Goal: Task Accomplishment & Management: Manage account settings

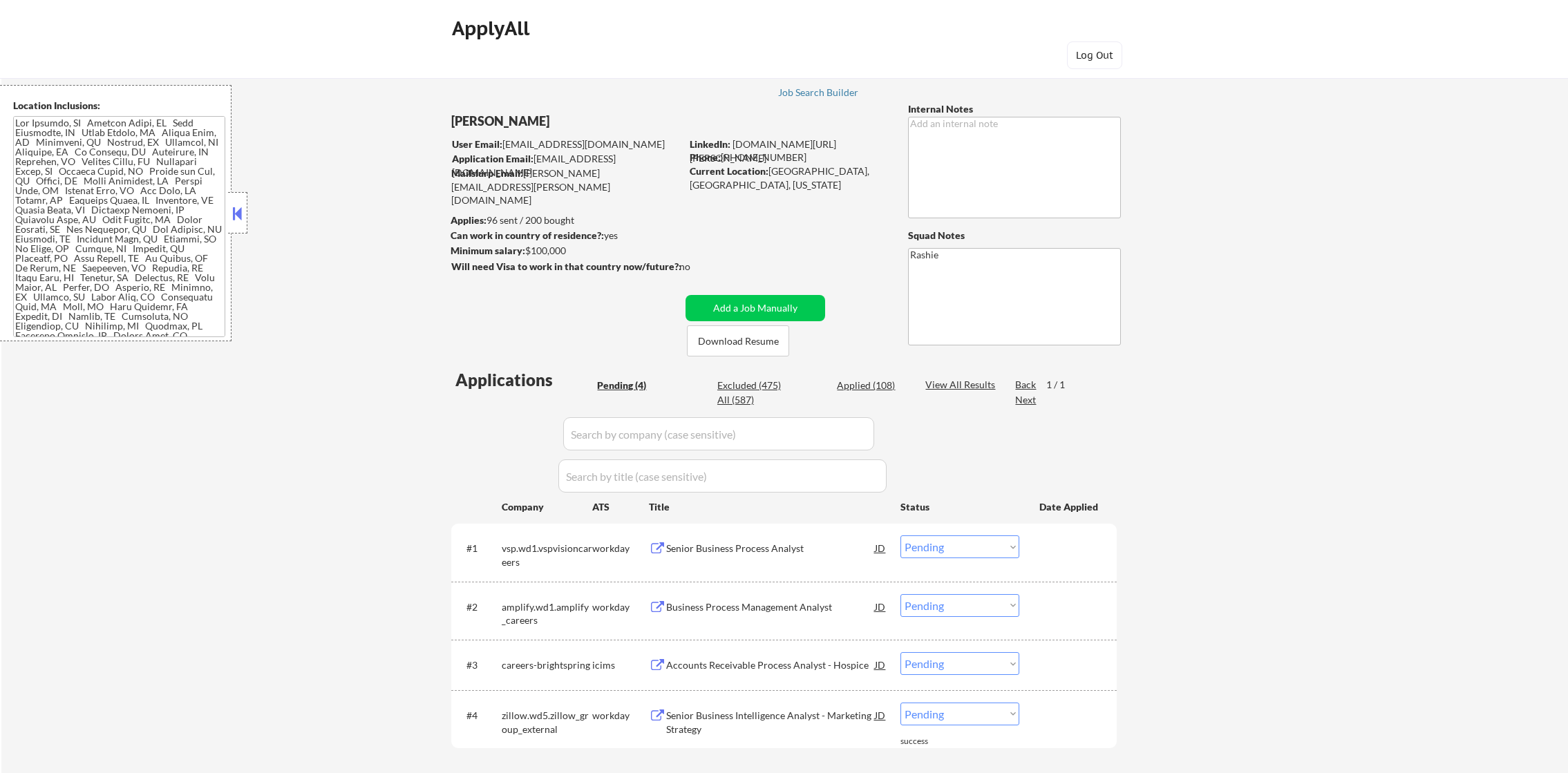
select select ""pending""
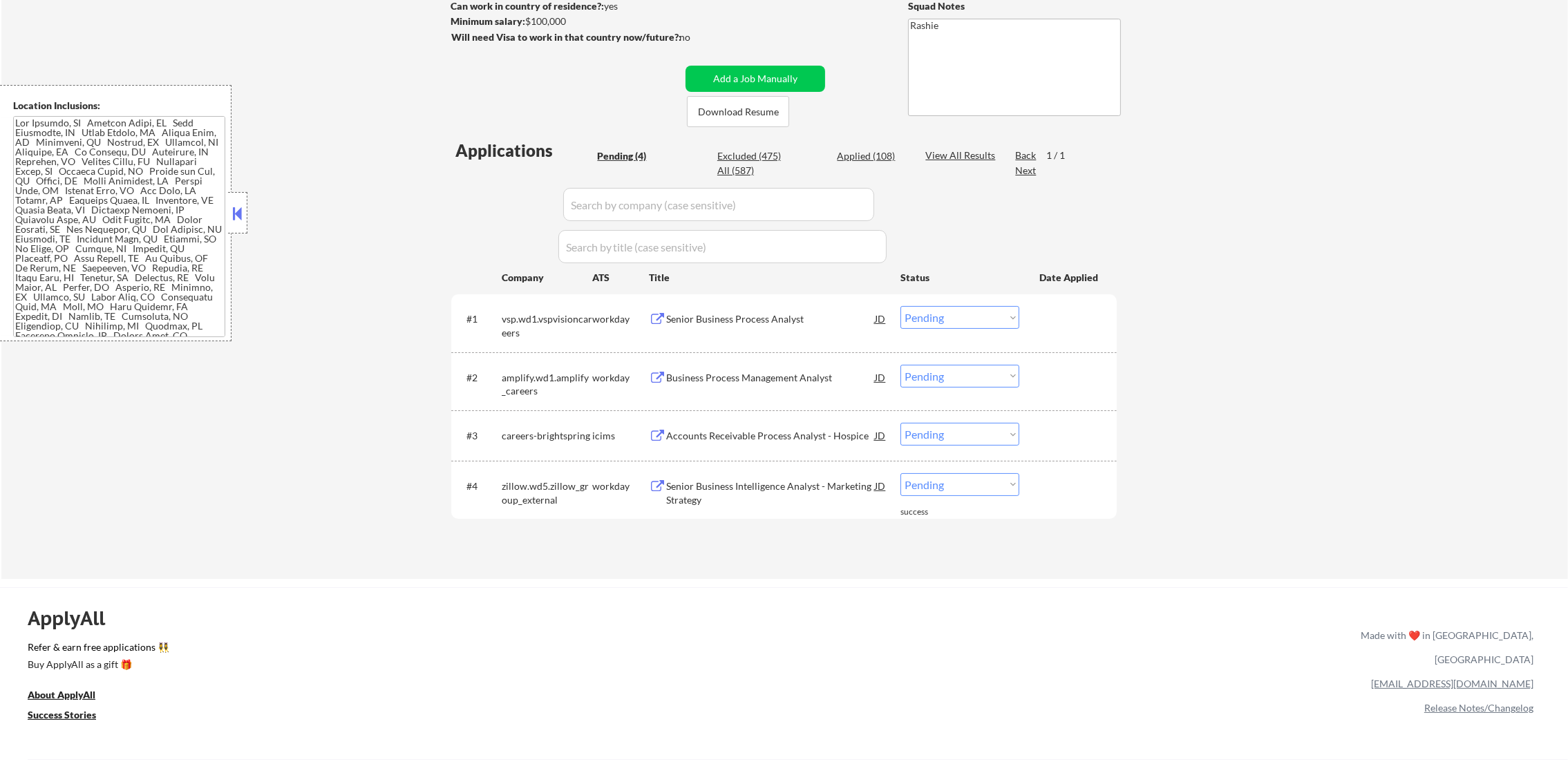
scroll to position [422, 0]
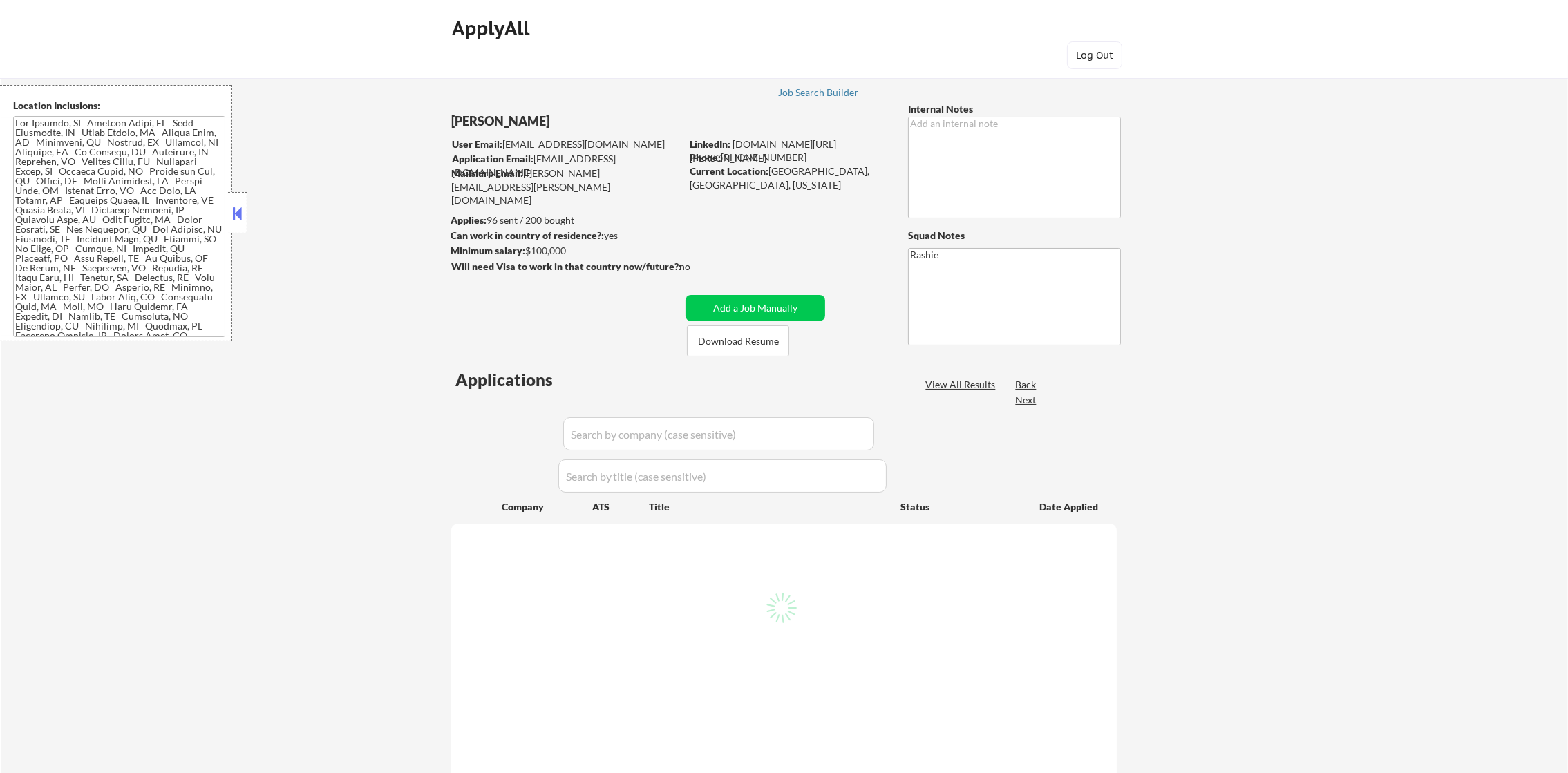
select select ""pending""
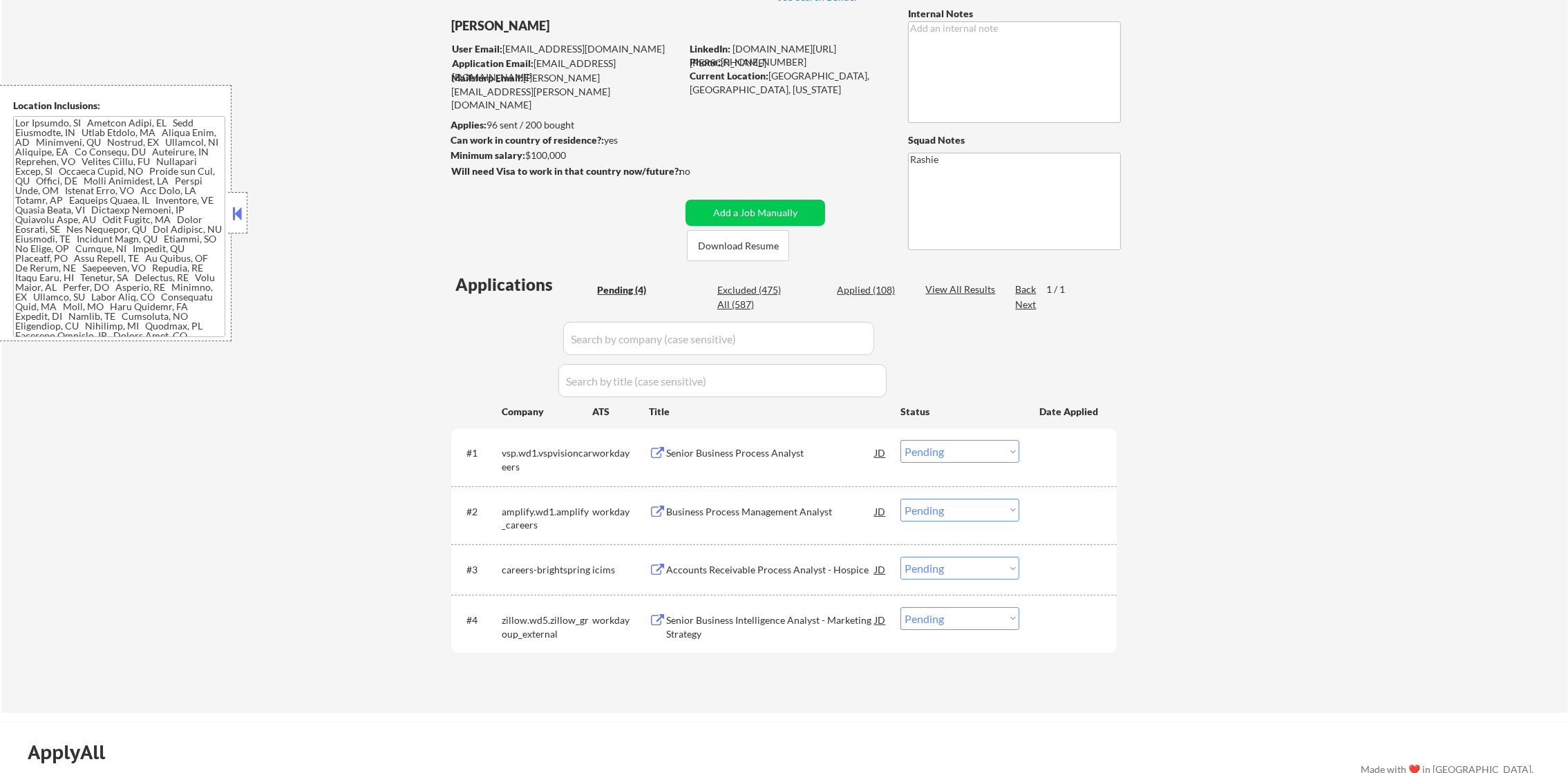
scroll to position [172, 0]
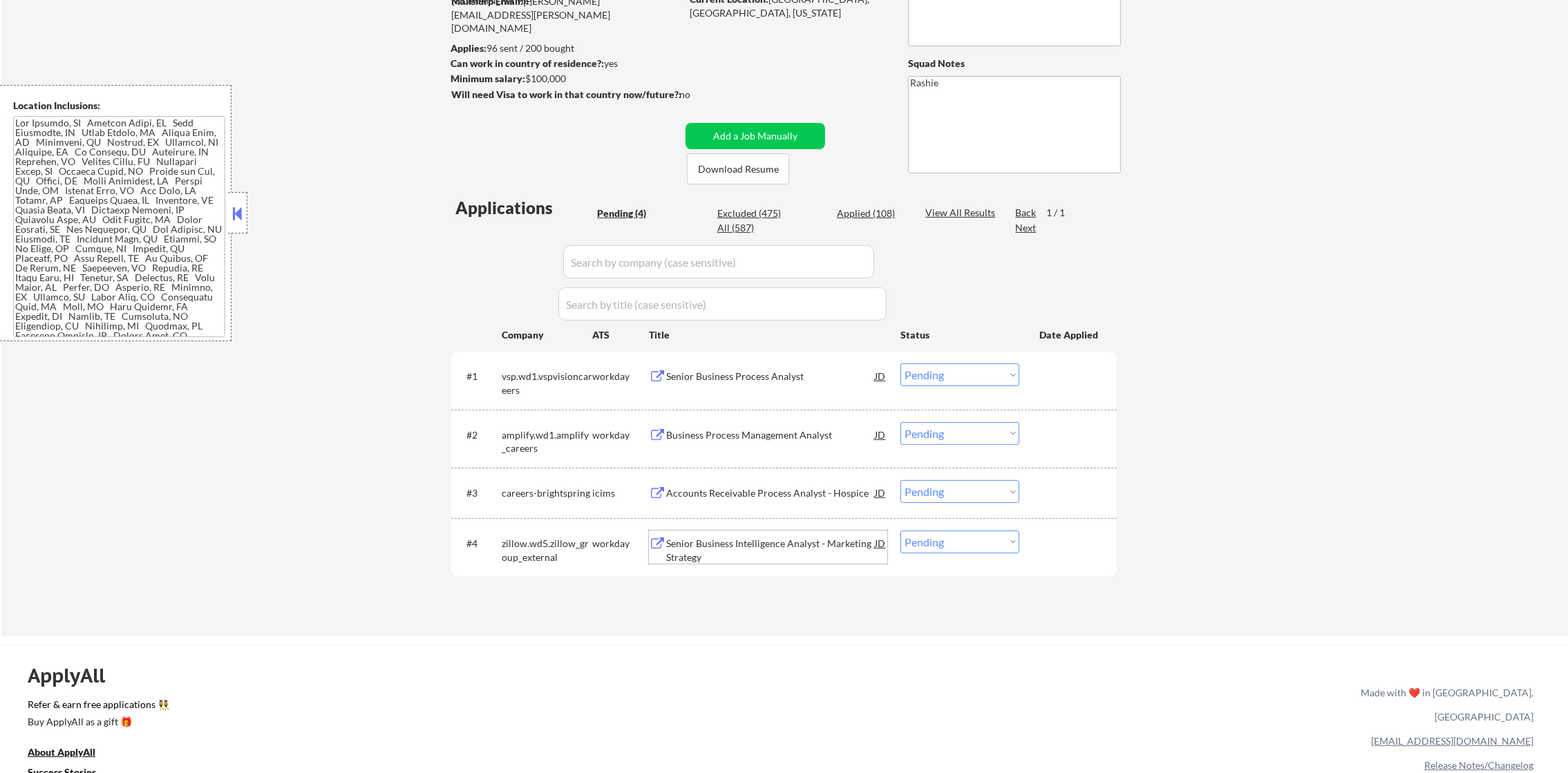
click at [780, 539] on div "Senior Business Intelligence Analyst - Marketing Strategy" at bounding box center [770, 550] width 209 height 27
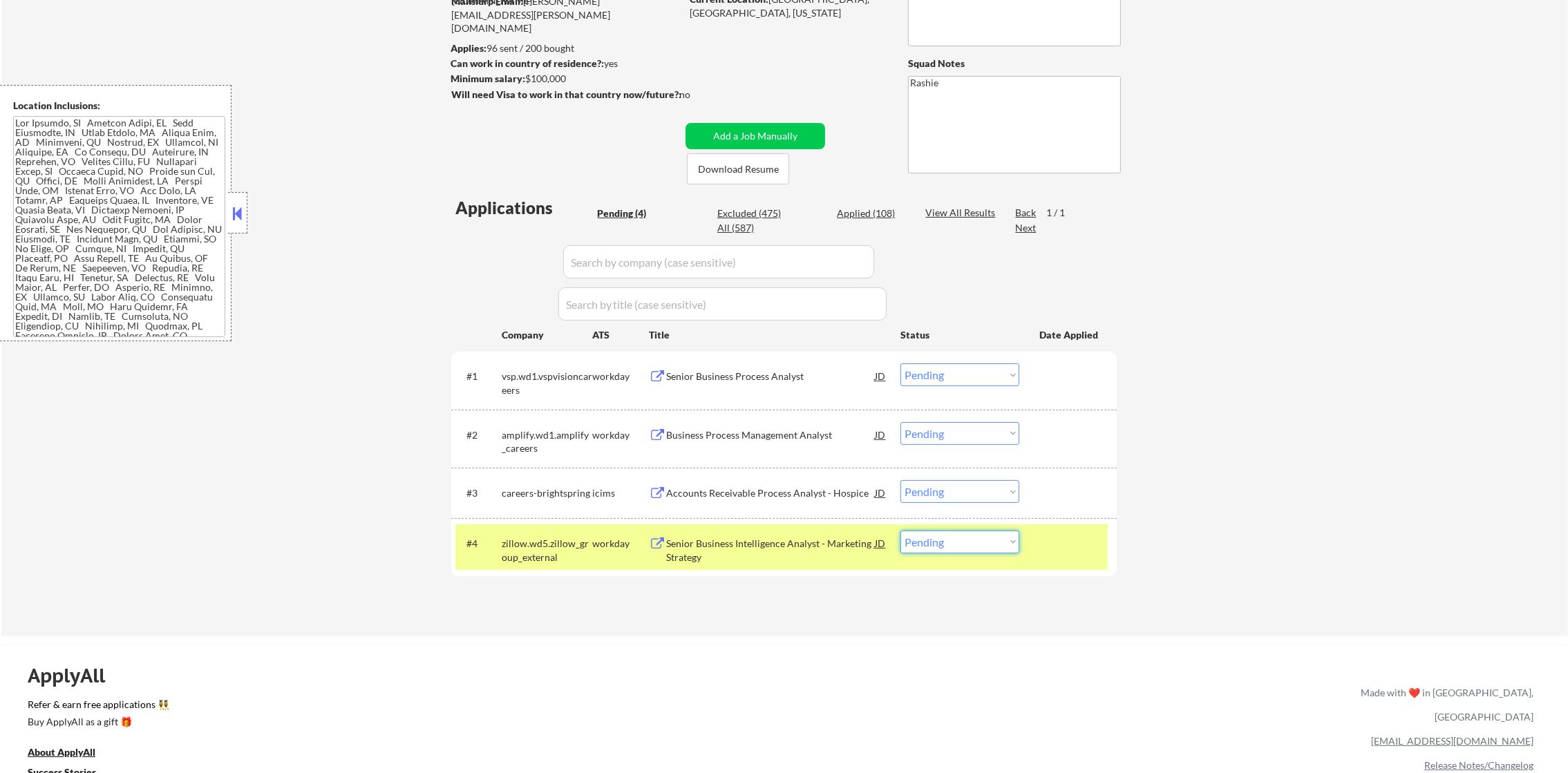
click at [941, 539] on select "Choose an option... Pending Applied Excluded (Questions) Excluded (Expired) Exc…" at bounding box center [960, 542] width 119 height 23
select select ""excluded__bad_match_""
click at [900, 530] on select "Choose an option... Pending Applied Excluded (Questions) Excluded (Expired) Exc…" at bounding box center [960, 542] width 119 height 23
click at [531, 561] on div "zillow.wd5.zillow_group_external" at bounding box center [547, 550] width 90 height 27
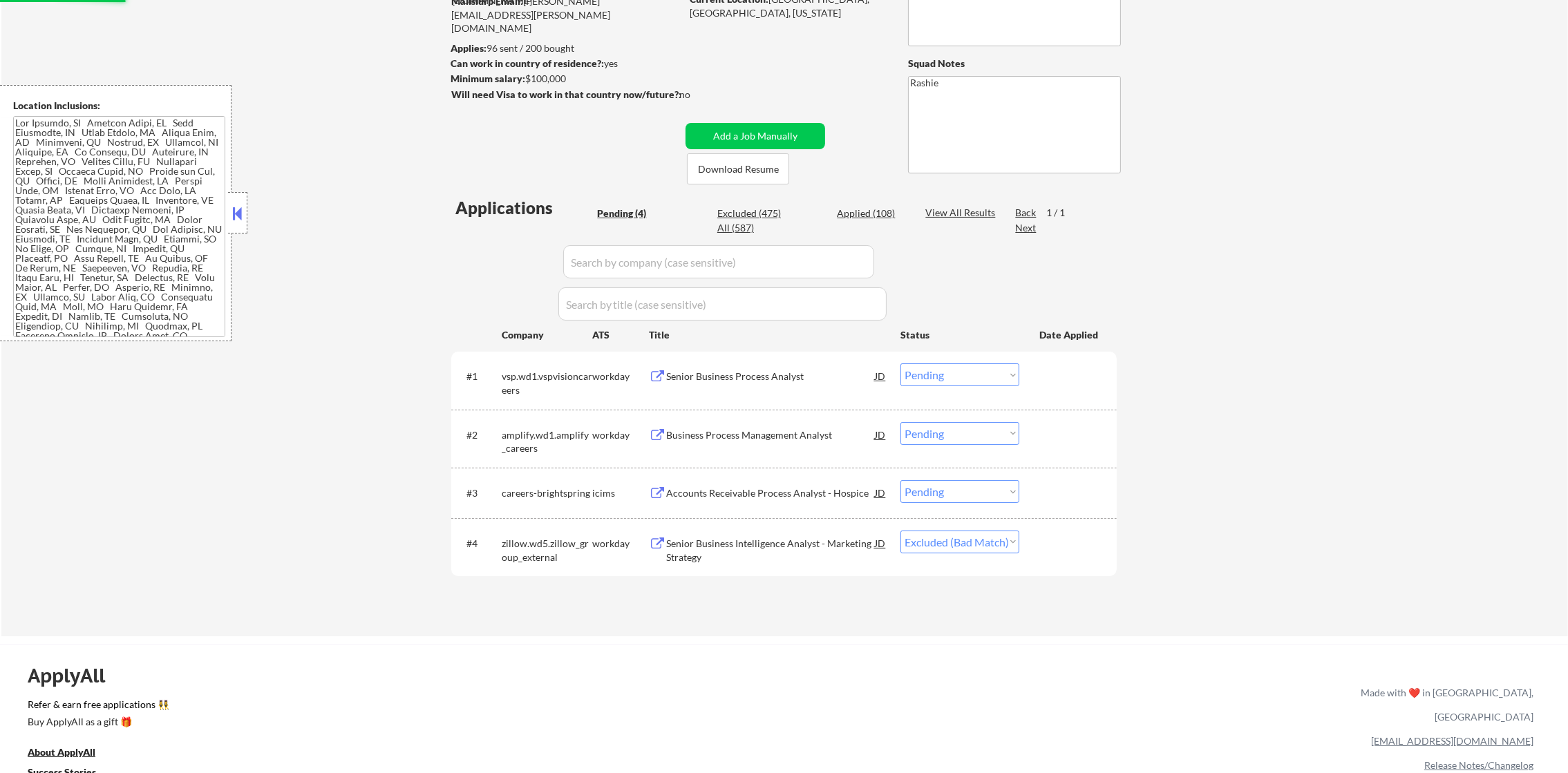
click at [752, 485] on div "Accounts Receivable Process Analyst - Hospice" at bounding box center [770, 493] width 209 height 25
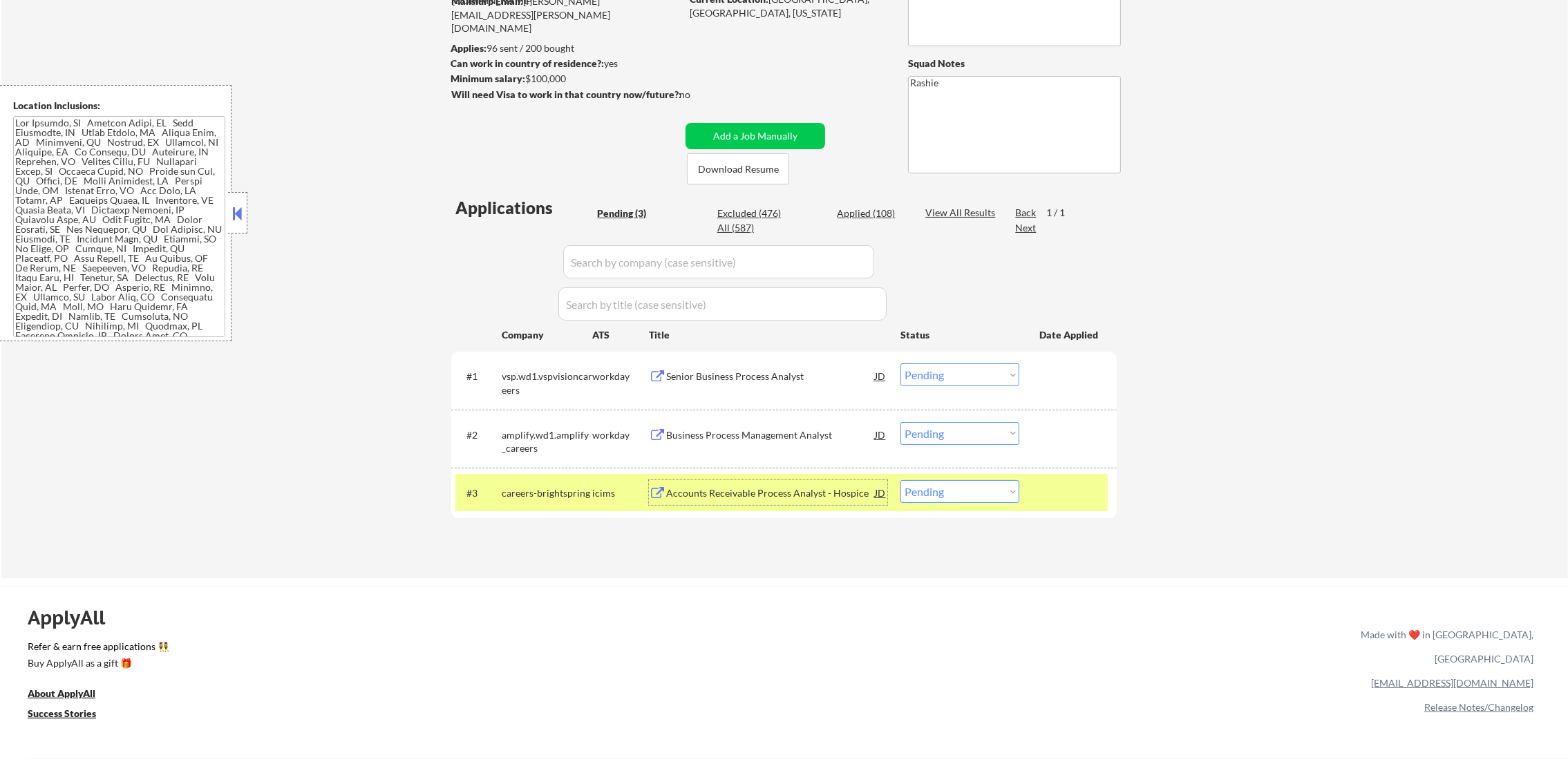
click at [935, 494] on select "Choose an option... Pending Applied Excluded (Questions) Excluded (Expired) Exc…" at bounding box center [960, 492] width 119 height 23
select select ""excluded__location_""
click at [900, 480] on select "Choose an option... Pending Applied Excluded (Questions) Excluded (Expired) Exc…" at bounding box center [960, 492] width 119 height 23
click at [530, 510] on div "#3 careers-brightspring icims Accounts Receivable Process Analyst - Hospice JD …" at bounding box center [781, 493] width 652 height 37
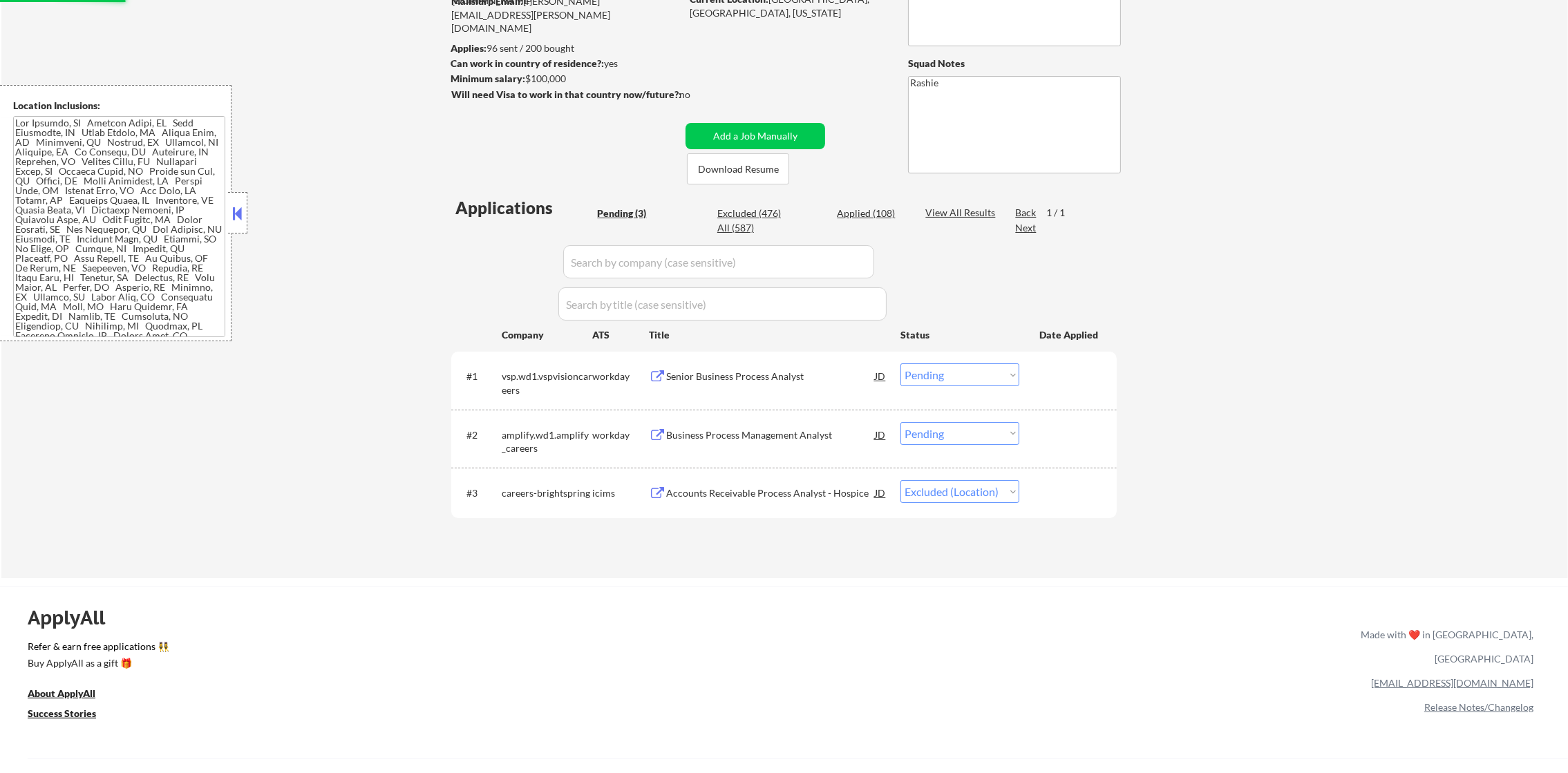
click at [760, 434] on div "Business Process Management Analyst" at bounding box center [770, 435] width 209 height 14
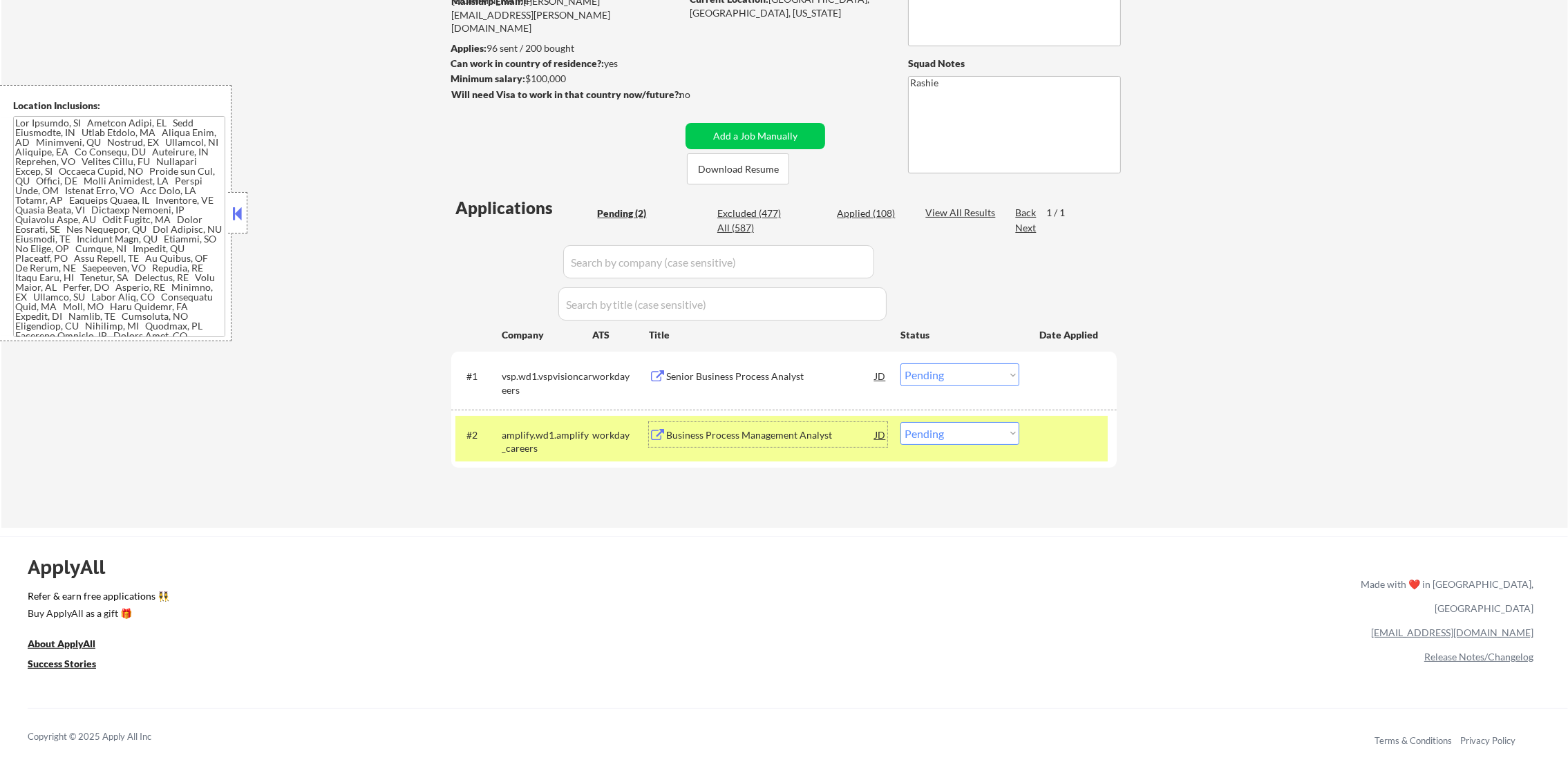
click at [949, 432] on select "Choose an option... Pending Applied Excluded (Questions) Excluded (Expired) Exc…" at bounding box center [960, 433] width 119 height 23
select select ""excluded__salary_""
click at [900, 422] on select "Choose an option... Pending Applied Excluded (Questions) Excluded (Expired) Exc…" at bounding box center [960, 433] width 119 height 23
click at [542, 449] on div "amplify.wd1.amplify_careers" at bounding box center [547, 442] width 90 height 27
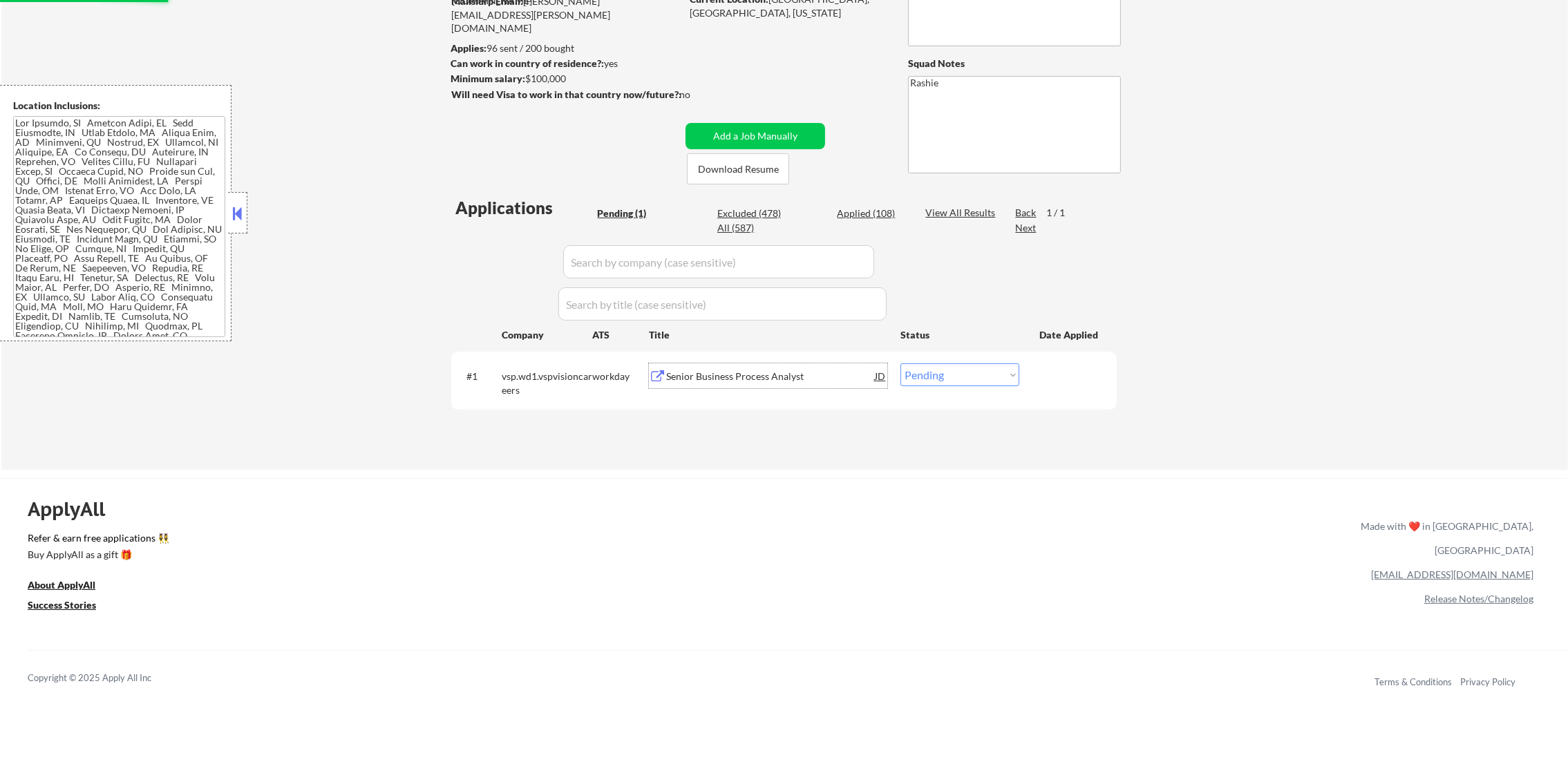
click at [816, 378] on div "Senior Business Process Analyst" at bounding box center [770, 377] width 209 height 14
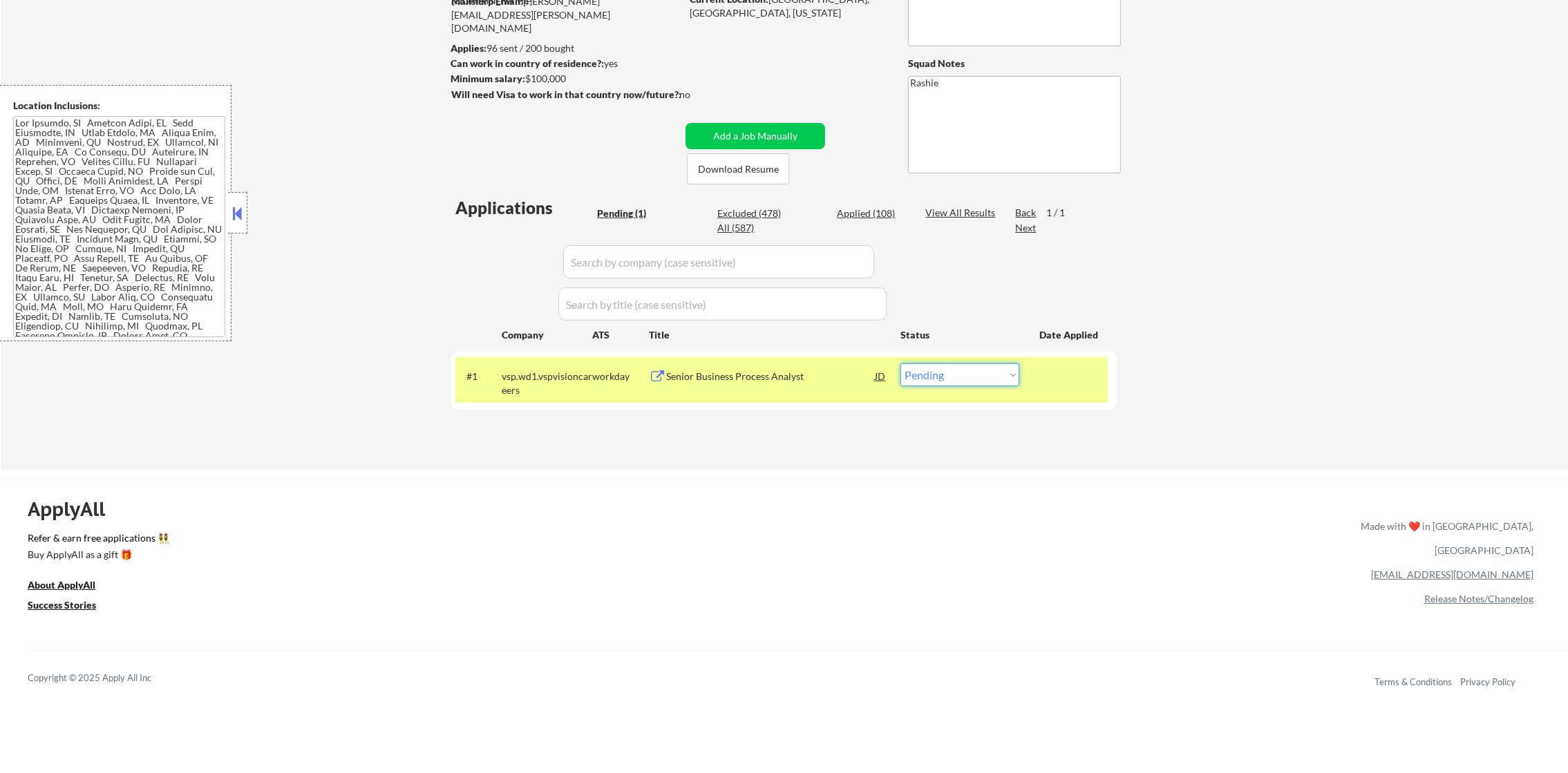
click at [965, 383] on select "Choose an option... Pending Applied Excluded (Questions) Excluded (Expired) Exc…" at bounding box center [960, 375] width 119 height 23
select select ""excluded__other_""
click at [900, 363] on select "Choose an option... Pending Applied Excluded (Questions) Excluded (Expired) Exc…" at bounding box center [960, 375] width 119 height 23
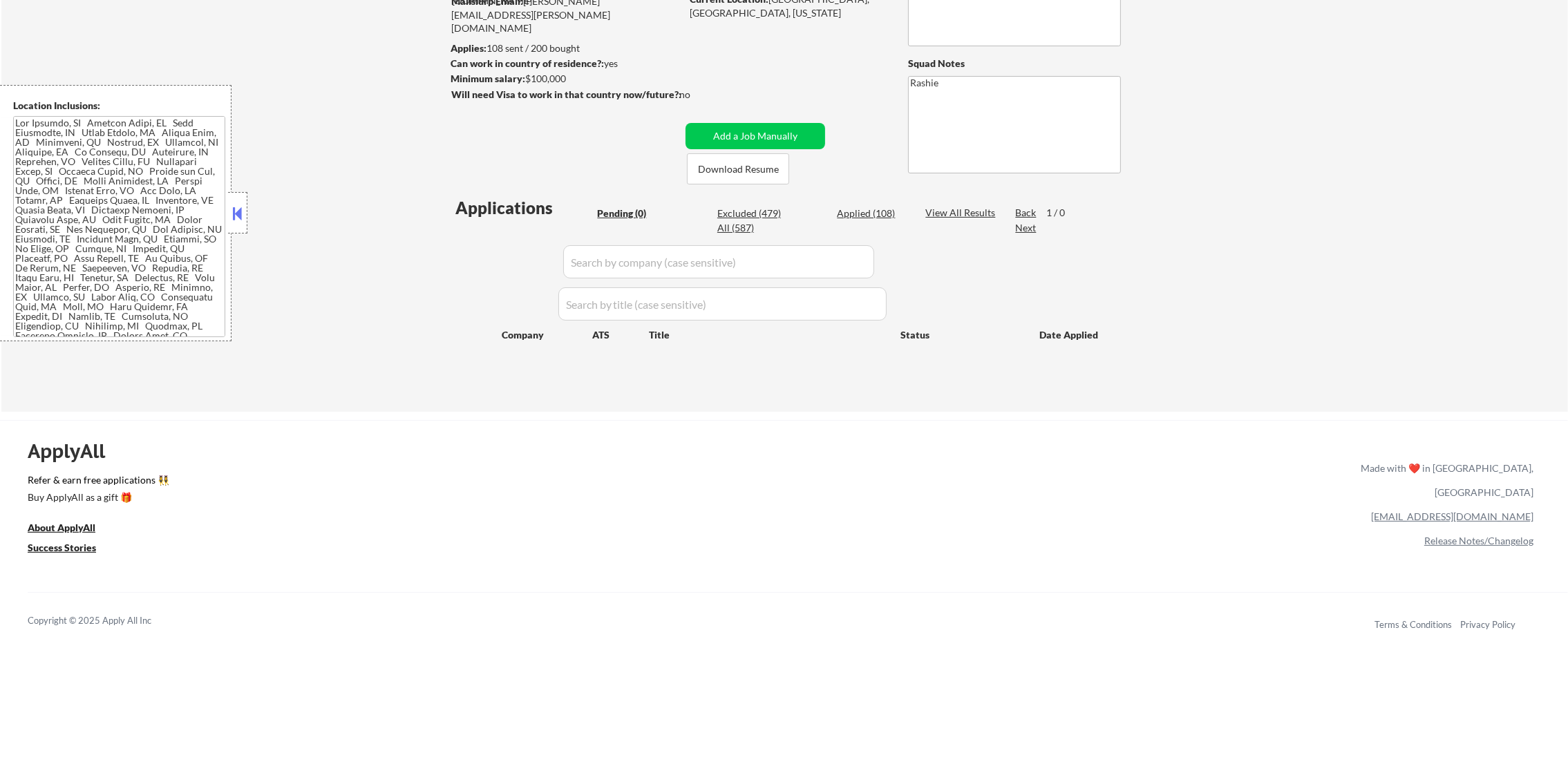
click at [851, 215] on div "Applied (108)" at bounding box center [872, 213] width 69 height 14
select select ""applied""
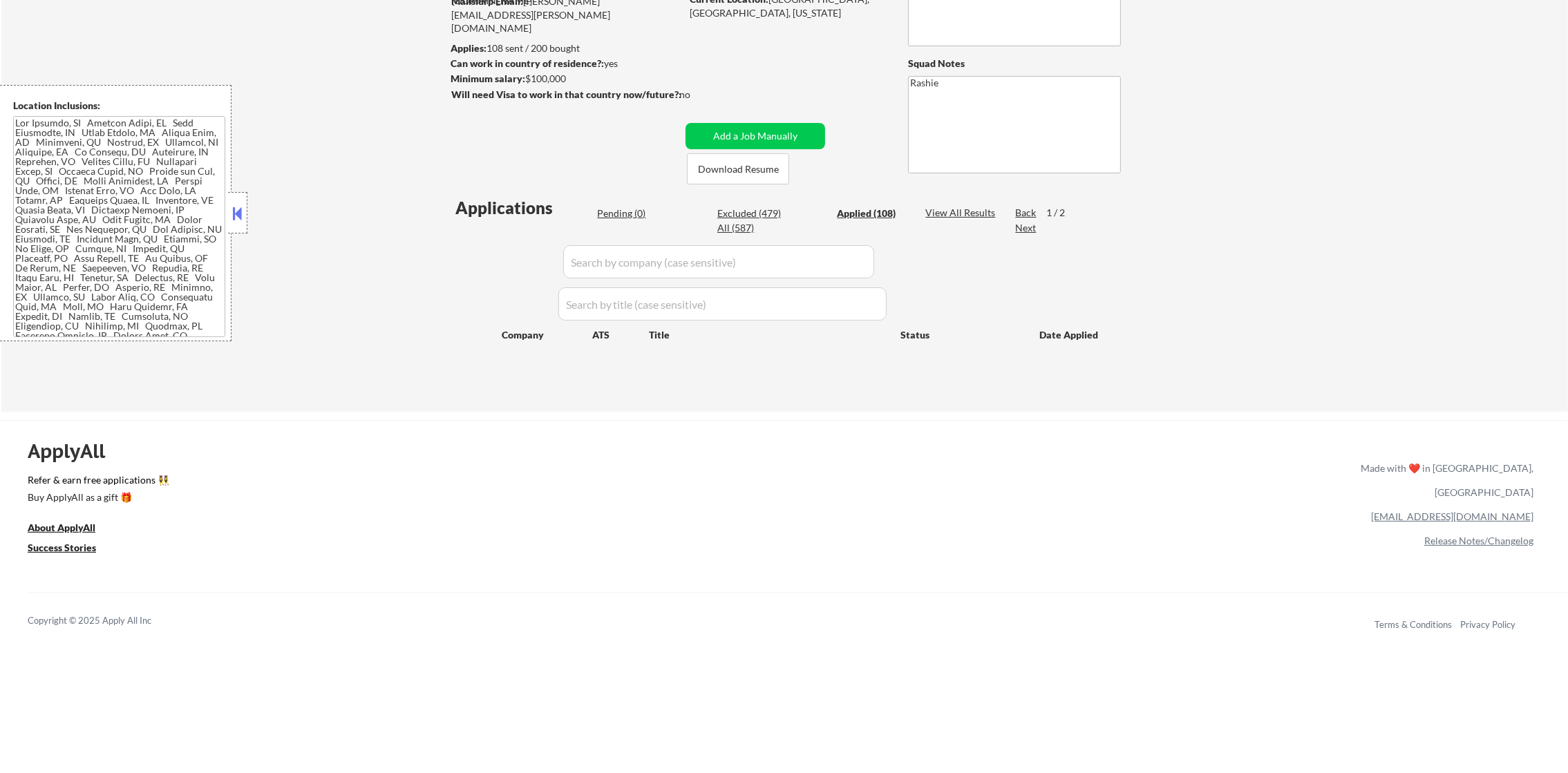
select select ""applied""
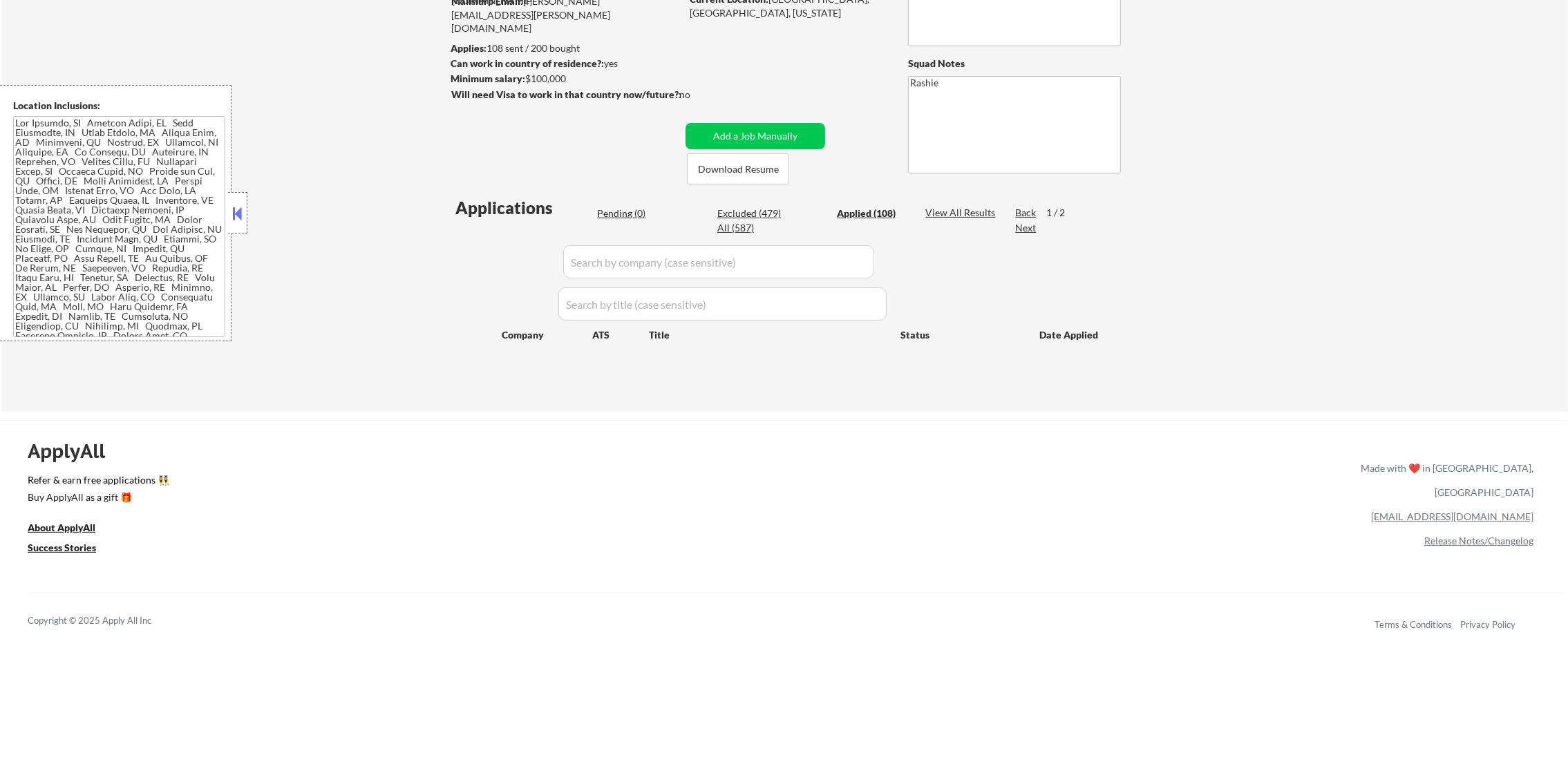
select select ""applied""
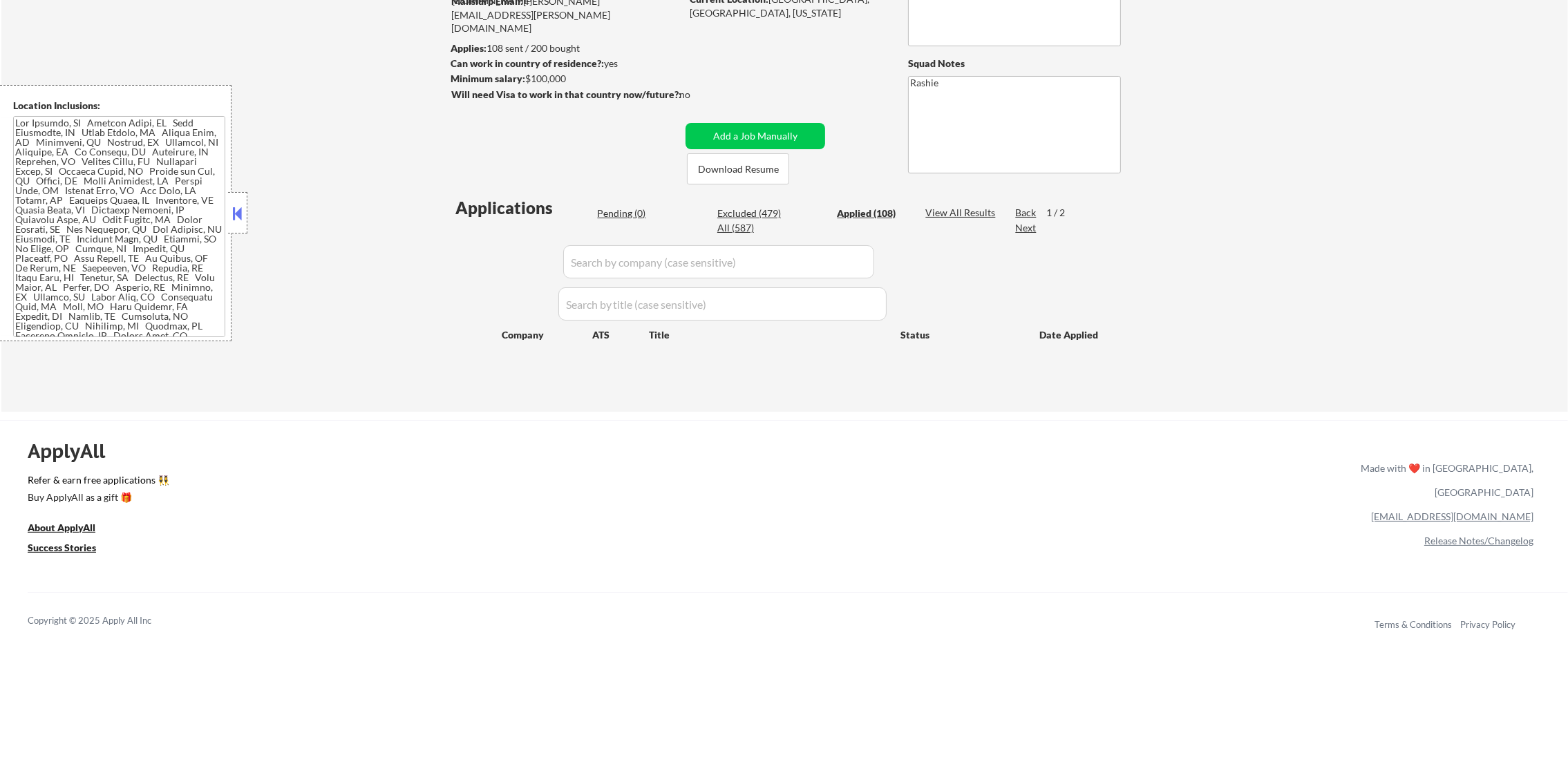
select select ""applied""
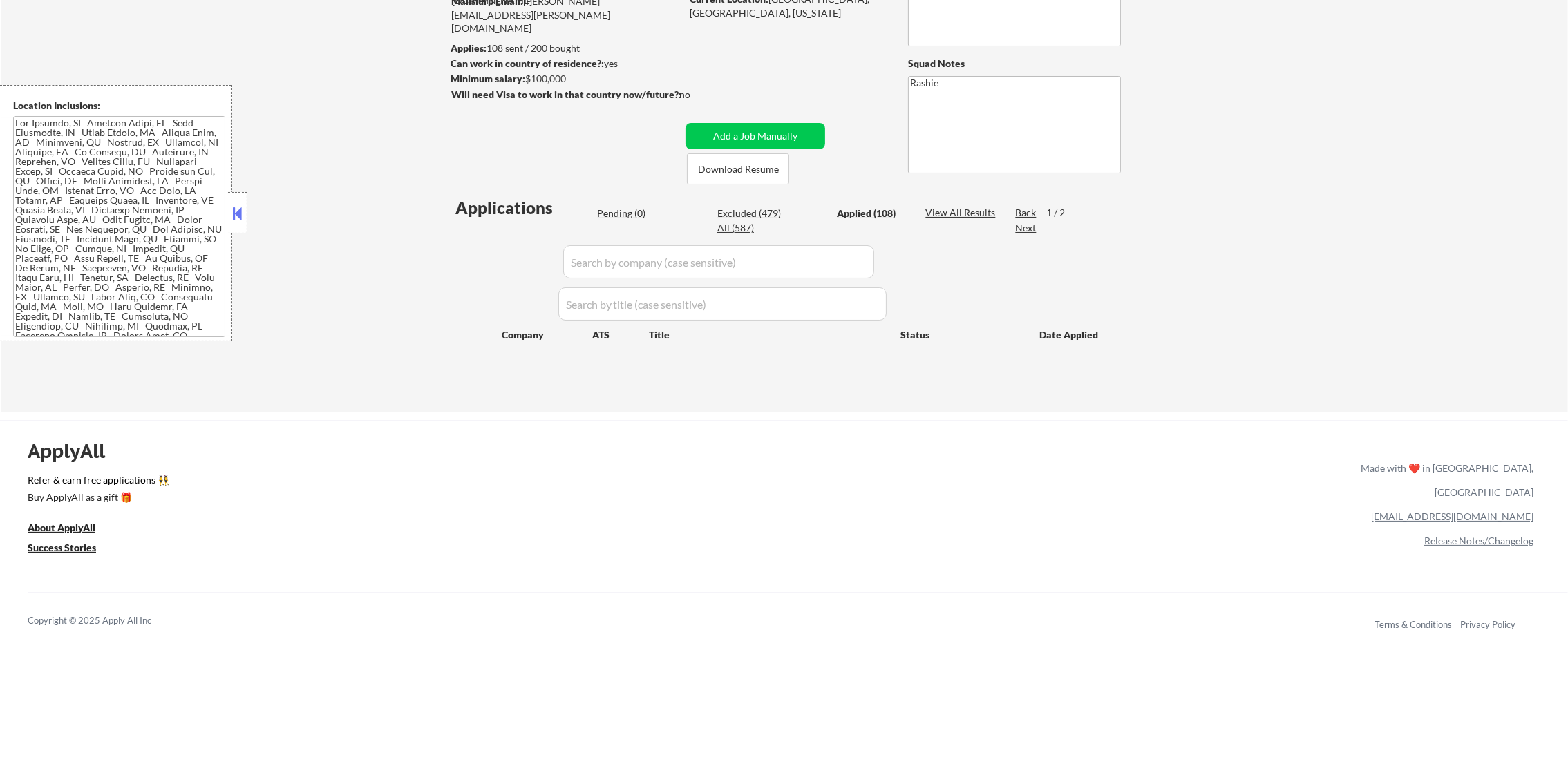
select select ""applied""
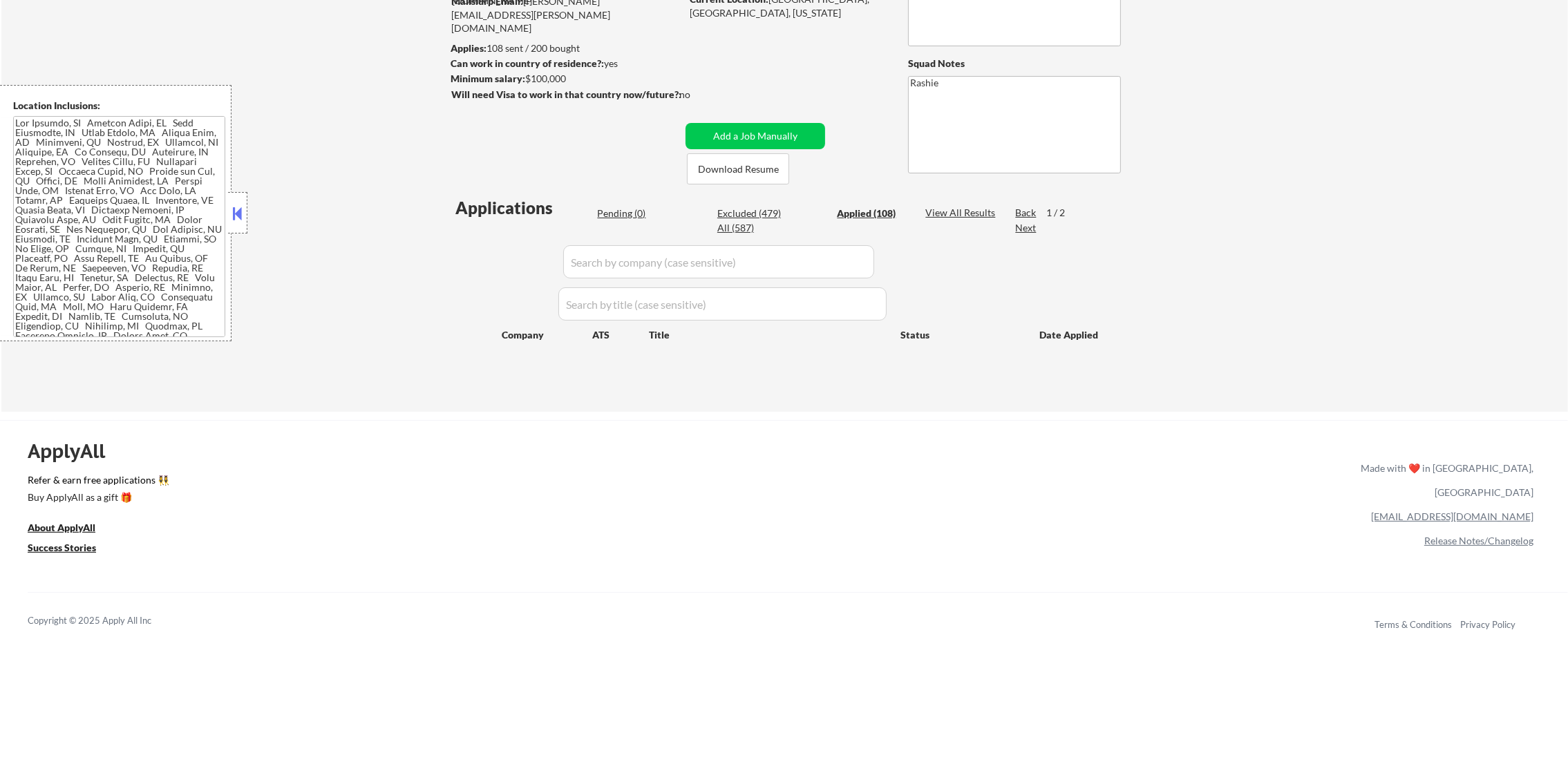
select select ""applied""
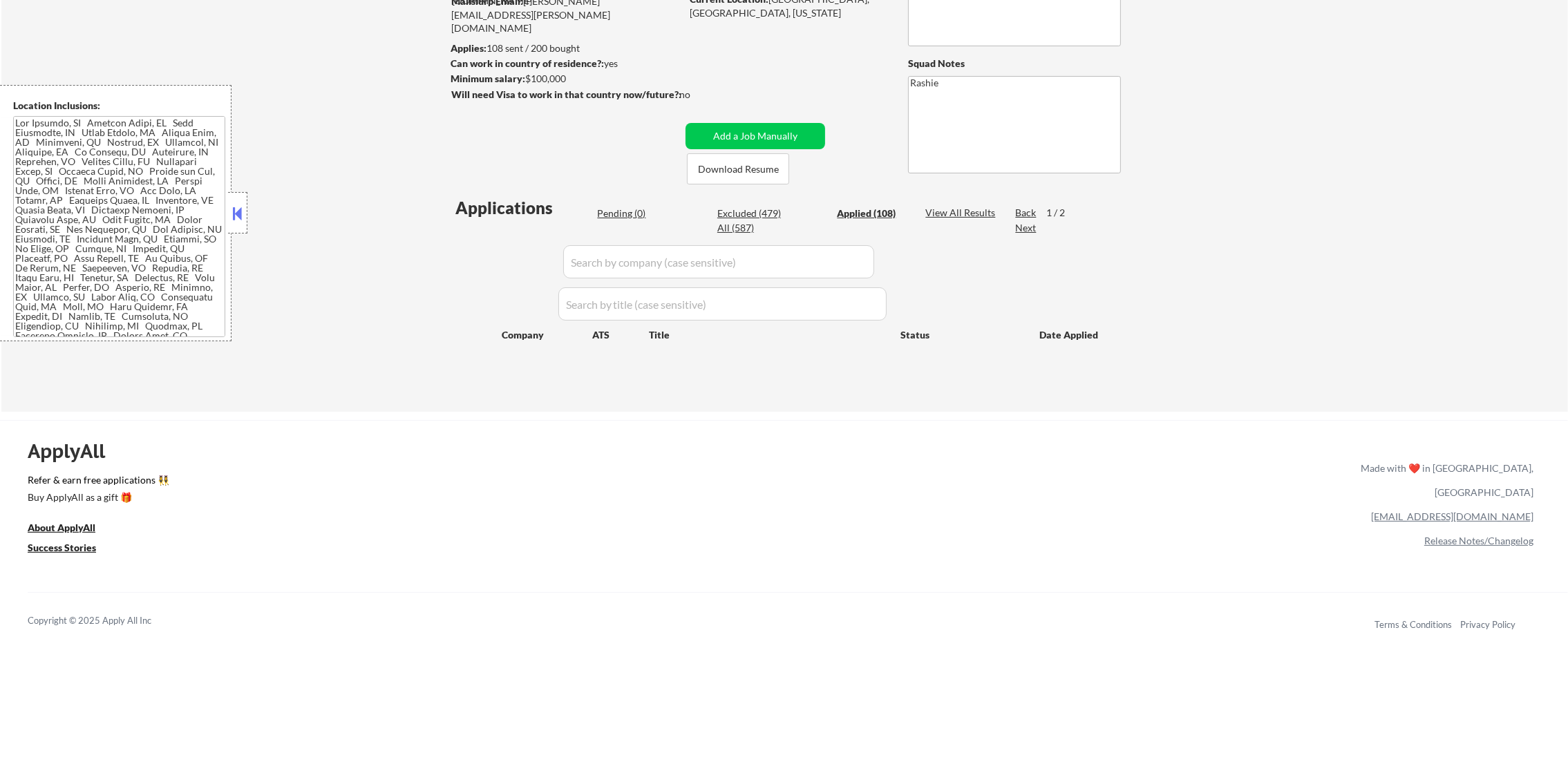
select select ""applied""
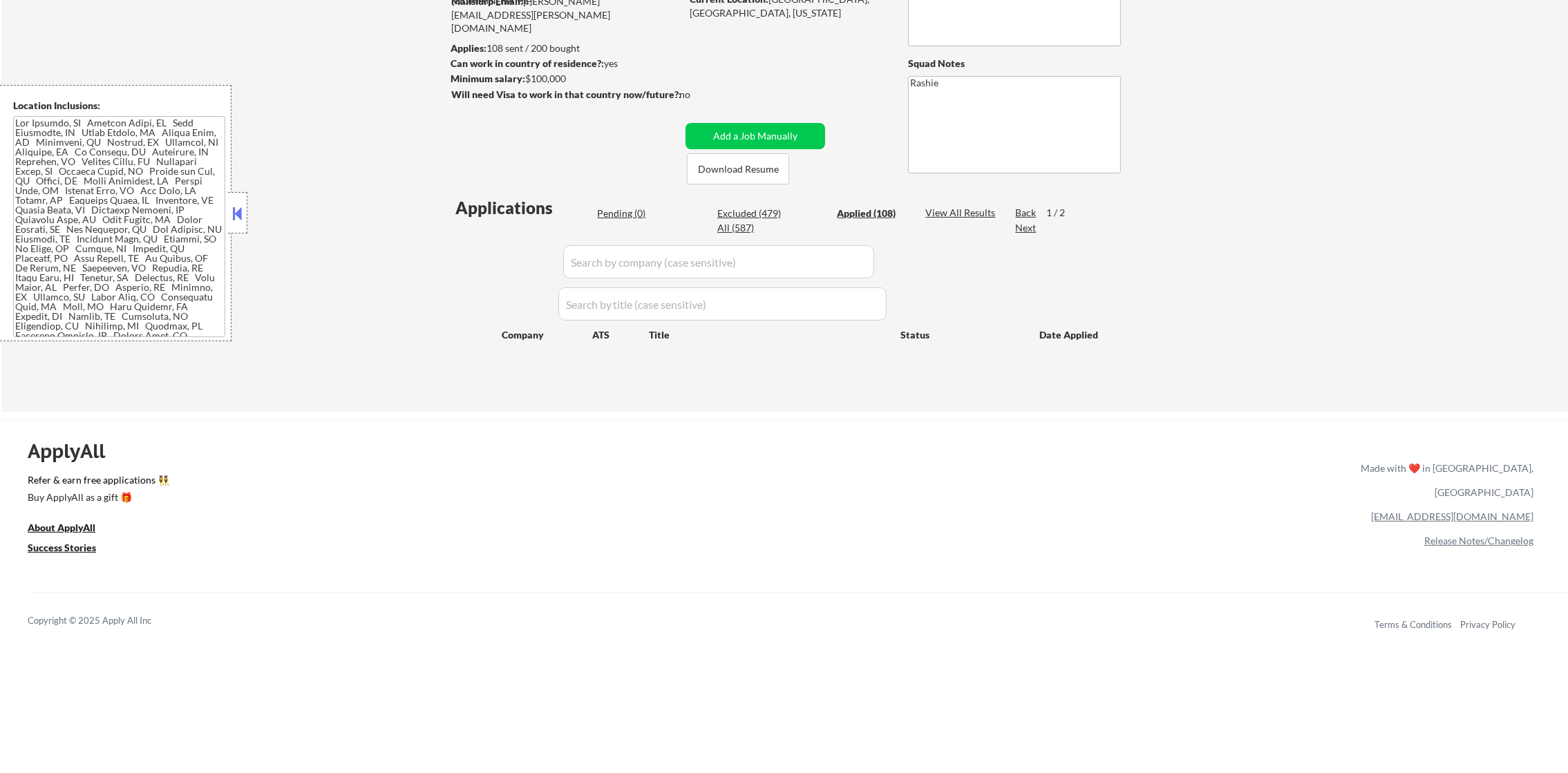
select select ""applied""
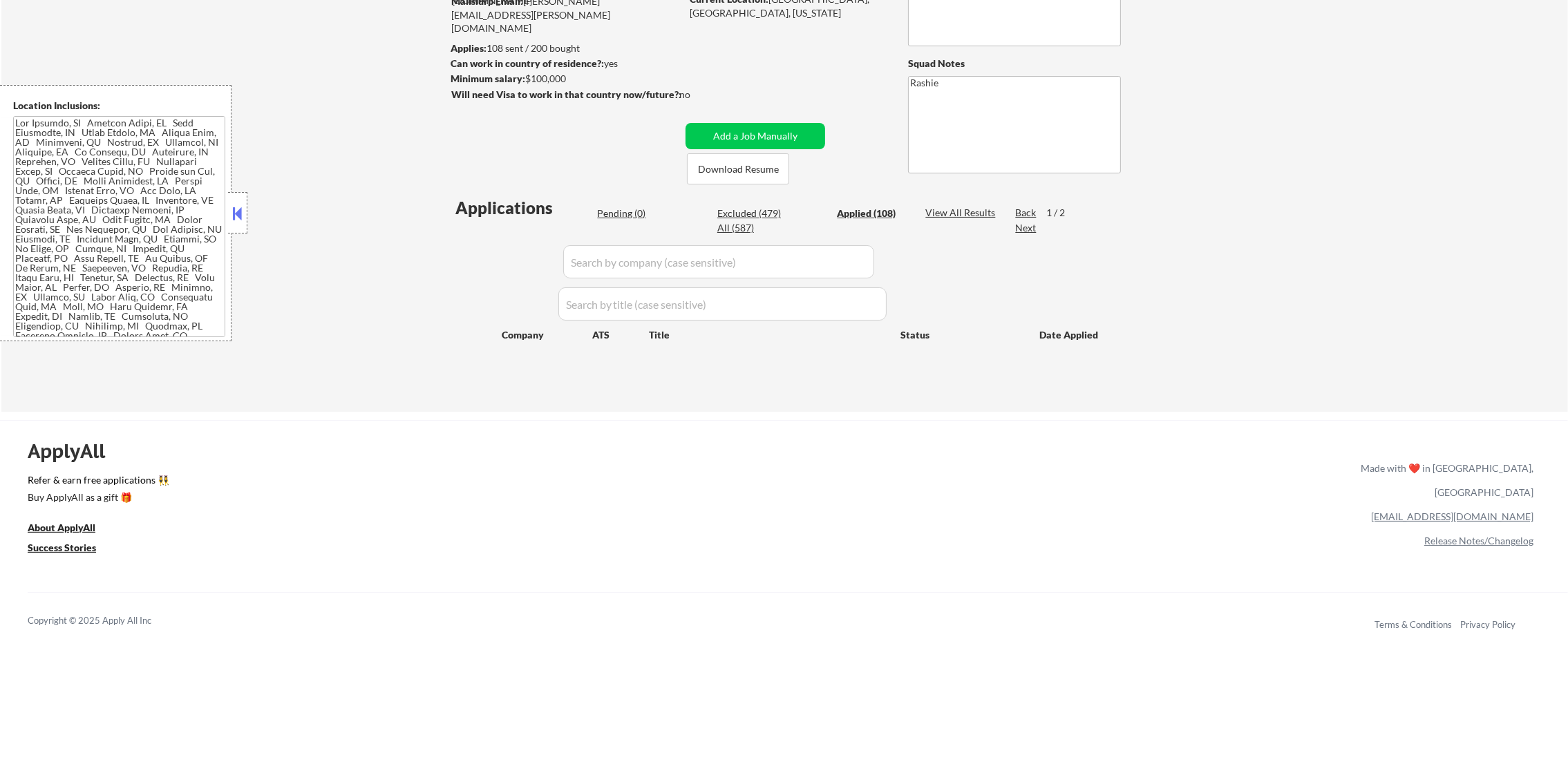
select select ""applied""
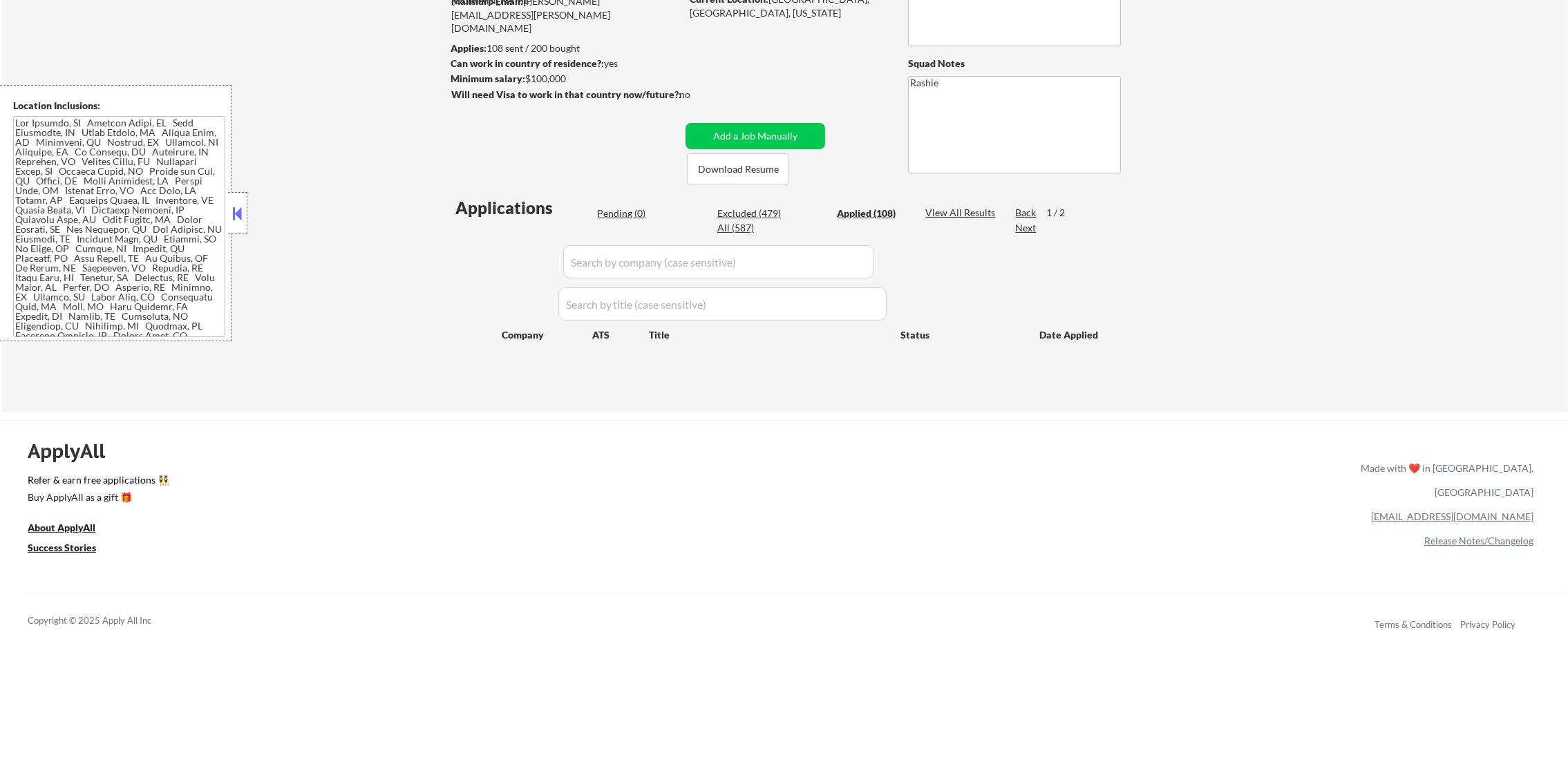
select select ""applied""
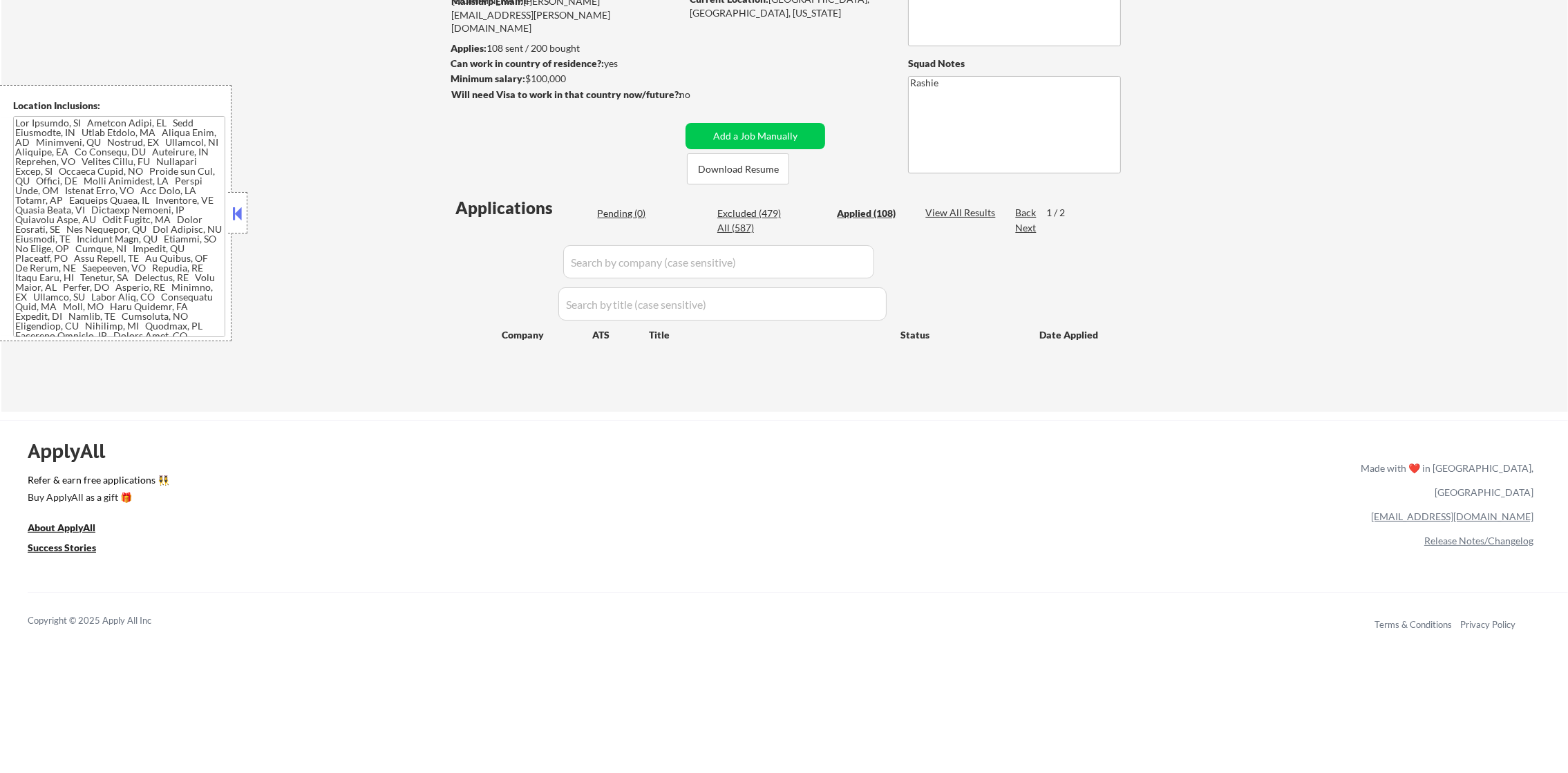
select select ""applied""
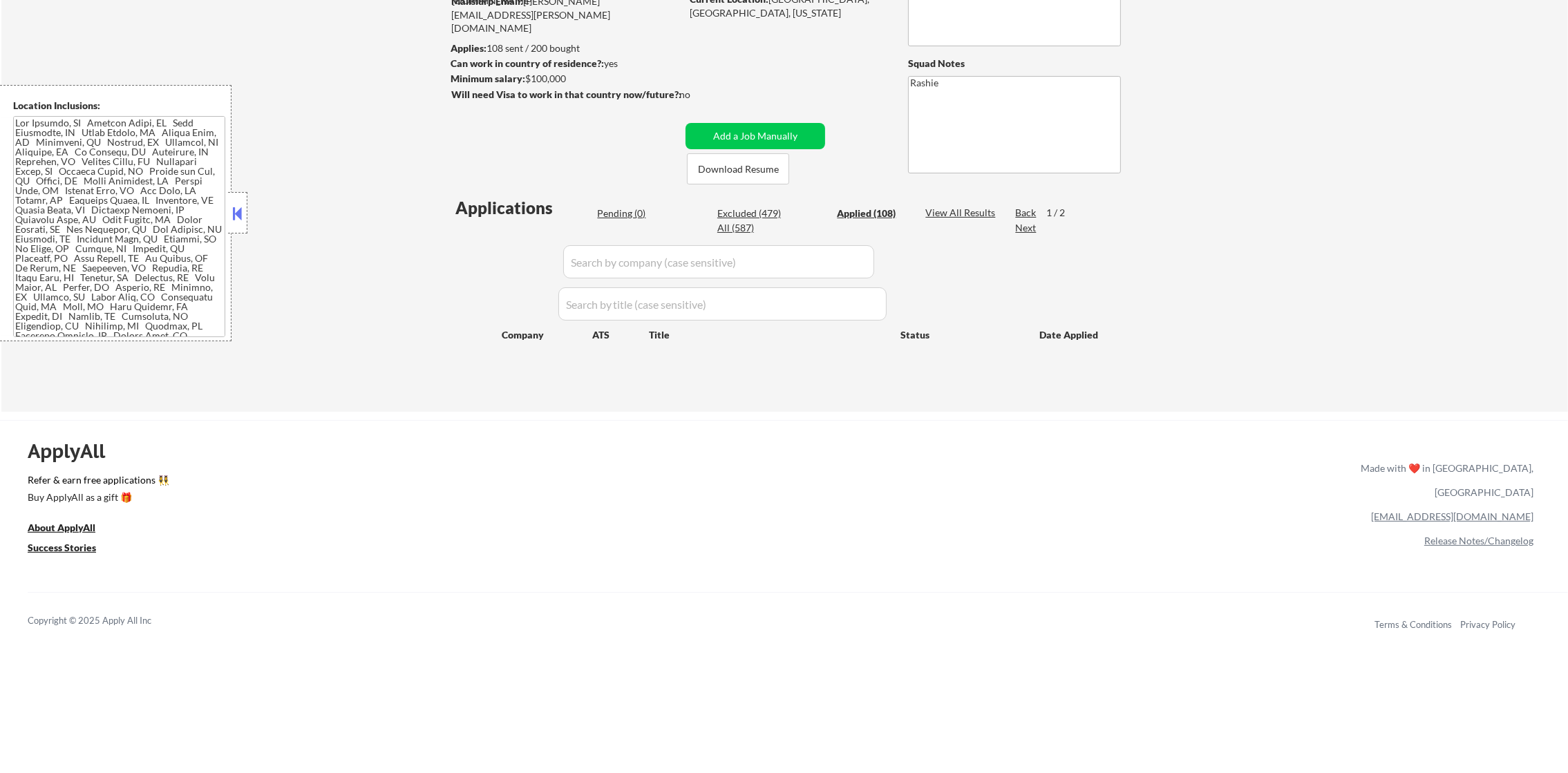
select select ""applied""
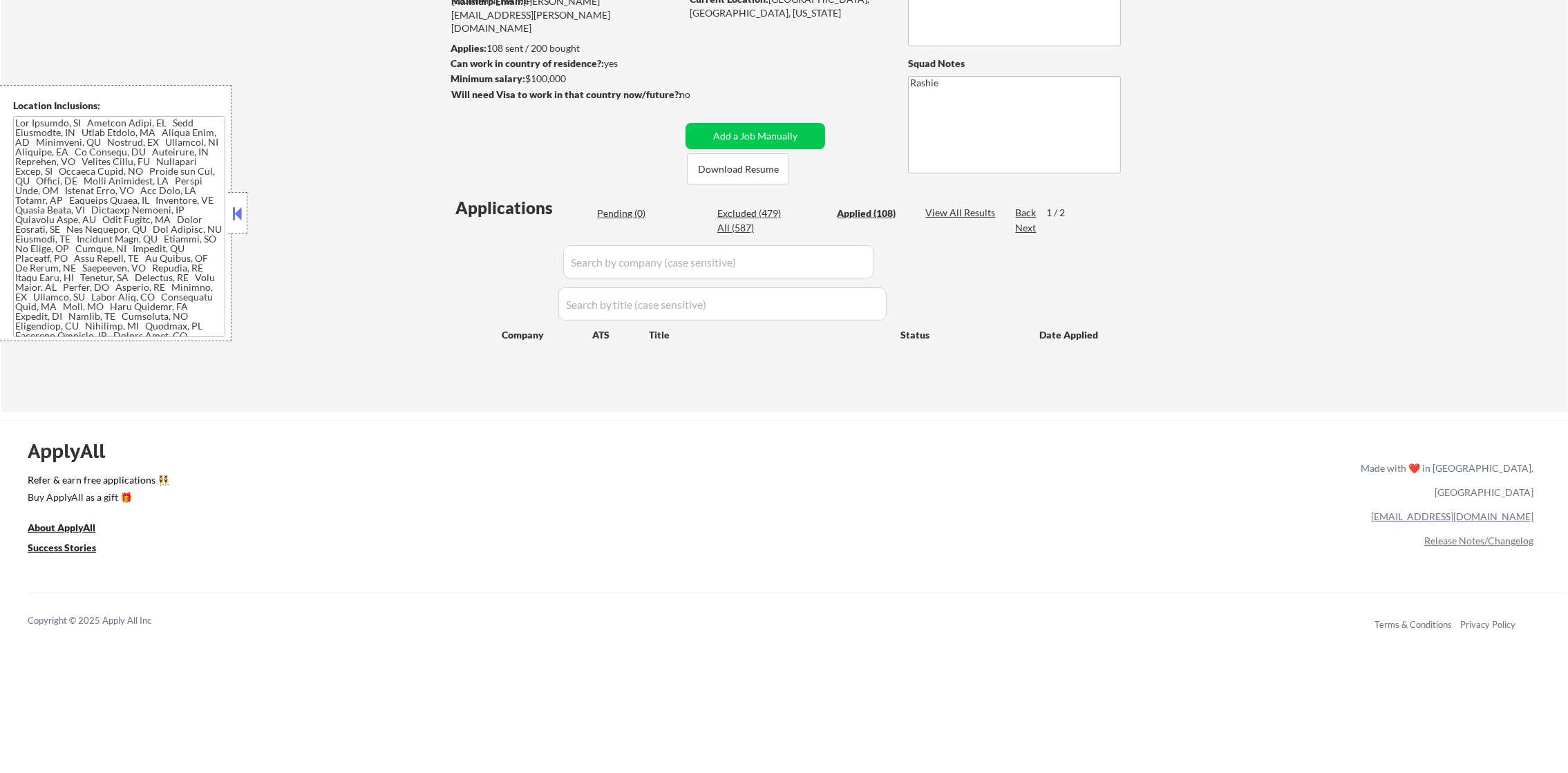
select select ""applied""
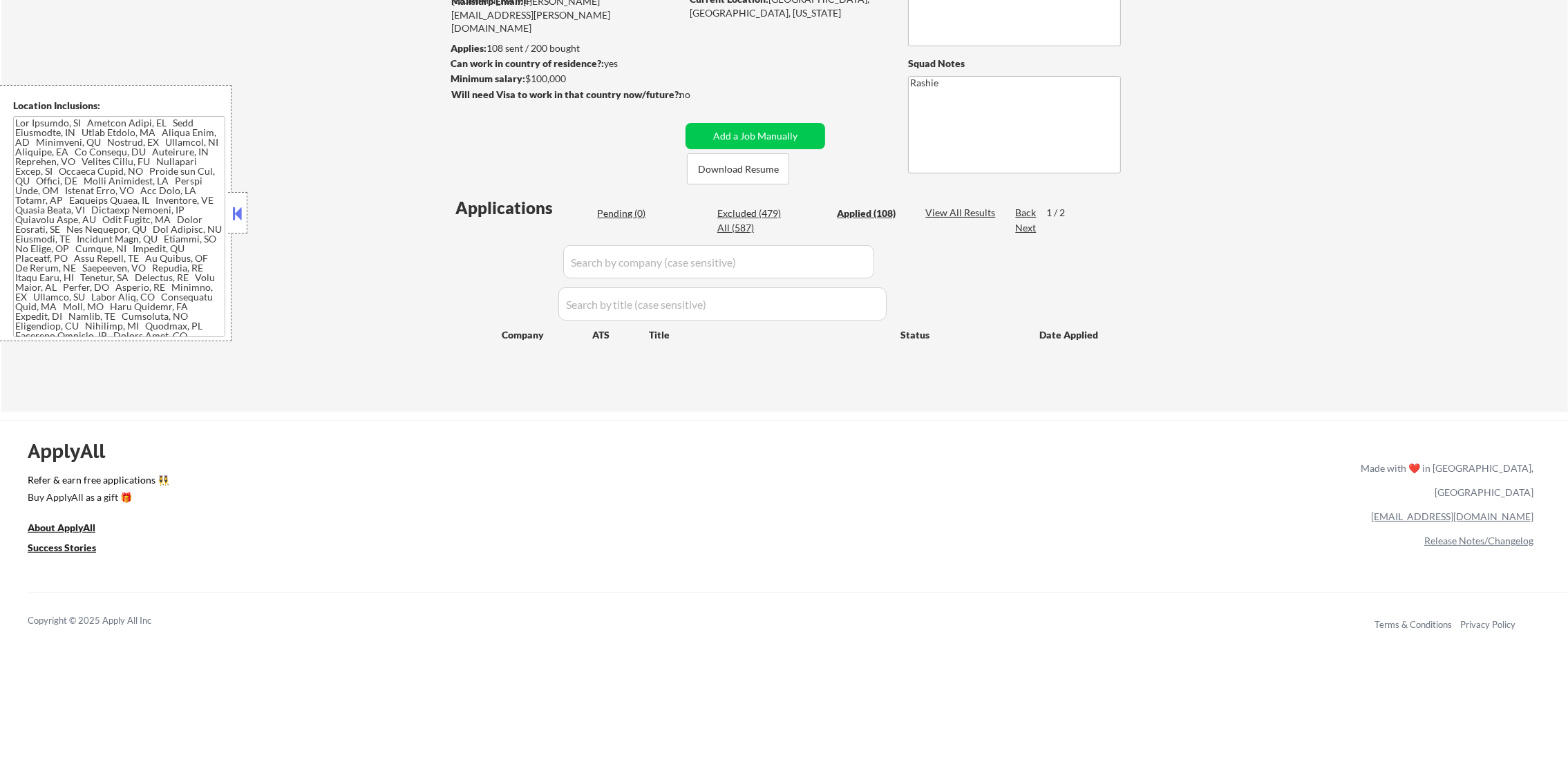
select select ""applied""
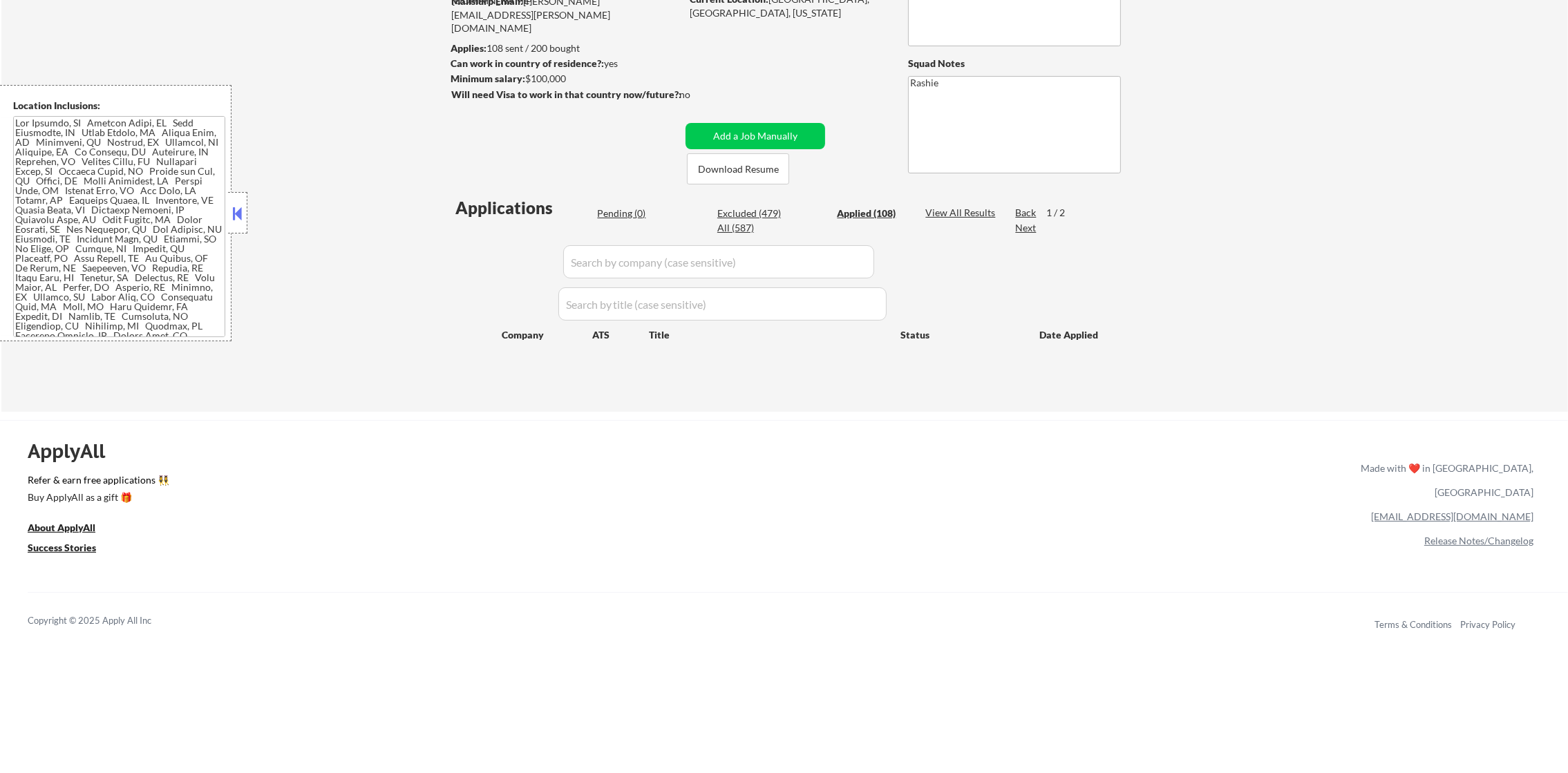
select select ""applied""
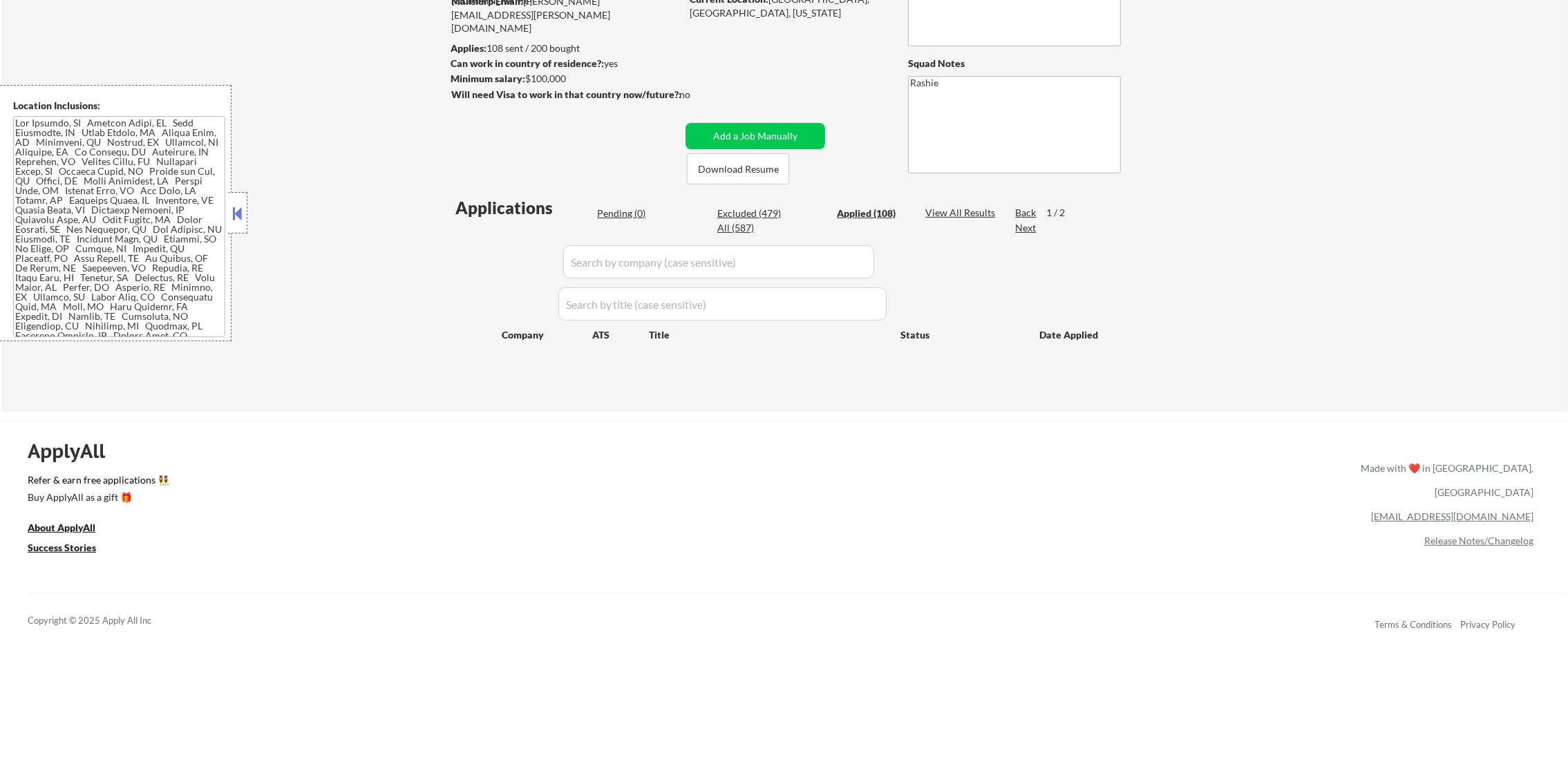
select select ""applied""
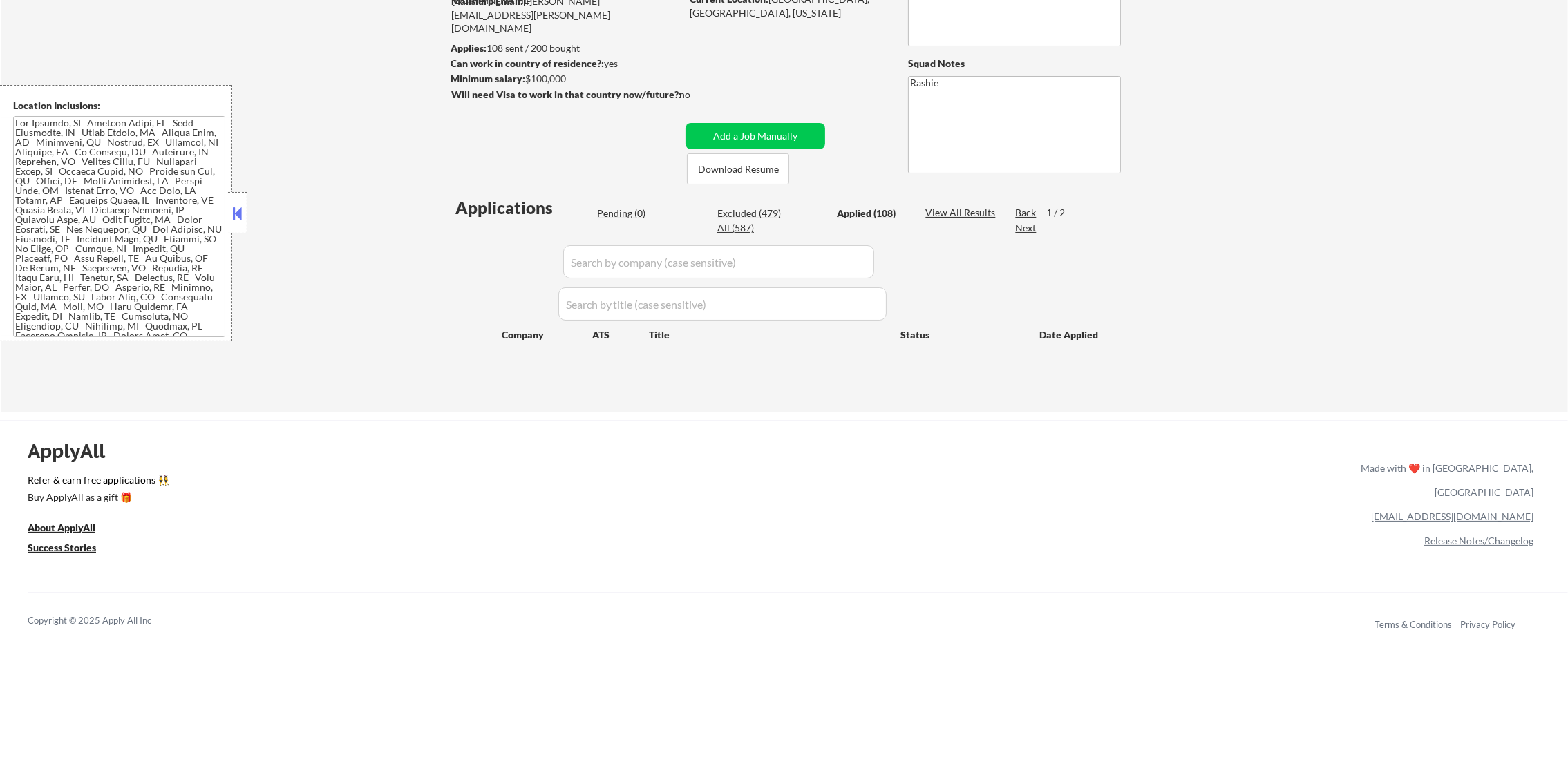
select select ""applied""
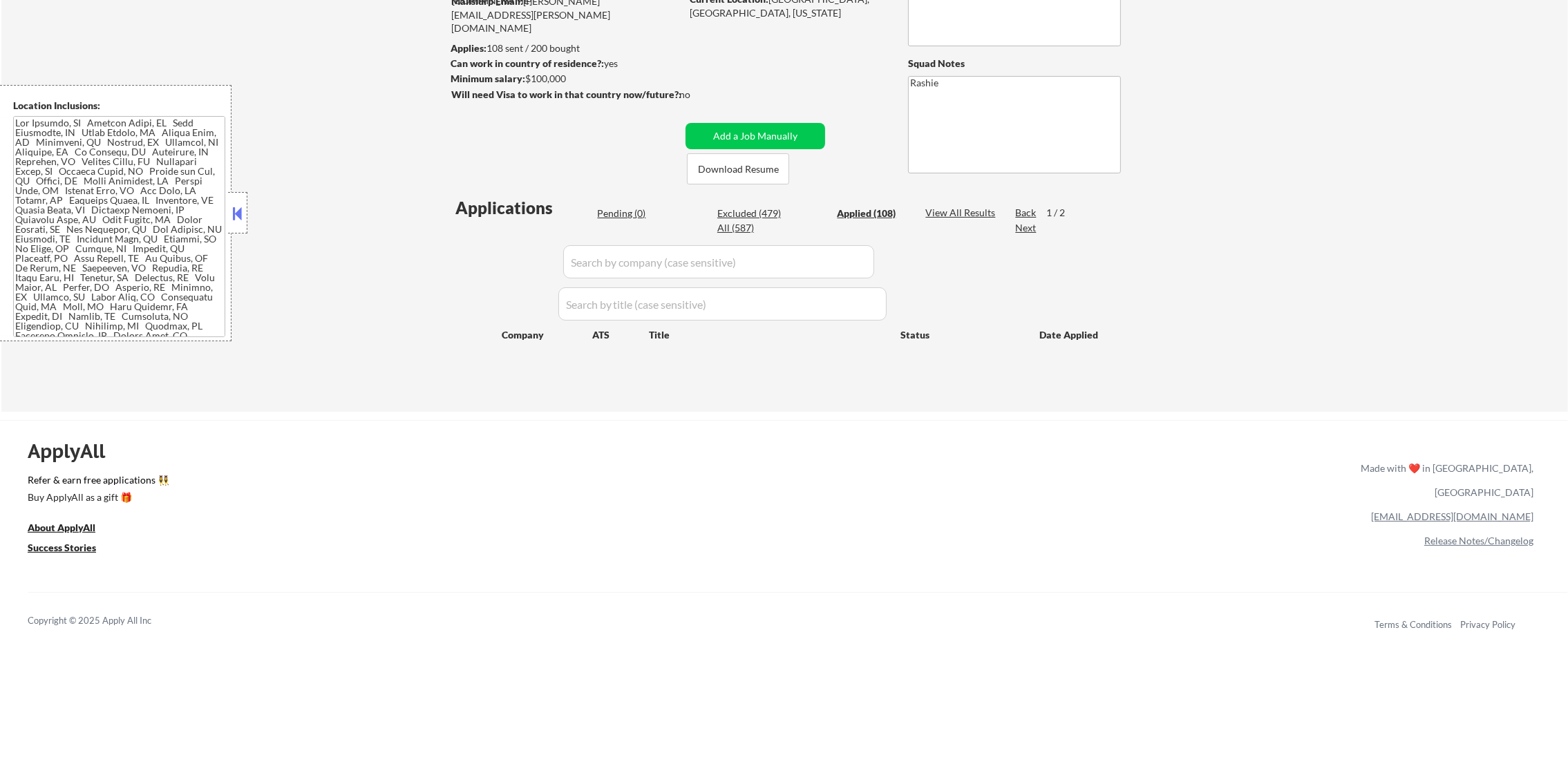
select select ""applied""
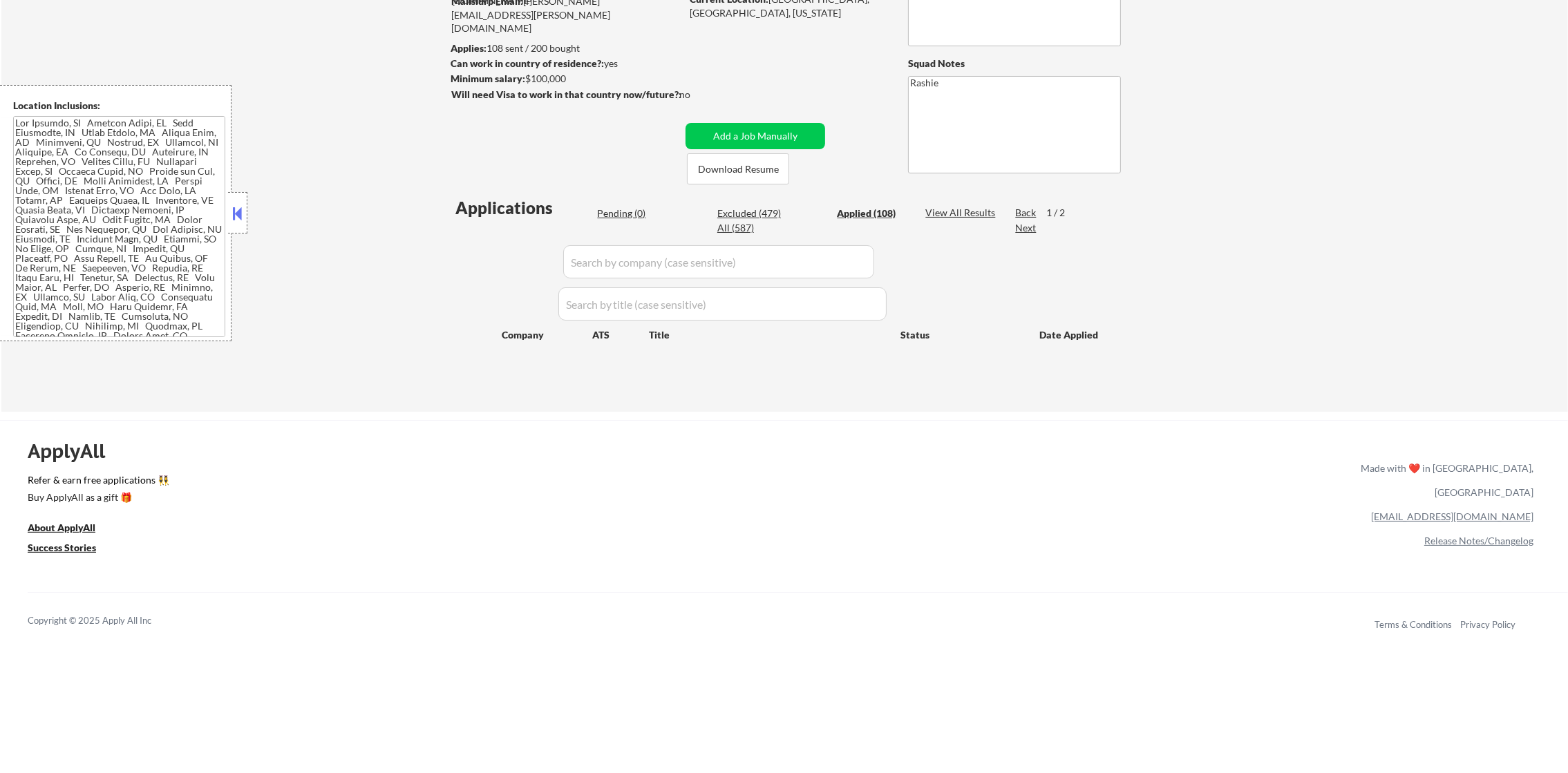
select select ""applied""
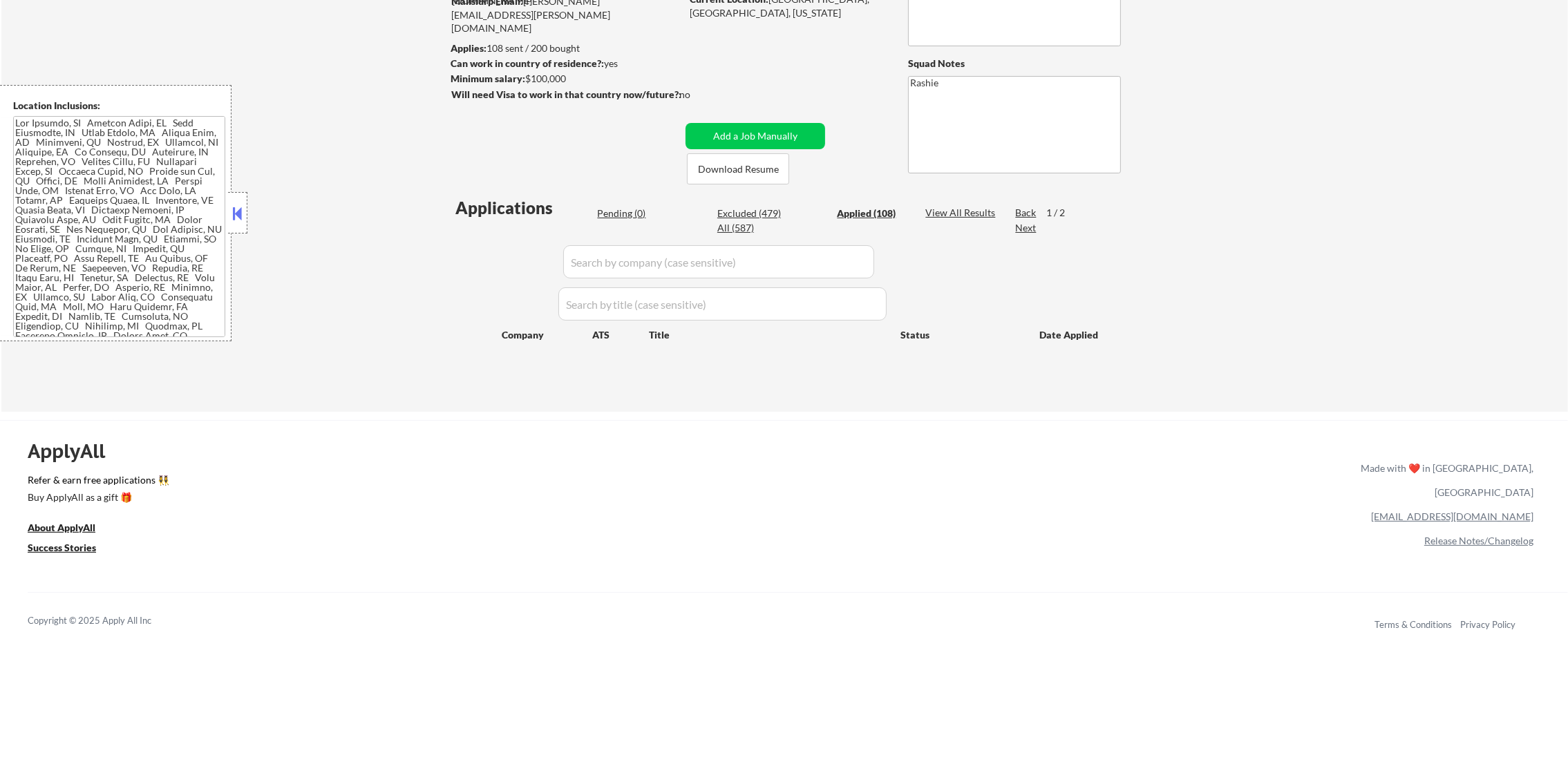
select select ""applied""
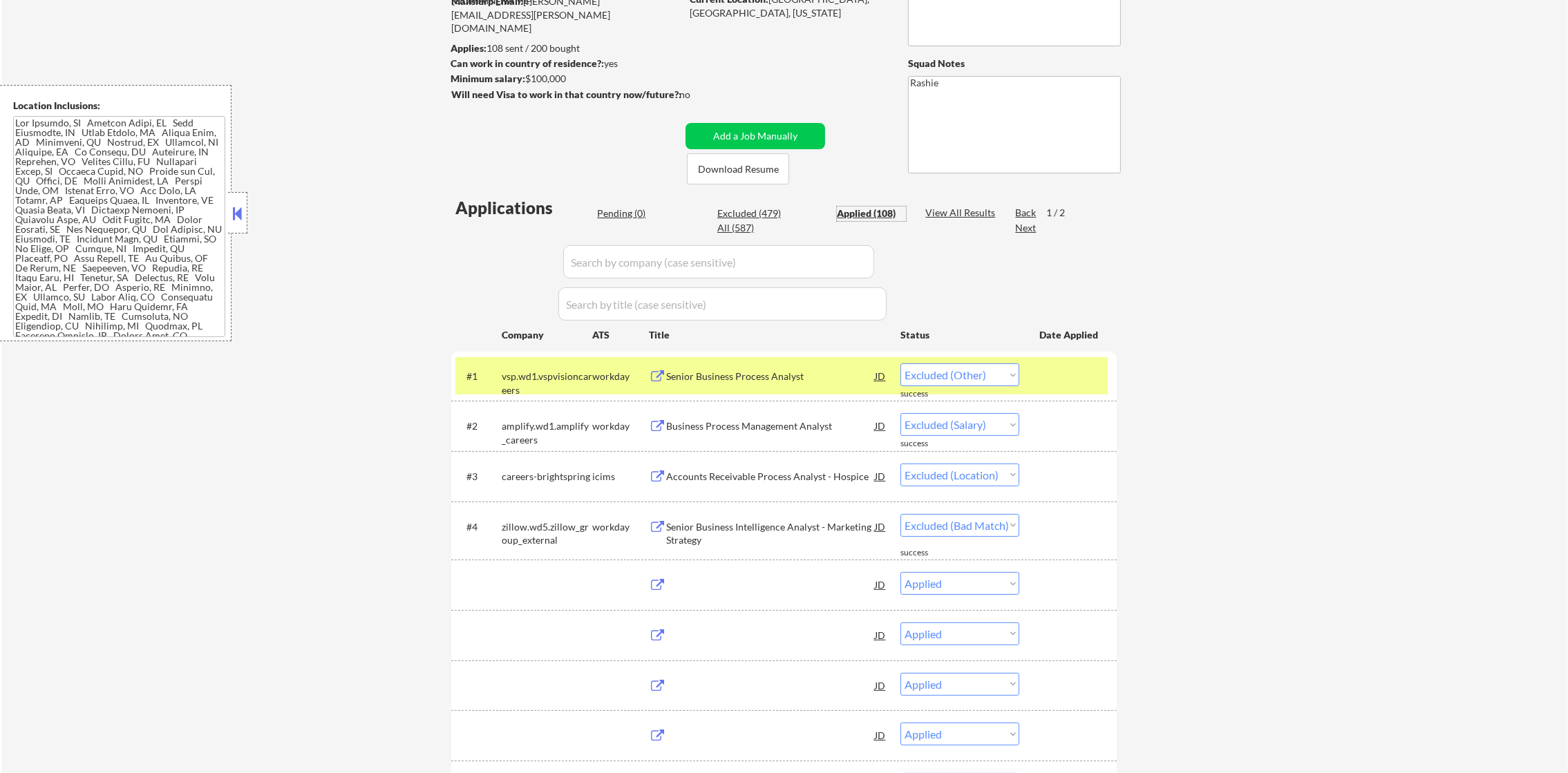
select select ""applied""
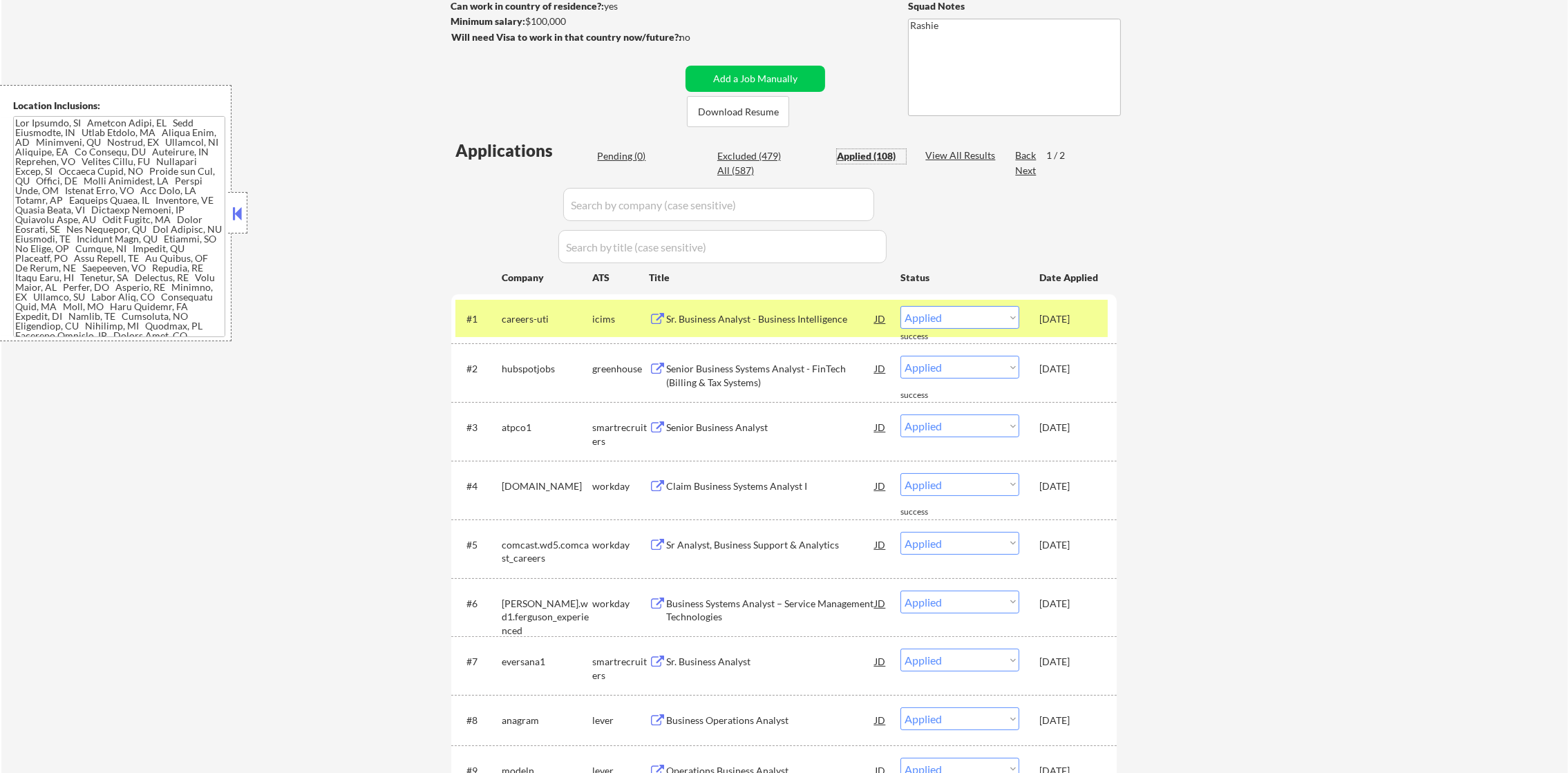
scroll to position [310, 0]
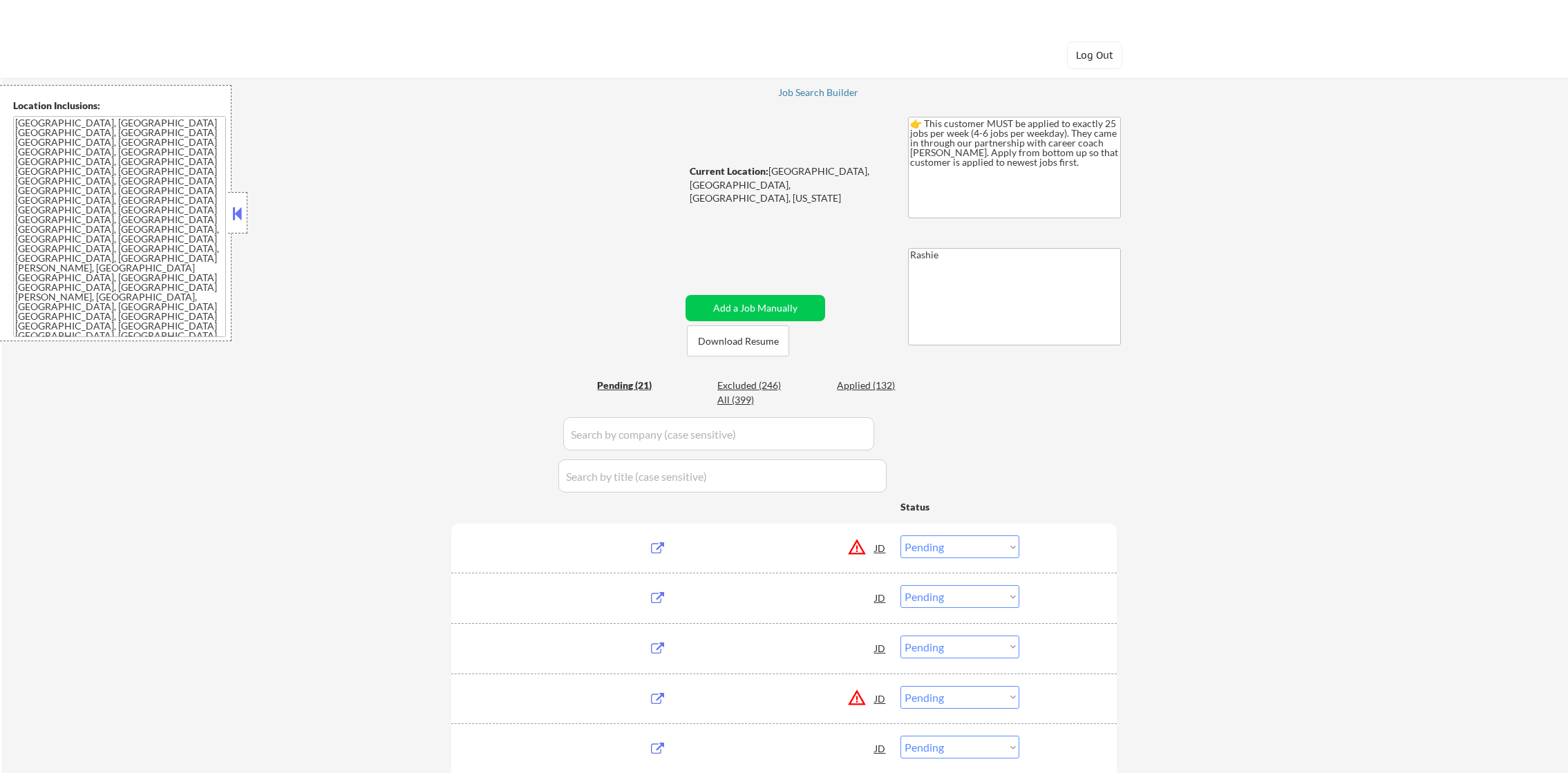
select select ""pending""
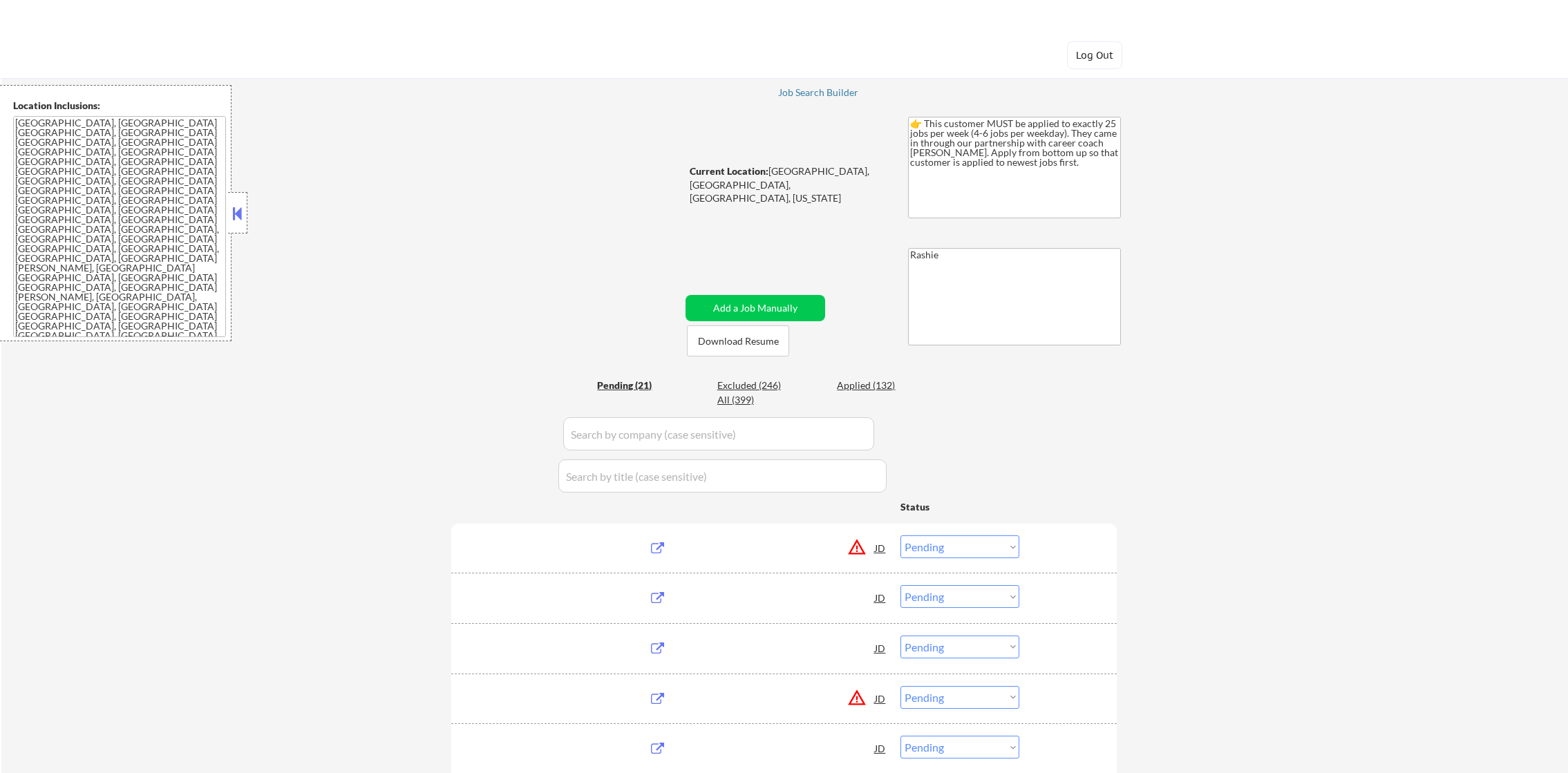
select select ""pending""
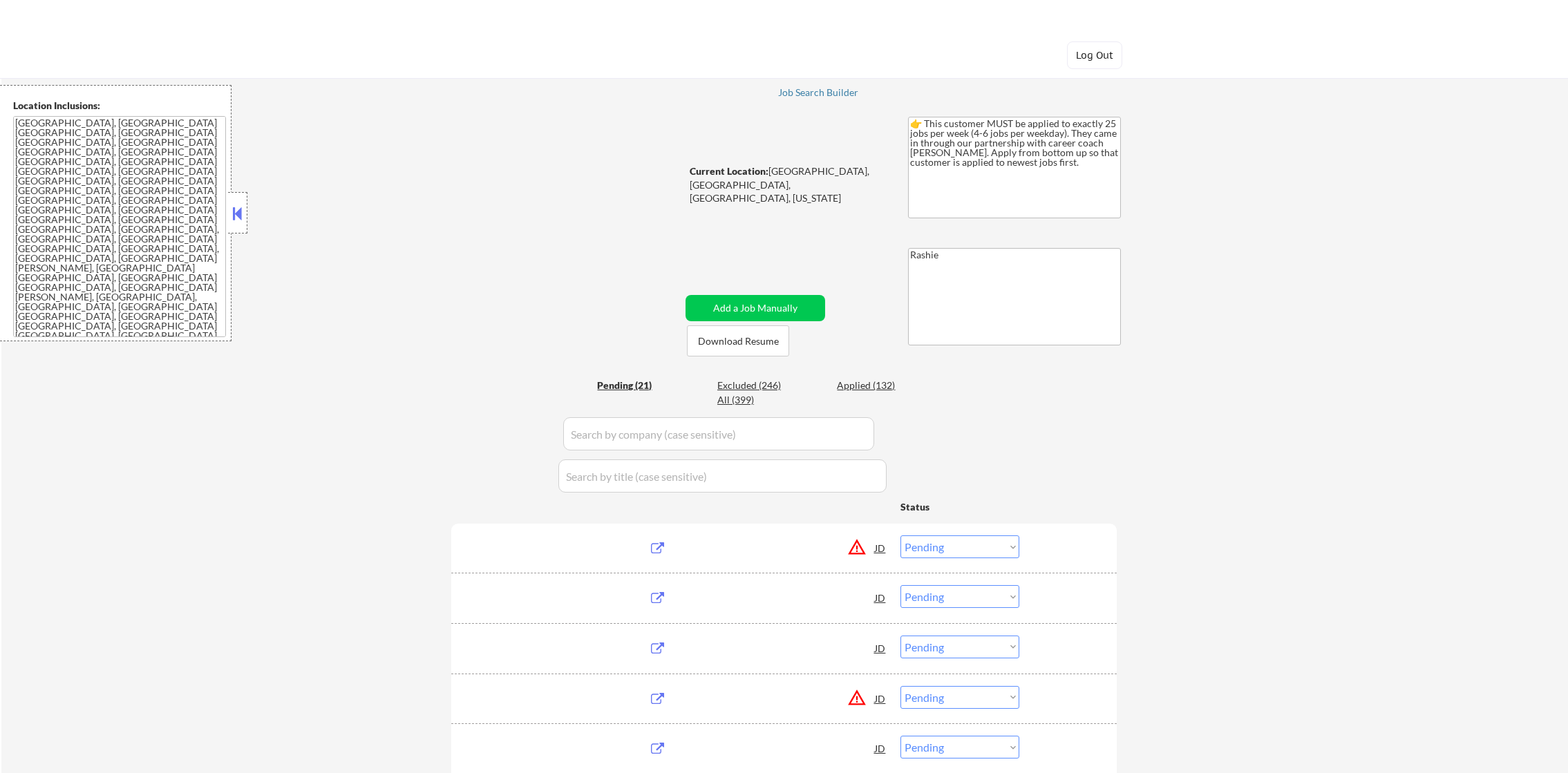
select select ""pending""
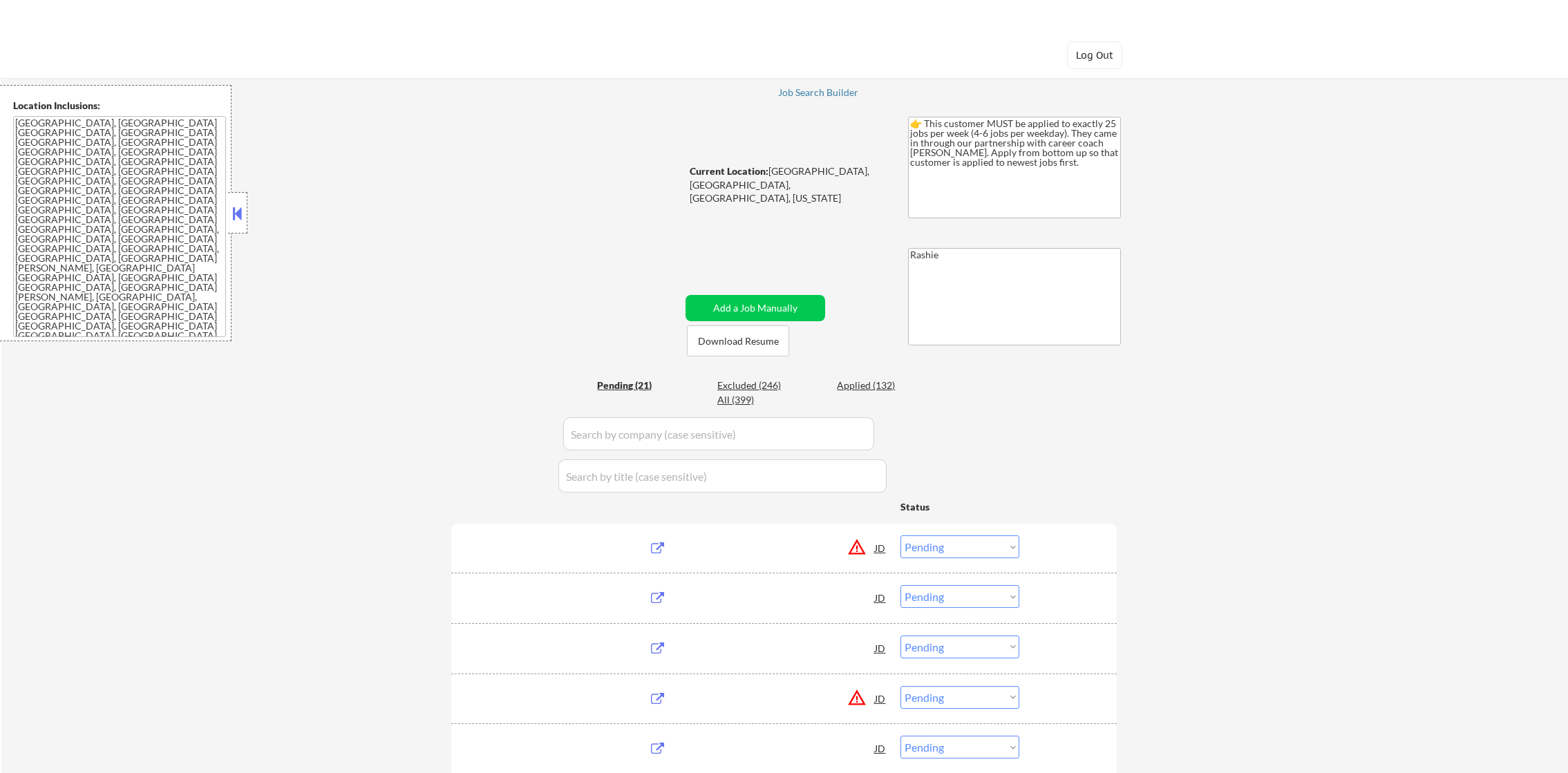
select select ""pending""
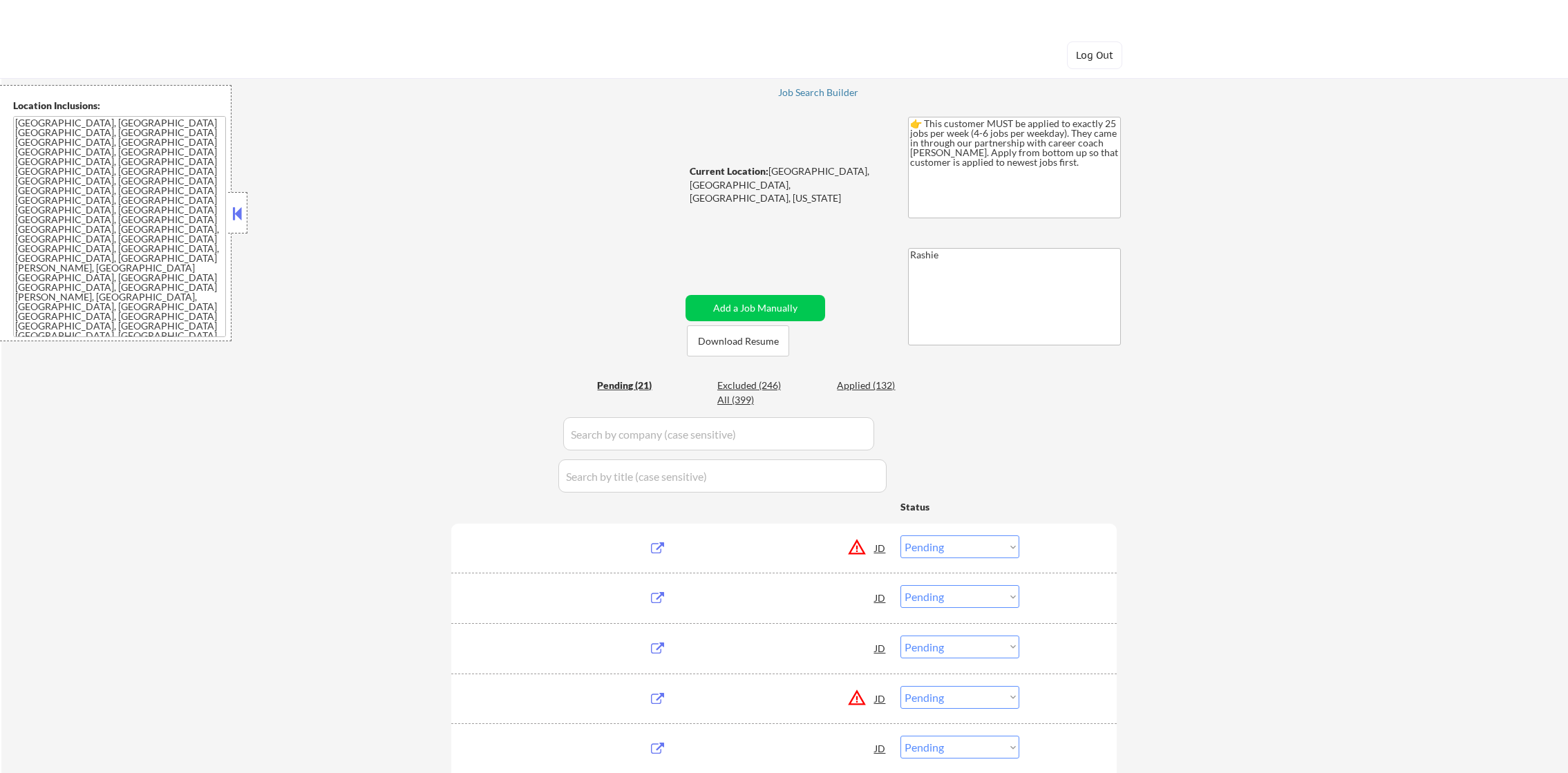
select select ""pending""
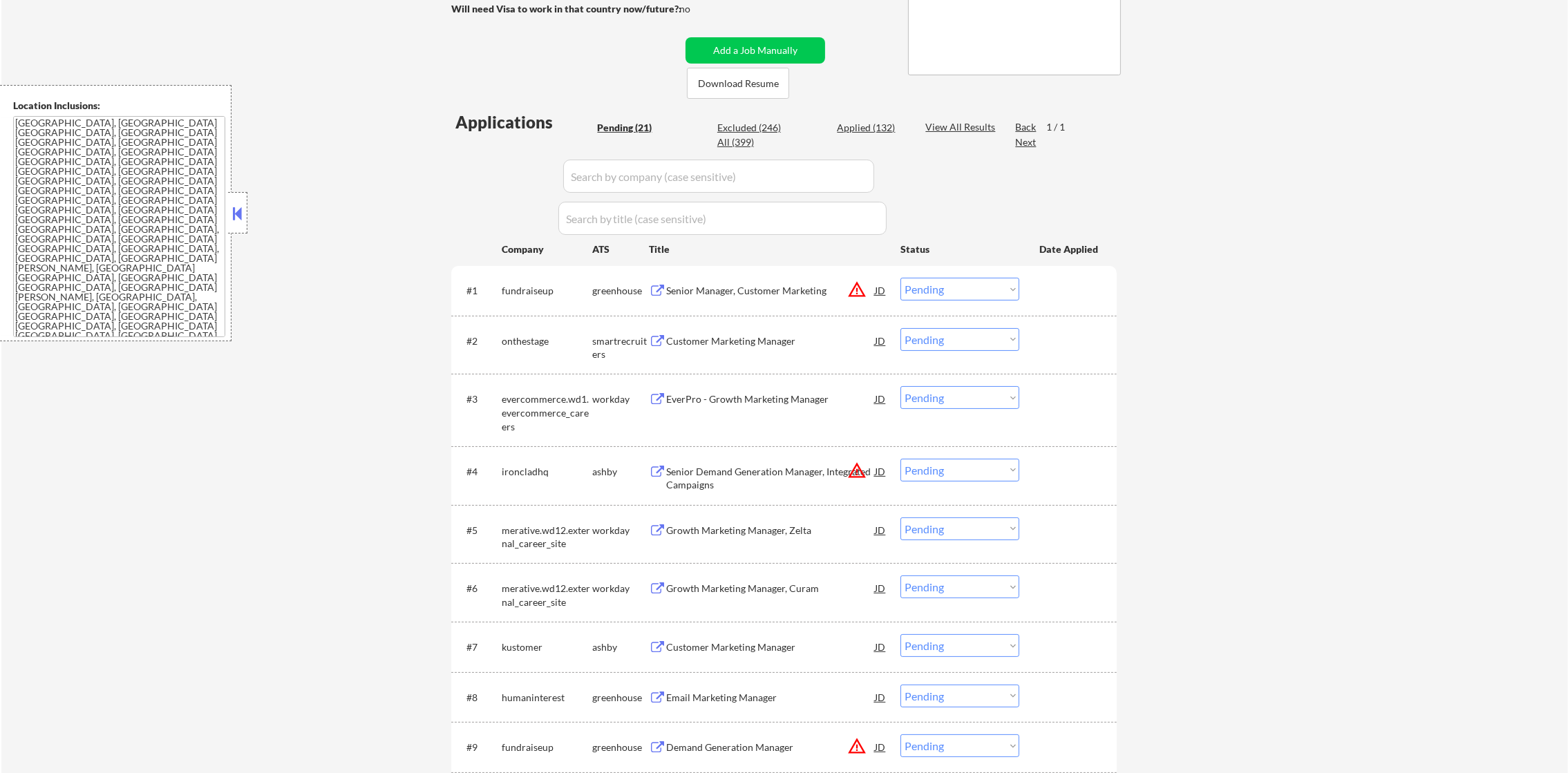
scroll to position [275, 0]
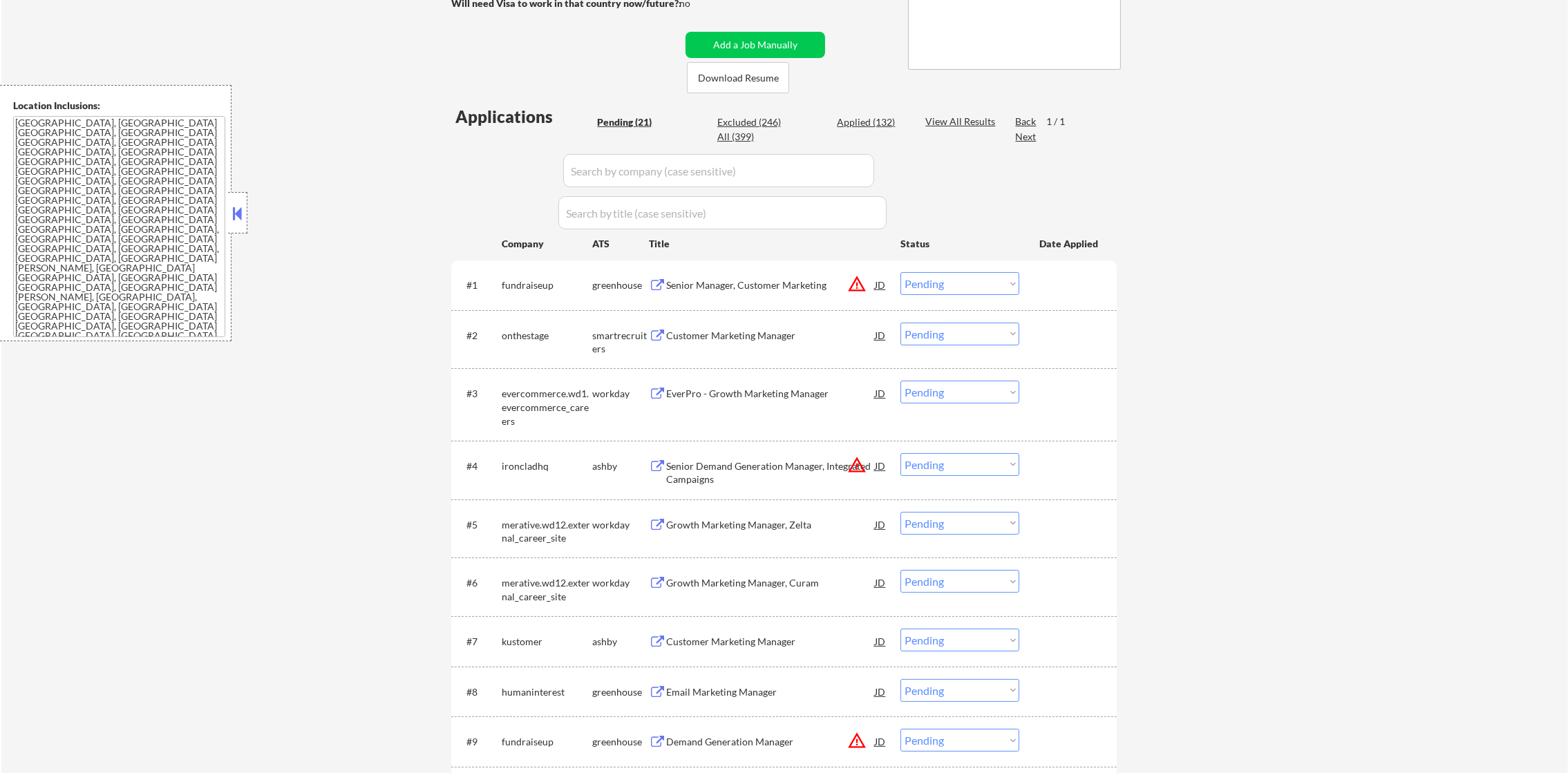
click at [859, 287] on button "warning_amber" at bounding box center [857, 285] width 20 height 20
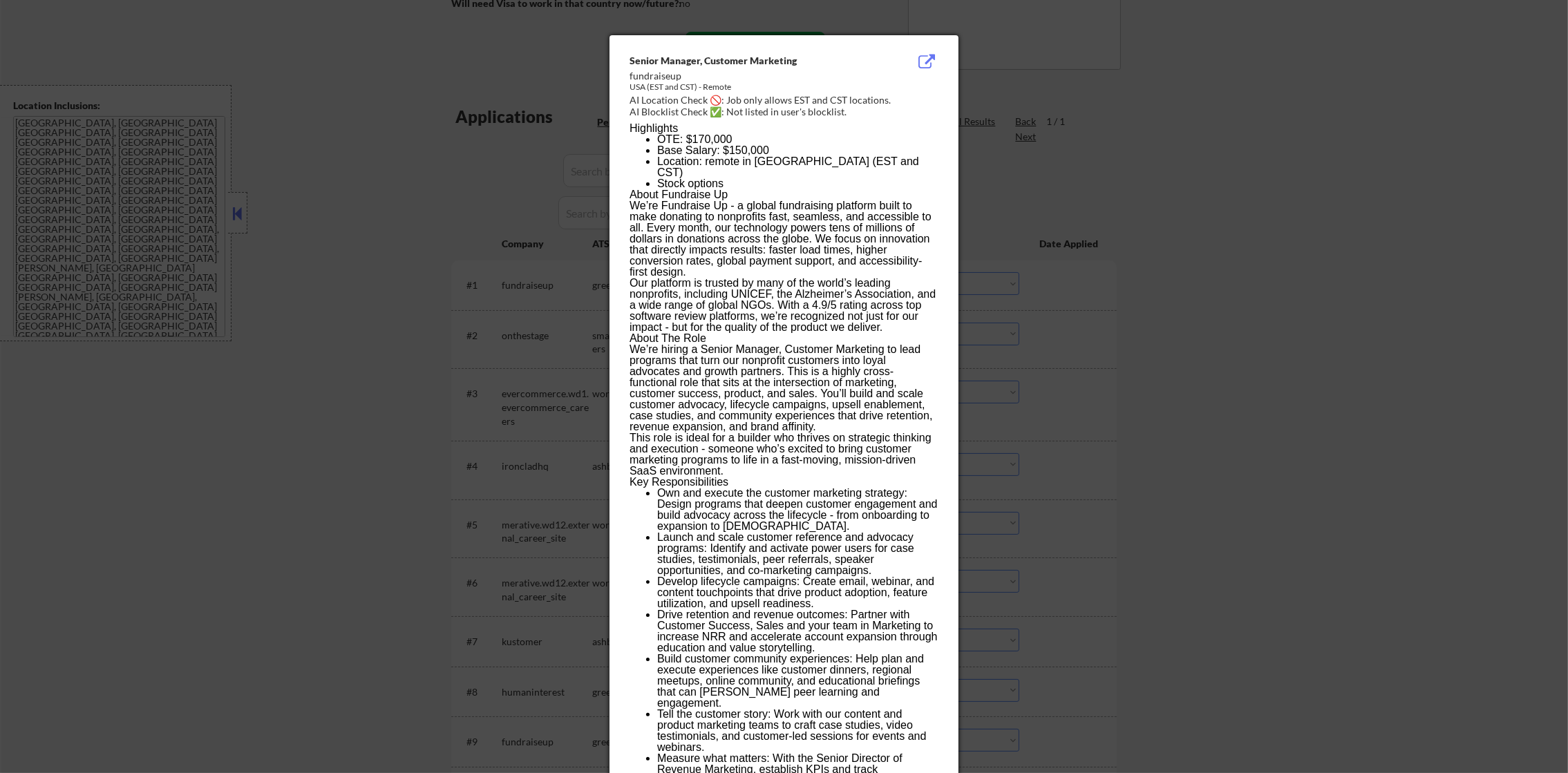
click at [1029, 254] on div at bounding box center [784, 386] width 1568 height 773
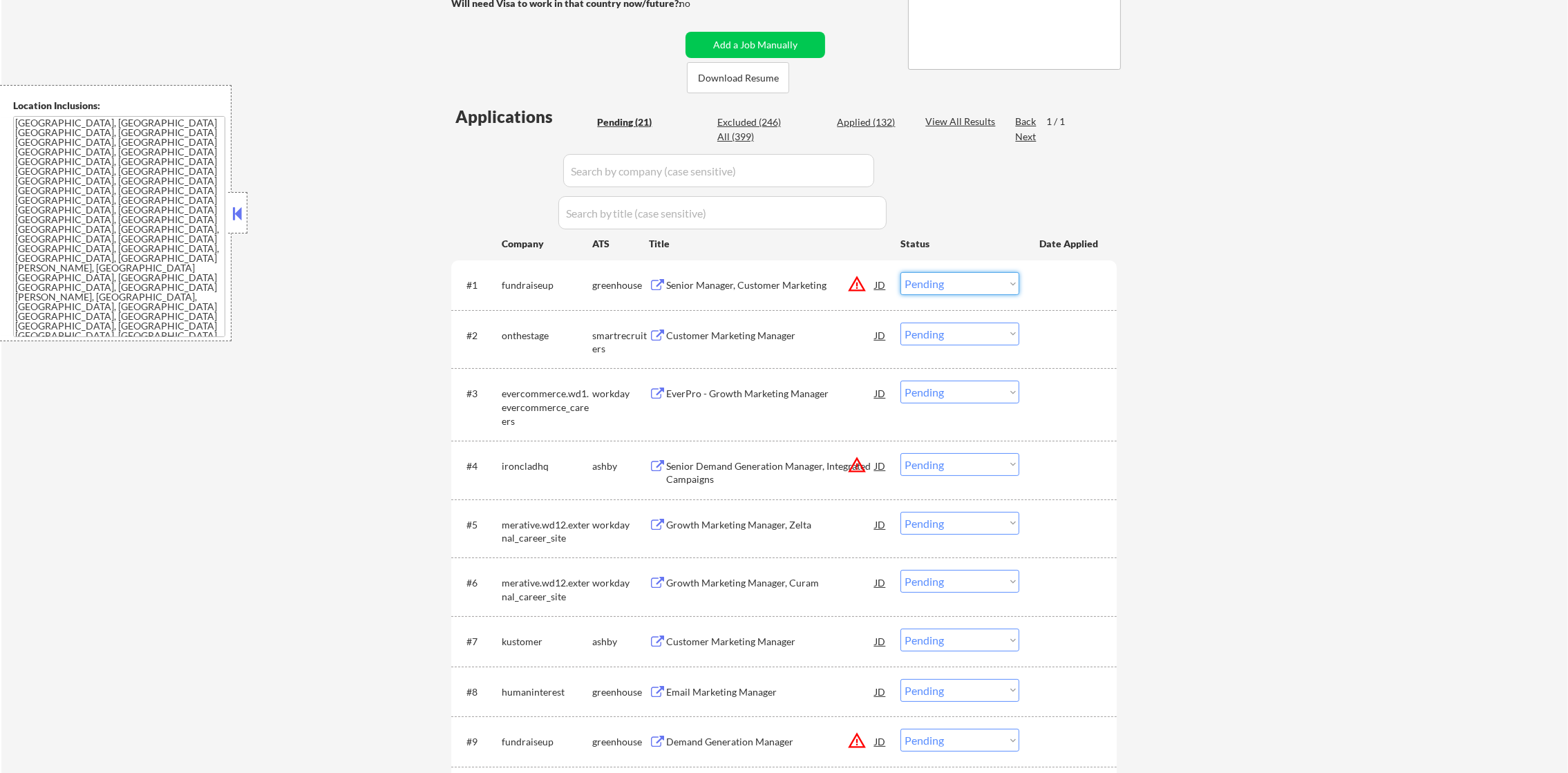
click at [914, 284] on select "Choose an option... Pending Applied Excluded (Questions) Excluded (Expired) Exc…" at bounding box center [960, 284] width 119 height 23
click at [900, 272] on select "Choose an option... Pending Applied Excluded (Questions) Excluded (Expired) Exc…" at bounding box center [960, 284] width 119 height 23
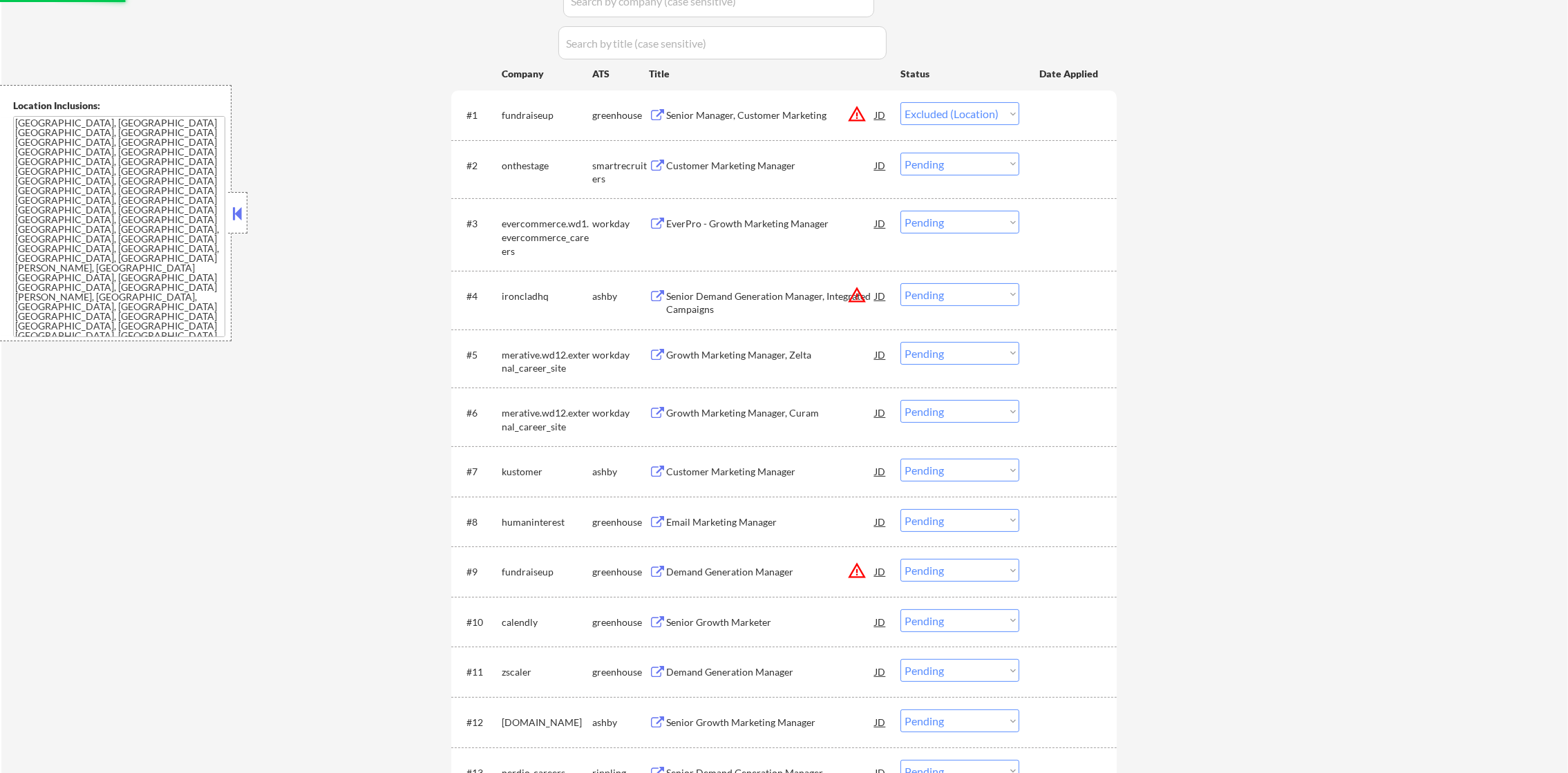
scroll to position [449, 0]
select select ""pending""
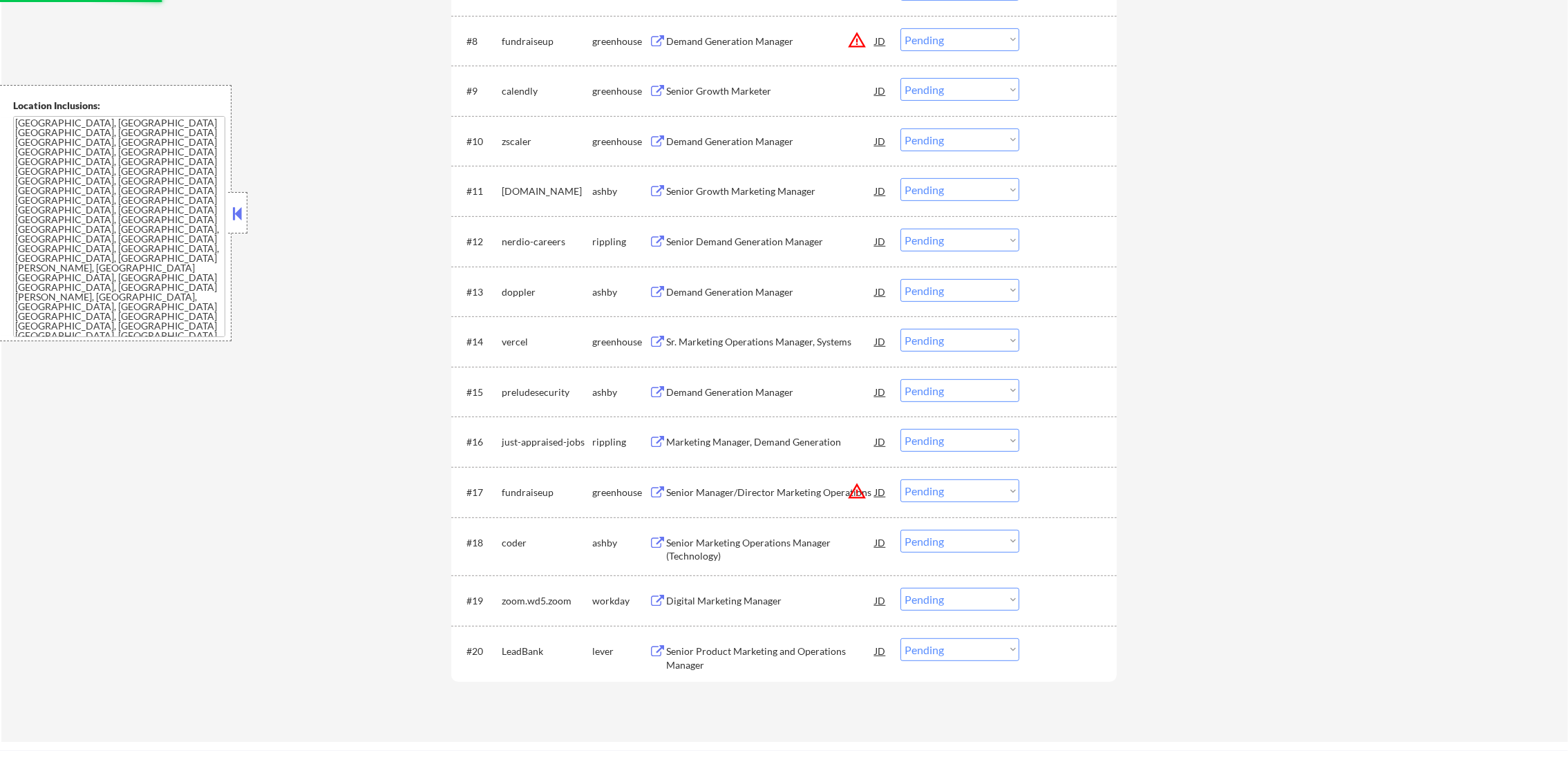
scroll to position [1028, 0]
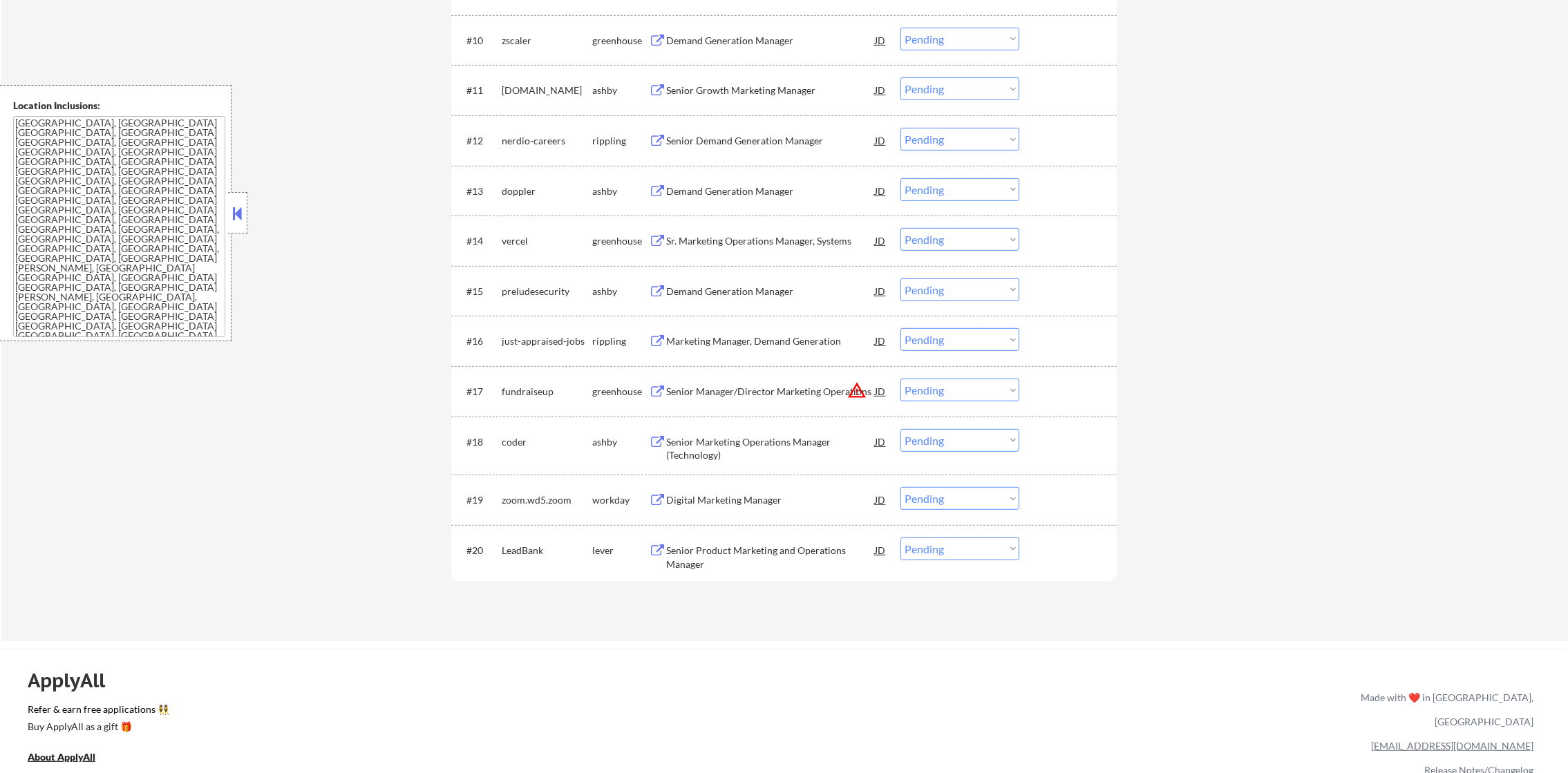
click at [862, 385] on button "warning_amber" at bounding box center [857, 391] width 20 height 20
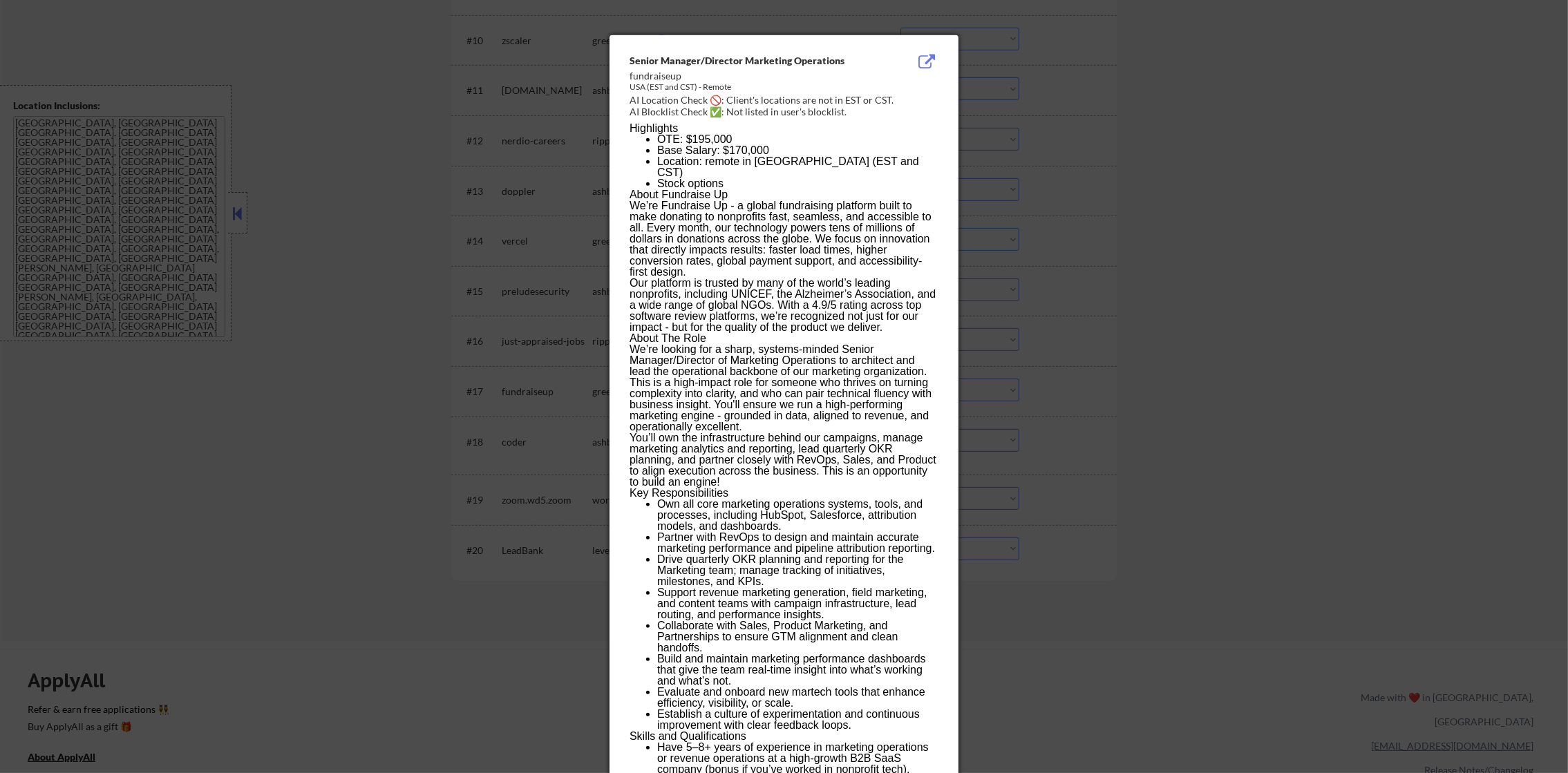
click at [1080, 373] on div at bounding box center [784, 386] width 1568 height 773
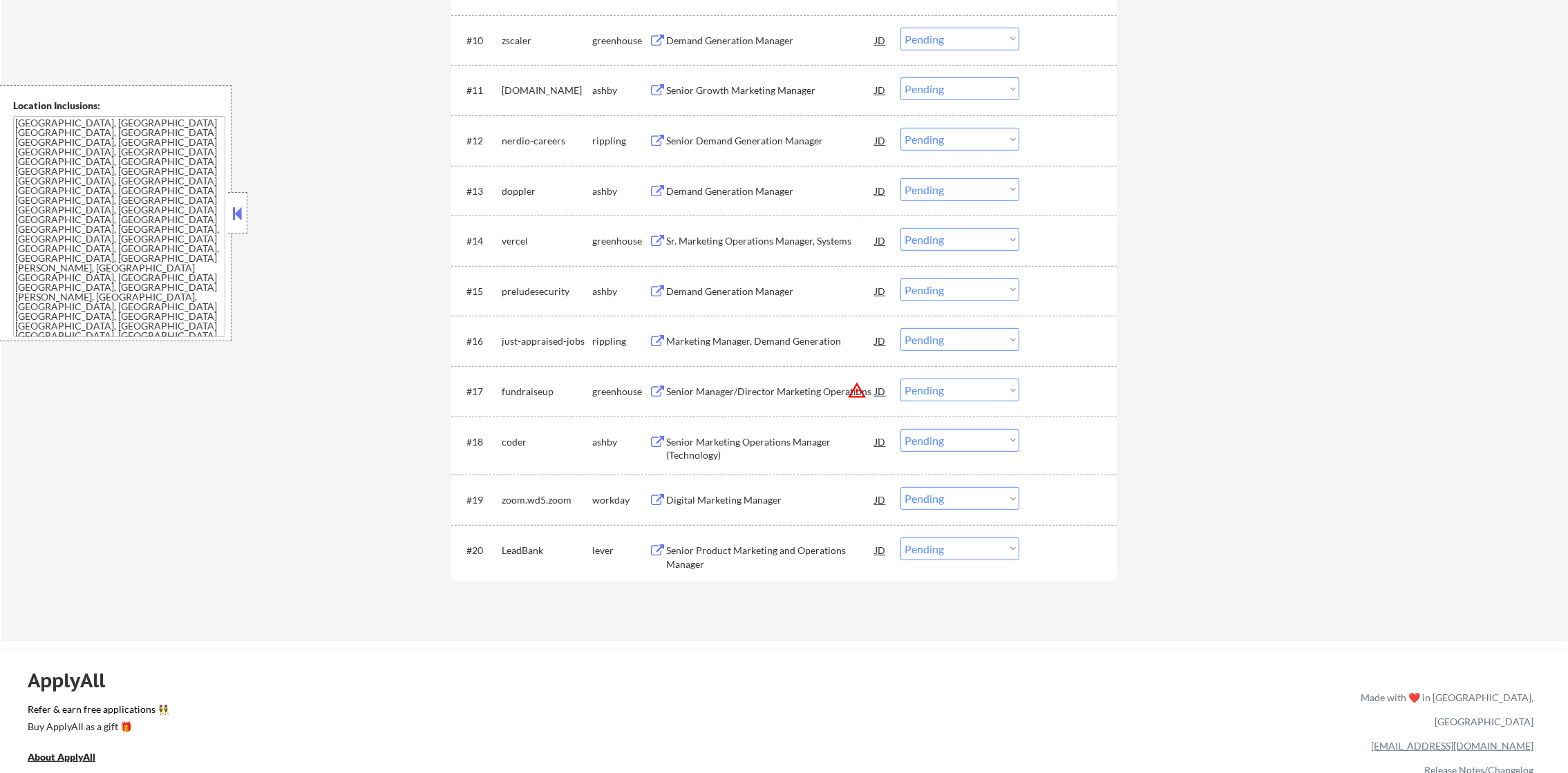
drag, startPoint x: 980, startPoint y: 391, endPoint x: 977, endPoint y: 403, distance: 12.4
click at [980, 391] on select "Choose an option... Pending Applied Excluded (Questions) Excluded (Expired) Exc…" at bounding box center [960, 391] width 119 height 23
click at [900, 379] on select "Choose an option... Pending Applied Excluded (Questions) Excluded (Expired) Exc…" at bounding box center [960, 391] width 119 height 23
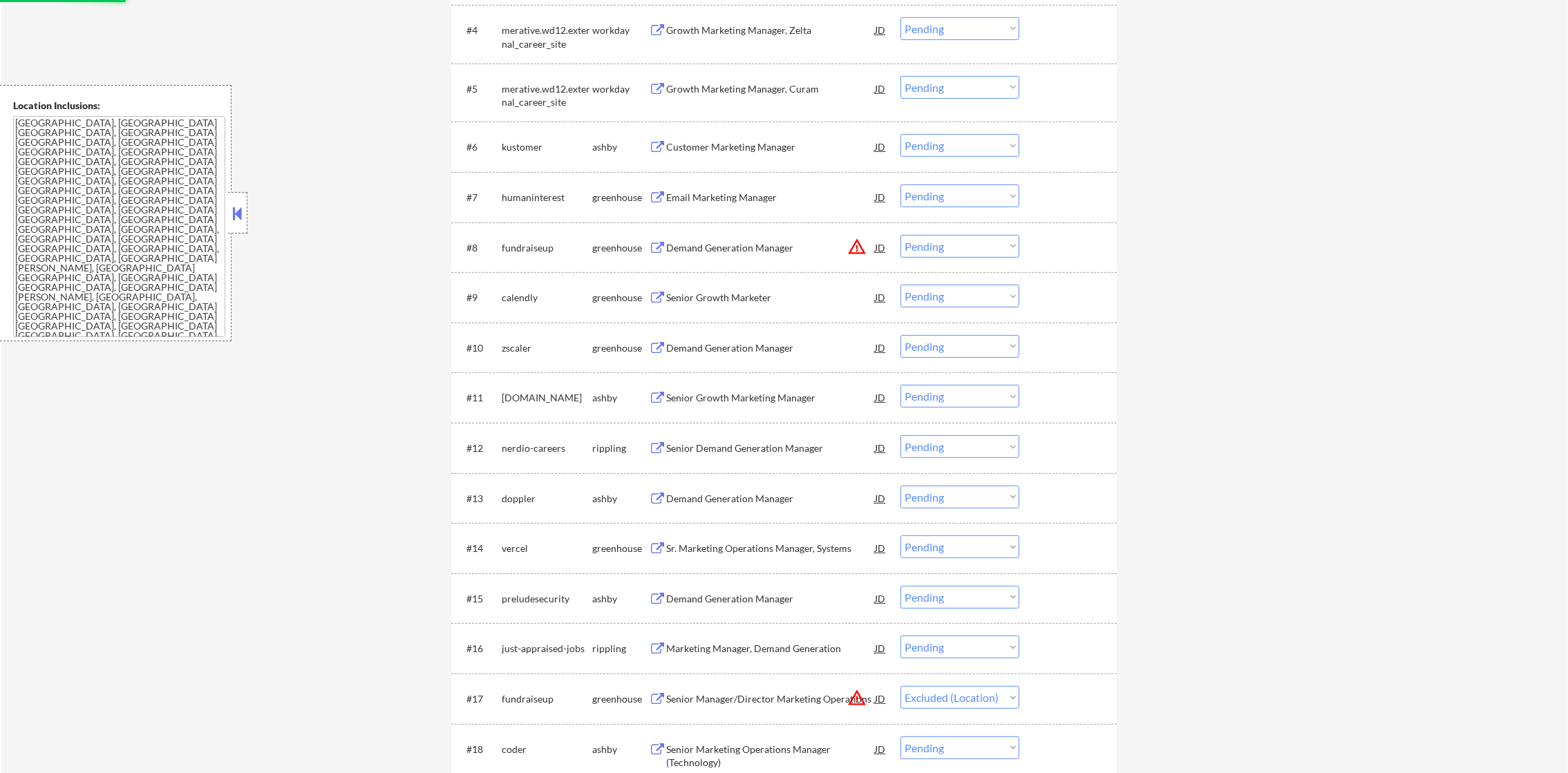
scroll to position [717, 0]
click at [852, 240] on button "warning_amber" at bounding box center [857, 250] width 20 height 20
select select ""pending""
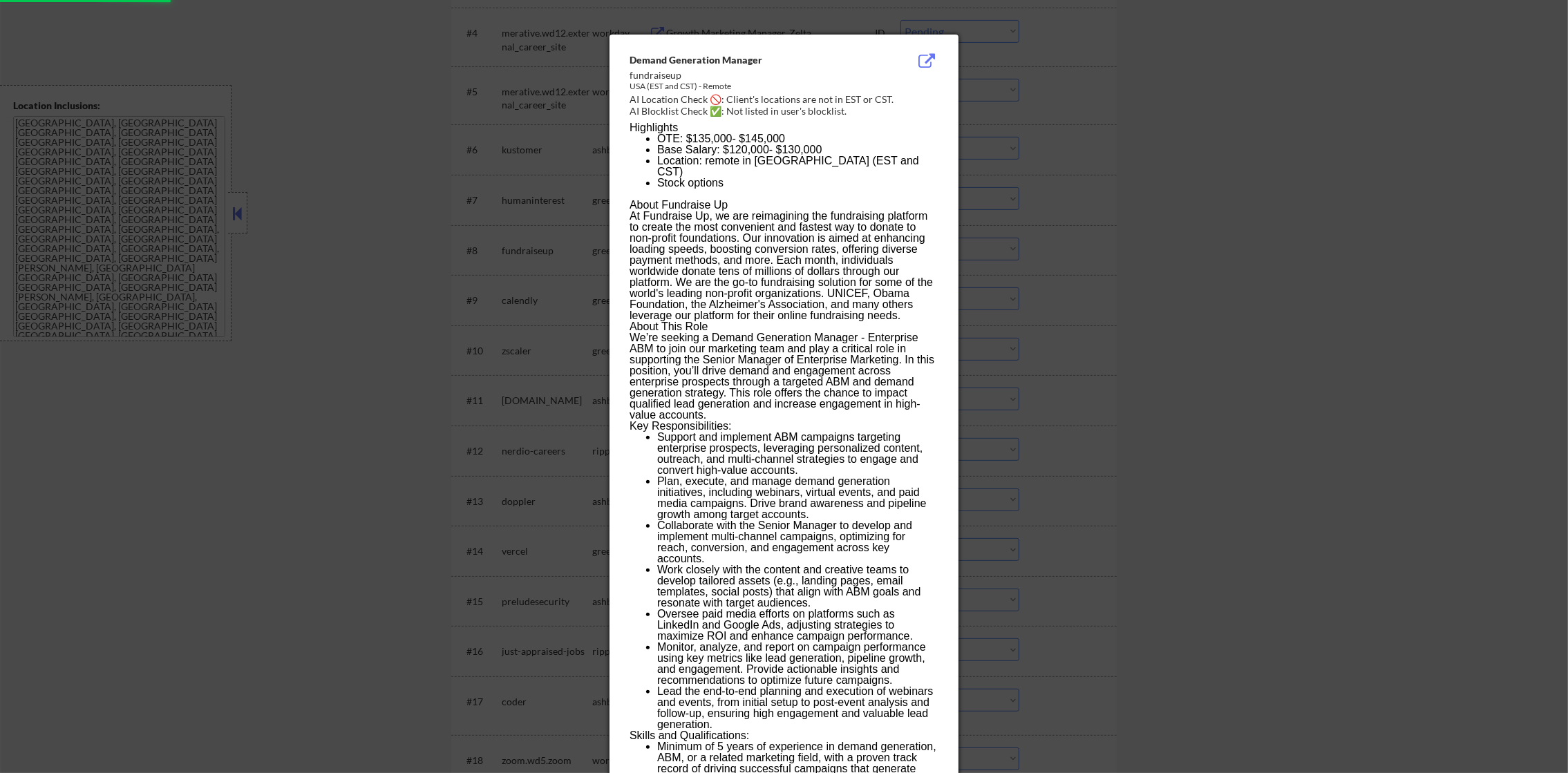
click at [1081, 207] on div at bounding box center [784, 386] width 1568 height 773
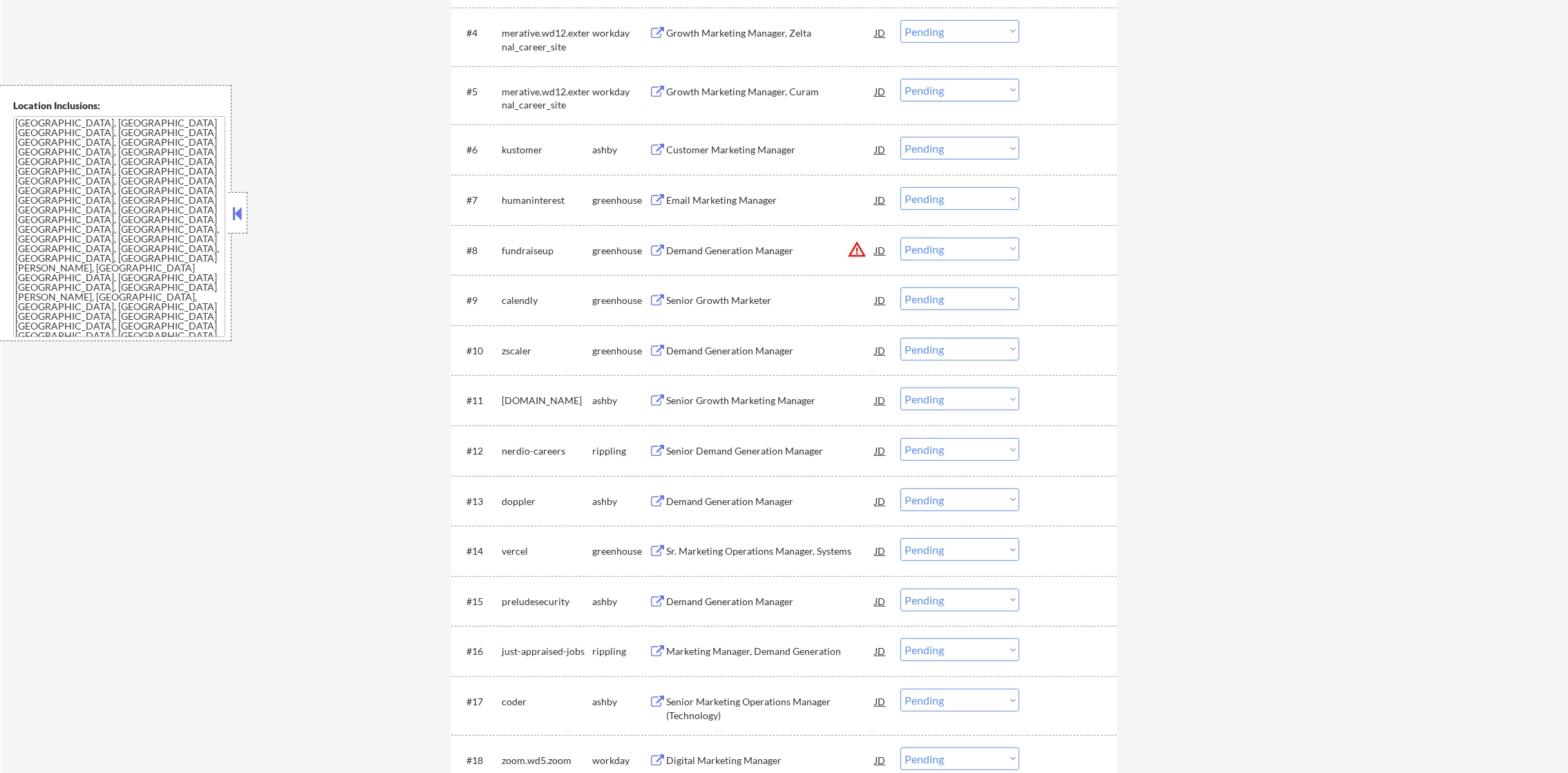
click at [988, 249] on select "Choose an option... Pending Applied Excluded (Questions) Excluded (Expired) Exc…" at bounding box center [960, 249] width 119 height 23
click at [900, 238] on select "Choose an option... Pending Applied Excluded (Questions) Excluded (Expired) Exc…" at bounding box center [960, 249] width 119 height 23
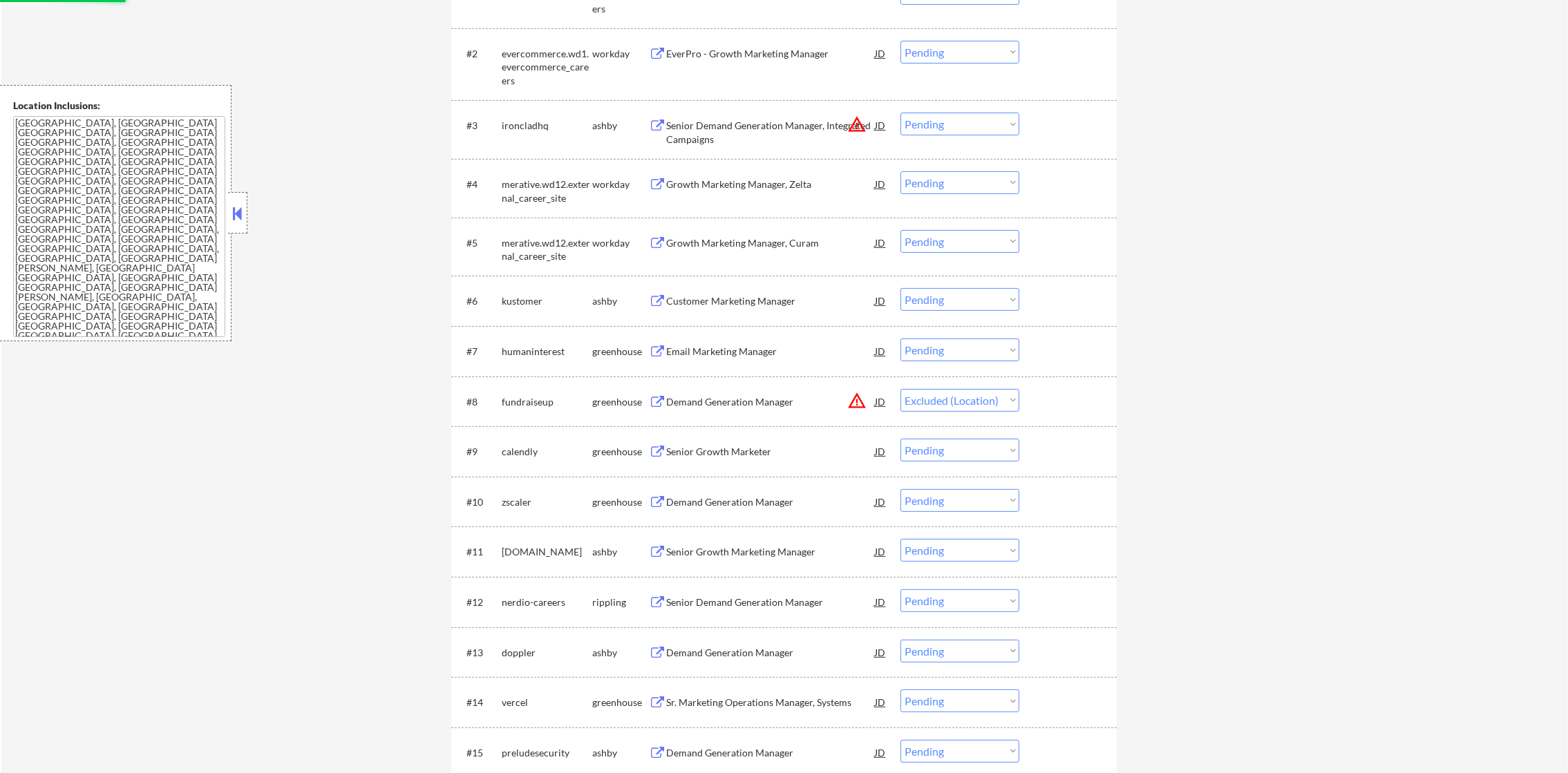
scroll to position [474, 0]
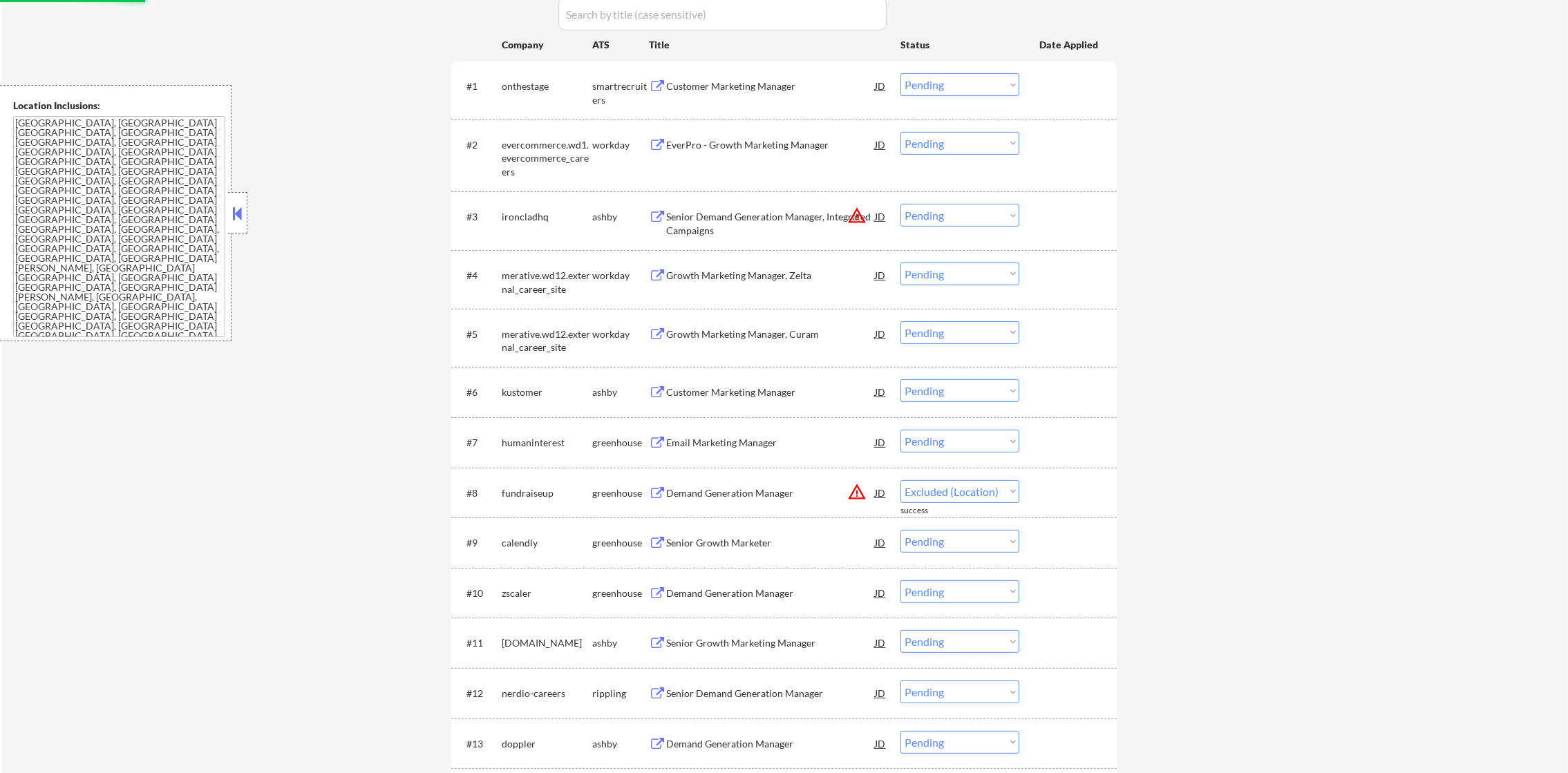
click at [853, 215] on button "warning_amber" at bounding box center [857, 215] width 20 height 20
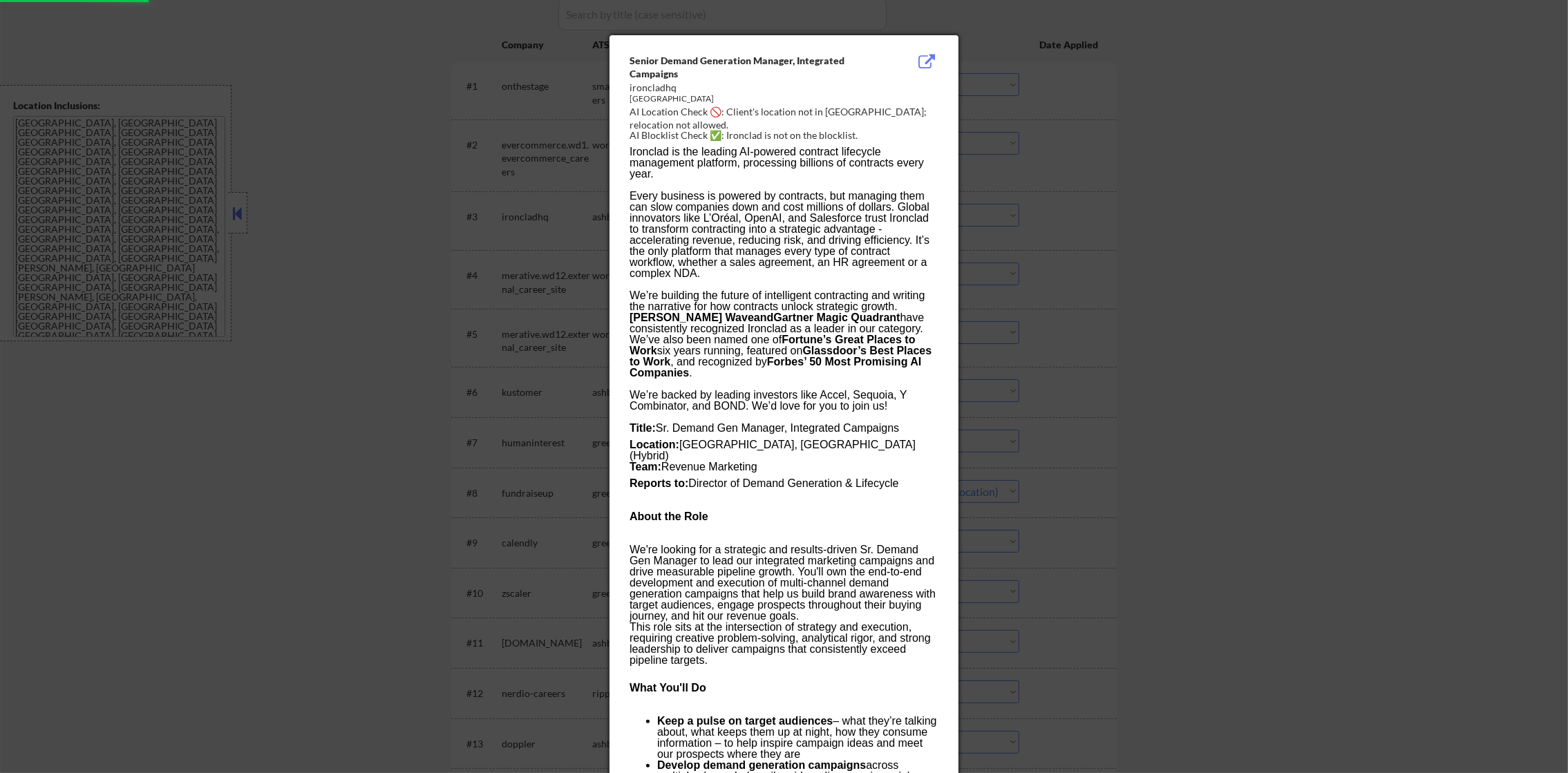
select select ""pending""
click at [1018, 206] on div at bounding box center [784, 386] width 1568 height 773
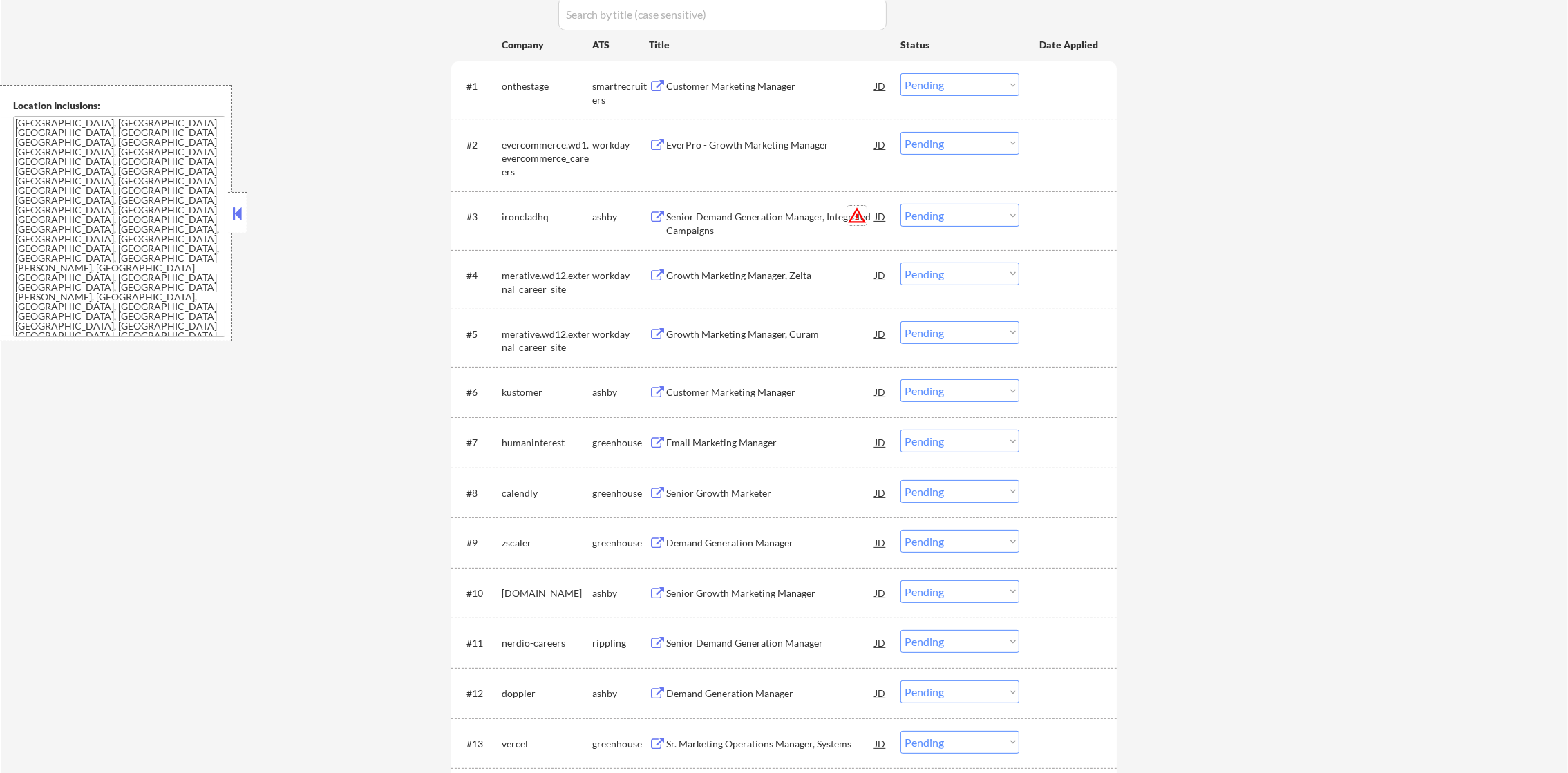
click at [856, 216] on button "warning_amber" at bounding box center [857, 215] width 20 height 20
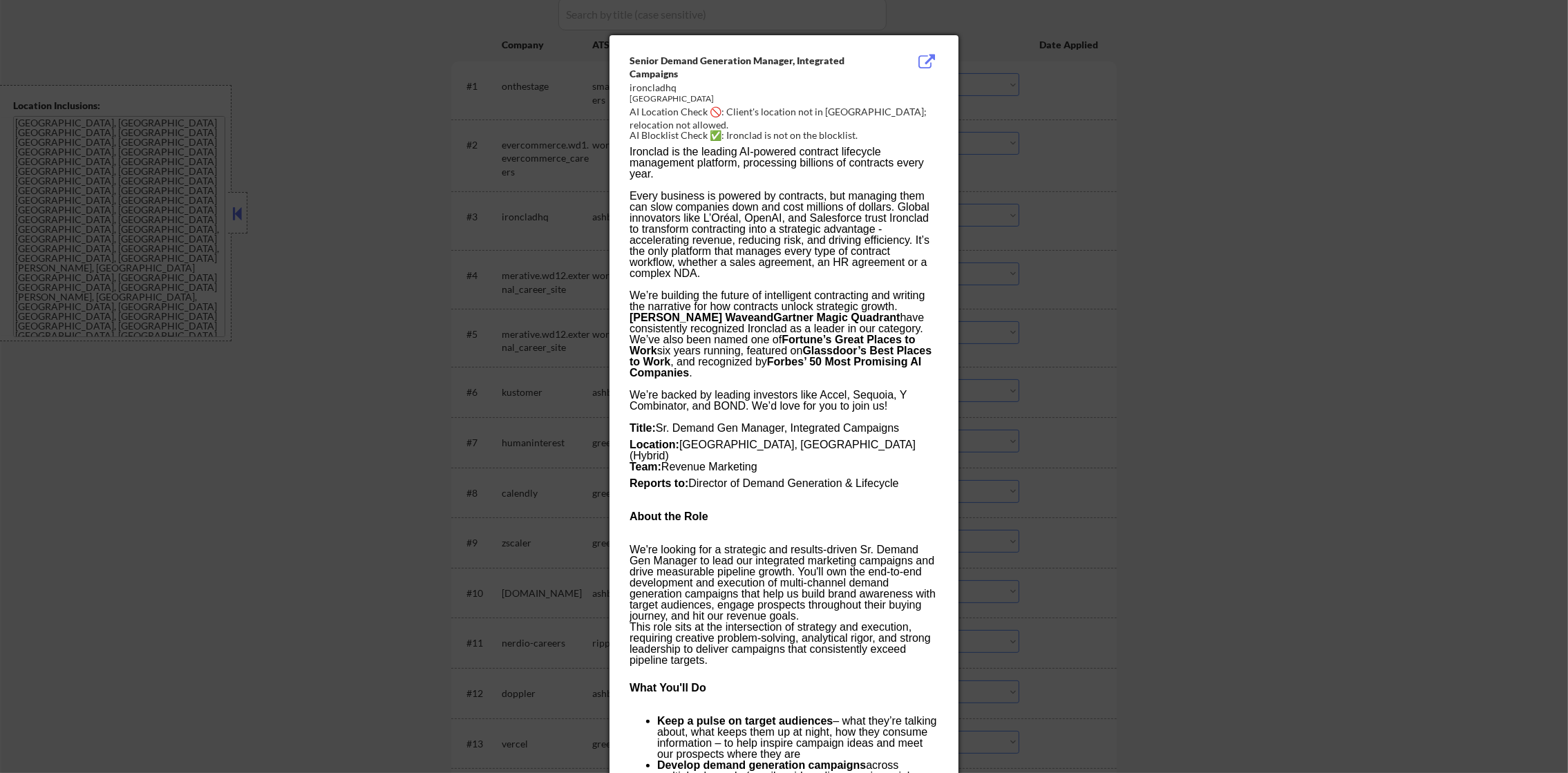
click at [1025, 212] on div at bounding box center [784, 386] width 1568 height 773
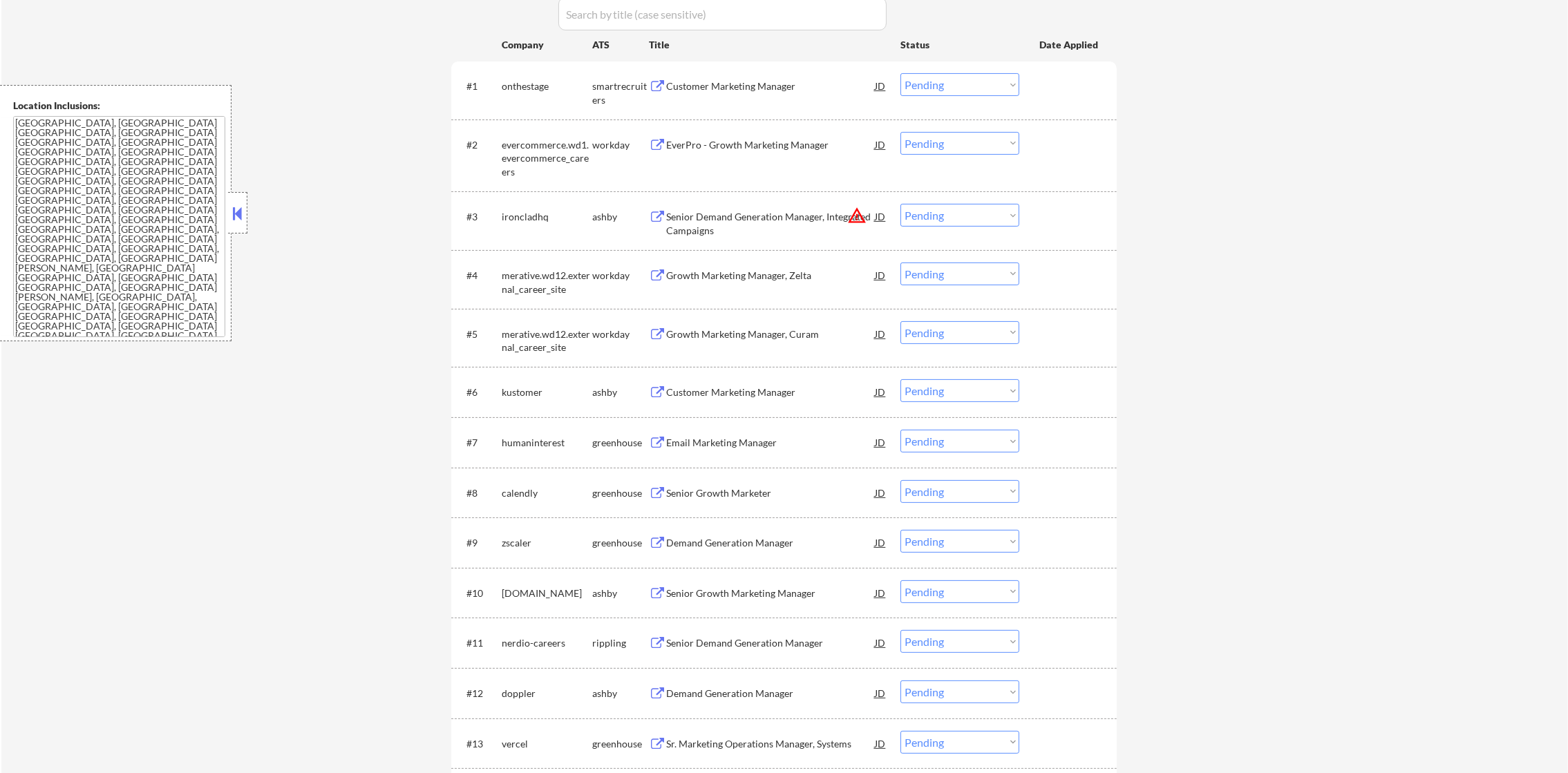
click at [1002, 220] on select "Choose an option... Pending Applied Excluded (Questions) Excluded (Expired) Exc…" at bounding box center [960, 215] width 119 height 23
click at [900, 204] on select "Choose an option... Pending Applied Excluded (Questions) Excluded (Expired) Exc…" at bounding box center [960, 215] width 119 height 23
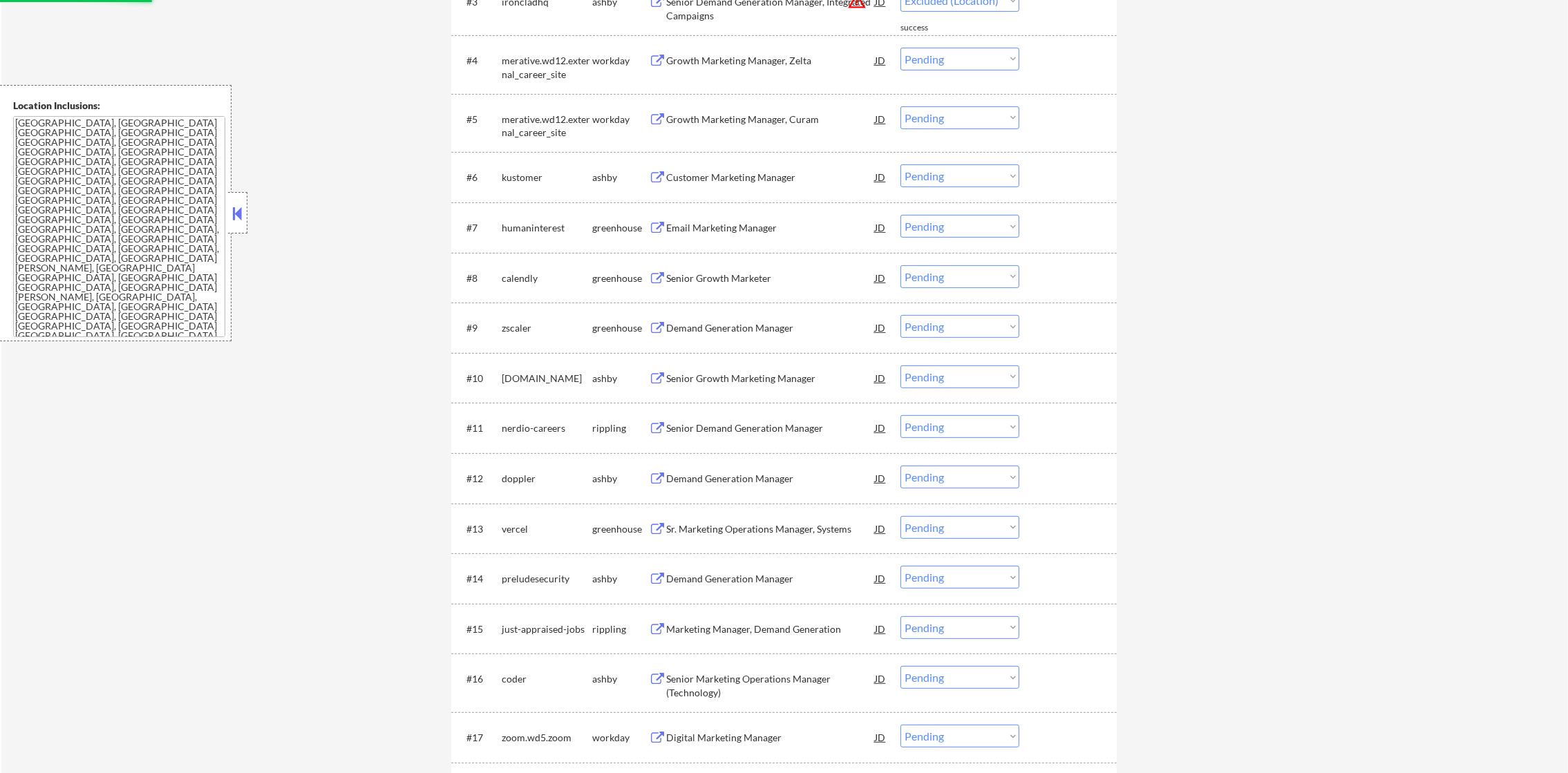
select select ""pending""
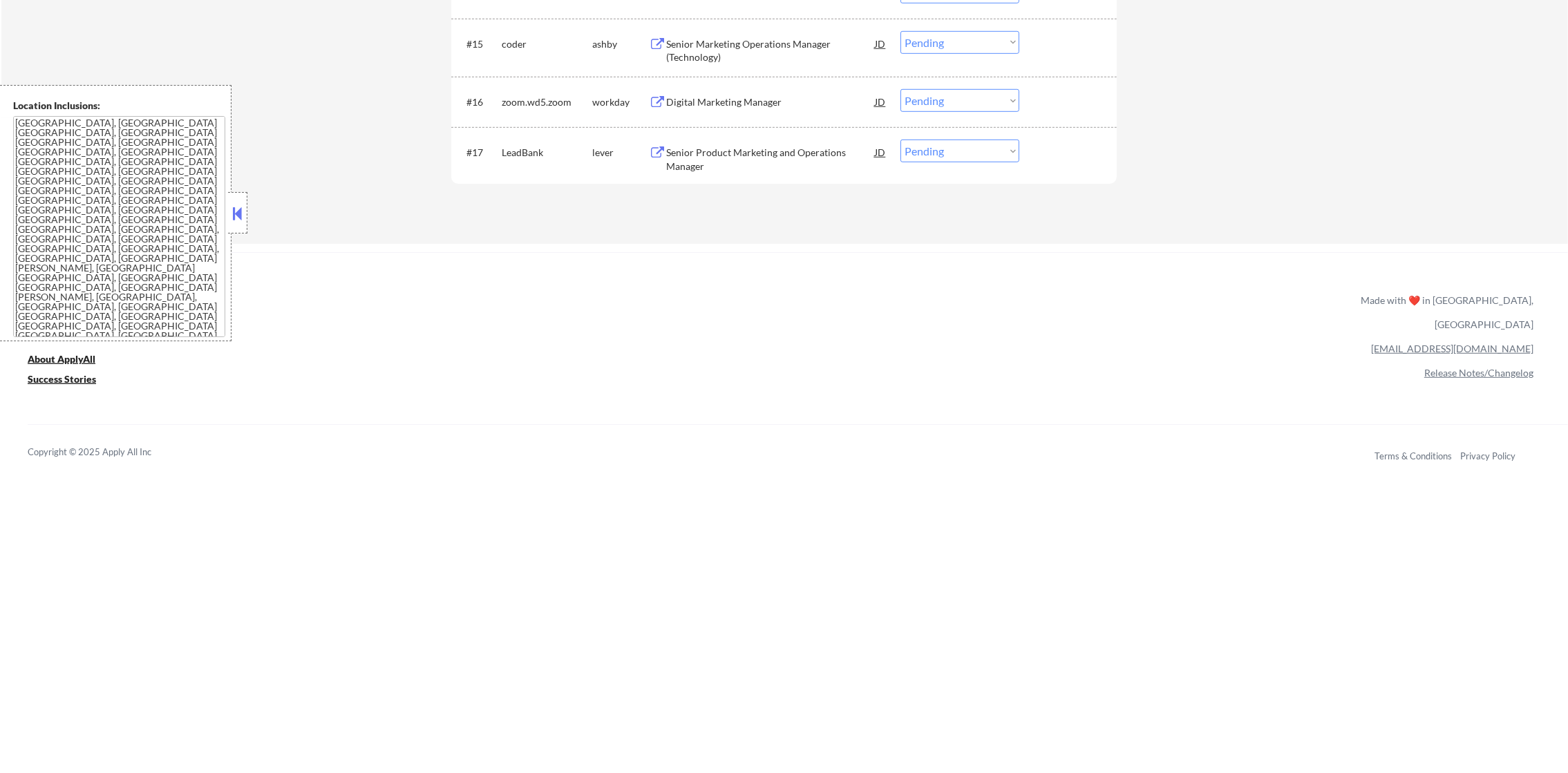
scroll to position [1270, 0]
click at [716, 162] on div "Senior Product Marketing and Operations Manager" at bounding box center [770, 156] width 209 height 27
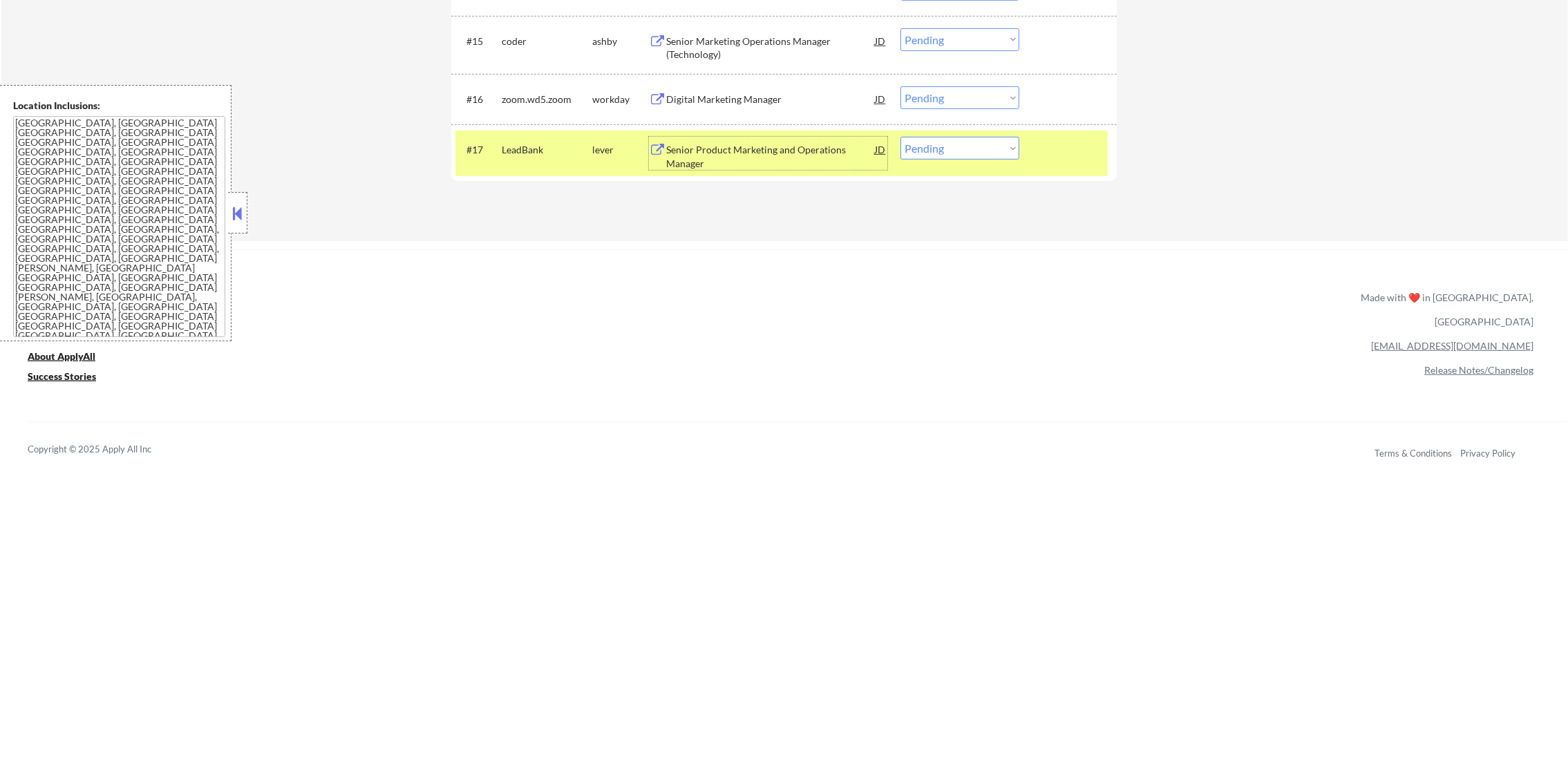
click at [941, 150] on select "Choose an option... Pending Applied Excluded (Questions) Excluded (Expired) Exc…" at bounding box center [960, 148] width 119 height 23
select select ""excluded__expired_""
click at [900, 137] on select "Choose an option... Pending Applied Excluded (Questions) Excluded (Expired) Exc…" at bounding box center [960, 148] width 119 height 23
click at [515, 160] on div "LeadBank" at bounding box center [547, 149] width 90 height 25
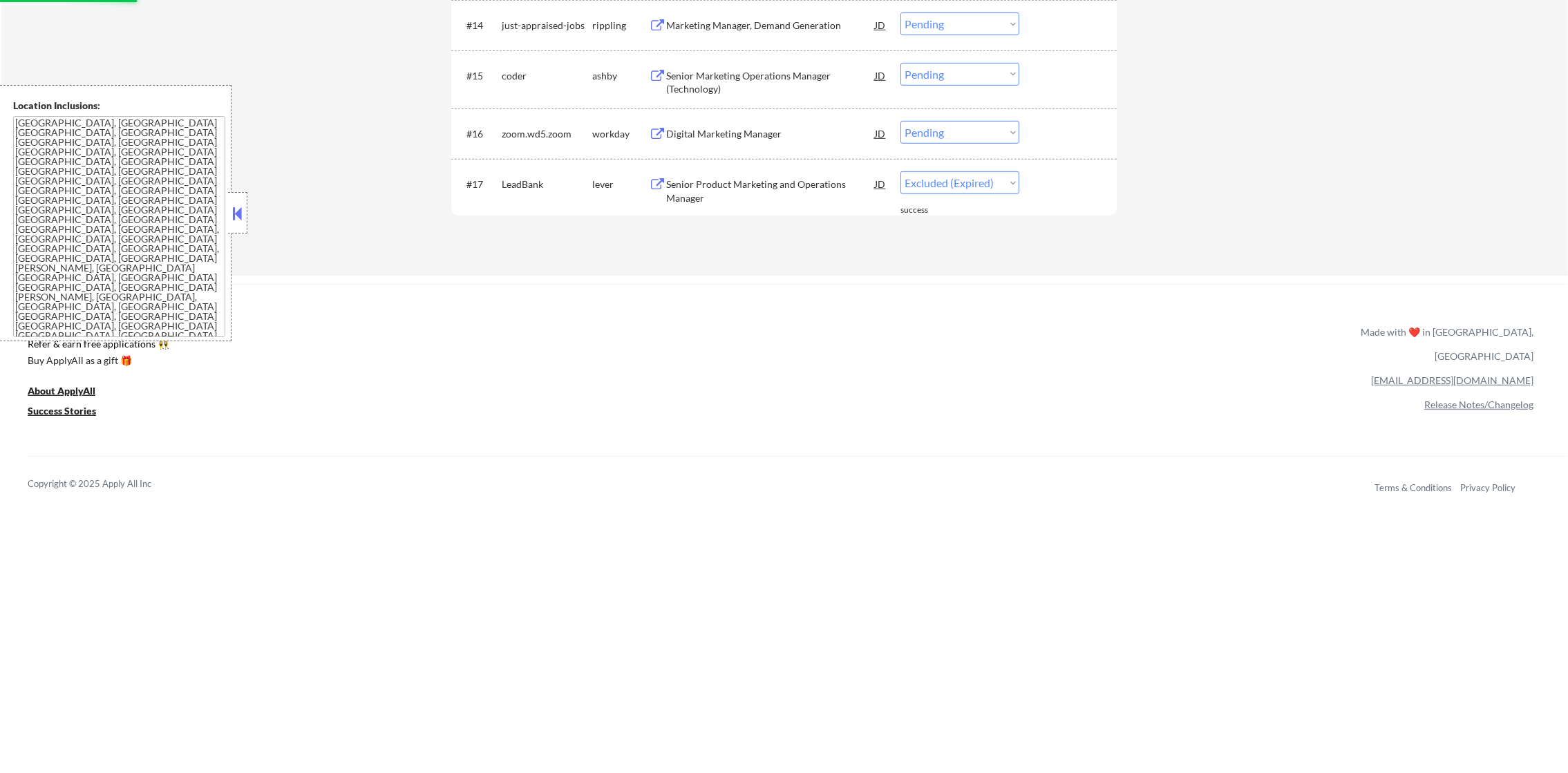
scroll to position [1201, 0]
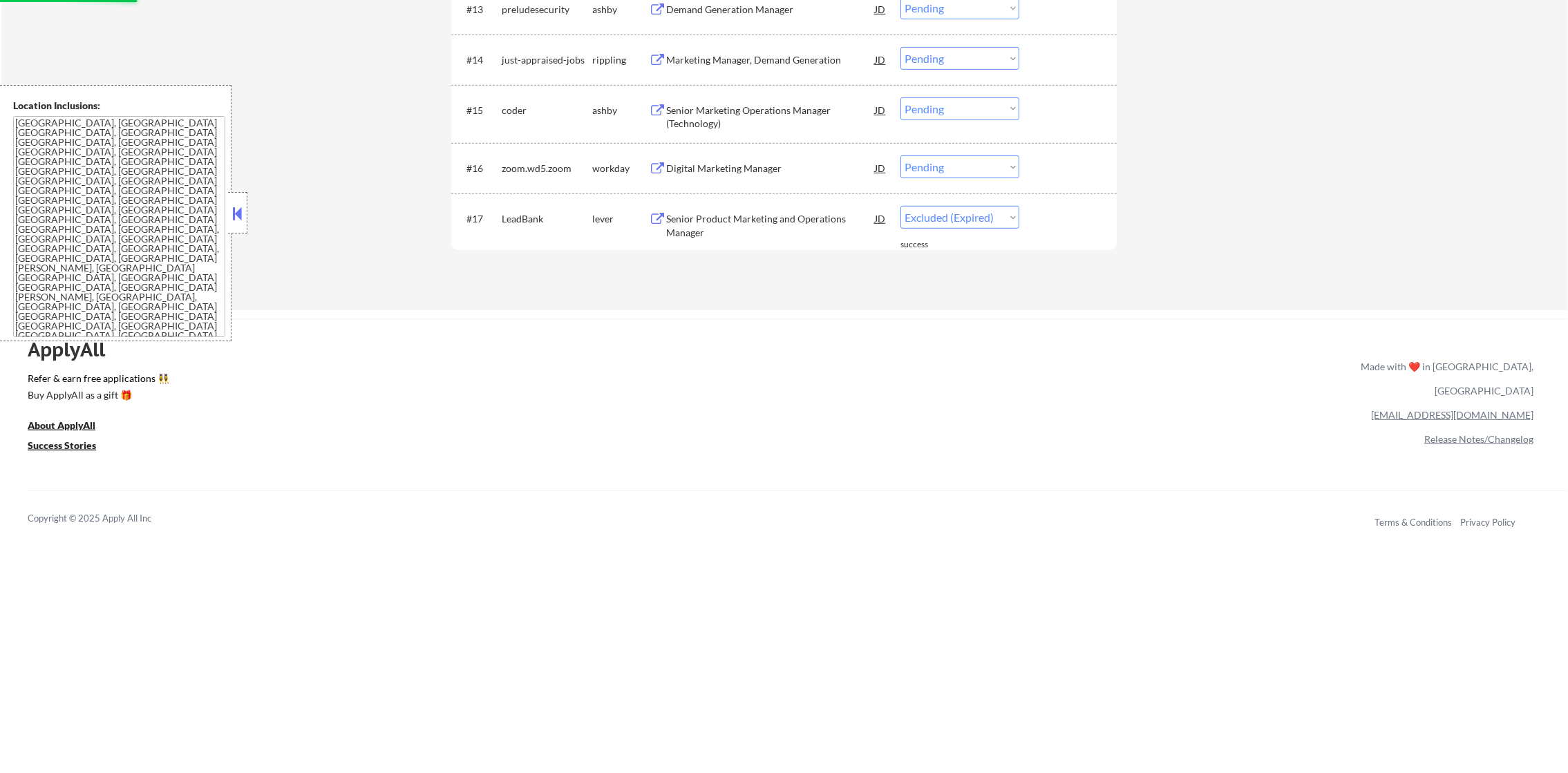
click at [777, 167] on div "Digital Marketing Manager" at bounding box center [770, 169] width 209 height 14
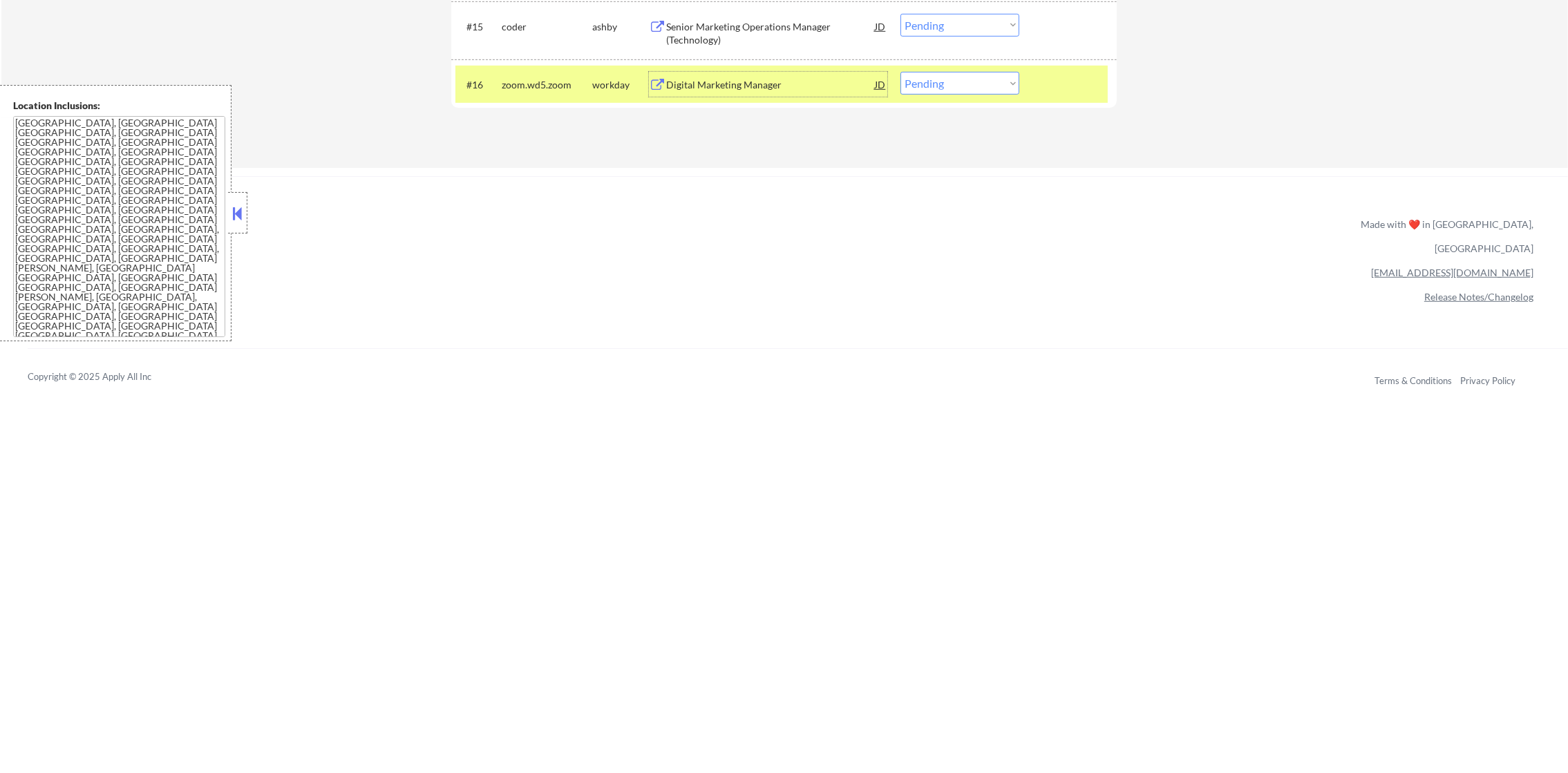
scroll to position [1304, 0]
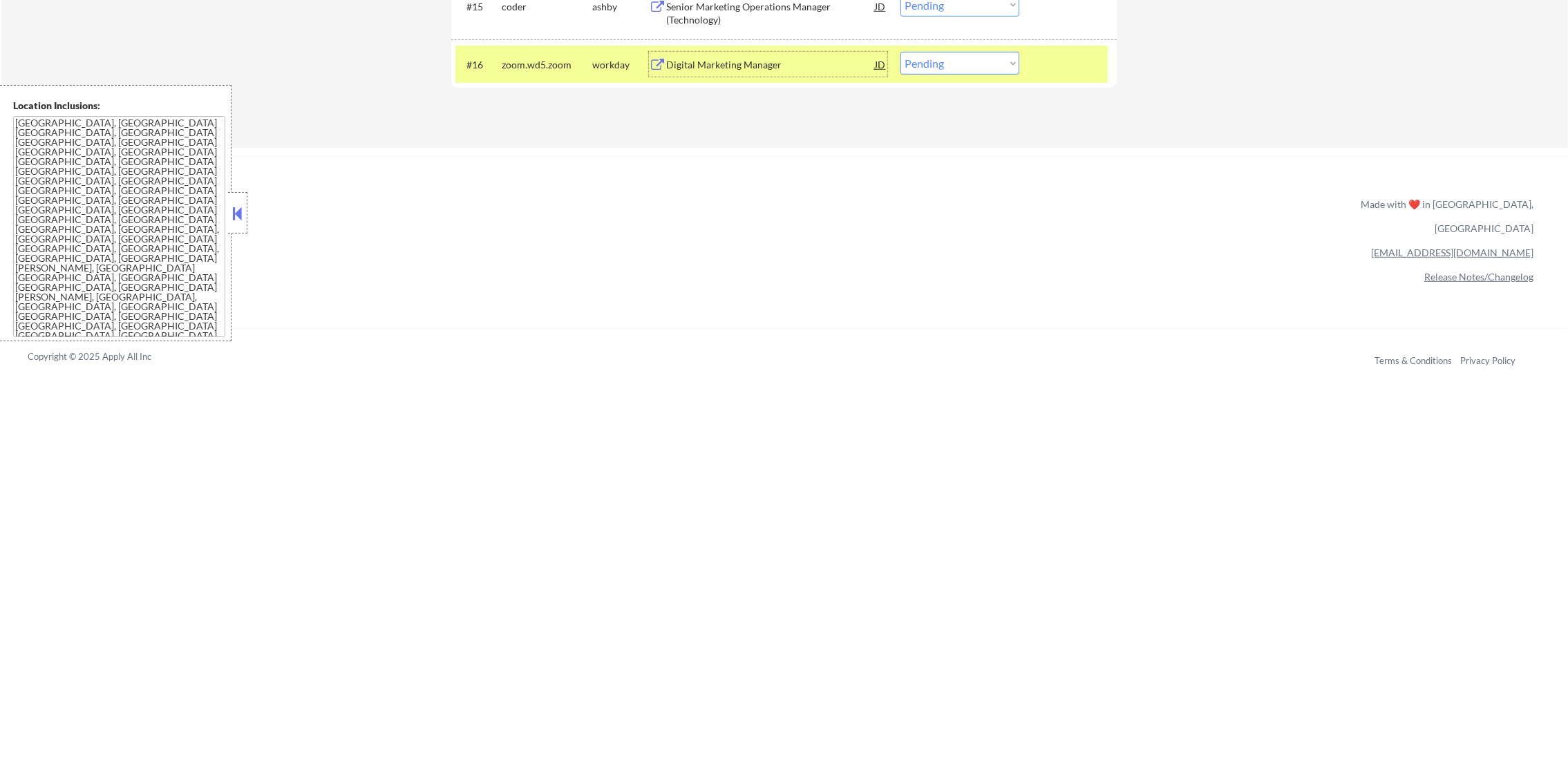
click at [957, 62] on select "Choose an option... Pending Applied Excluded (Questions) Excluded (Expired) Exc…" at bounding box center [960, 63] width 119 height 23
select select ""applied""
click at [900, 52] on select "Choose an option... Pending Applied Excluded (Questions) Excluded (Expired) Exc…" at bounding box center [960, 63] width 119 height 23
click at [534, 66] on div "zoom.wd5.zoom" at bounding box center [547, 65] width 90 height 14
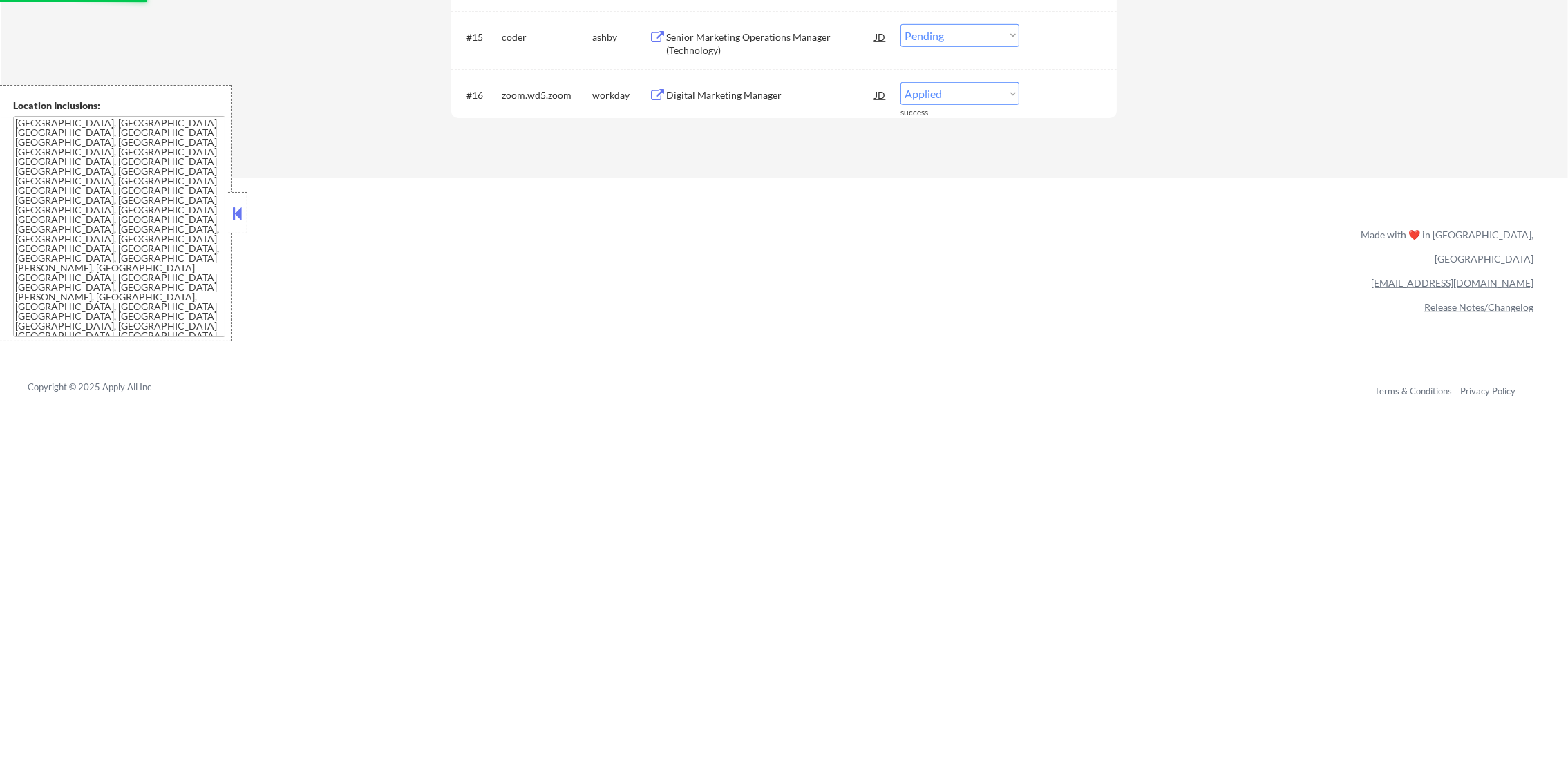
scroll to position [1201, 0]
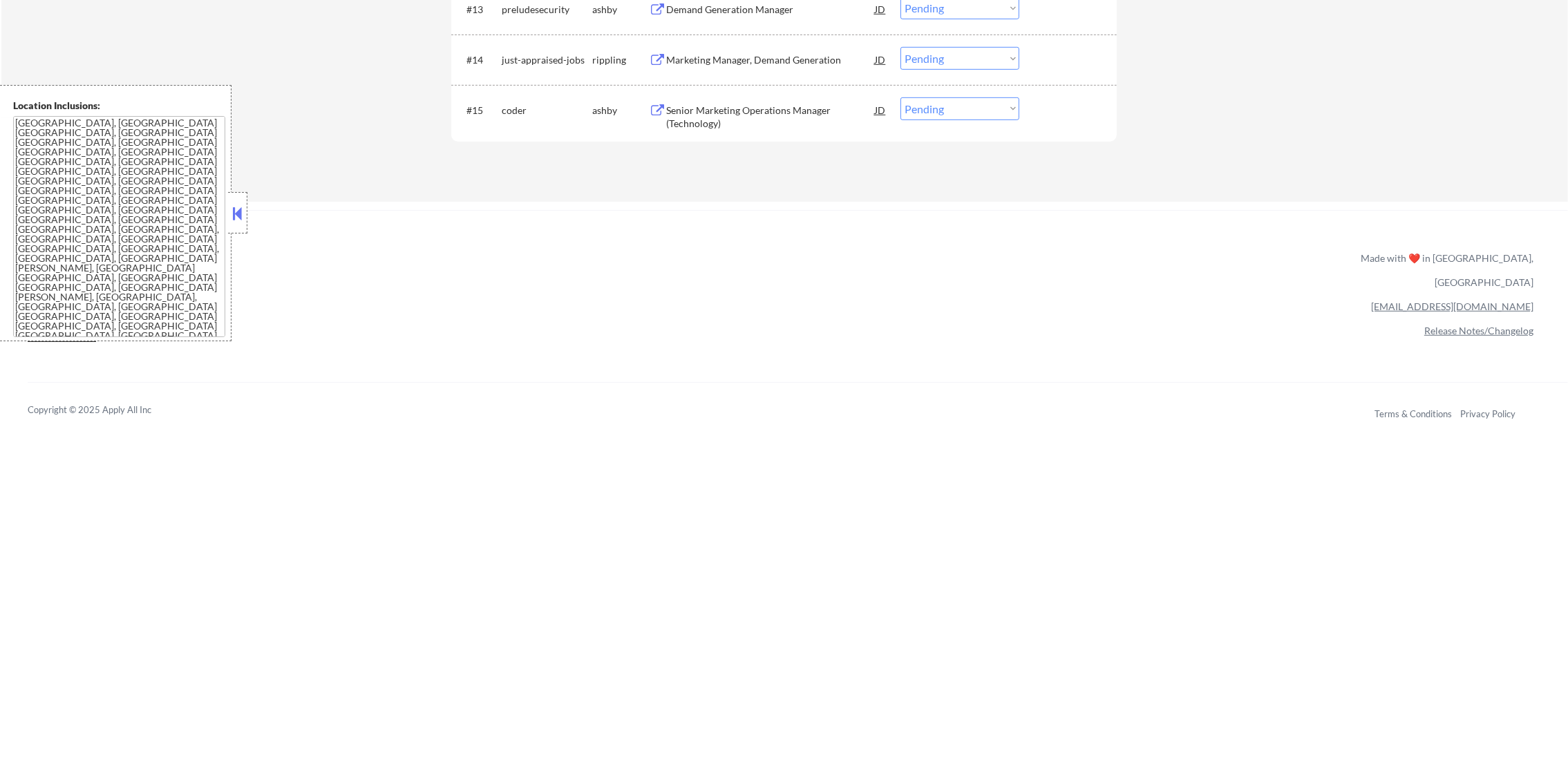
click at [764, 117] on div "Senior Marketing Operations Manager (Technology)" at bounding box center [770, 117] width 209 height 27
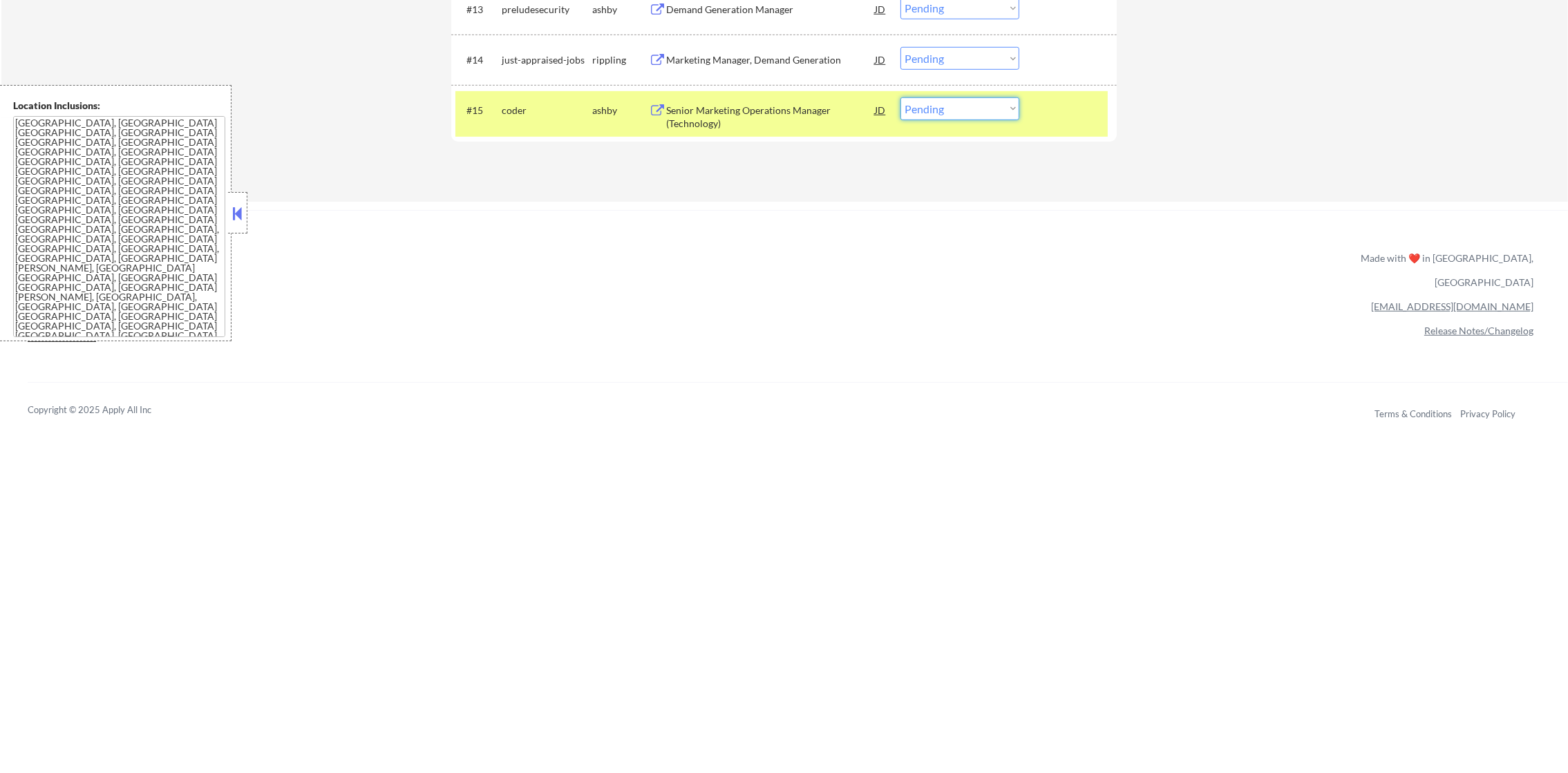
click at [919, 106] on select "Choose an option... Pending Applied Excluded (Questions) Excluded (Expired) Exc…" at bounding box center [960, 109] width 119 height 23
select select ""excluded__bad_match_""
click at [900, 97] on select "Choose an option... Pending Applied Excluded (Questions) Excluded (Expired) Exc…" at bounding box center [960, 109] width 119 height 23
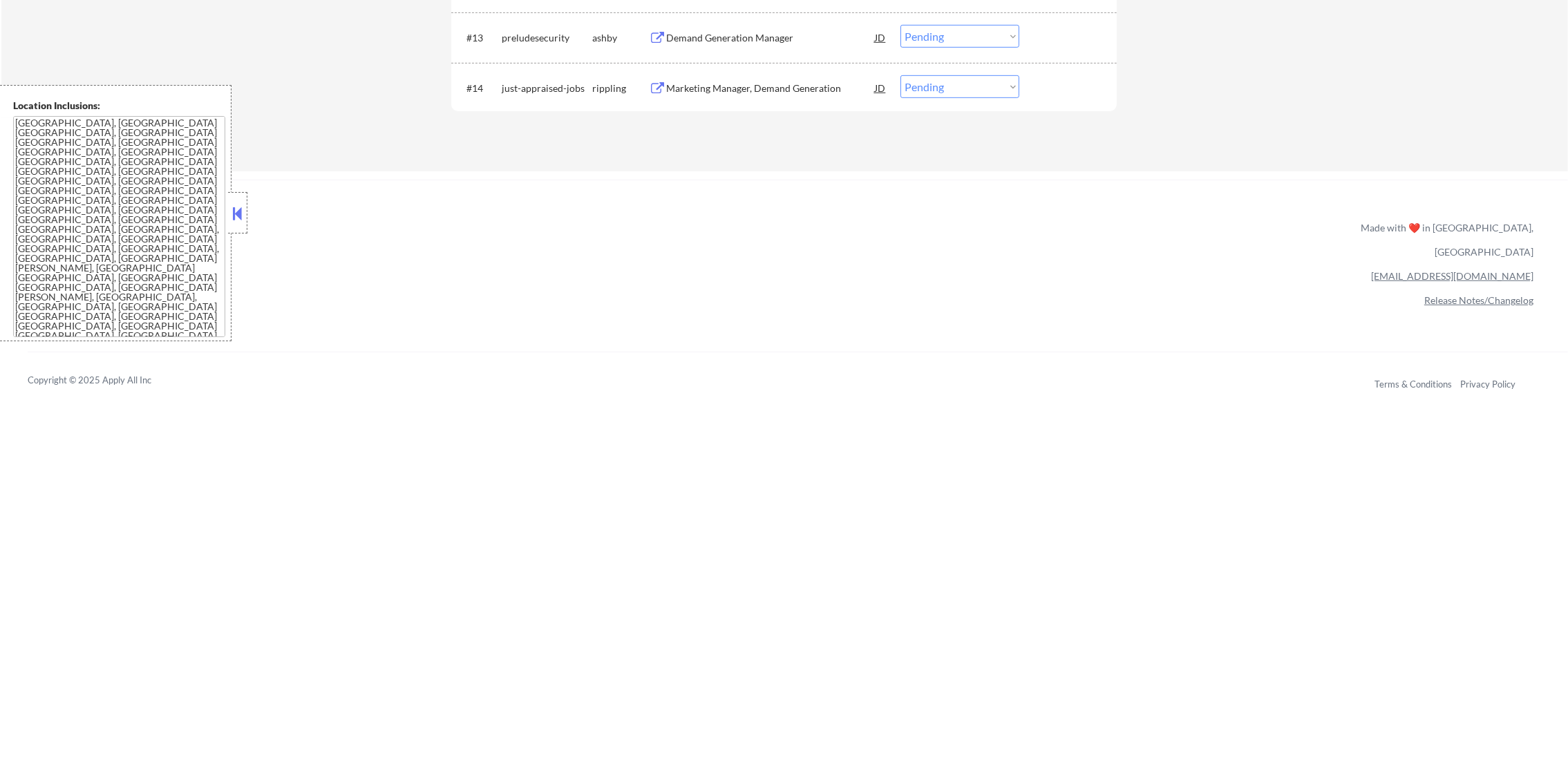
scroll to position [1132, 0]
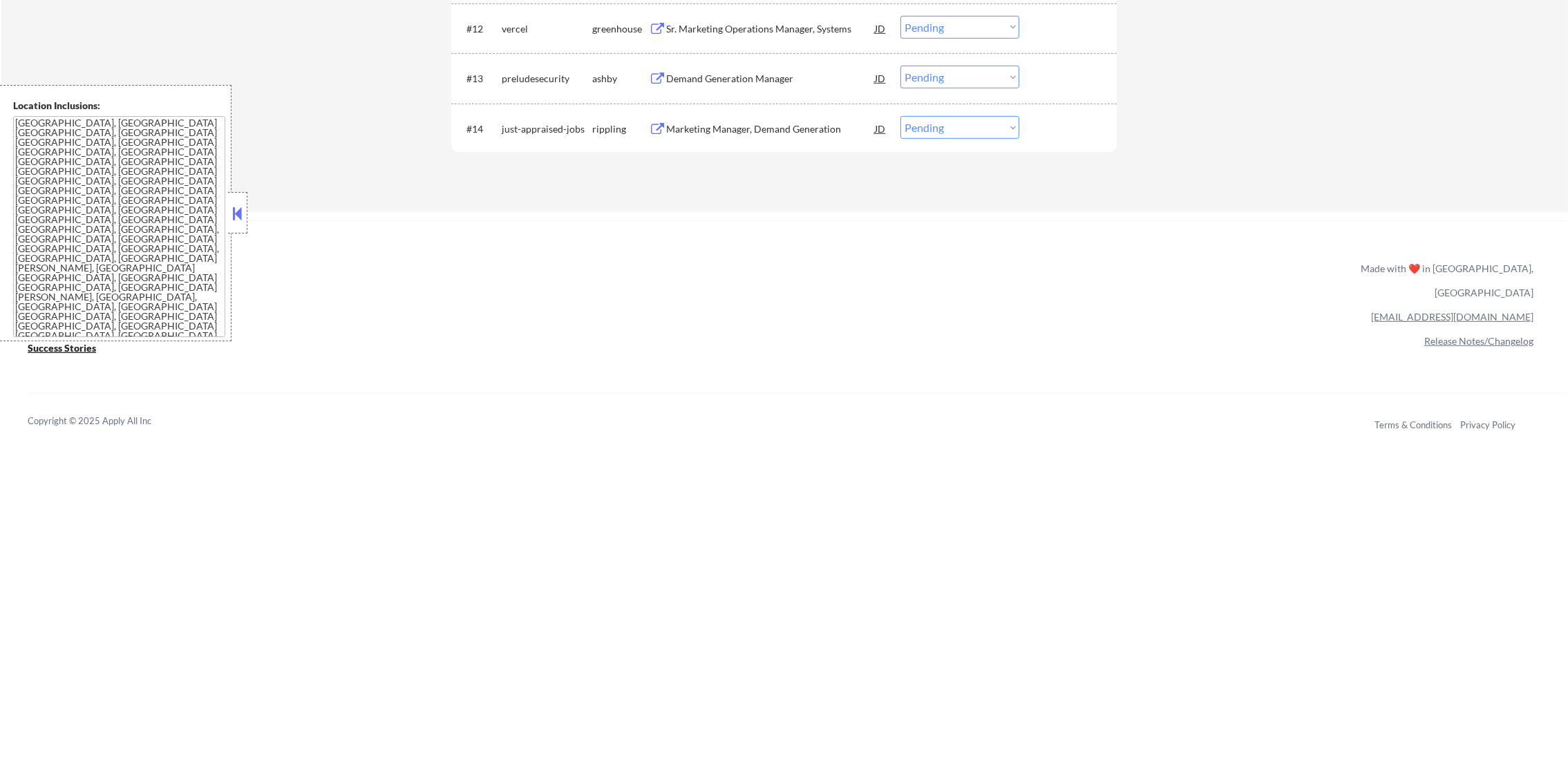
click at [816, 137] on div "Marketing Manager, Demand Generation" at bounding box center [770, 128] width 209 height 25
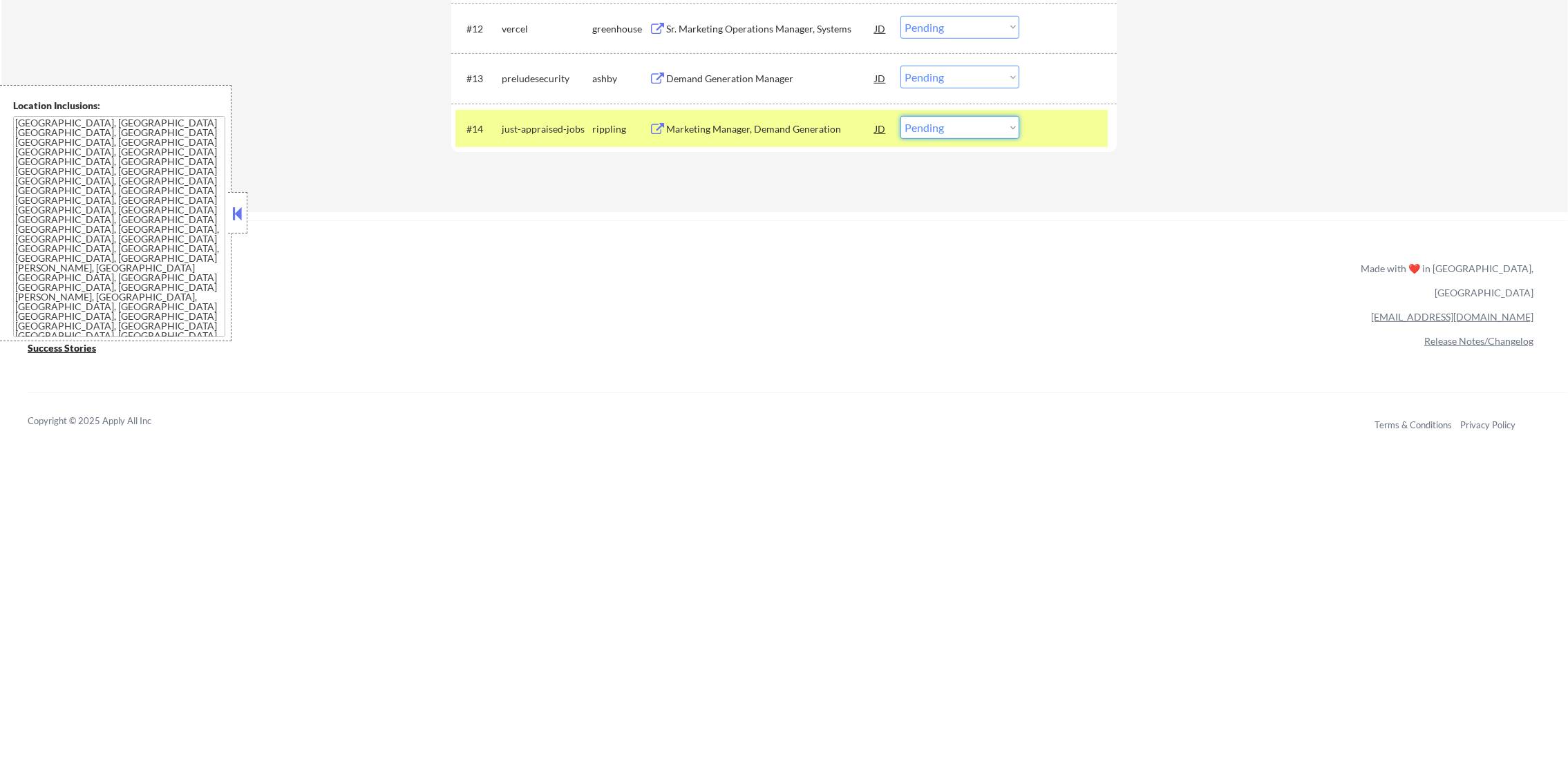
click at [931, 123] on select "Choose an option... Pending Applied Excluded (Questions) Excluded (Expired) Exc…" at bounding box center [960, 127] width 119 height 23
select select ""applied""
click at [900, 116] on select "Choose an option... Pending Applied Excluded (Questions) Excluded (Expired) Exc…" at bounding box center [960, 127] width 119 height 23
click at [547, 116] on div "just-appraised-jobs" at bounding box center [547, 128] width 90 height 25
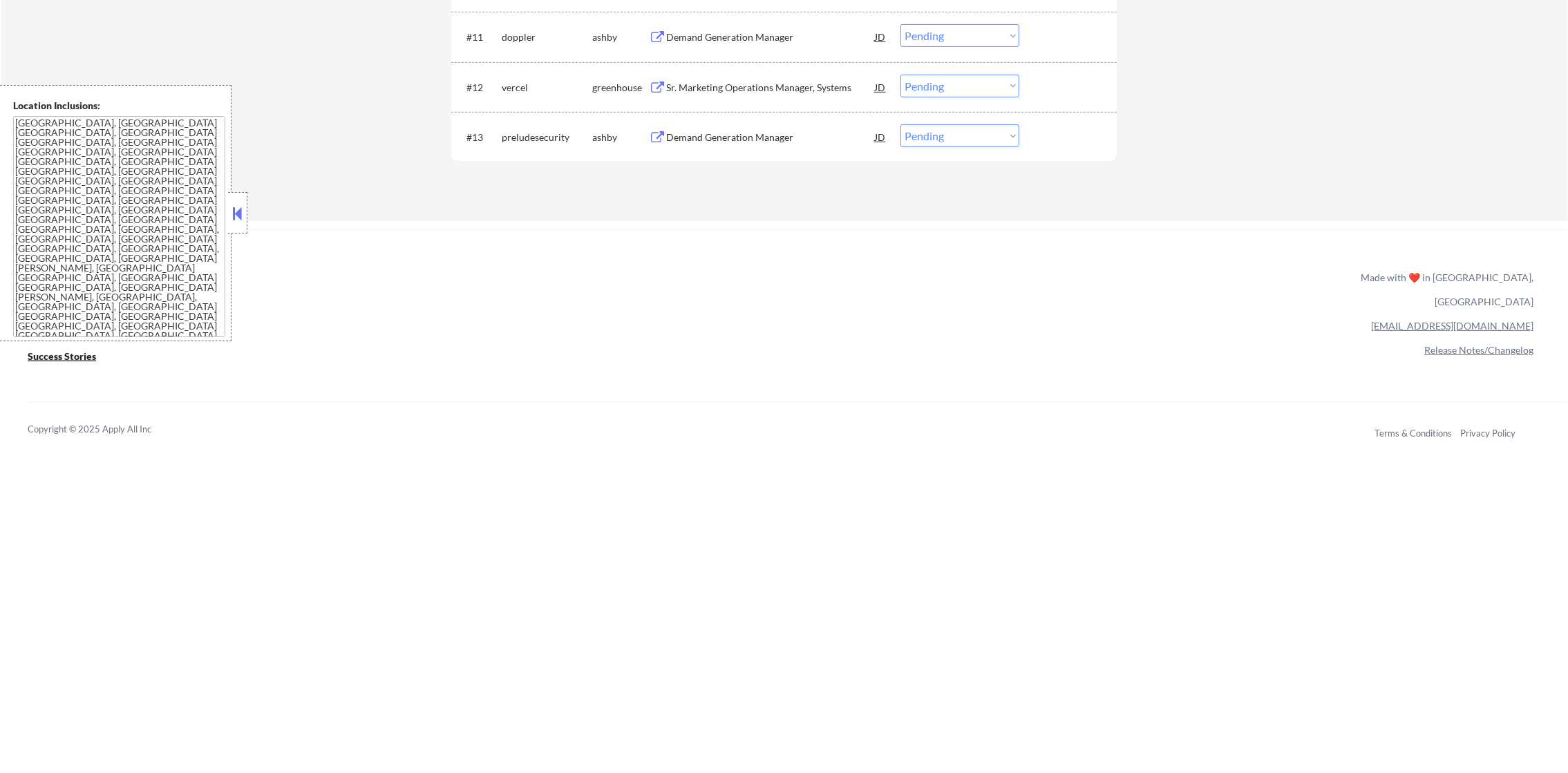
scroll to position [1062, 0]
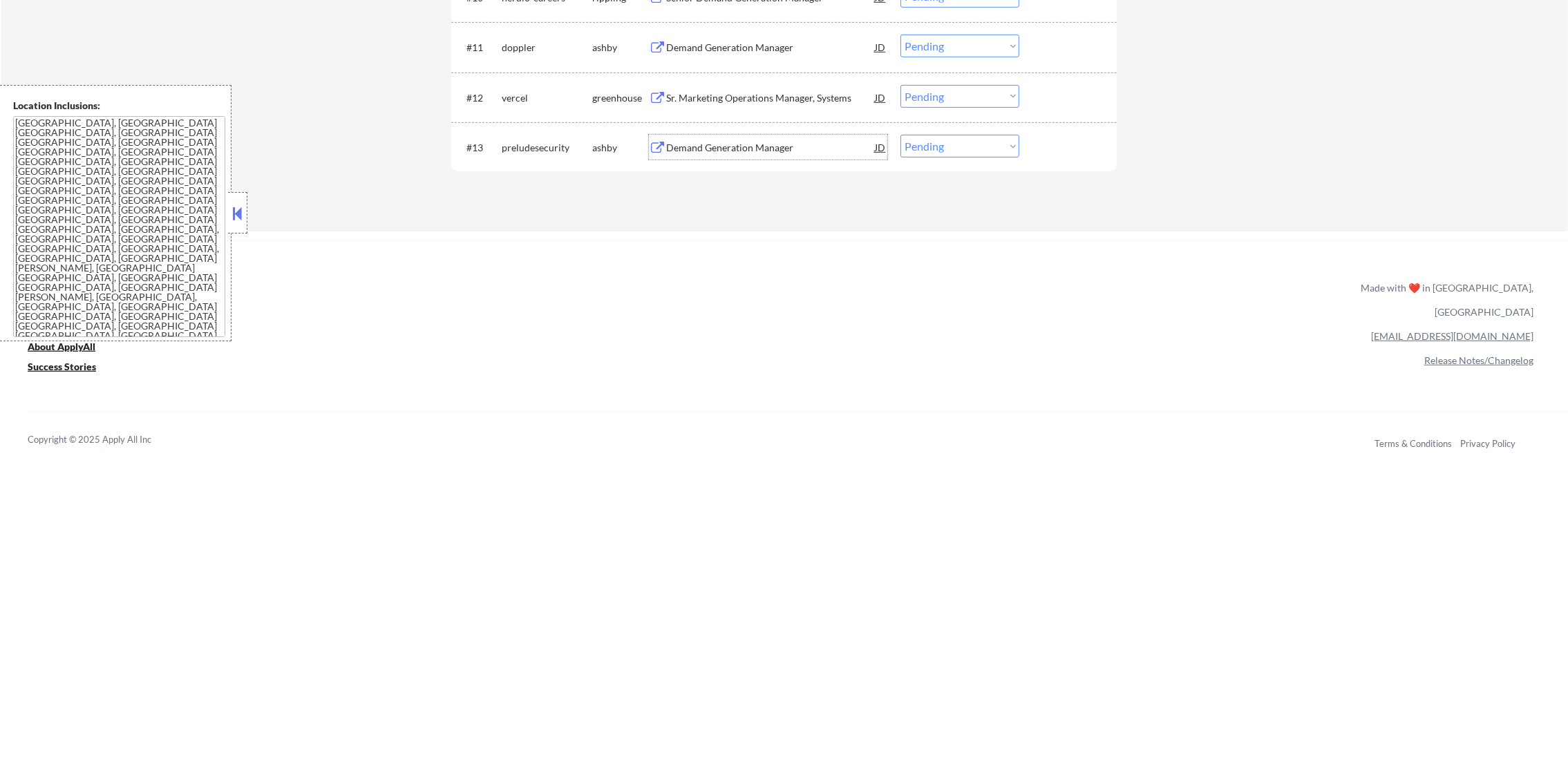
click at [710, 137] on div "Demand Generation Manager" at bounding box center [770, 147] width 209 height 25
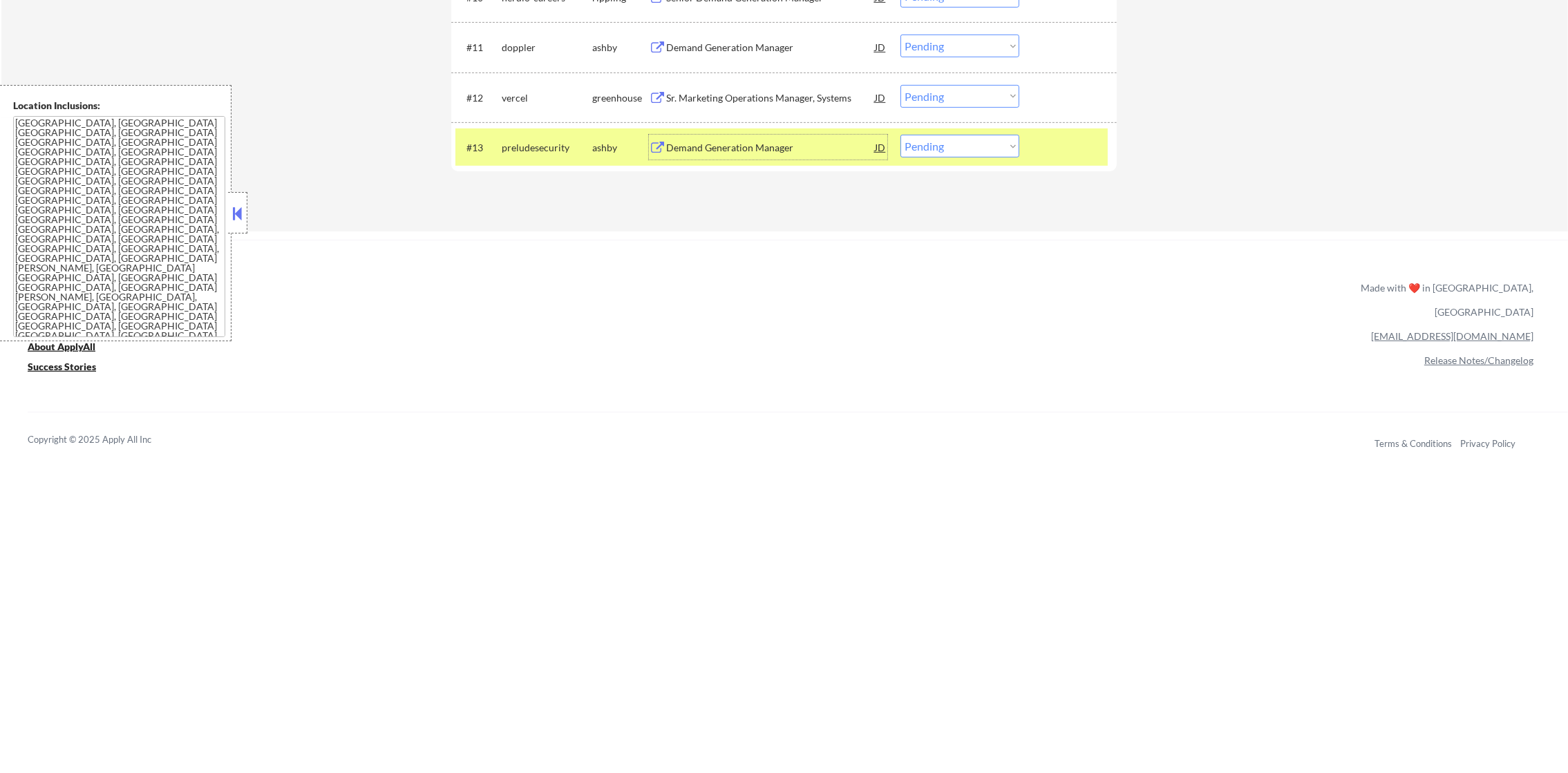
click at [960, 152] on select "Choose an option... Pending Applied Excluded (Questions) Excluded (Expired) Exc…" at bounding box center [960, 146] width 119 height 23
select select ""excluded""
click at [900, 135] on select "Choose an option... Pending Applied Excluded (Questions) Excluded (Expired) Exc…" at bounding box center [960, 146] width 119 height 23
click at [522, 146] on div "preludesecurity" at bounding box center [547, 147] width 90 height 14
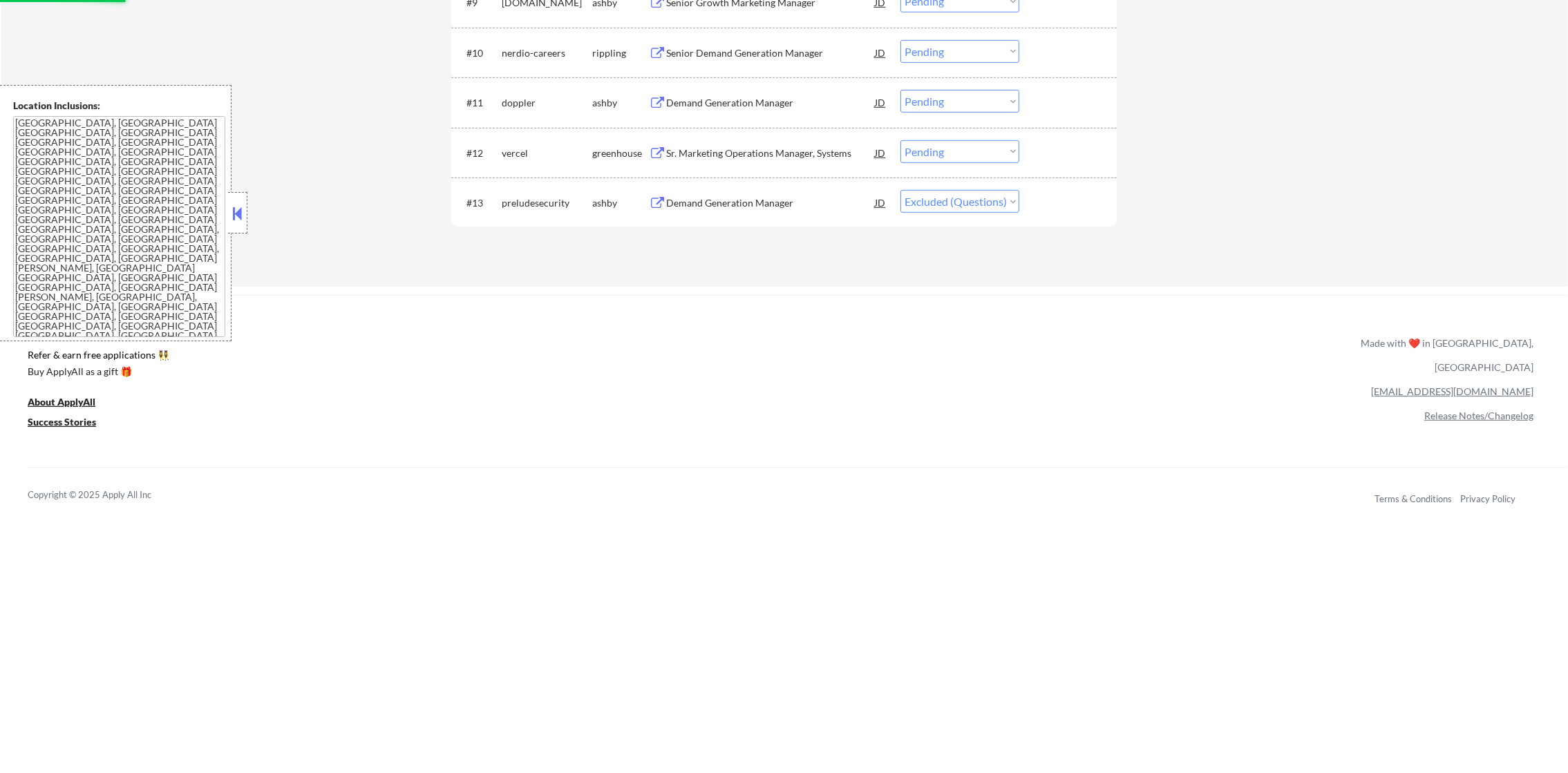
scroll to position [890, 0]
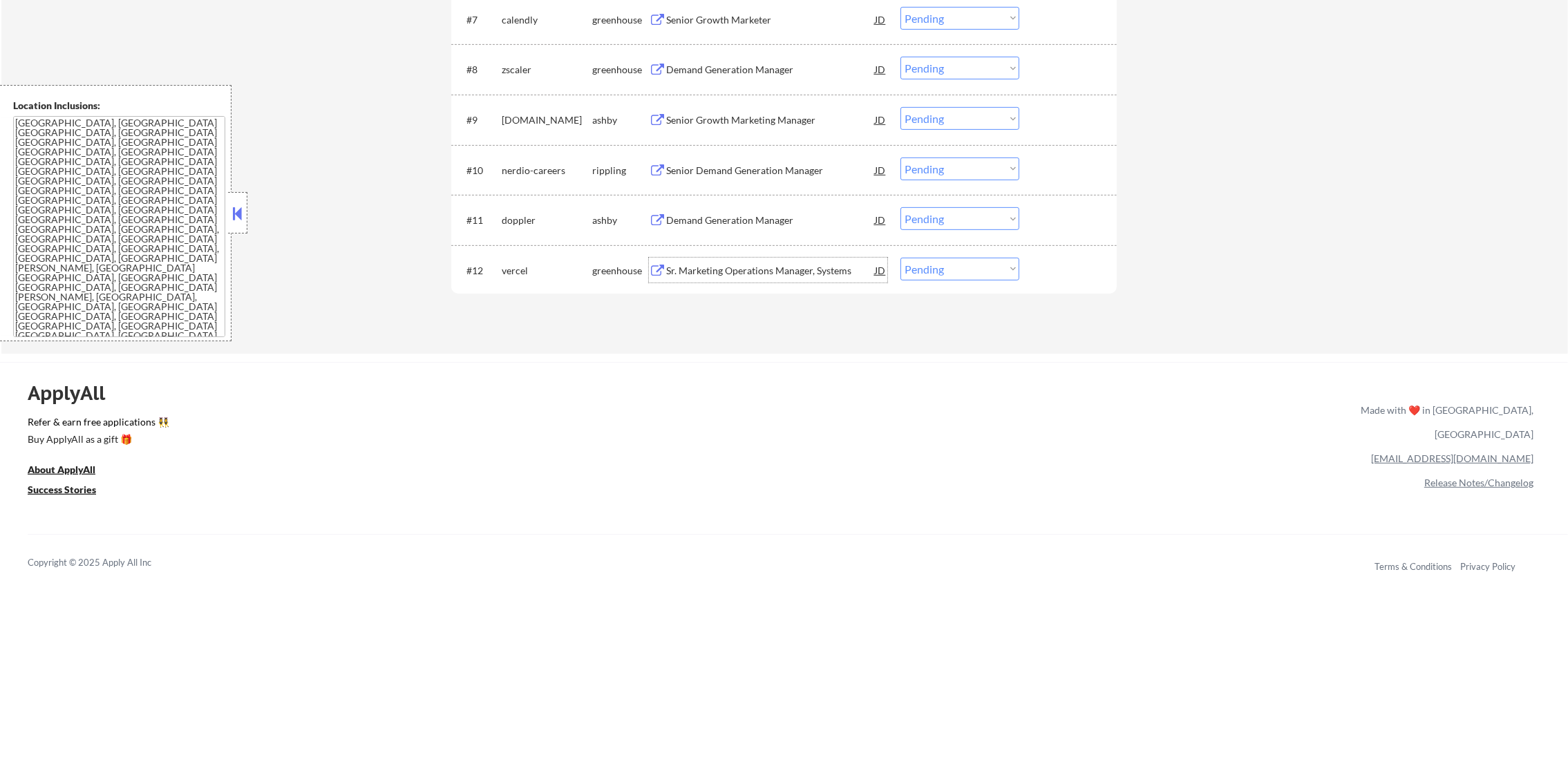
click at [805, 266] on div "Sr. Marketing Operations Manager, Systems" at bounding box center [770, 271] width 209 height 14
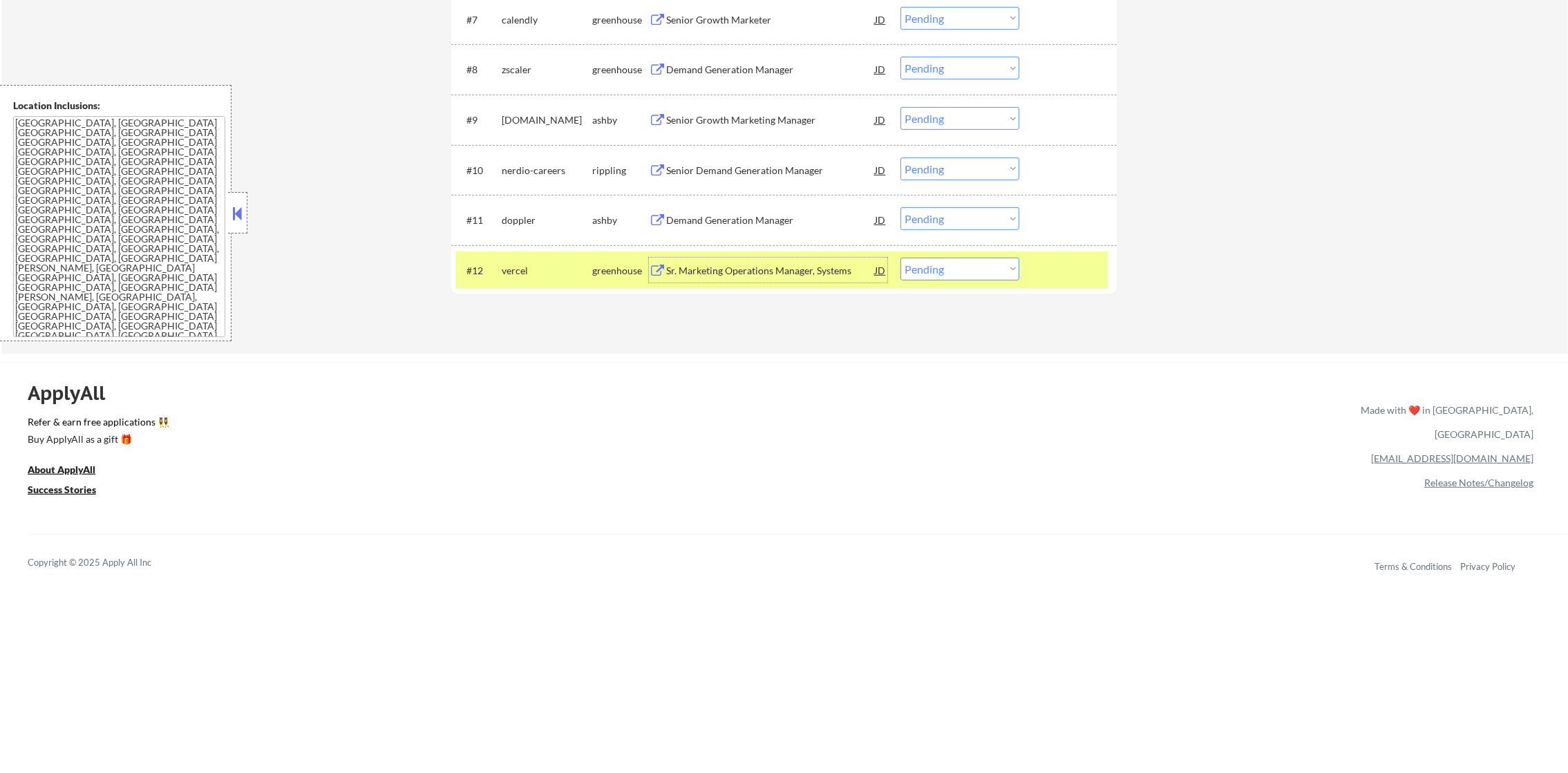
drag, startPoint x: 938, startPoint y: 271, endPoint x: 938, endPoint y: 284, distance: 13.0
click at [938, 272] on select "Choose an option... Pending Applied Excluded (Questions) Excluded (Expired) Exc…" at bounding box center [960, 269] width 119 height 23
select select ""excluded__bad_match_""
click at [900, 257] on select "Choose an option... Pending Applied Excluded (Questions) Excluded (Expired) Exc…" at bounding box center [960, 269] width 119 height 23
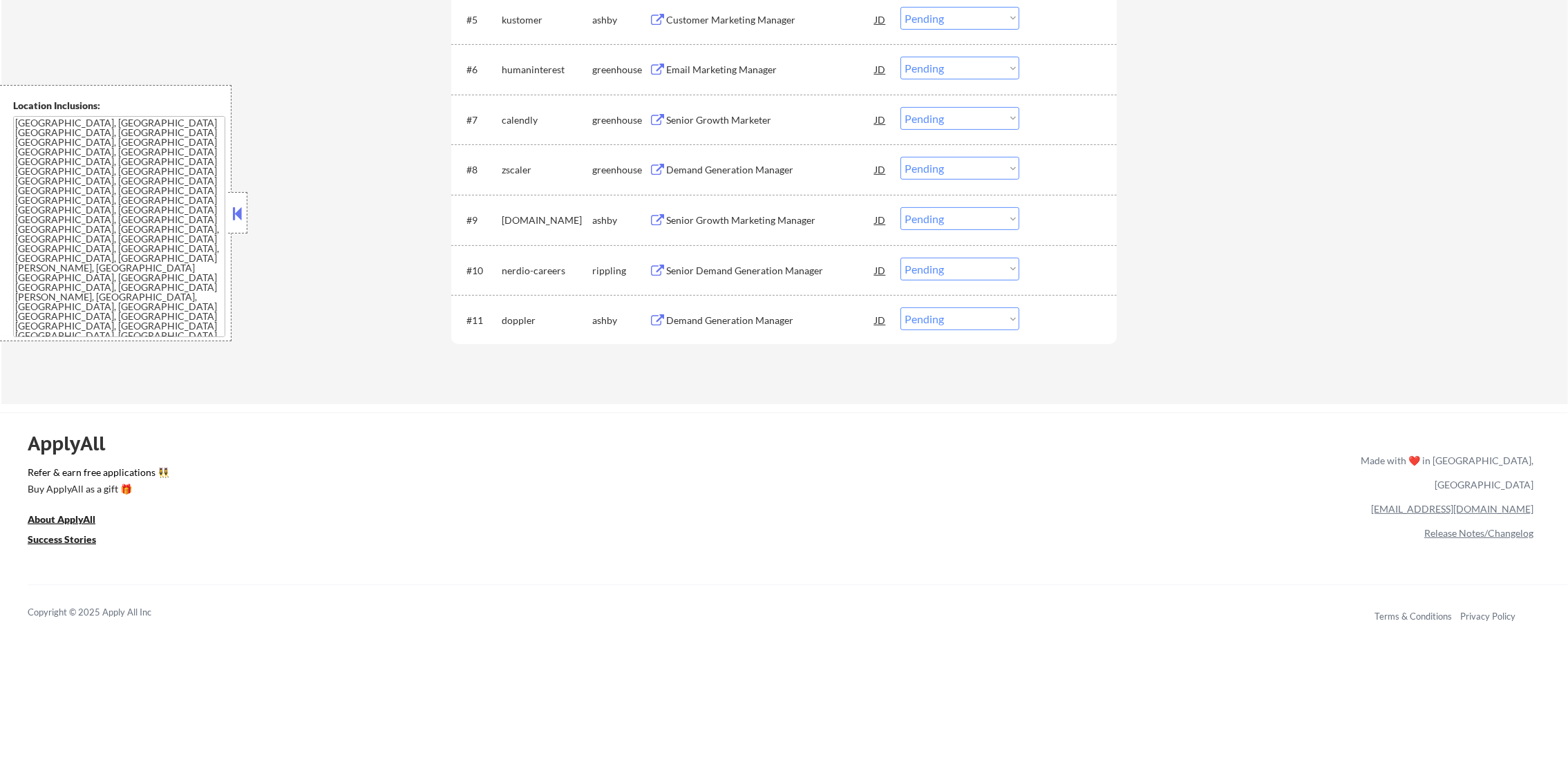
scroll to position [786, 0]
click at [758, 327] on div "Demand Generation Manager" at bounding box center [770, 324] width 209 height 14
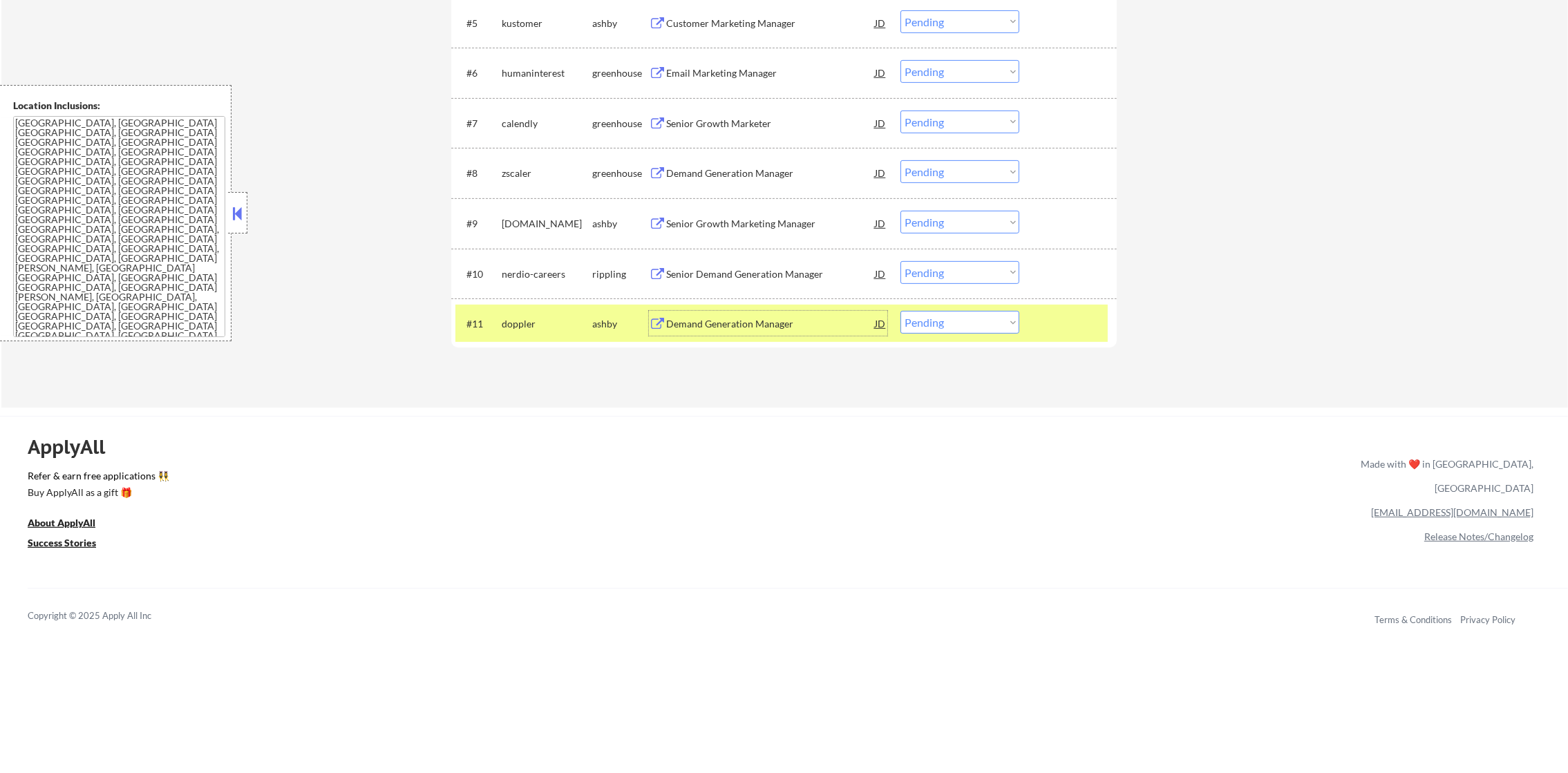
drag, startPoint x: 945, startPoint y: 325, endPoint x: 945, endPoint y: 336, distance: 11.0
click at [945, 325] on select "Choose an option... Pending Applied Excluded (Questions) Excluded (Expired) Exc…" at bounding box center [960, 322] width 119 height 23
click at [900, 311] on select "Choose an option... Pending Applied Excluded (Questions) Excluded (Expired) Exc…" at bounding box center [960, 322] width 119 height 23
click at [946, 320] on select "Choose an option... Pending Applied Excluded (Questions) Excluded (Expired) Exc…" at bounding box center [960, 322] width 119 height 23
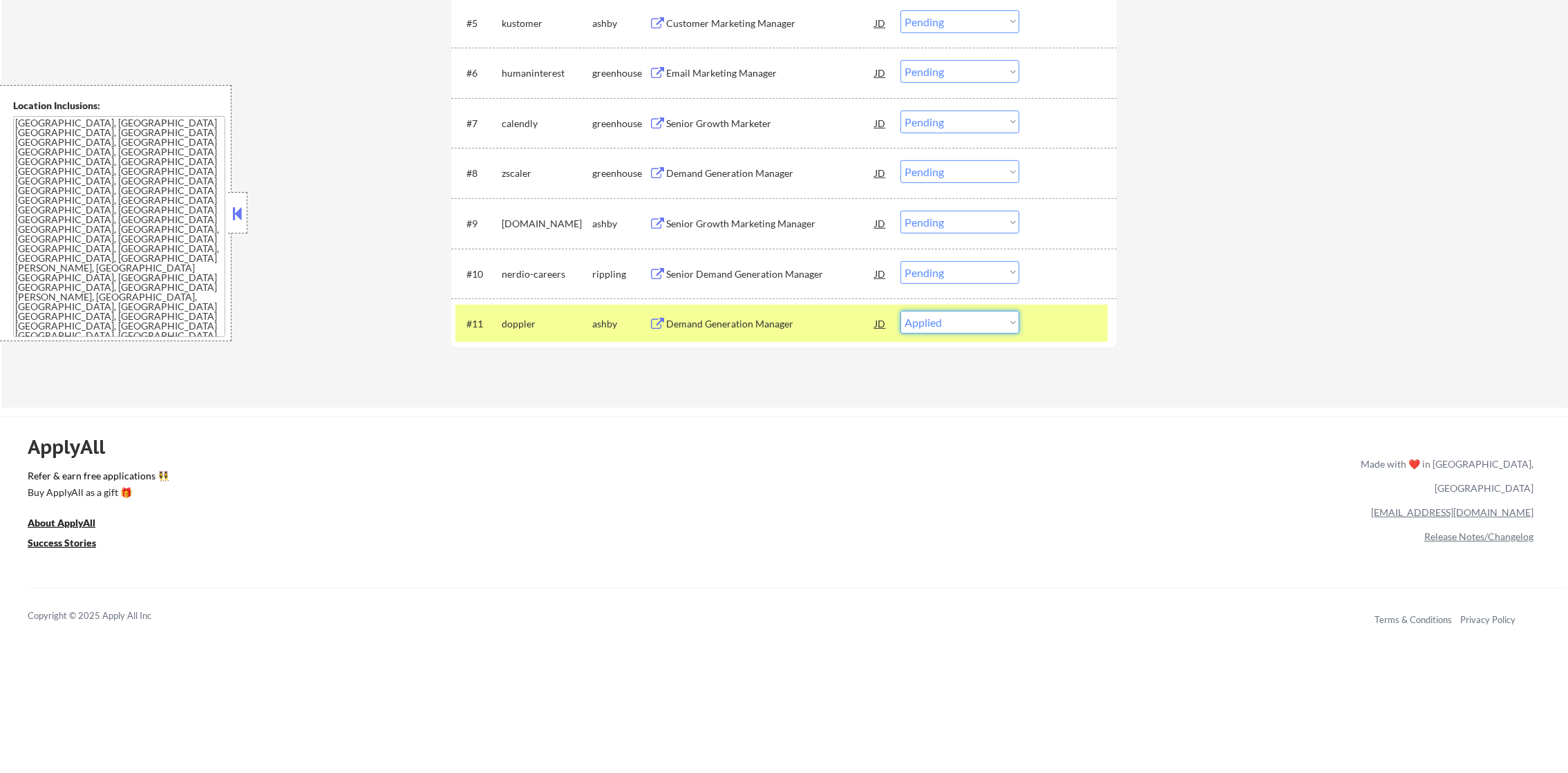
click at [900, 311] on select "Choose an option... Pending Applied Excluded (Questions) Excluded (Expired) Exc…" at bounding box center [960, 322] width 119 height 23
click at [516, 331] on div "doppler" at bounding box center [547, 323] width 90 height 25
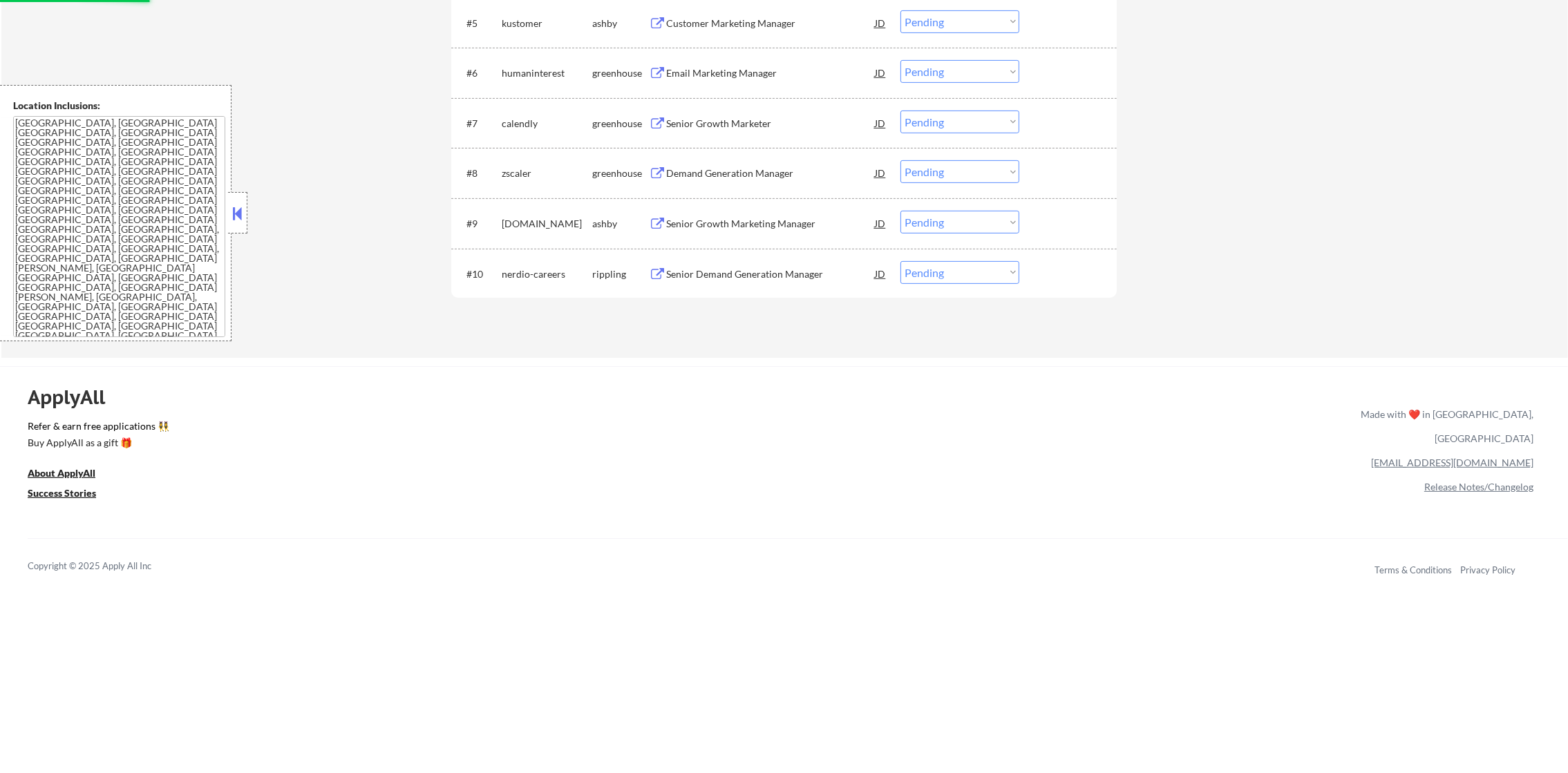
click at [728, 284] on div "Senior Demand Generation Manager" at bounding box center [770, 274] width 209 height 25
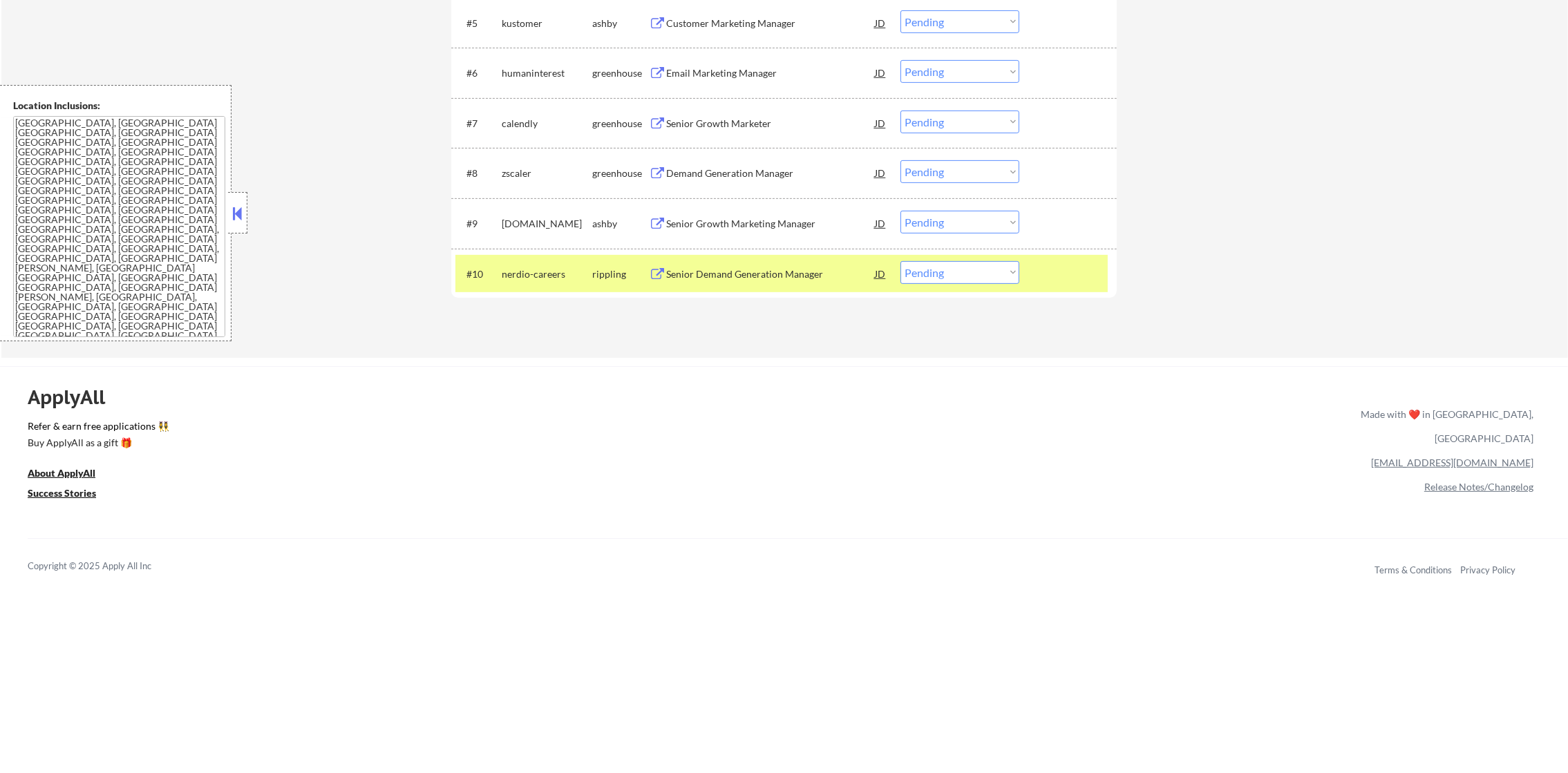
select select ""pending""
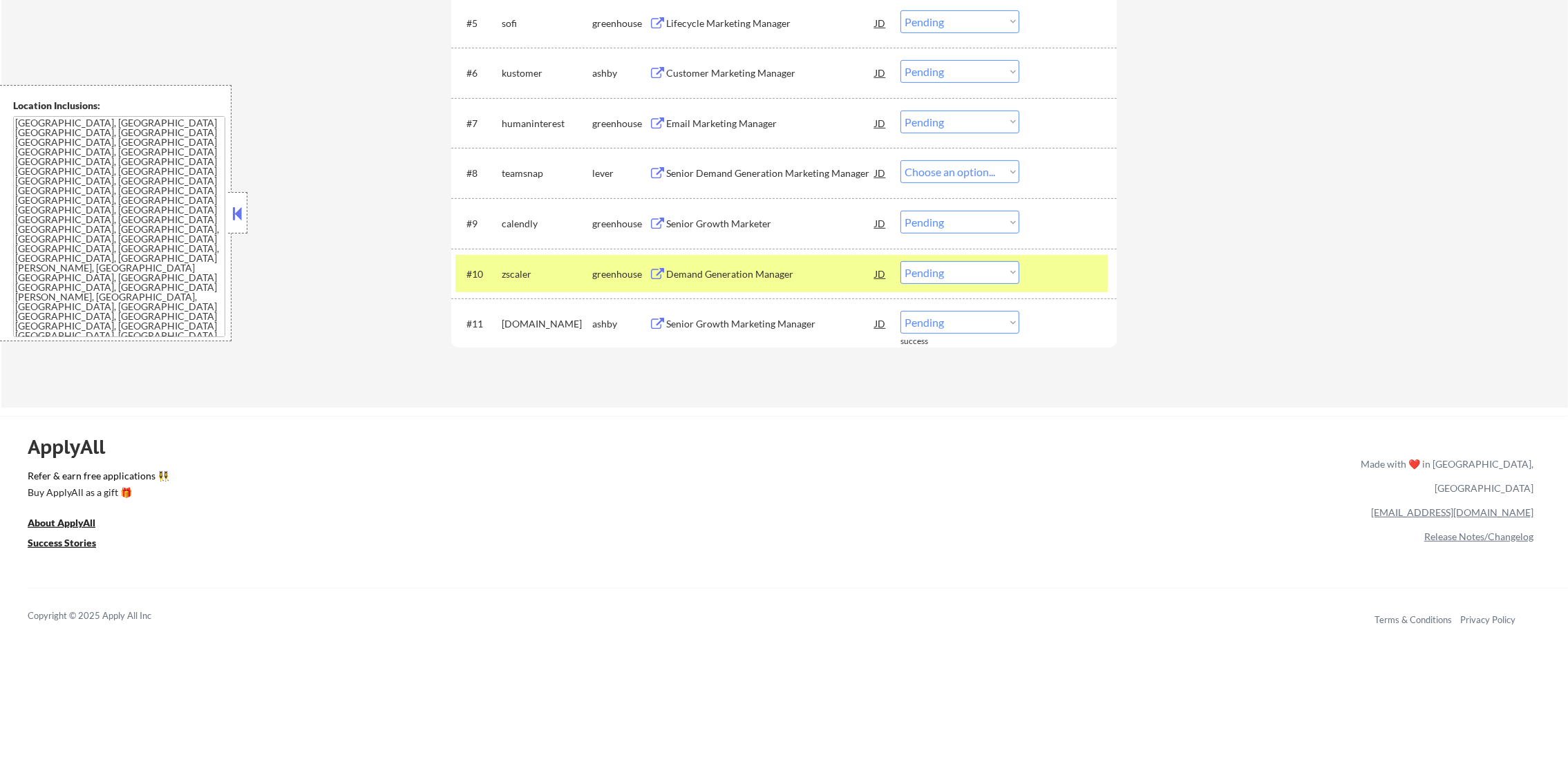
select select ""pending""
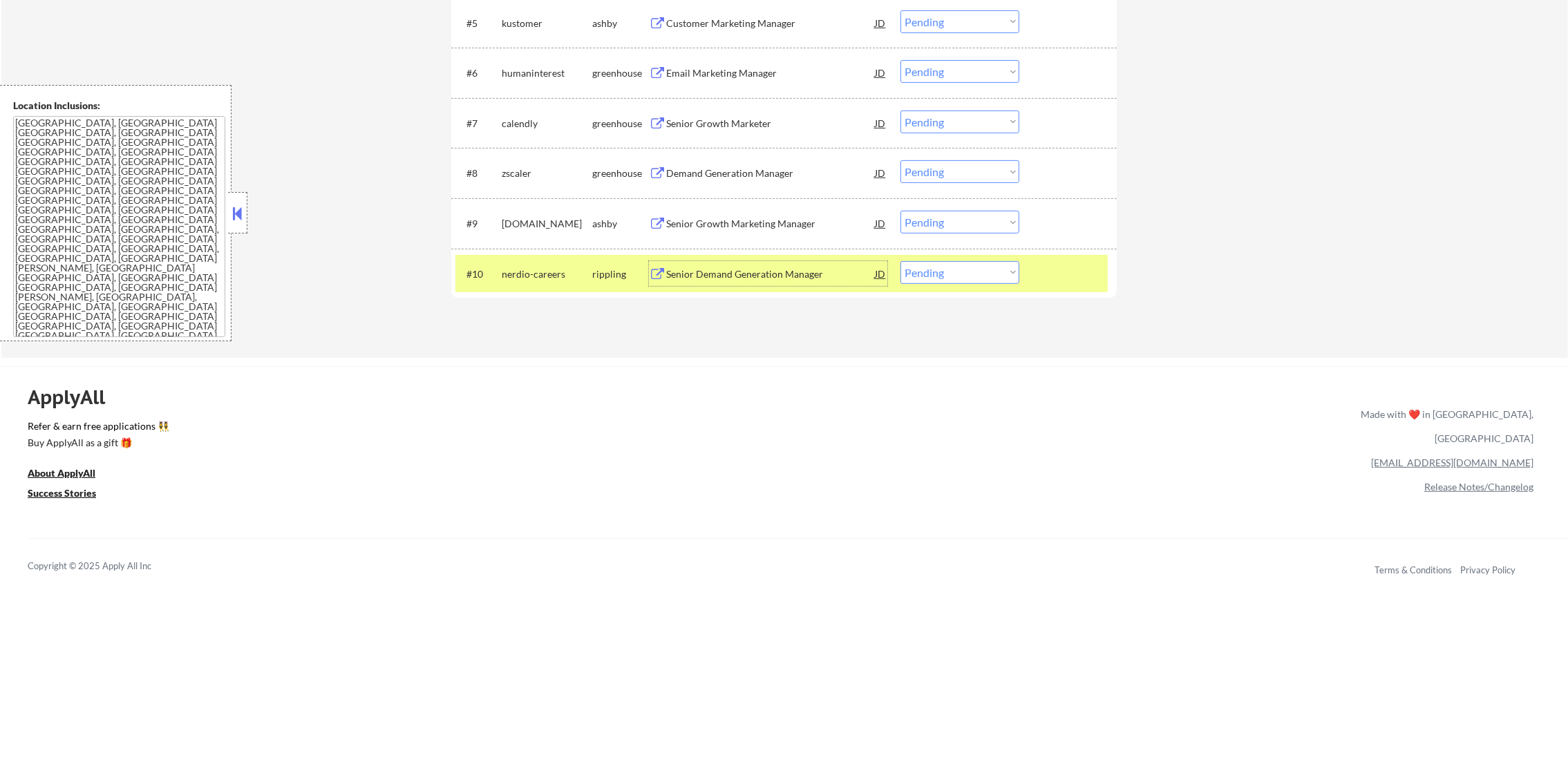
click at [921, 278] on select "Choose an option... Pending Applied Excluded (Questions) Excluded (Expired) Exc…" at bounding box center [960, 273] width 119 height 23
select select ""excluded""
click at [900, 262] on select "Choose an option... Pending Applied Excluded (Questions) Excluded (Expired) Exc…" at bounding box center [960, 273] width 119 height 23
click at [500, 280] on div "#10 nerdio-careers rippling Senior Demand Generation Manager JD Choose an optio…" at bounding box center [781, 273] width 652 height 37
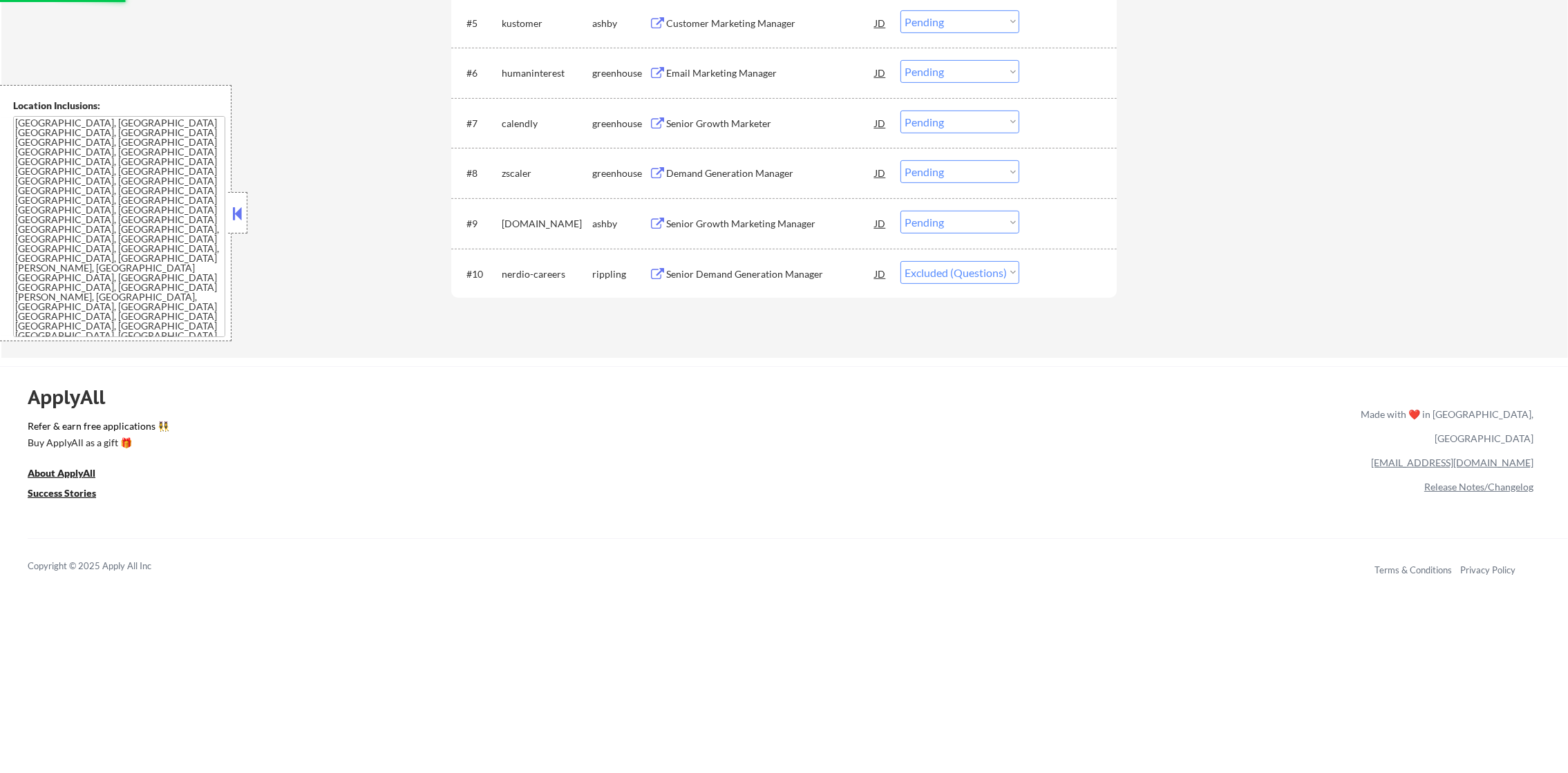
click at [733, 229] on div "Senior Growth Marketing Manager" at bounding box center [770, 224] width 209 height 14
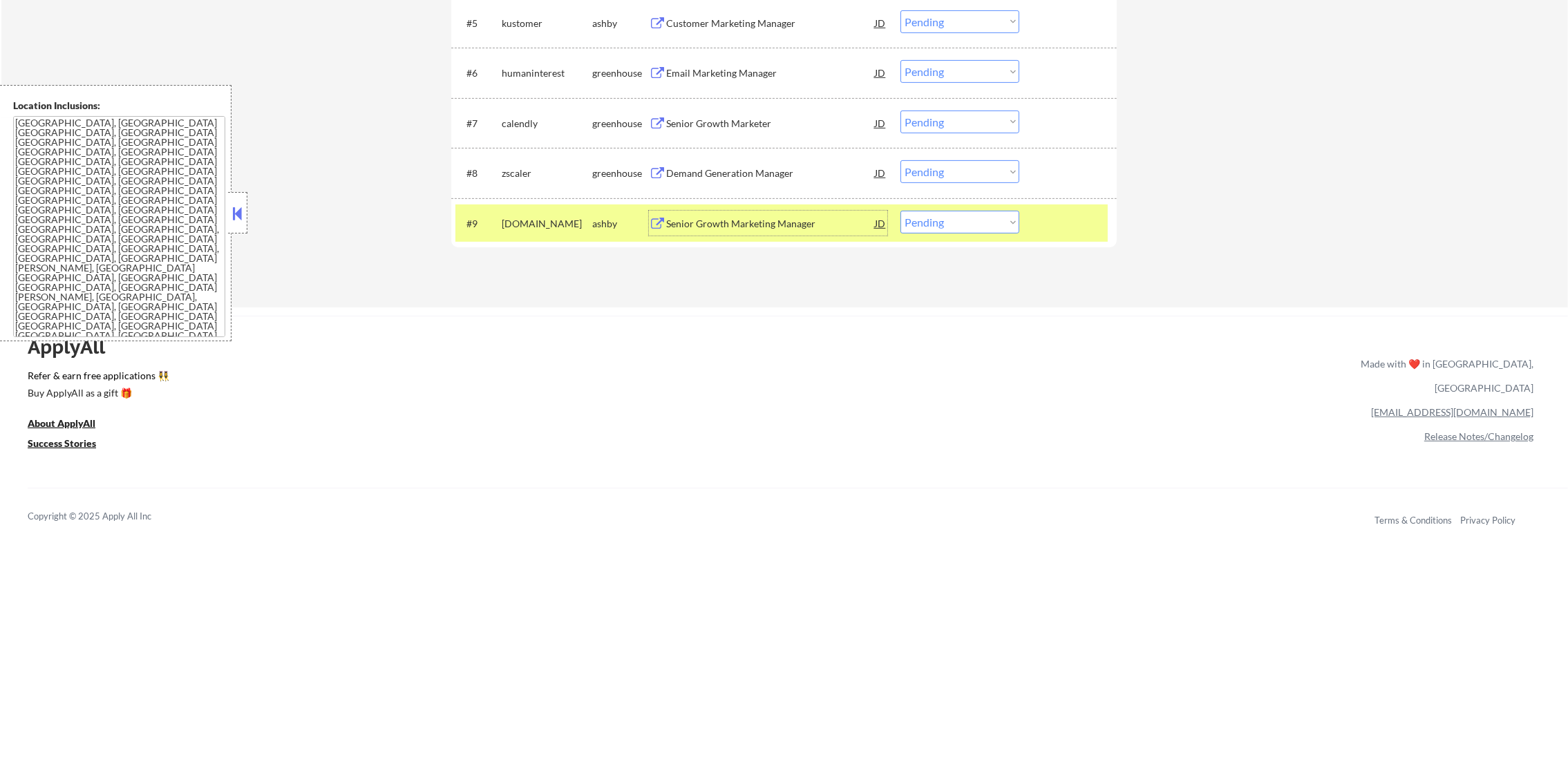
click at [937, 223] on select "Choose an option... Pending Applied Excluded (Questions) Excluded (Expired) Exc…" at bounding box center [960, 222] width 119 height 23
select select ""excluded""
click at [900, 211] on select "Choose an option... Pending Applied Excluded (Questions) Excluded (Expired) Exc…" at bounding box center [960, 222] width 119 height 23
click at [530, 229] on div "fathom.video" at bounding box center [547, 224] width 90 height 14
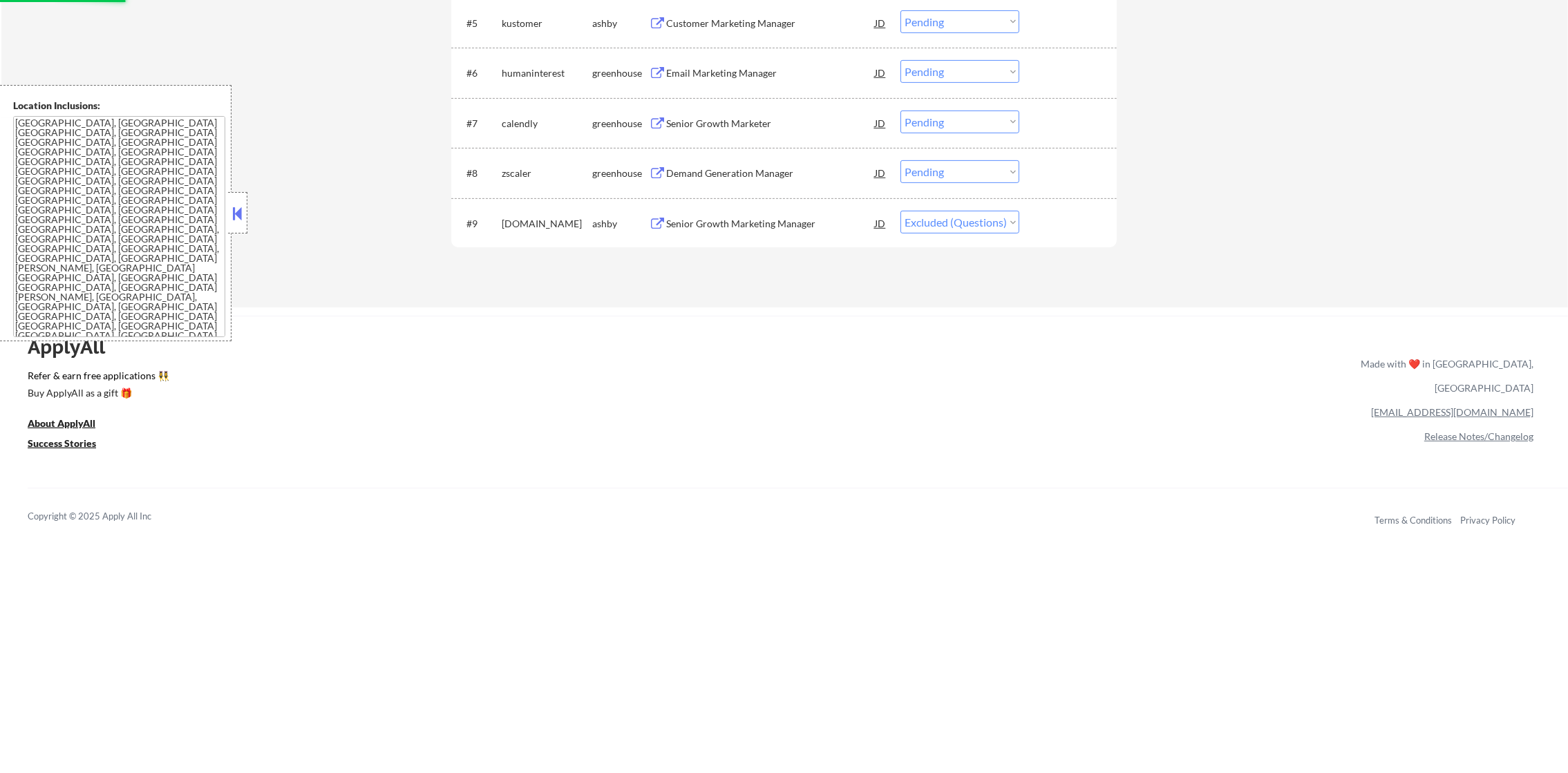
click at [762, 154] on div "#8 zscaler greenhouse Demand Generation Manager JD warning_amber Choose an opti…" at bounding box center [781, 172] width 652 height 37
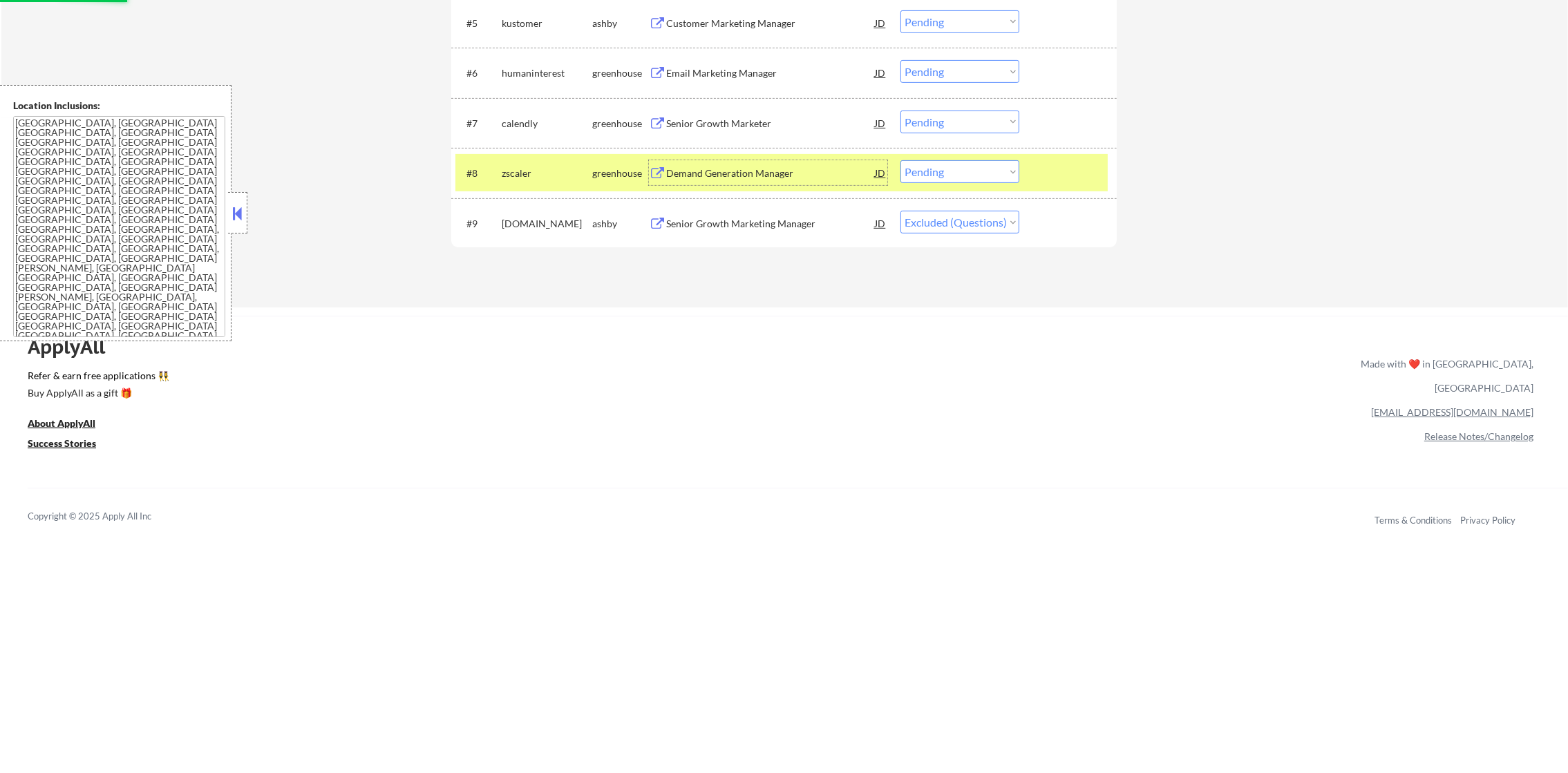
click at [758, 175] on div "Demand Generation Manager" at bounding box center [770, 174] width 209 height 14
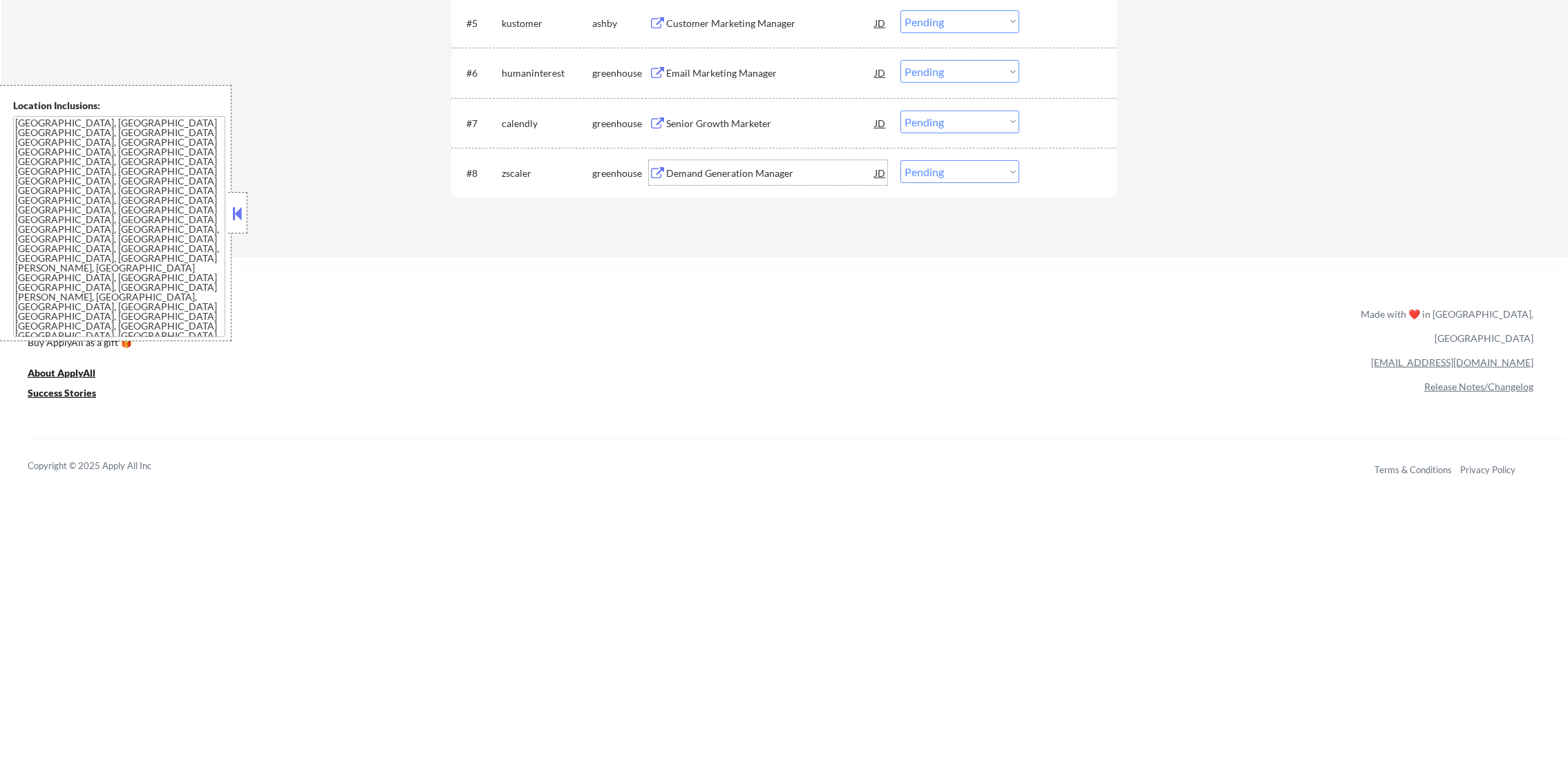
drag, startPoint x: 924, startPoint y: 166, endPoint x: 933, endPoint y: 185, distance: 21.0
click at [925, 166] on select "Choose an option... Pending Applied Excluded (Questions) Excluded (Expired) Exc…" at bounding box center [960, 172] width 119 height 23
select select ""applied""
click at [900, 160] on select "Choose an option... Pending Applied Excluded (Questions) Excluded (Expired) Exc…" at bounding box center [960, 172] width 119 height 23
click at [698, 112] on div "Senior Growth Marketer" at bounding box center [770, 123] width 209 height 25
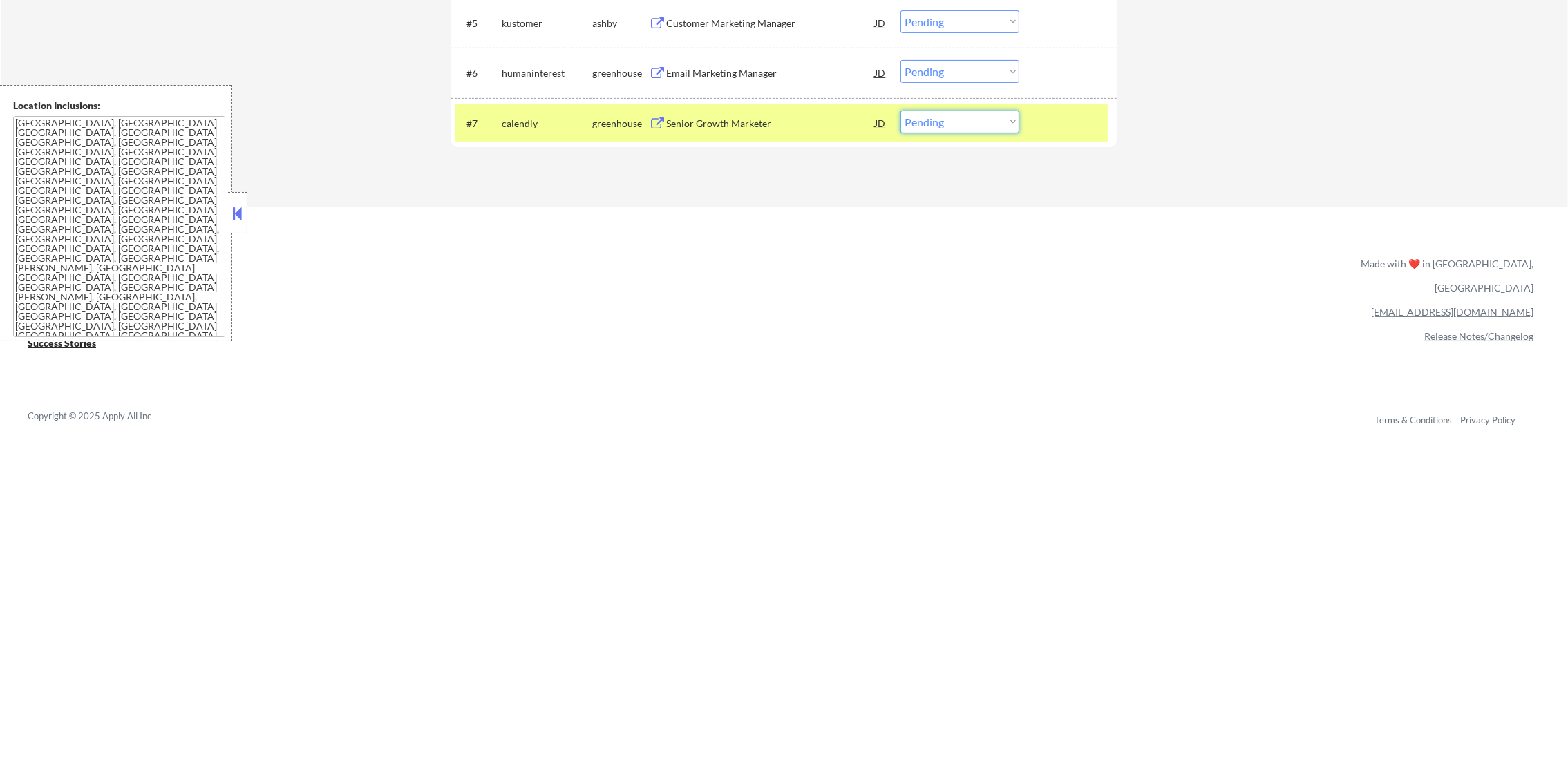
click at [946, 125] on select "Choose an option... Pending Applied Excluded (Questions) Excluded (Expired) Exc…" at bounding box center [960, 122] width 119 height 23
select select ""excluded""
click at [900, 110] on select "Choose an option... Pending Applied Excluded (Questions) Excluded (Expired) Exc…" at bounding box center [960, 122] width 119 height 23
click at [528, 105] on div "#7 calendly greenhouse Senior Growth Marketer JD Choose an option... Pending Ap…" at bounding box center [781, 123] width 652 height 37
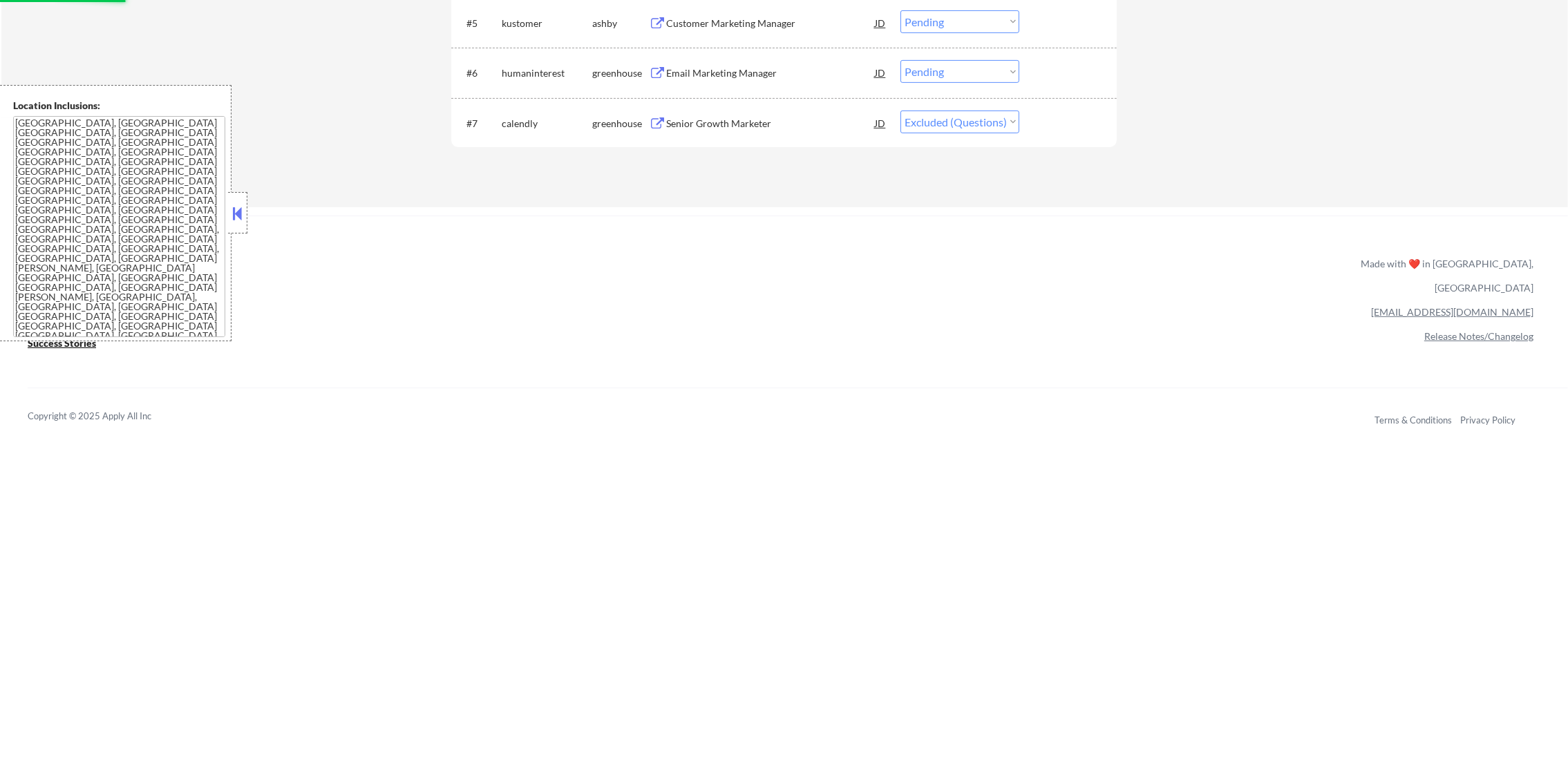
click at [746, 74] on div "Email Marketing Manager" at bounding box center [770, 73] width 209 height 14
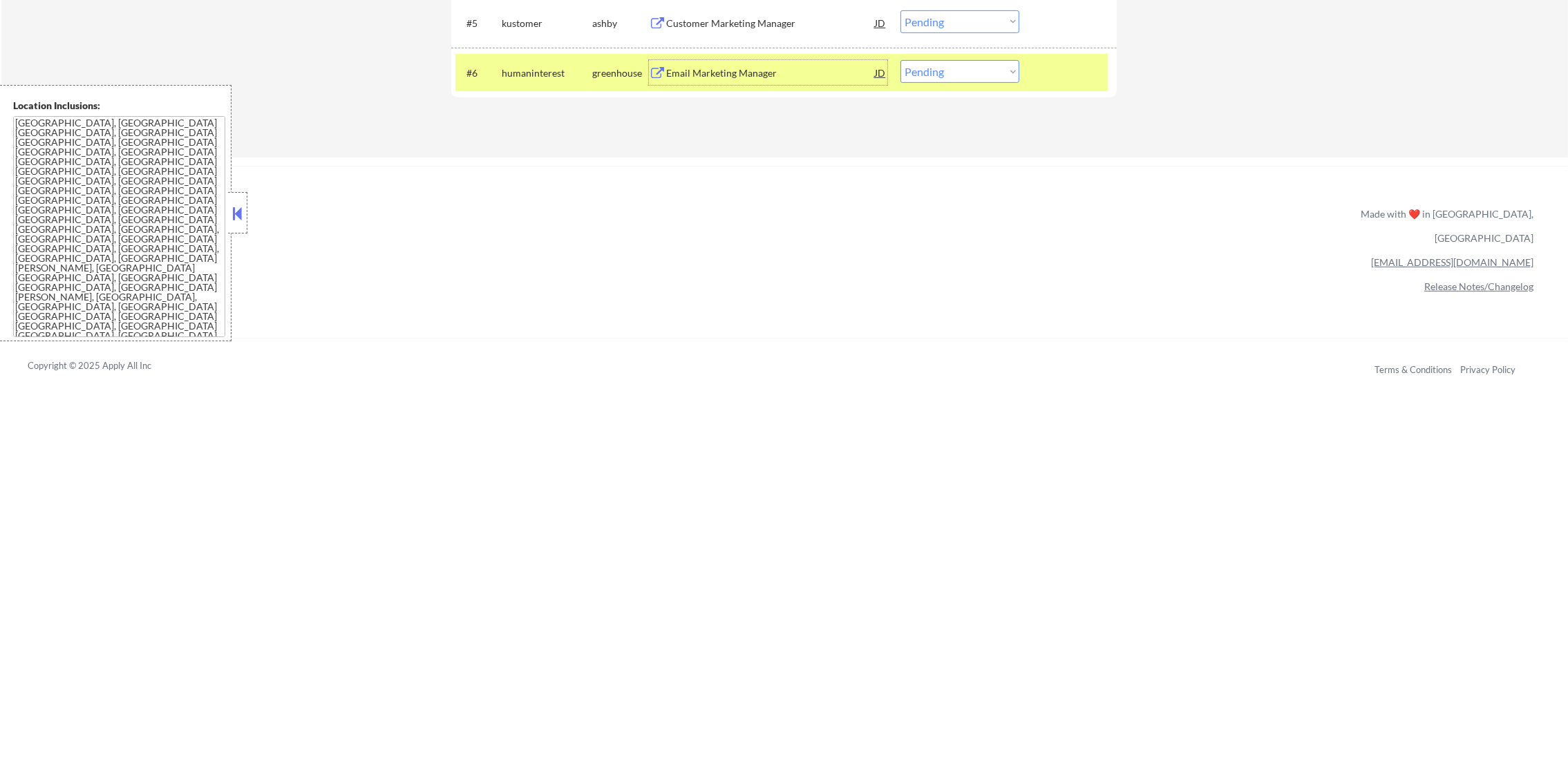
click at [952, 60] on select "Choose an option... Pending Applied Excluded (Questions) Excluded (Expired) Exc…" at bounding box center [960, 72] width 119 height 23
select select ""excluded__salary_""
click at [900, 60] on select "Choose an option... Pending Applied Excluded (Questions) Excluded (Expired) Exc…" at bounding box center [960, 72] width 119 height 23
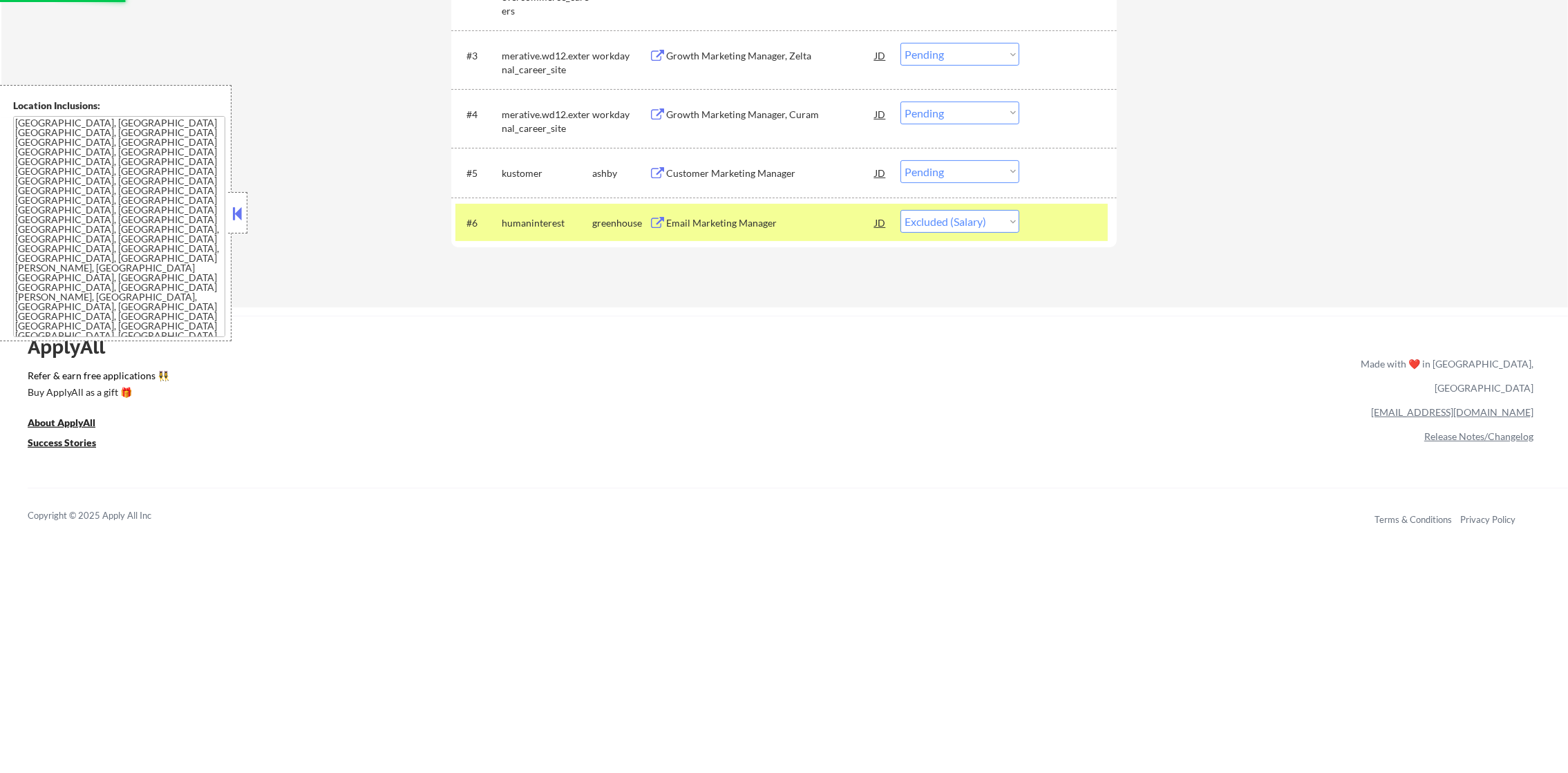
scroll to position [613, 0]
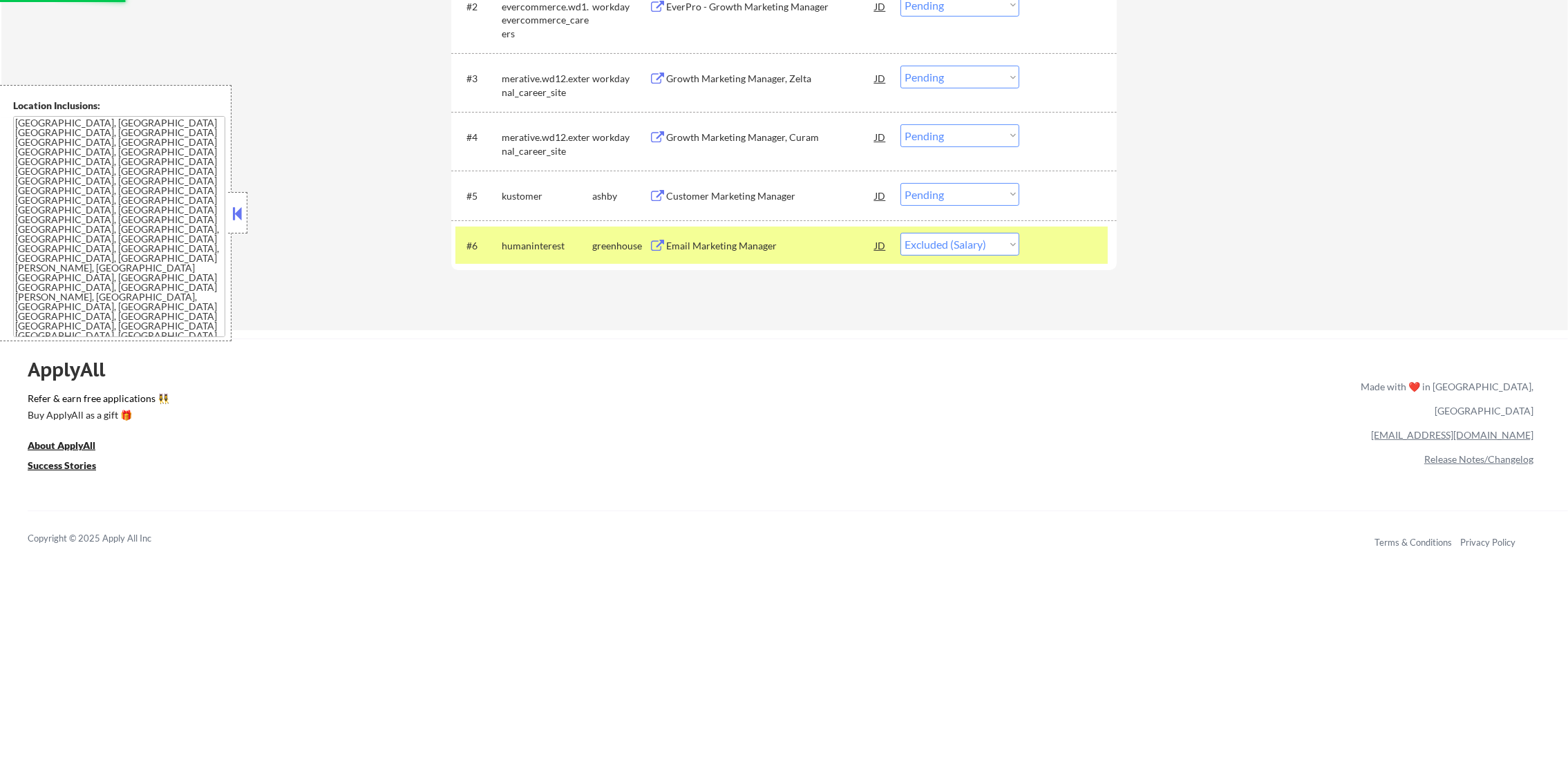
click at [532, 245] on div "humaninterest" at bounding box center [547, 246] width 90 height 14
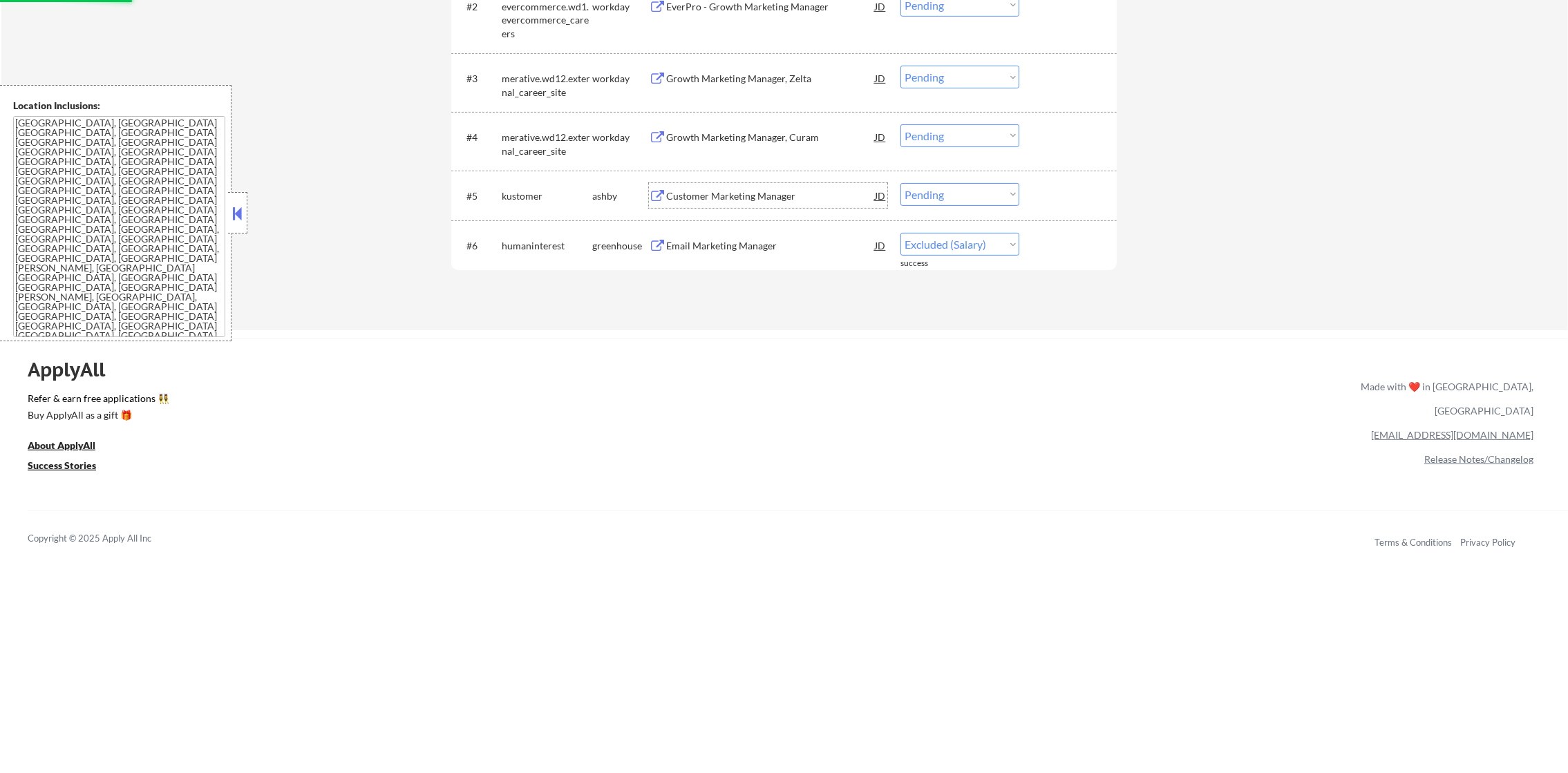
click at [793, 193] on div "Customer Marketing Manager" at bounding box center [770, 196] width 209 height 14
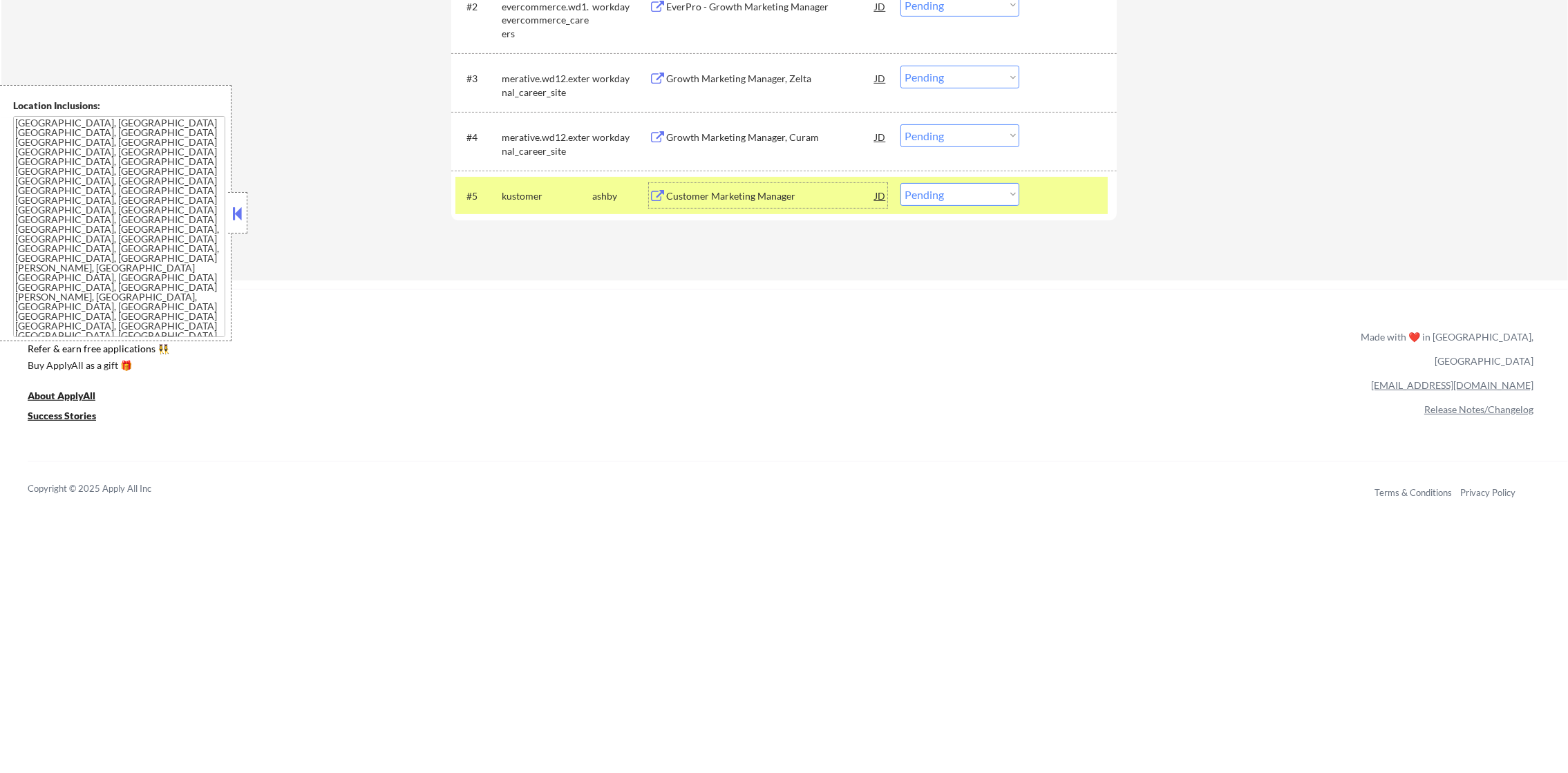
click at [911, 198] on select "Choose an option... Pending Applied Excluded (Questions) Excluded (Expired) Exc…" at bounding box center [960, 195] width 119 height 23
select select ""applied""
click at [900, 183] on select "Choose an option... Pending Applied Excluded (Questions) Excluded (Expired) Exc…" at bounding box center [960, 195] width 119 height 23
click at [515, 189] on div "kustomer" at bounding box center [547, 196] width 90 height 14
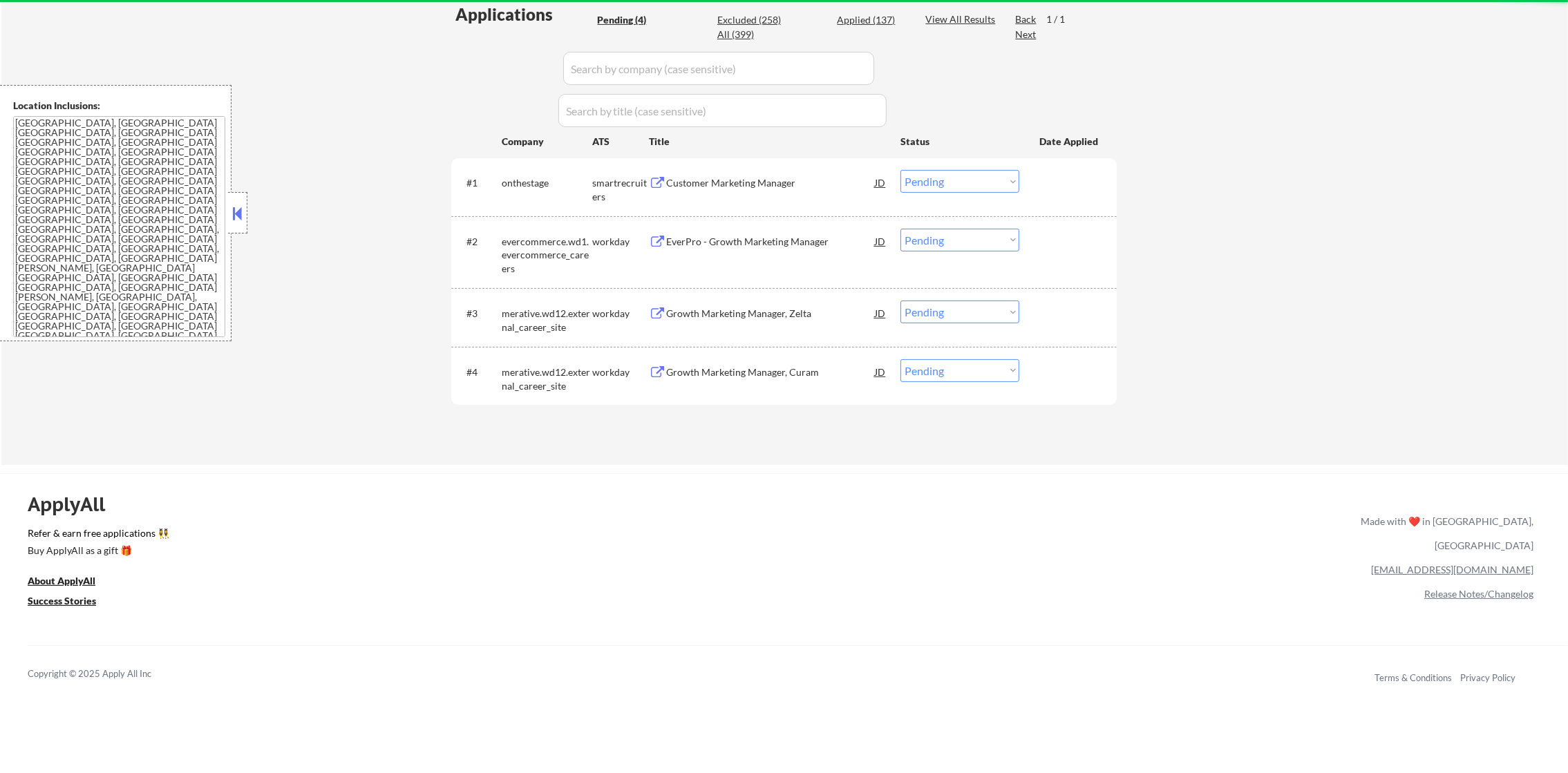
scroll to position [509, 0]
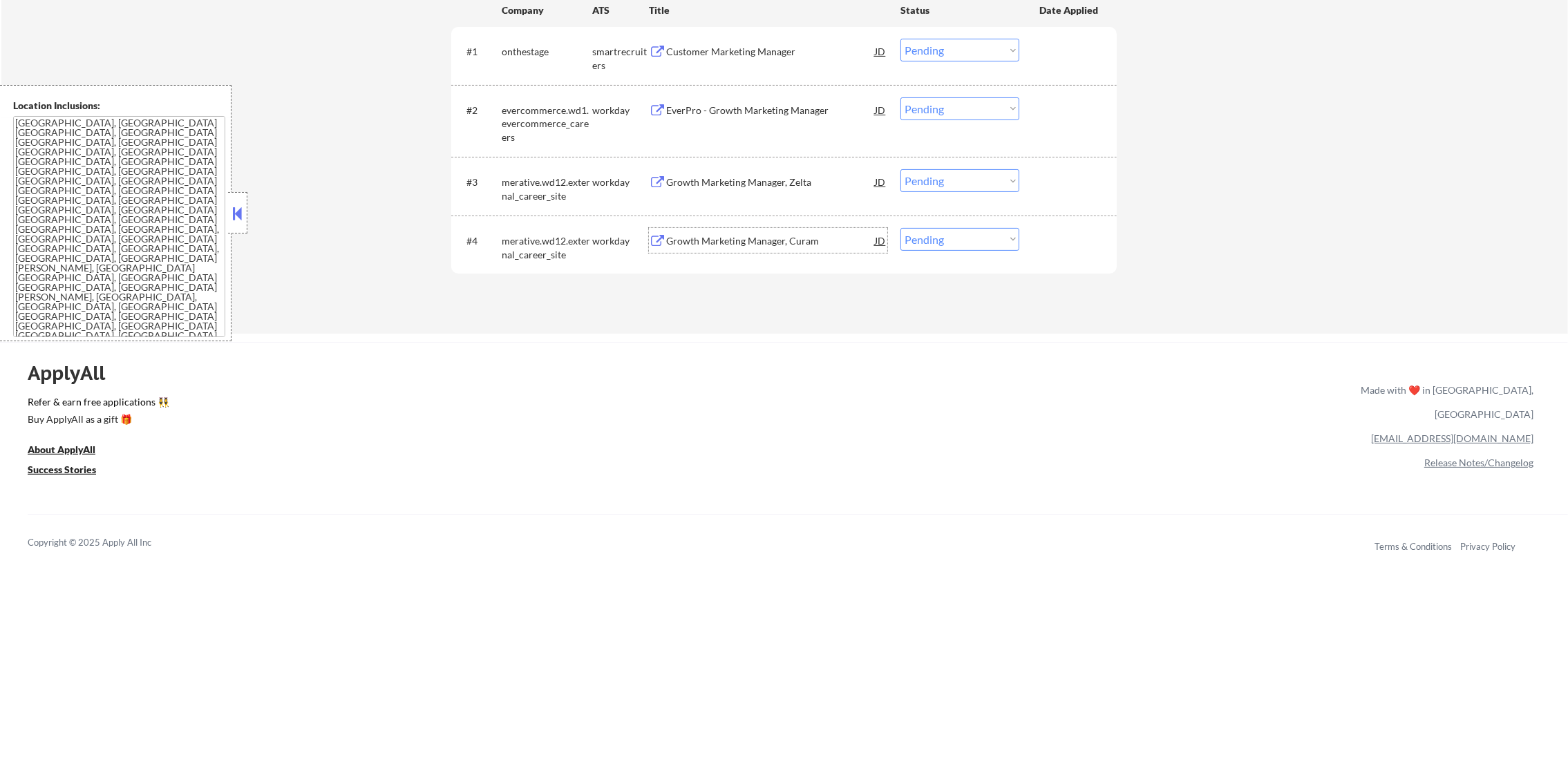
click at [743, 246] on div "Growth Marketing Manager, Curam" at bounding box center [770, 241] width 209 height 14
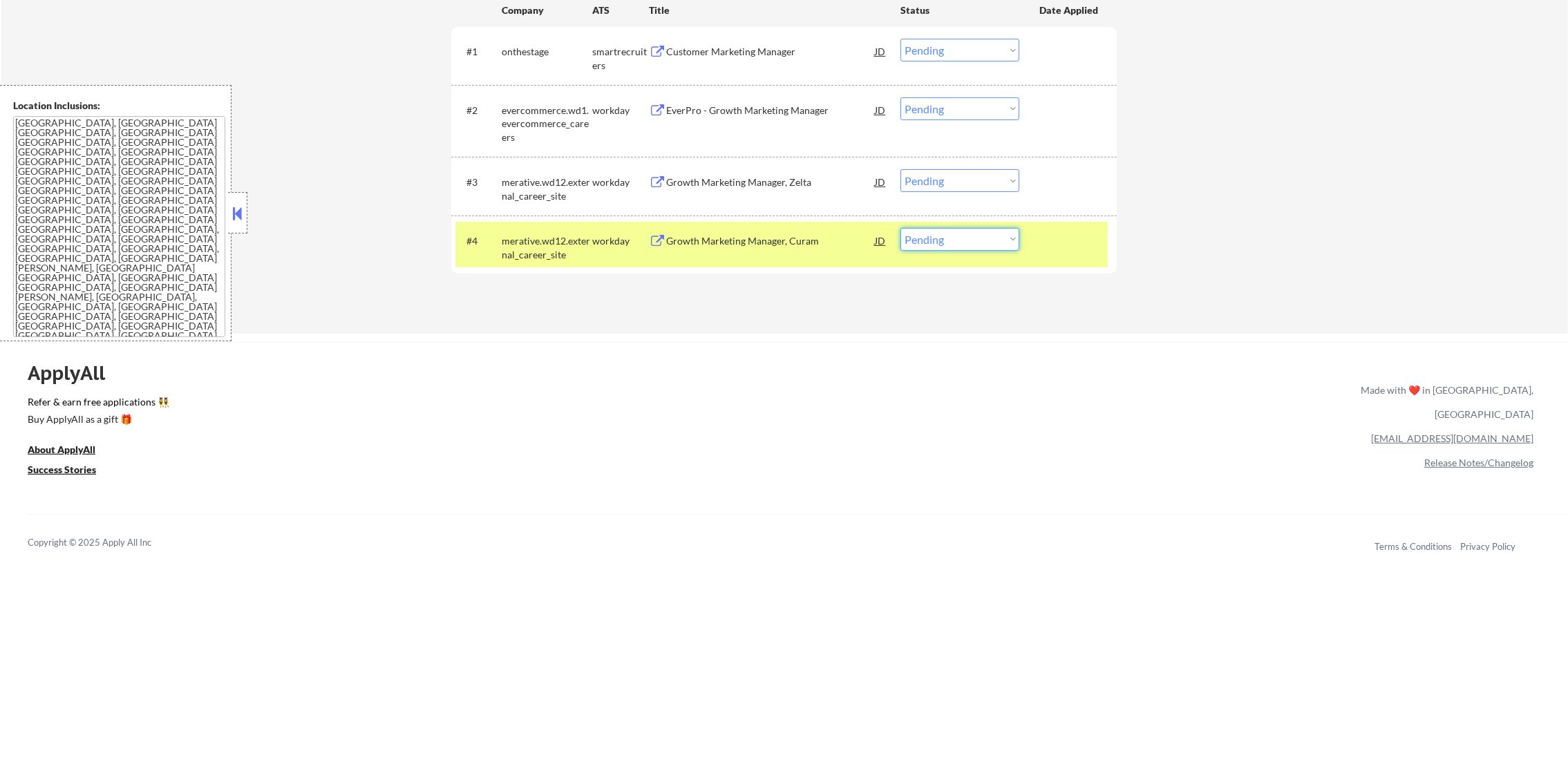
drag, startPoint x: 949, startPoint y: 229, endPoint x: 949, endPoint y: 248, distance: 19.0
click at [949, 239] on select "Choose an option... Pending Applied Excluded (Questions) Excluded (Expired) Exc…" at bounding box center [960, 239] width 119 height 23
select select ""applied""
click at [900, 228] on select "Choose an option... Pending Applied Excluded (Questions) Excluded (Expired) Exc…" at bounding box center [960, 239] width 119 height 23
click at [513, 220] on div "#4 merative.wd12.external_career_site workday Growth Marketing Manager, Curam J…" at bounding box center [784, 244] width 665 height 58
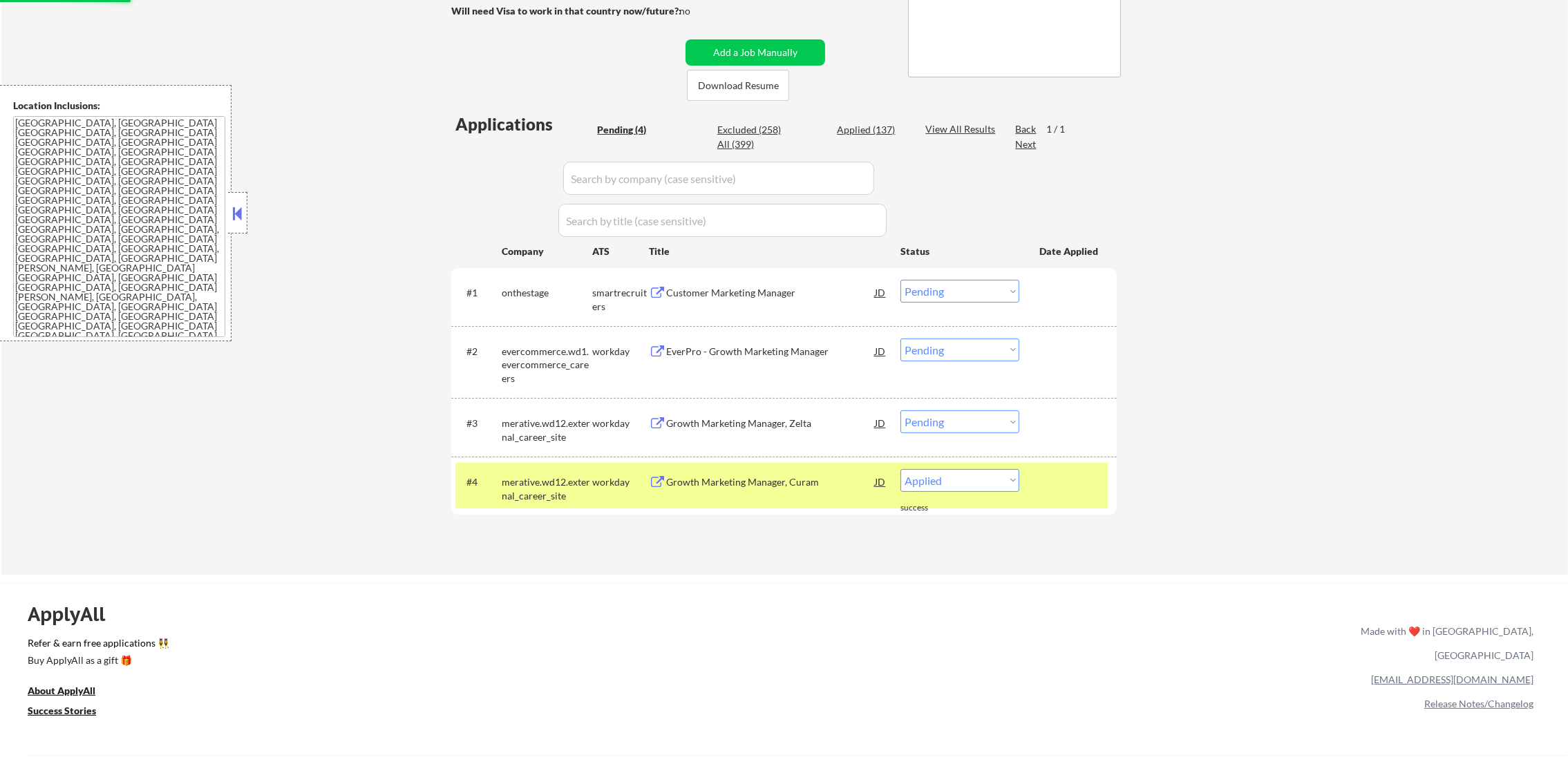
scroll to position [267, 0]
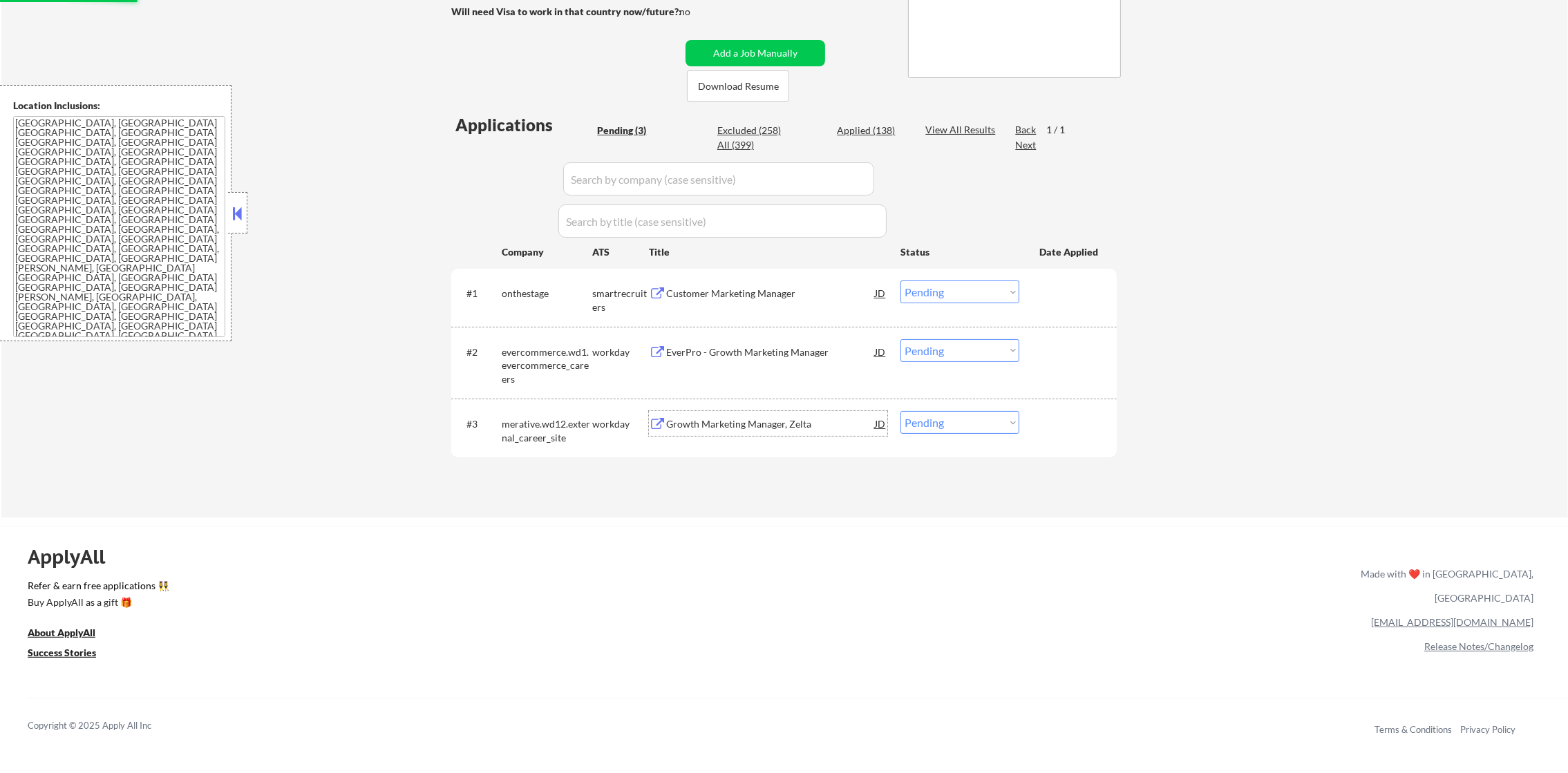
click at [724, 424] on div "Growth Marketing Manager, Zelta" at bounding box center [770, 424] width 209 height 14
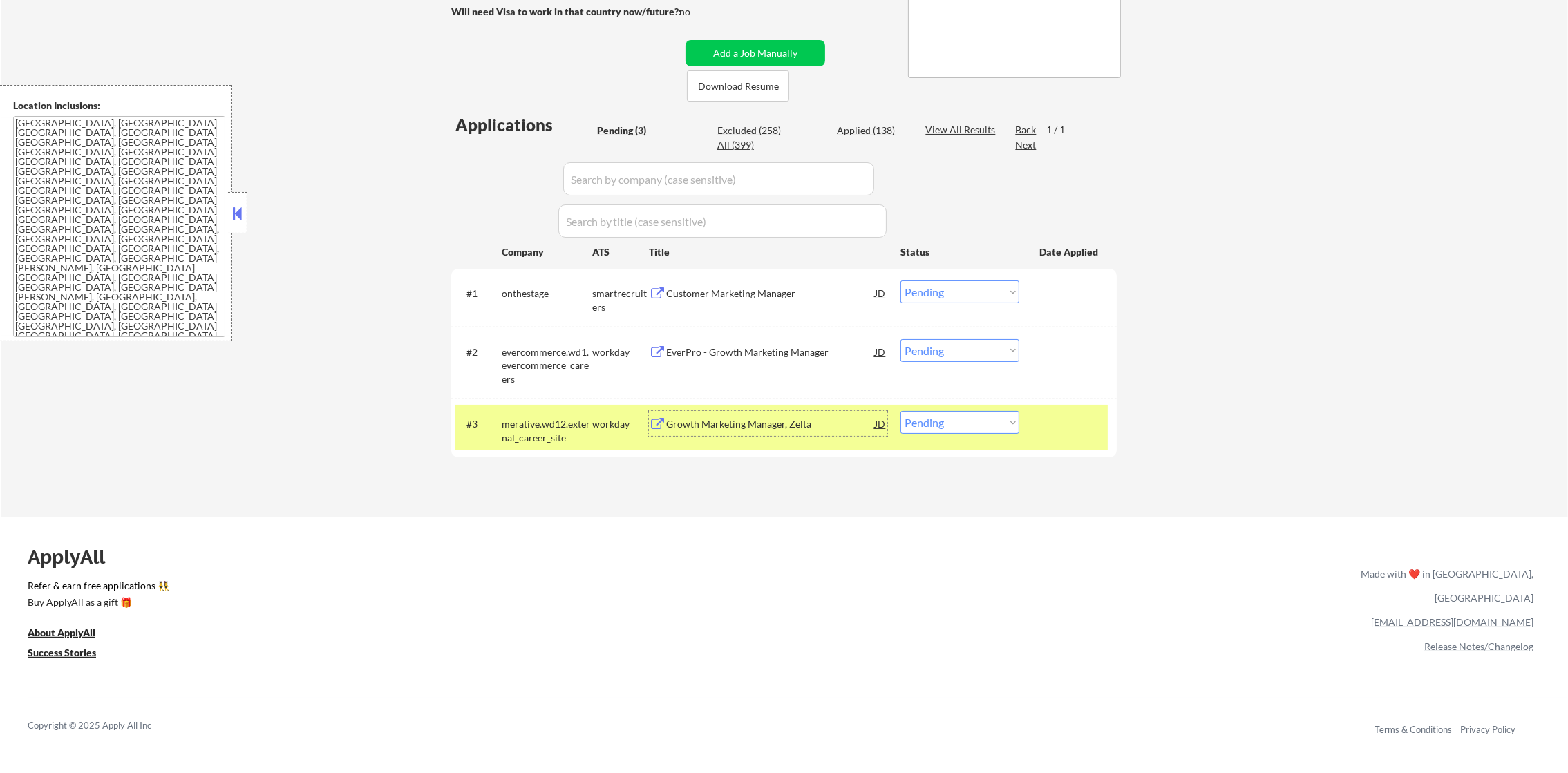
click at [860, 123] on div "Applied (138)" at bounding box center [872, 130] width 69 height 14
select select ""applied""
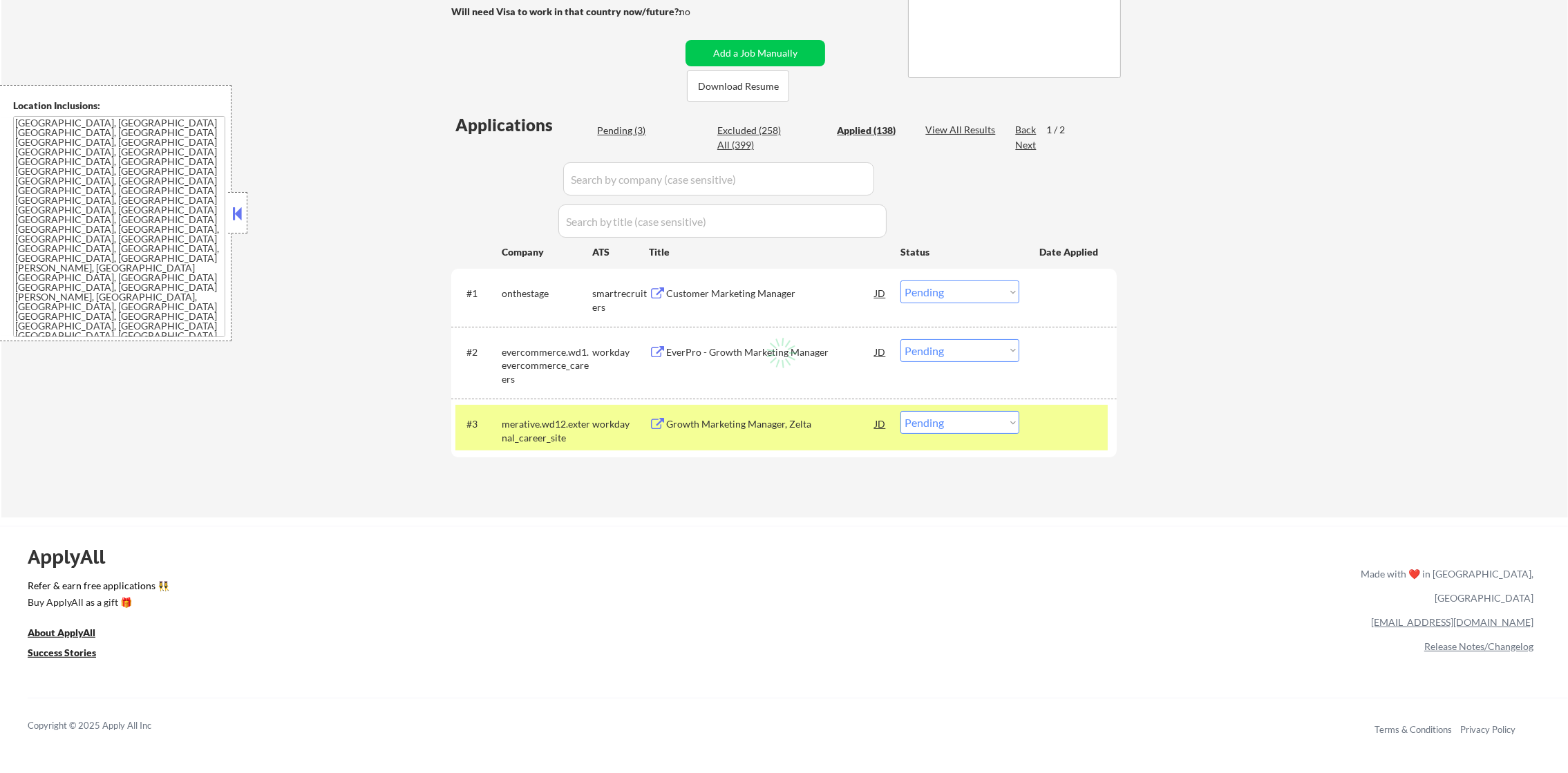
select select ""applied""
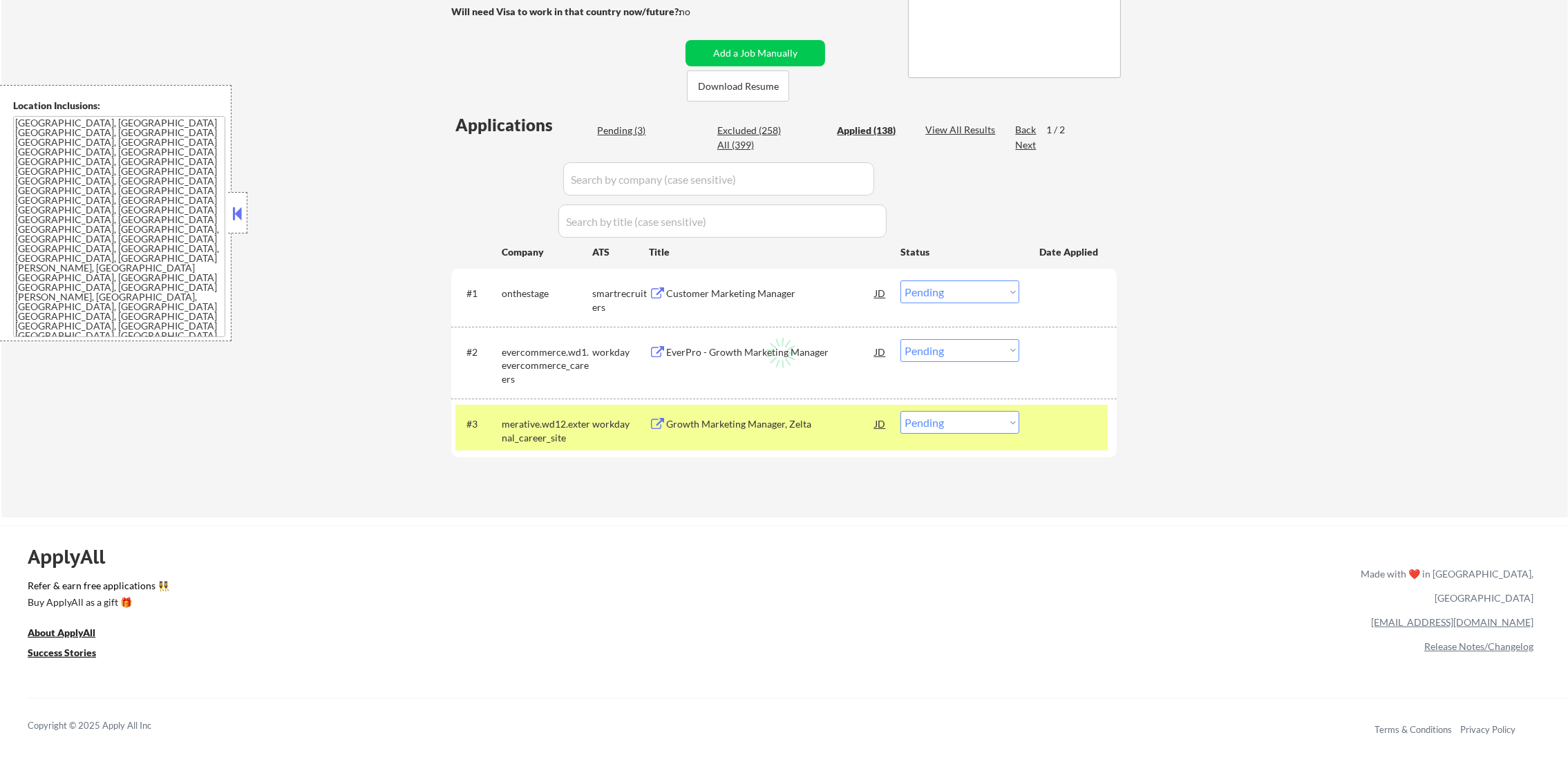
select select ""applied""
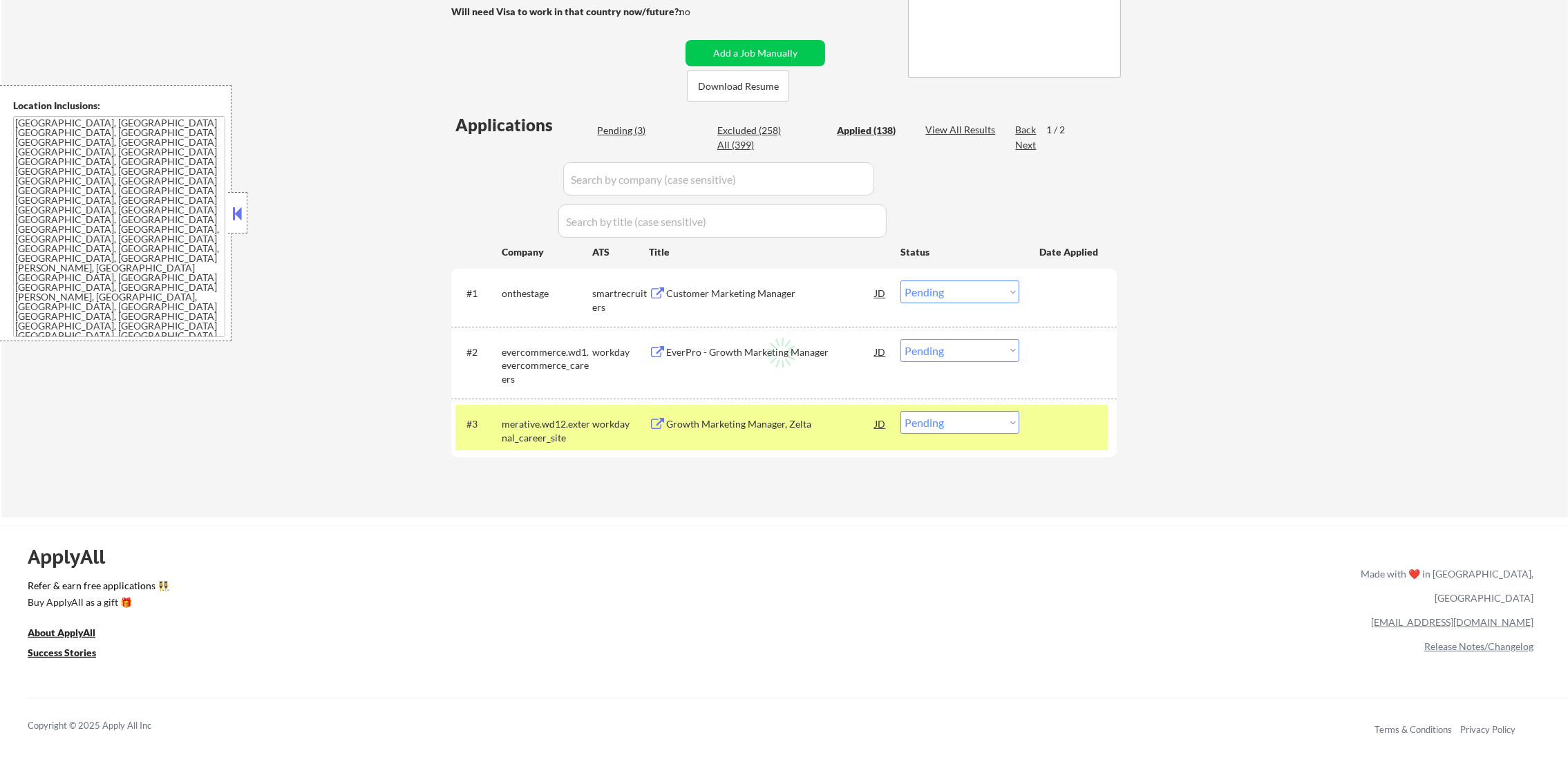
select select ""applied""
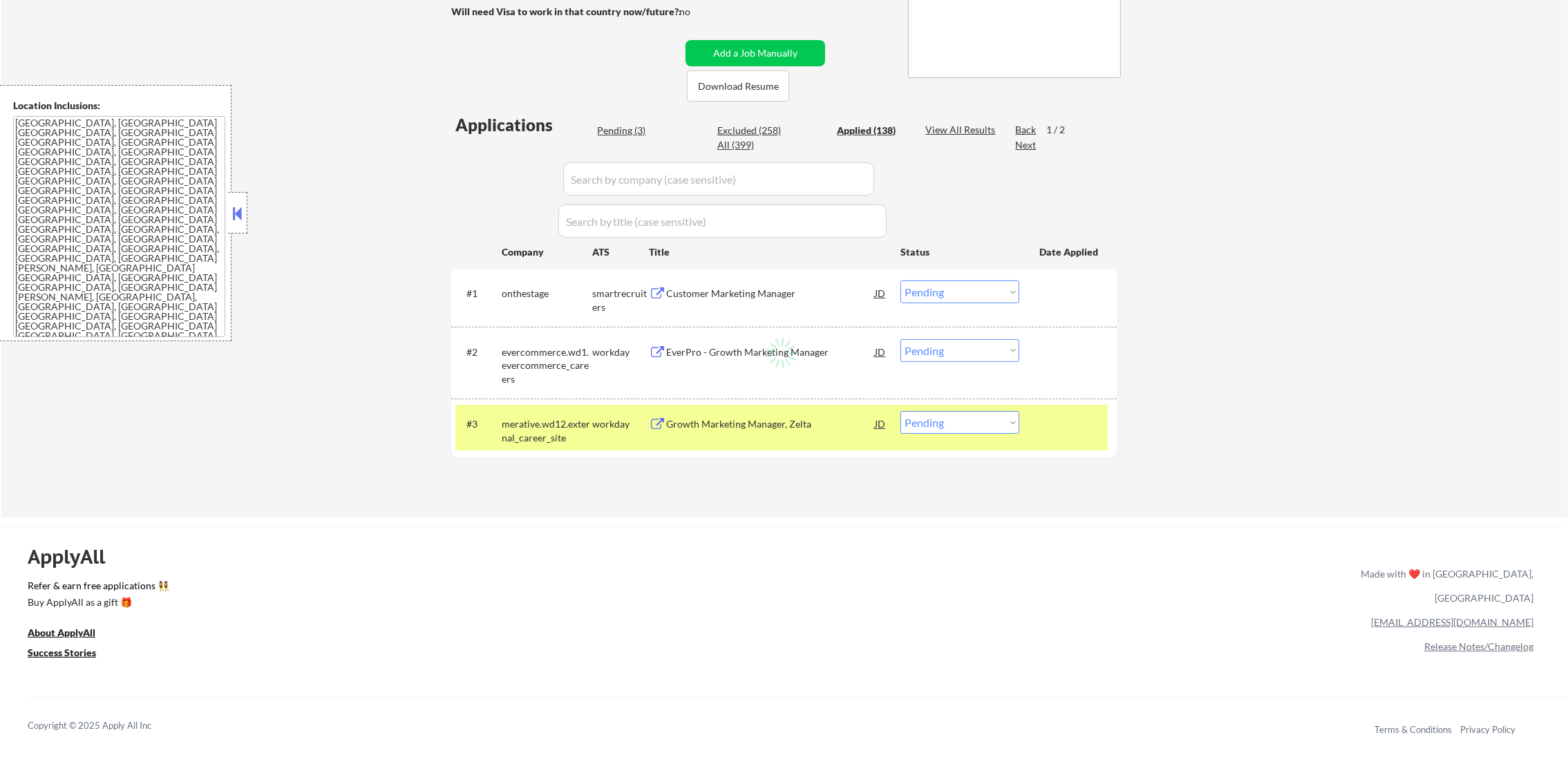
select select ""applied""
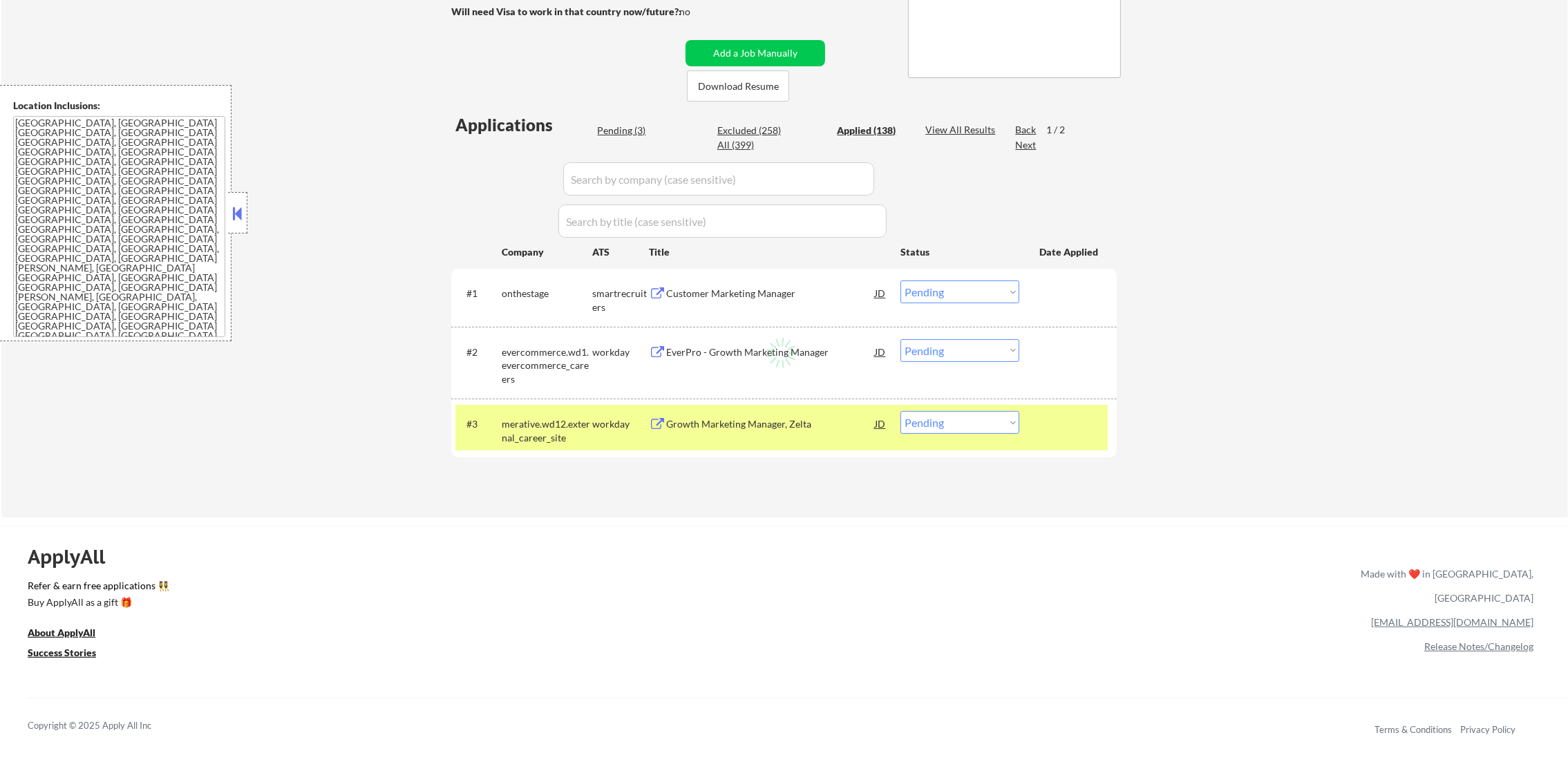
select select ""applied""
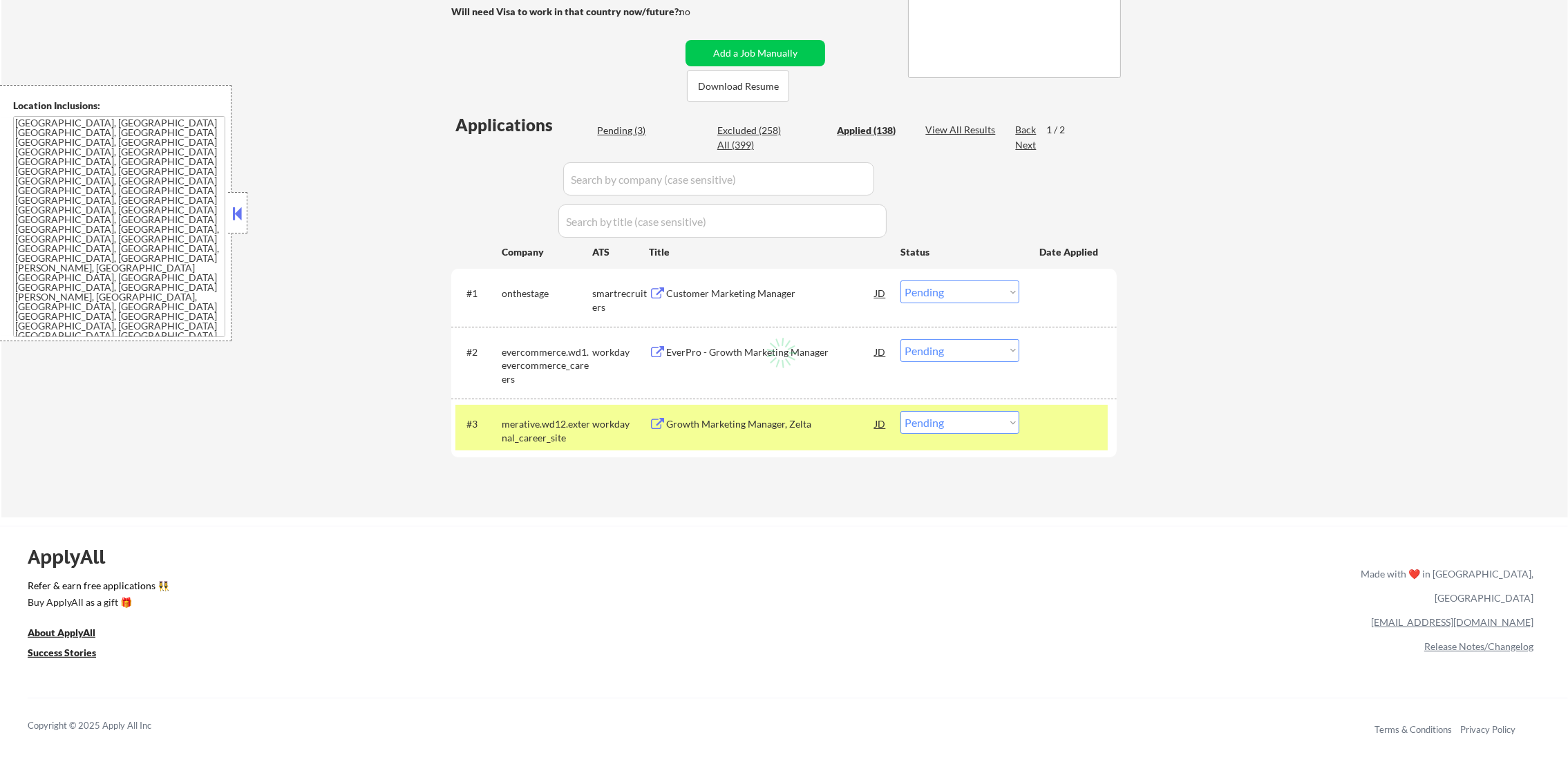
select select ""applied""
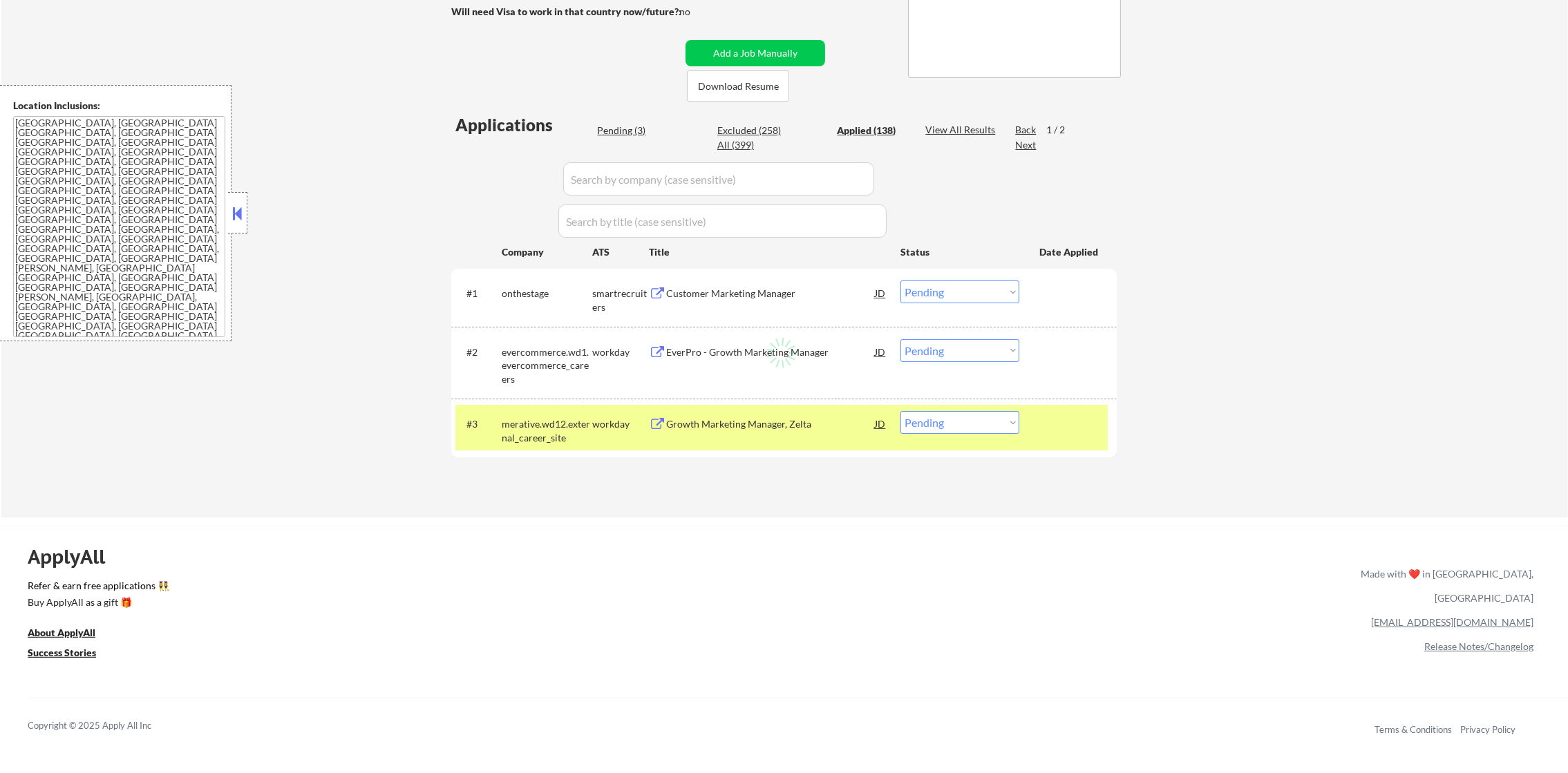
select select ""applied""
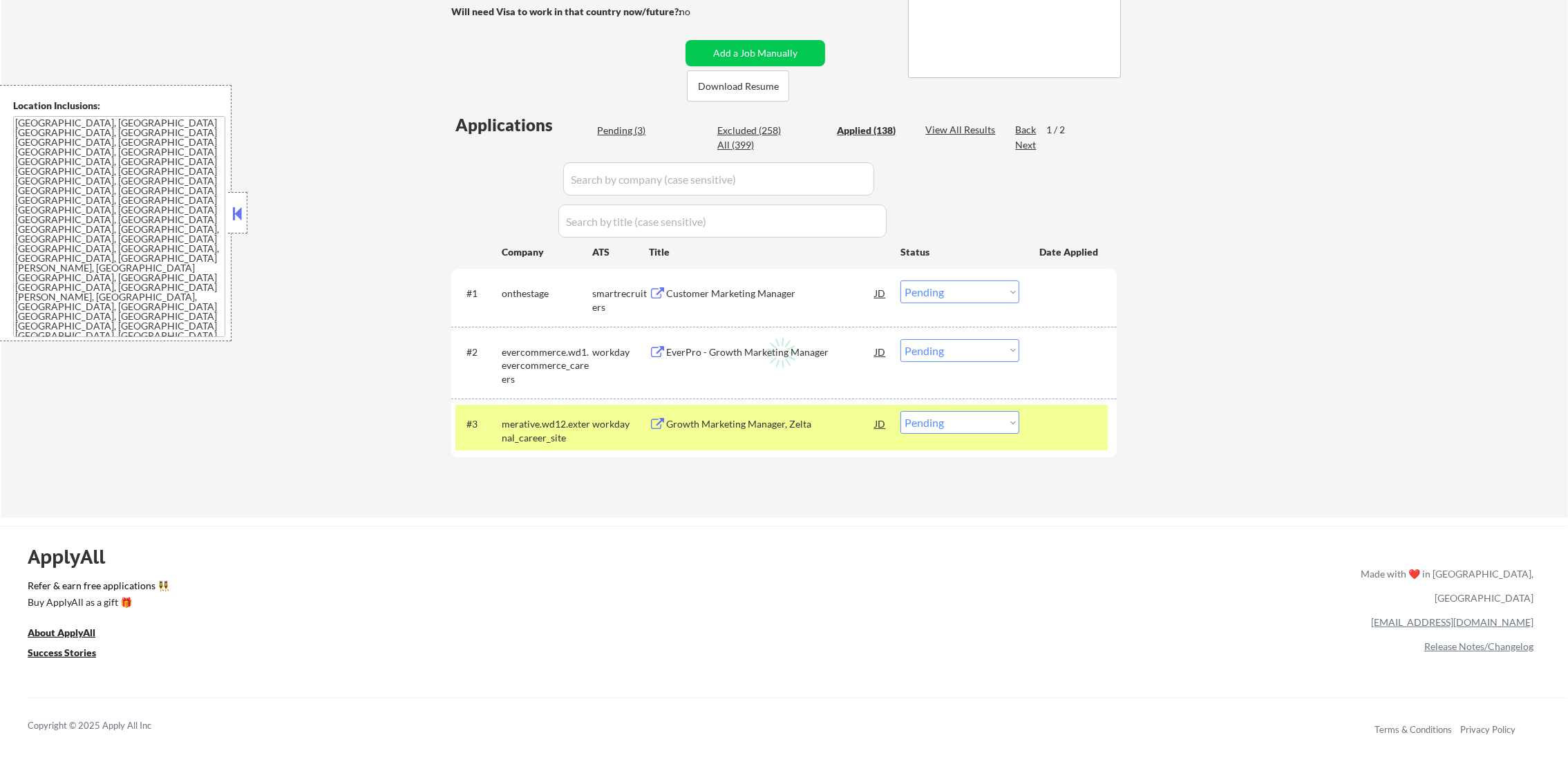
select select ""applied""
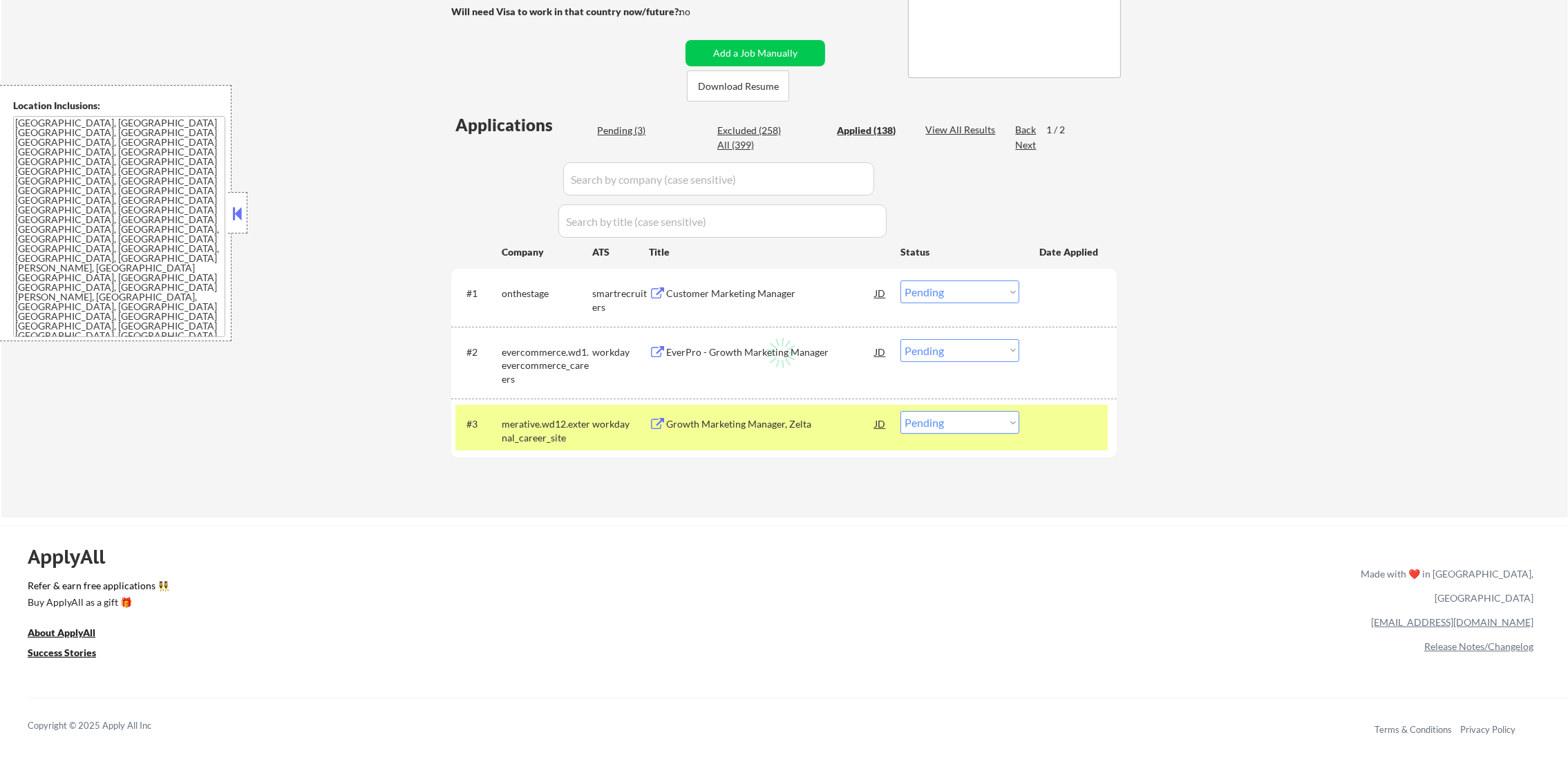
select select ""applied""
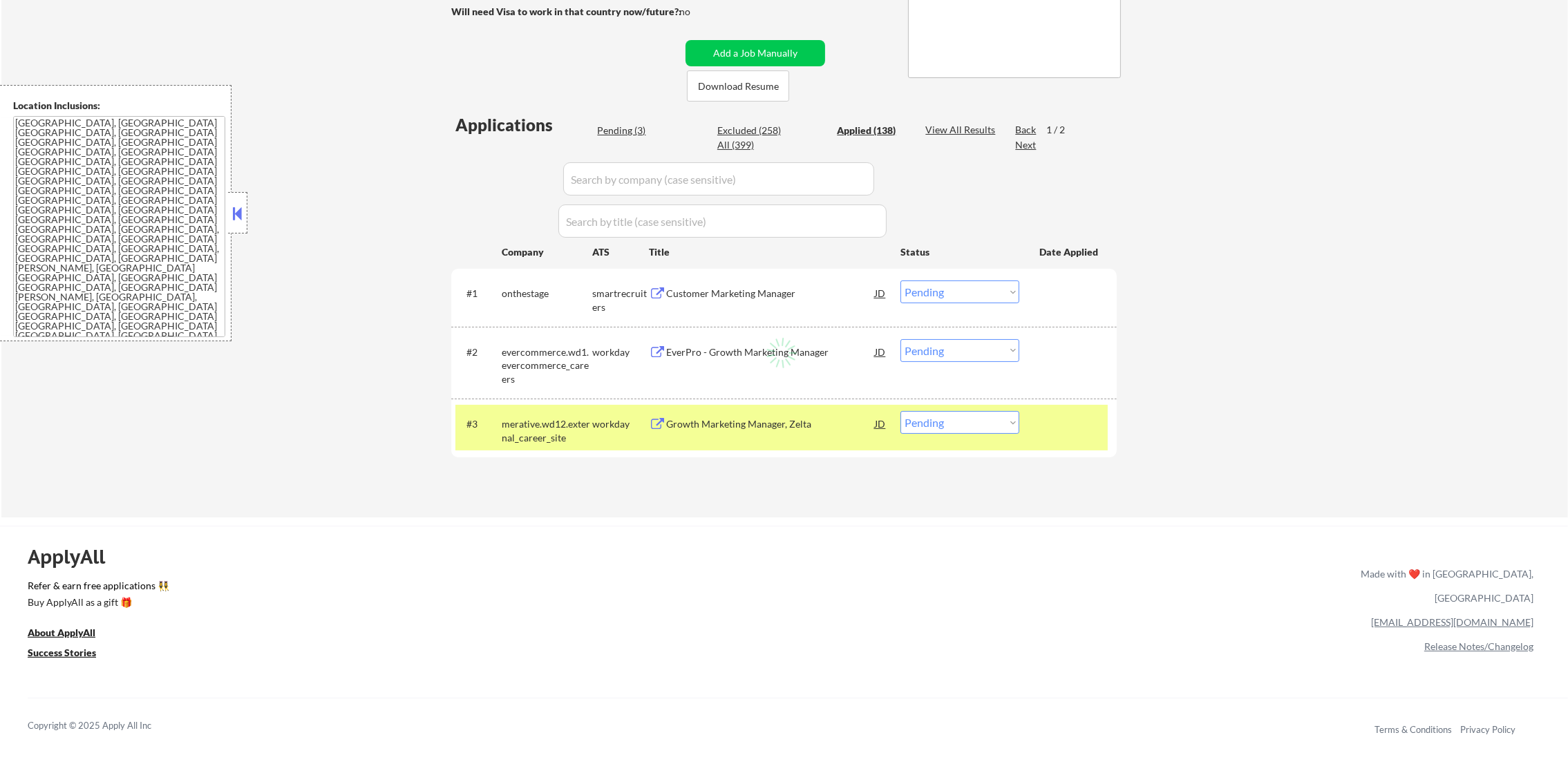
select select ""applied""
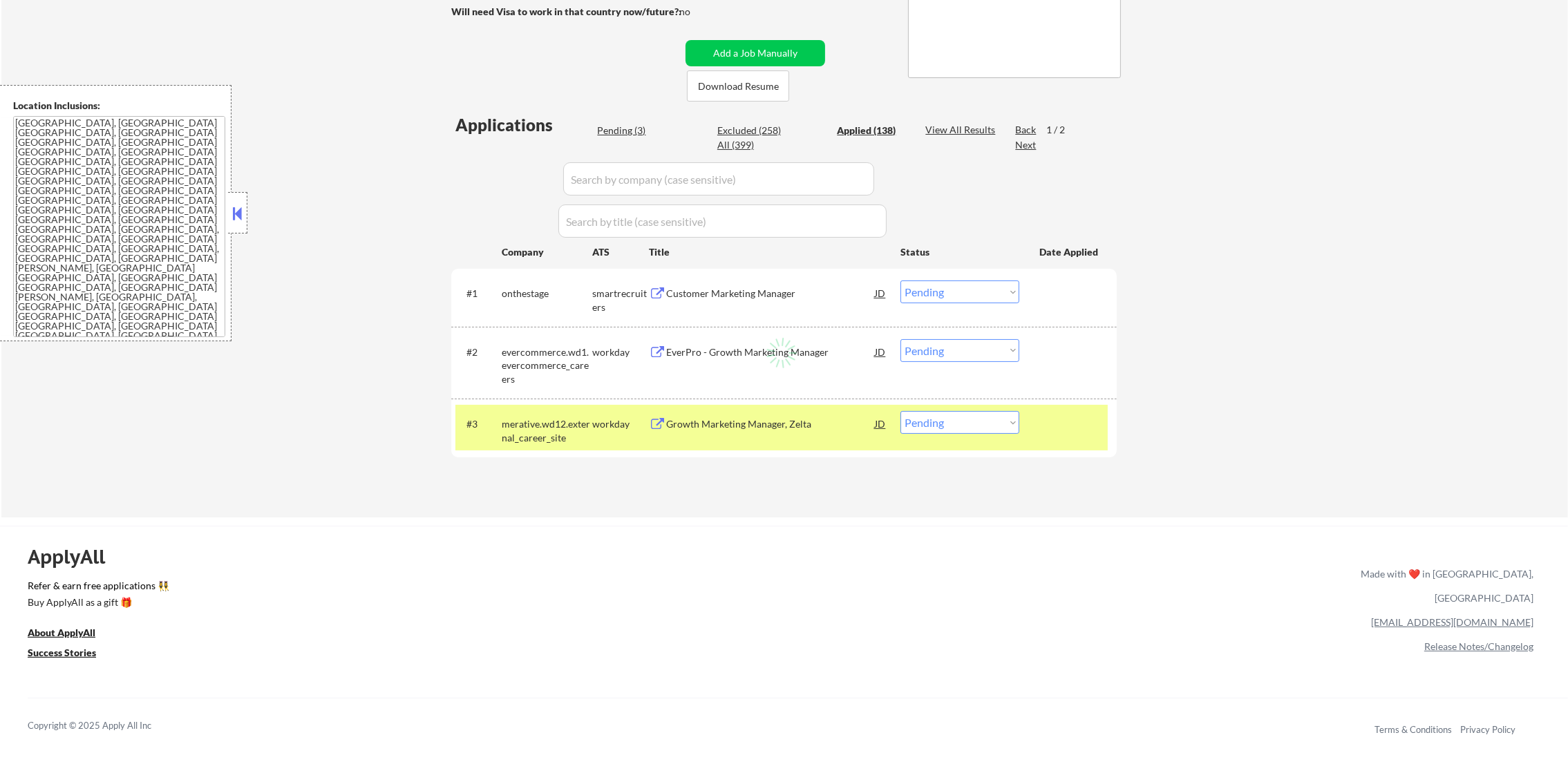
select select ""applied""
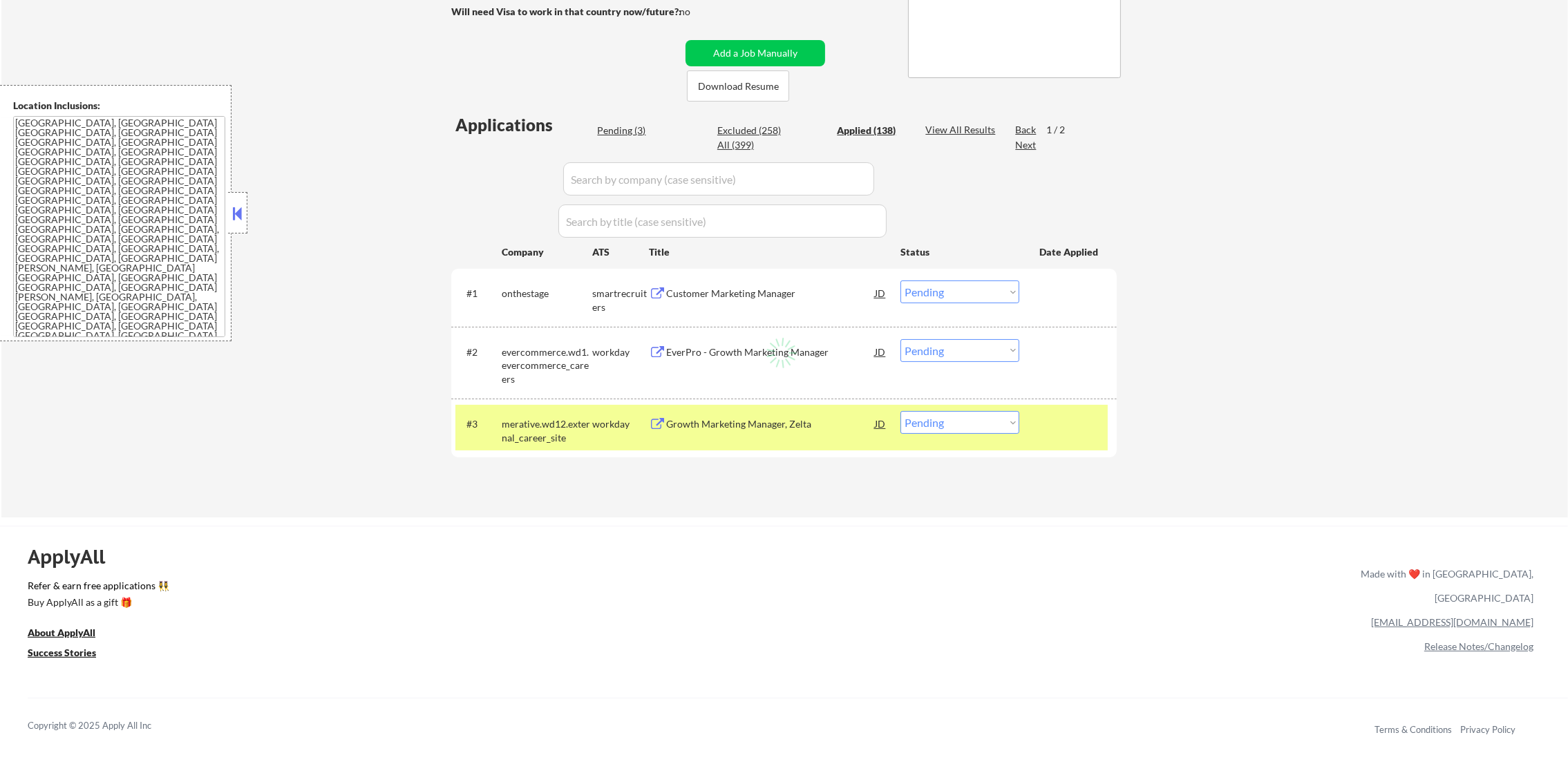
select select ""applied""
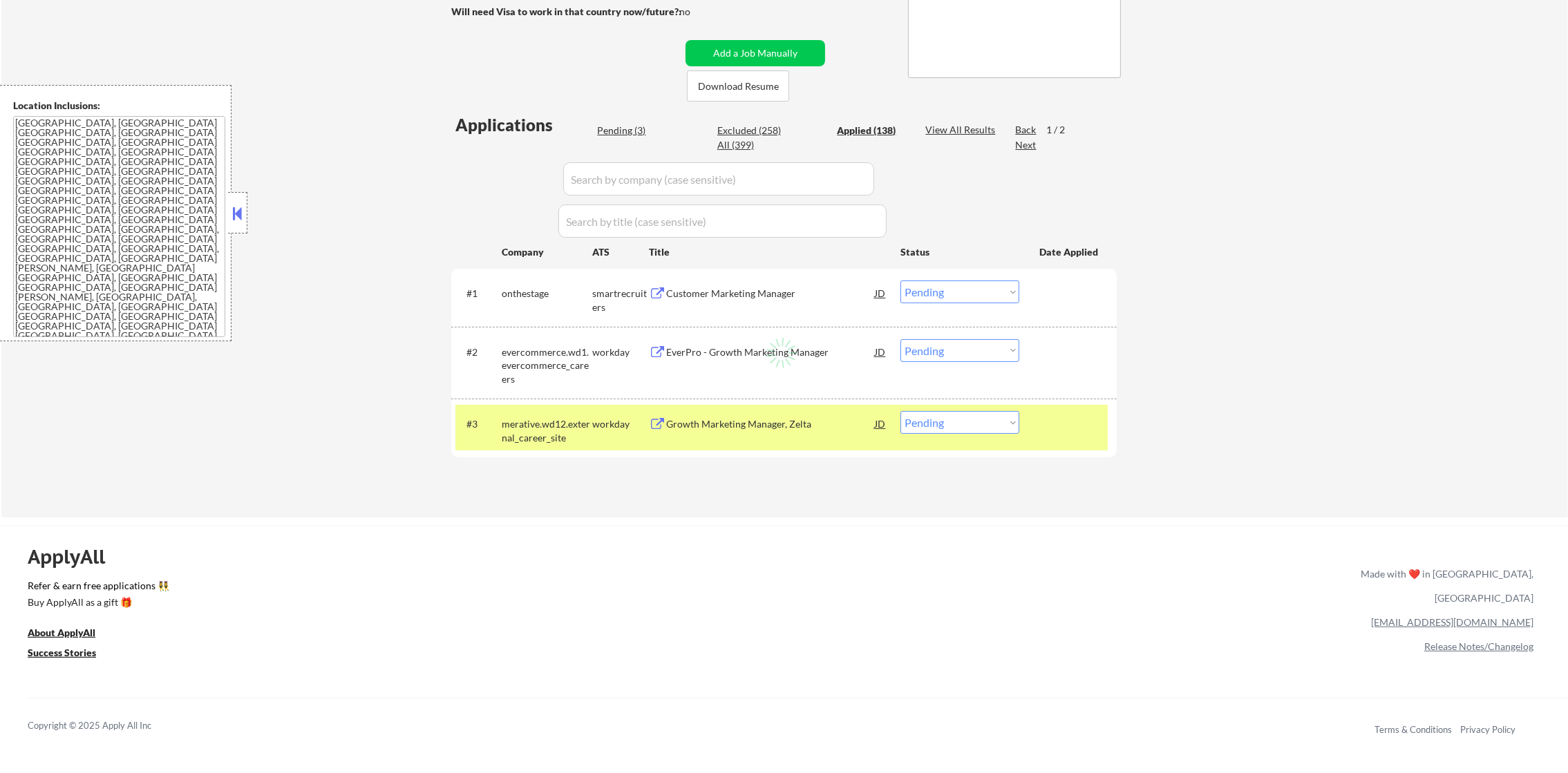
select select ""applied""
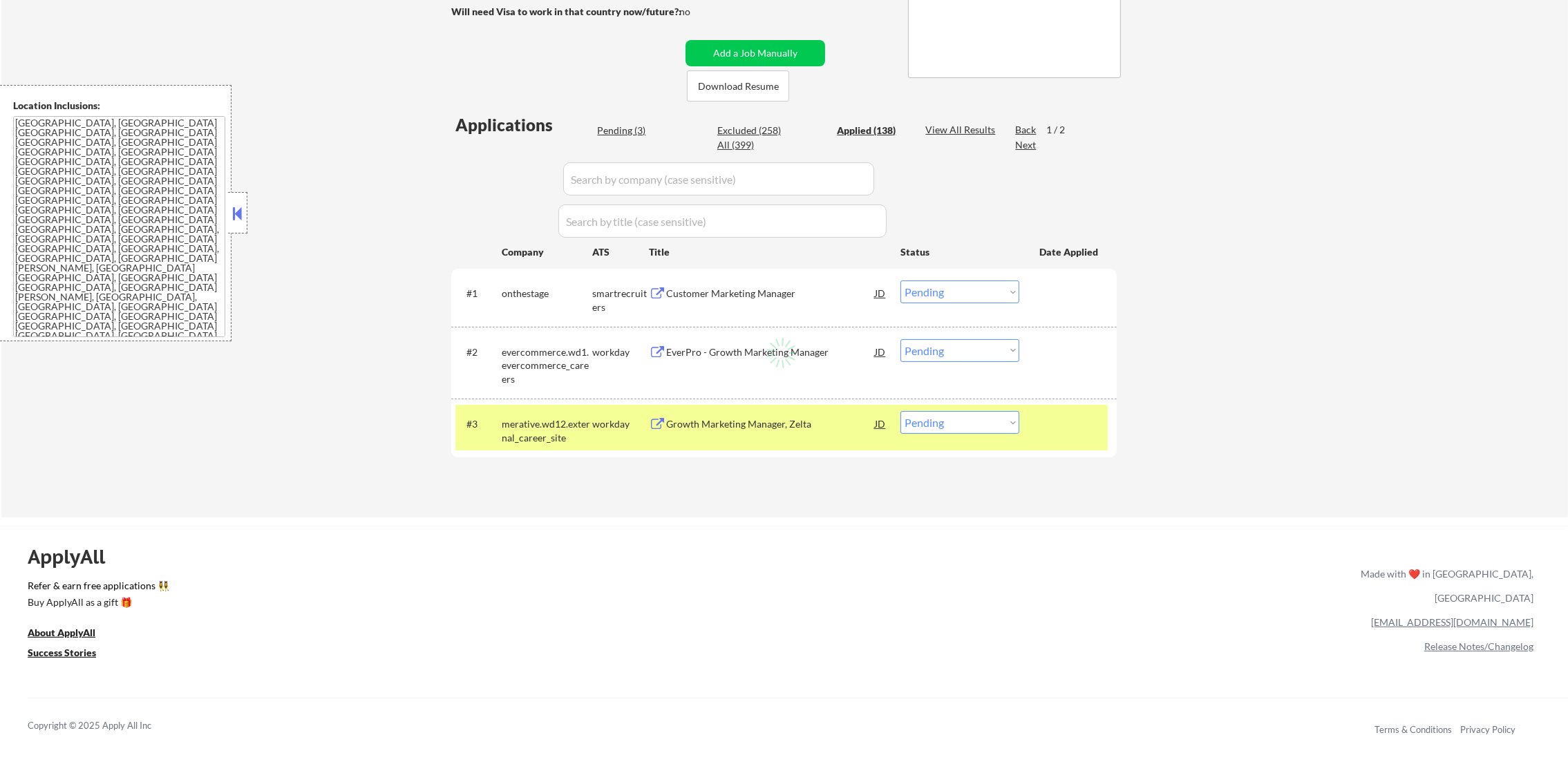
select select ""applied""
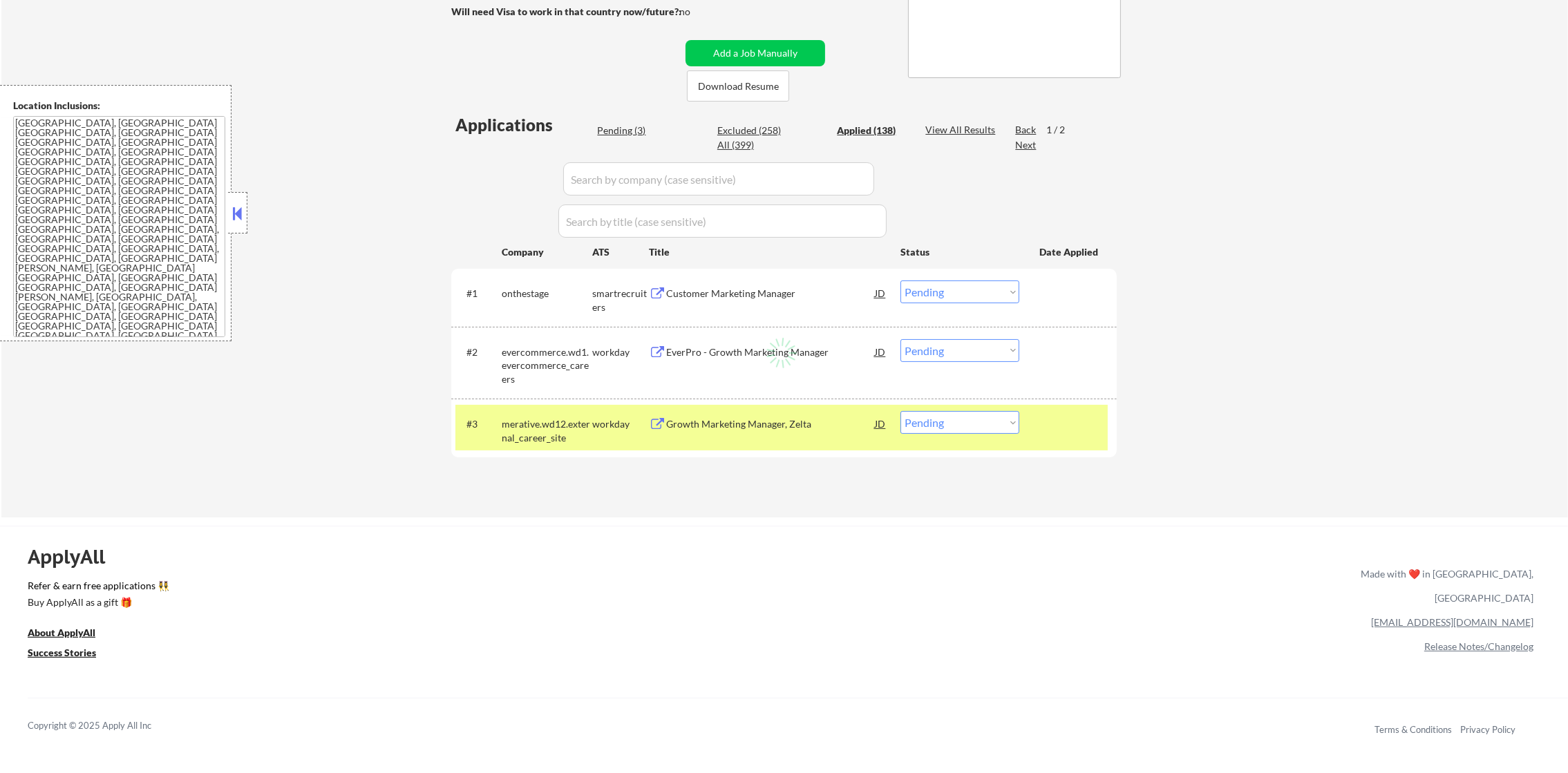
select select ""applied""
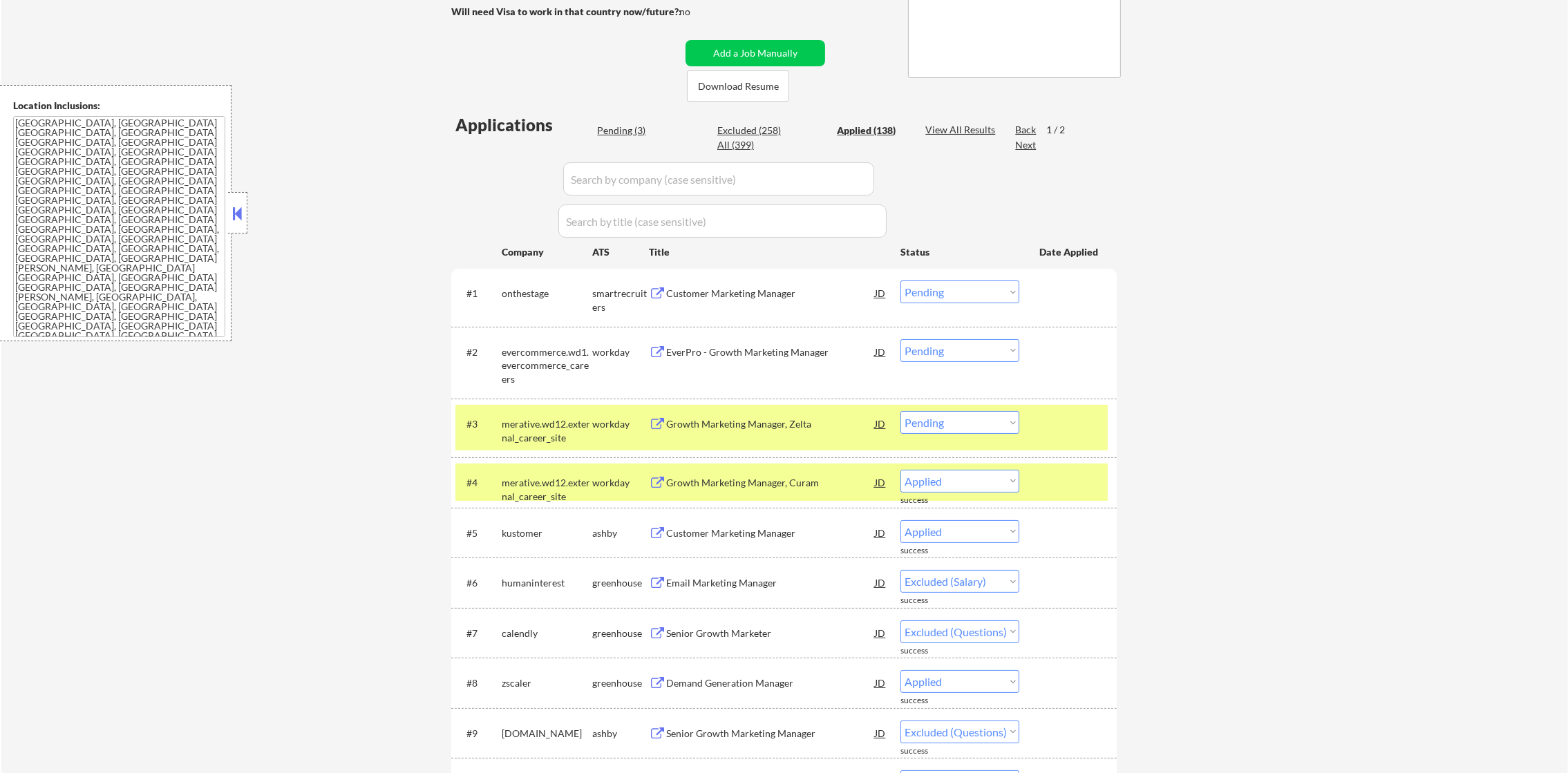
select select ""applied""
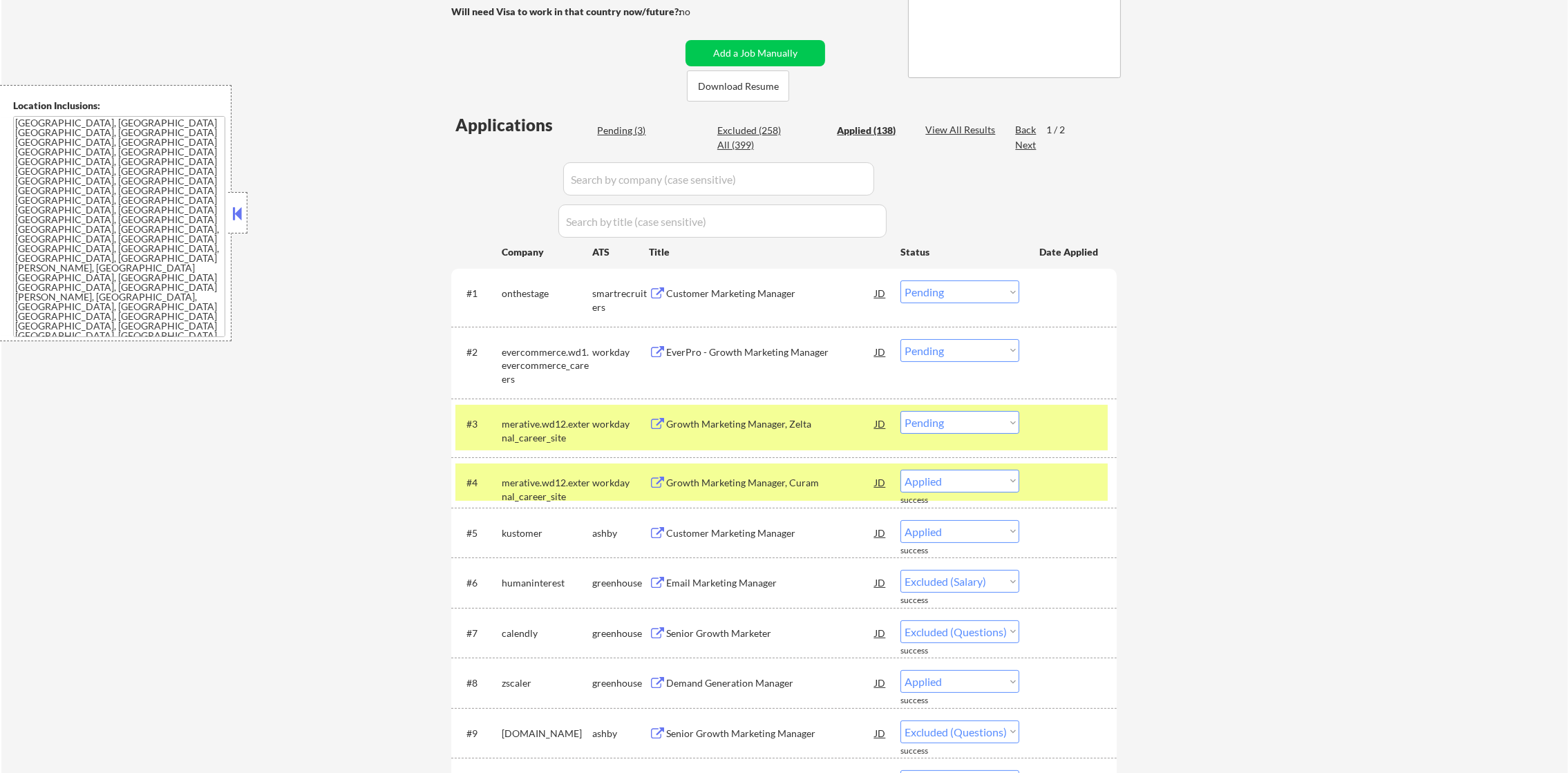
select select ""applied""
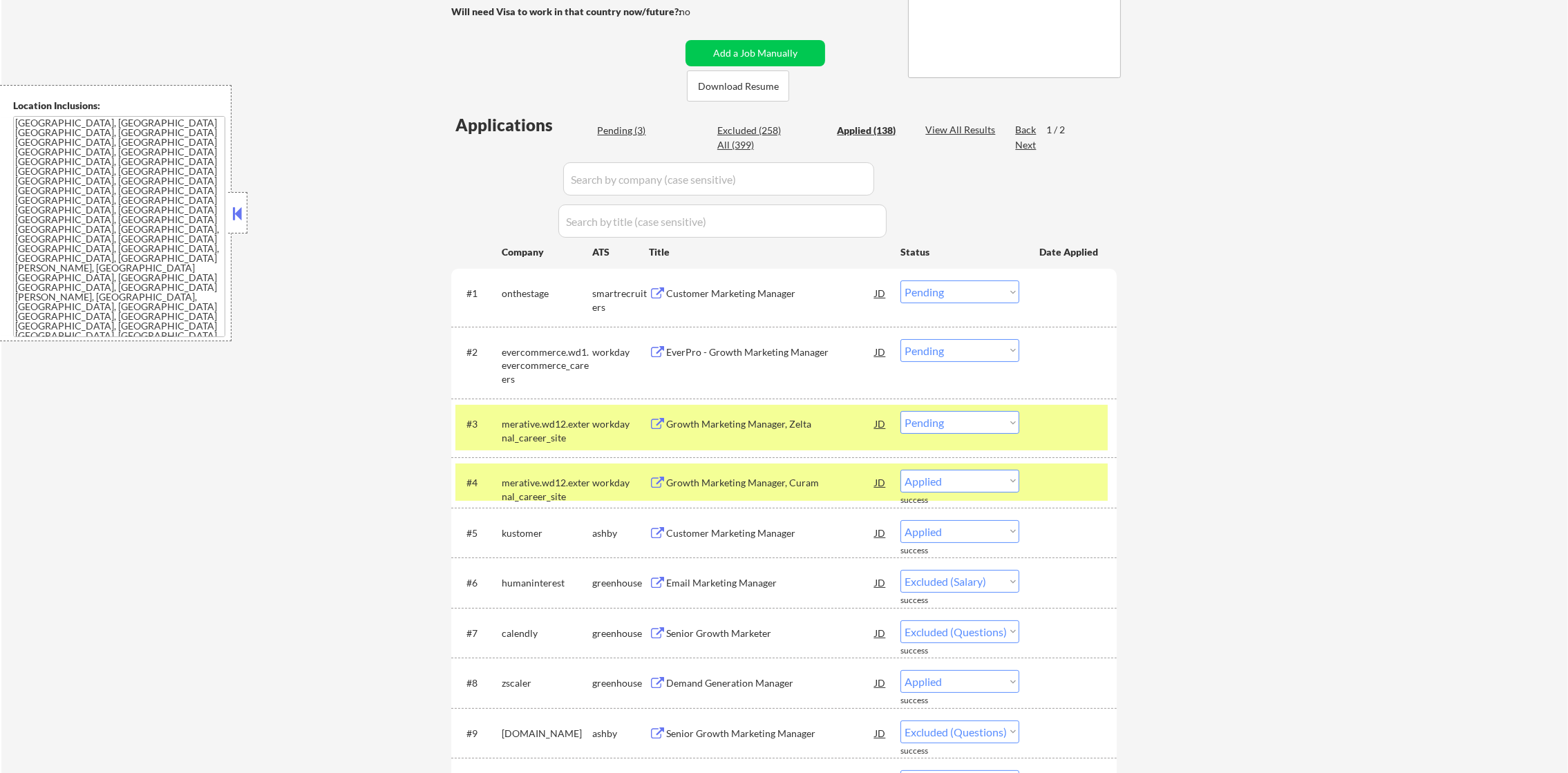
select select ""applied""
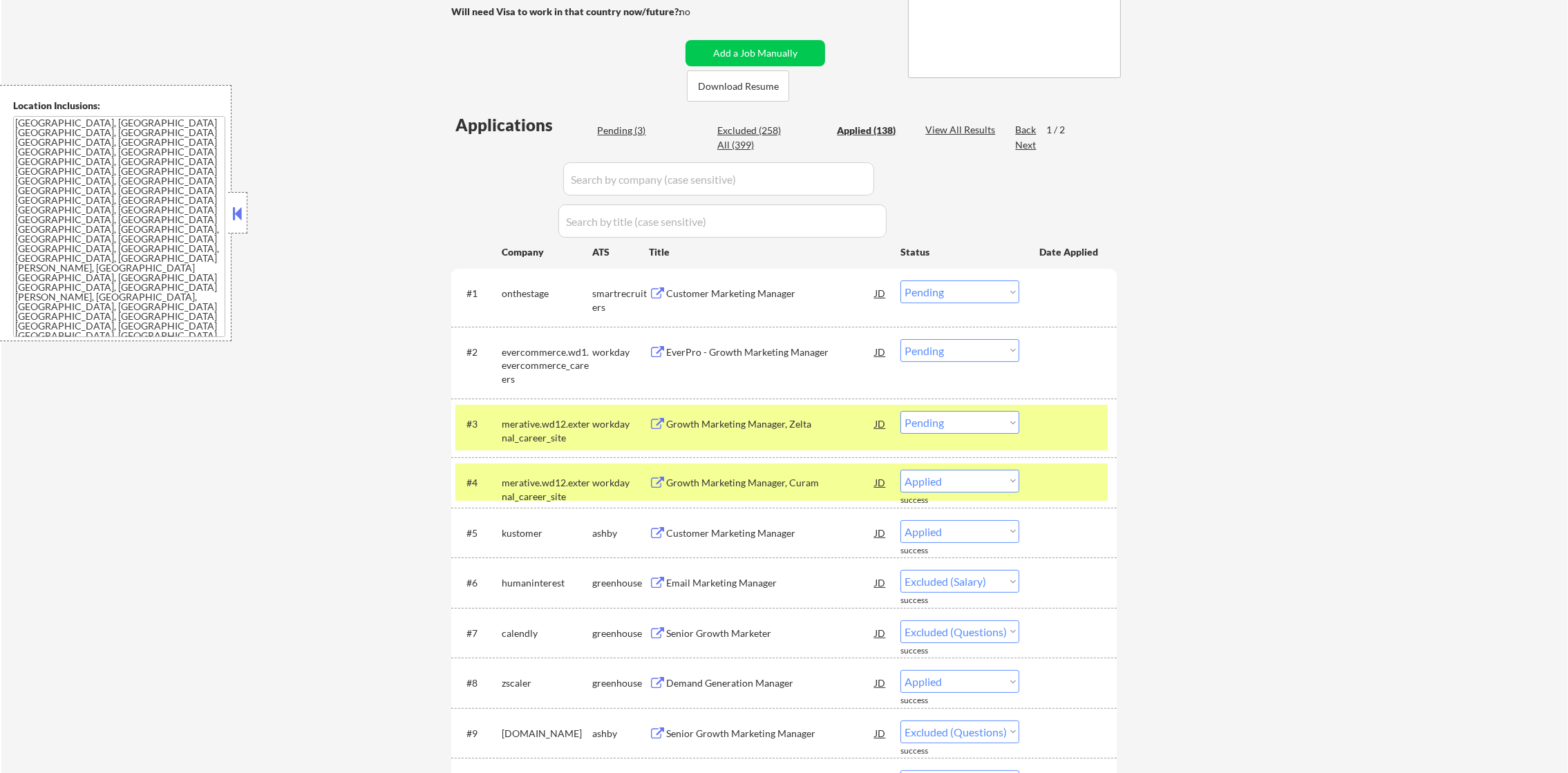
select select ""applied""
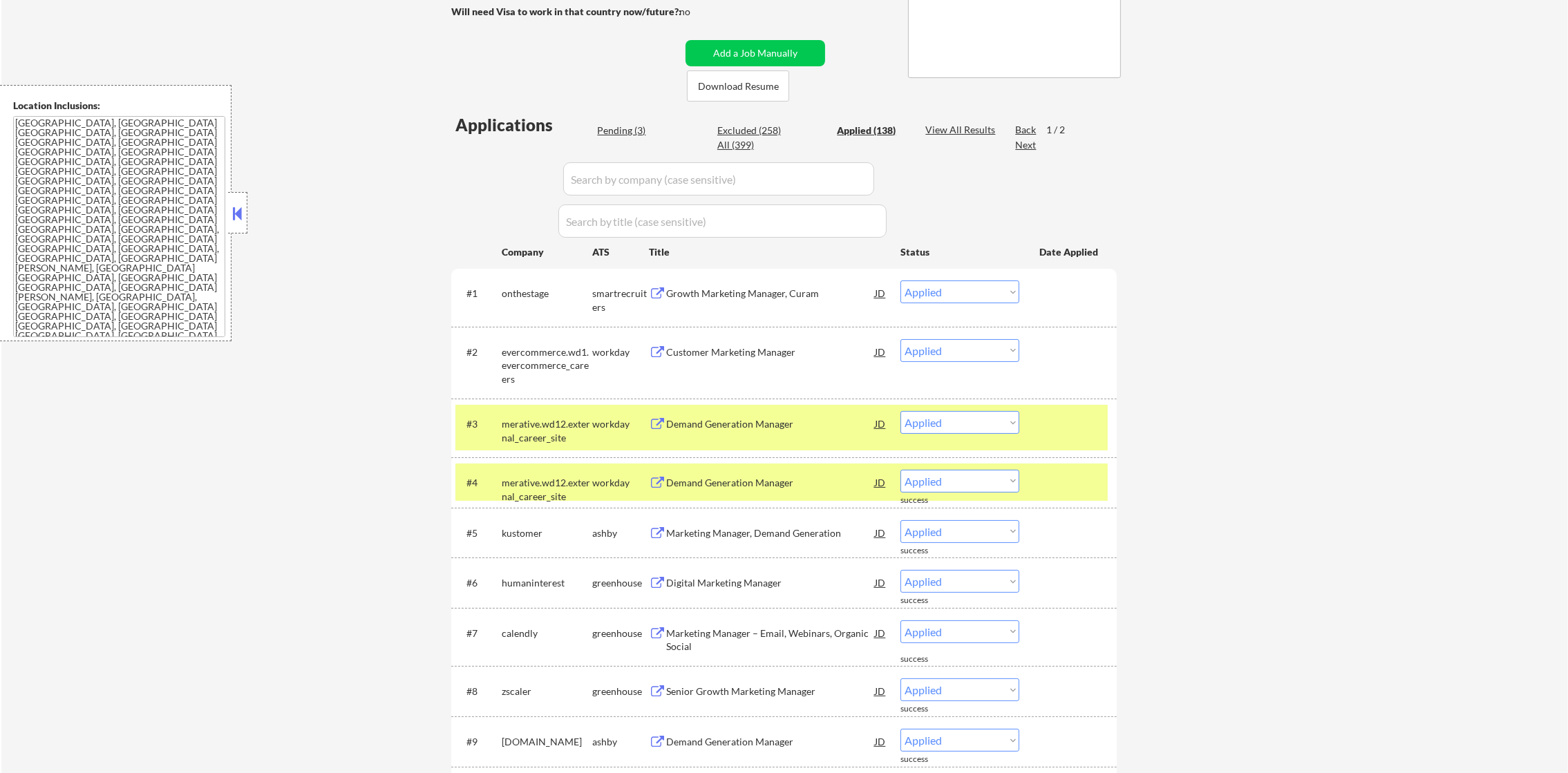
click at [527, 451] on div "#3 merative.wd12.external_career_site workday Demand Generation Manager JD warn…" at bounding box center [784, 428] width 665 height 58
click at [523, 430] on div "merative.wd12.external_career_site" at bounding box center [547, 431] width 90 height 27
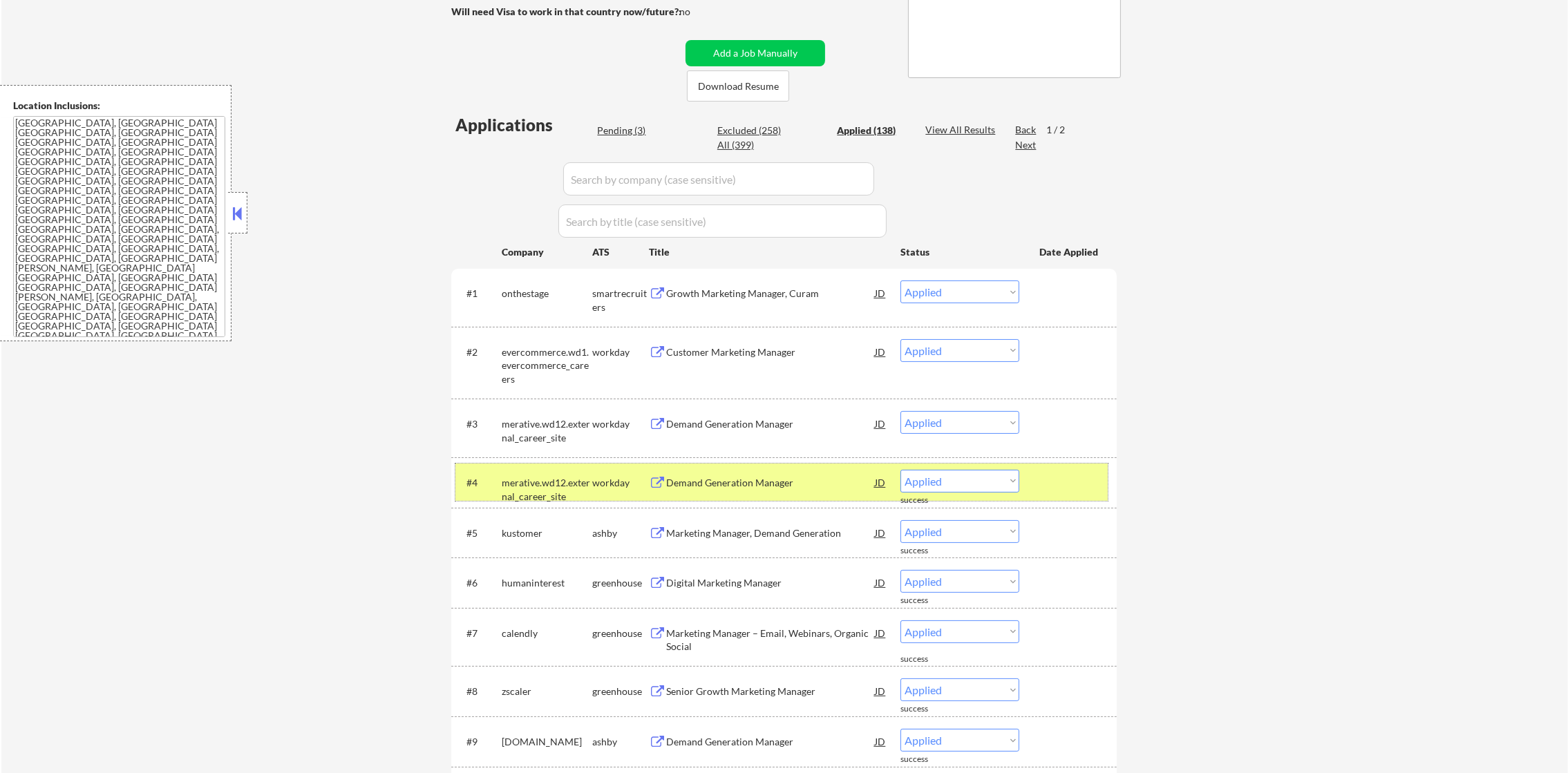
click at [524, 473] on div "merative.wd12.external_career_site" at bounding box center [547, 482] width 90 height 25
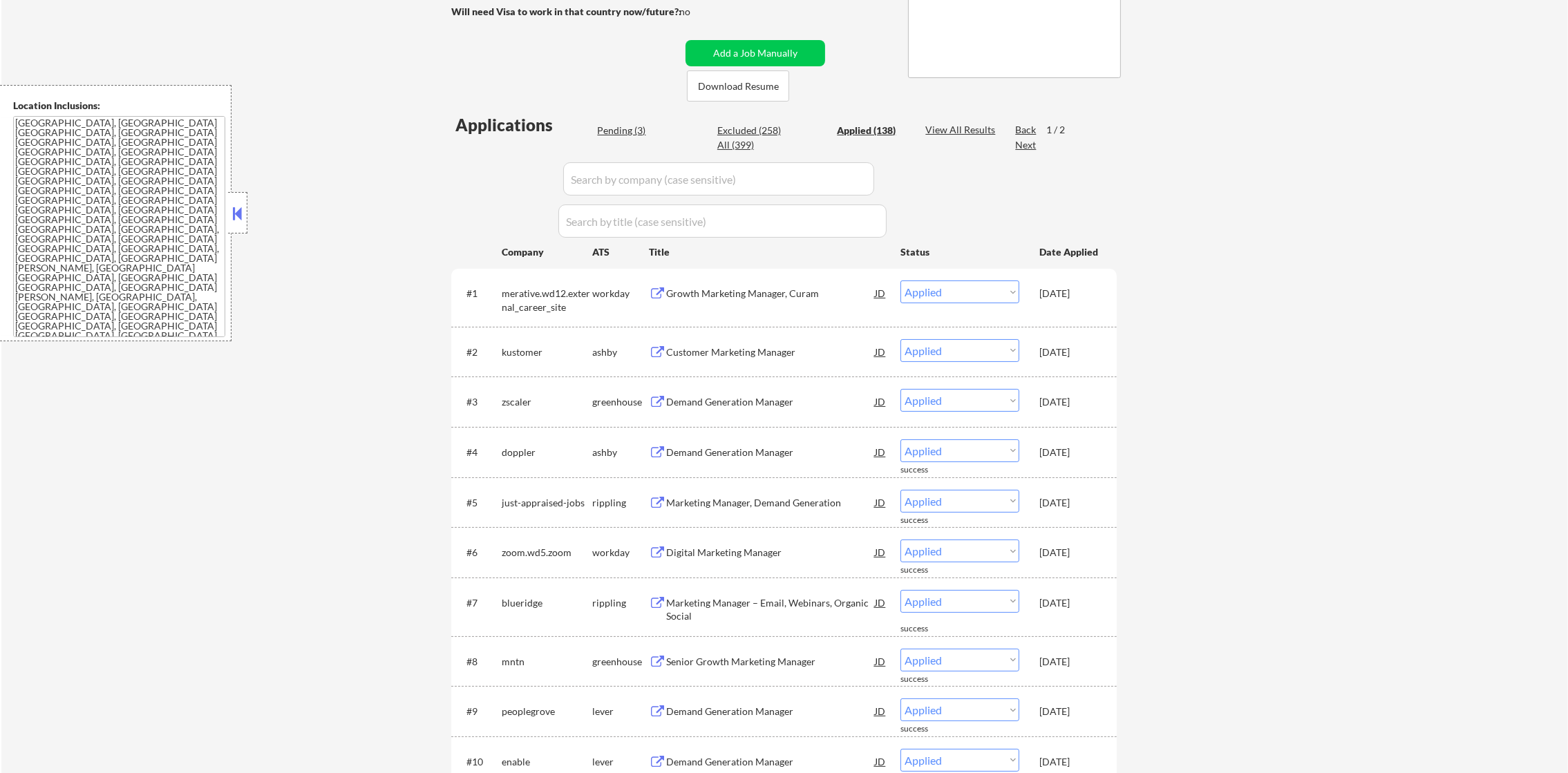
click at [637, 132] on div "Pending (3)" at bounding box center [631, 130] width 69 height 14
select select ""pending""
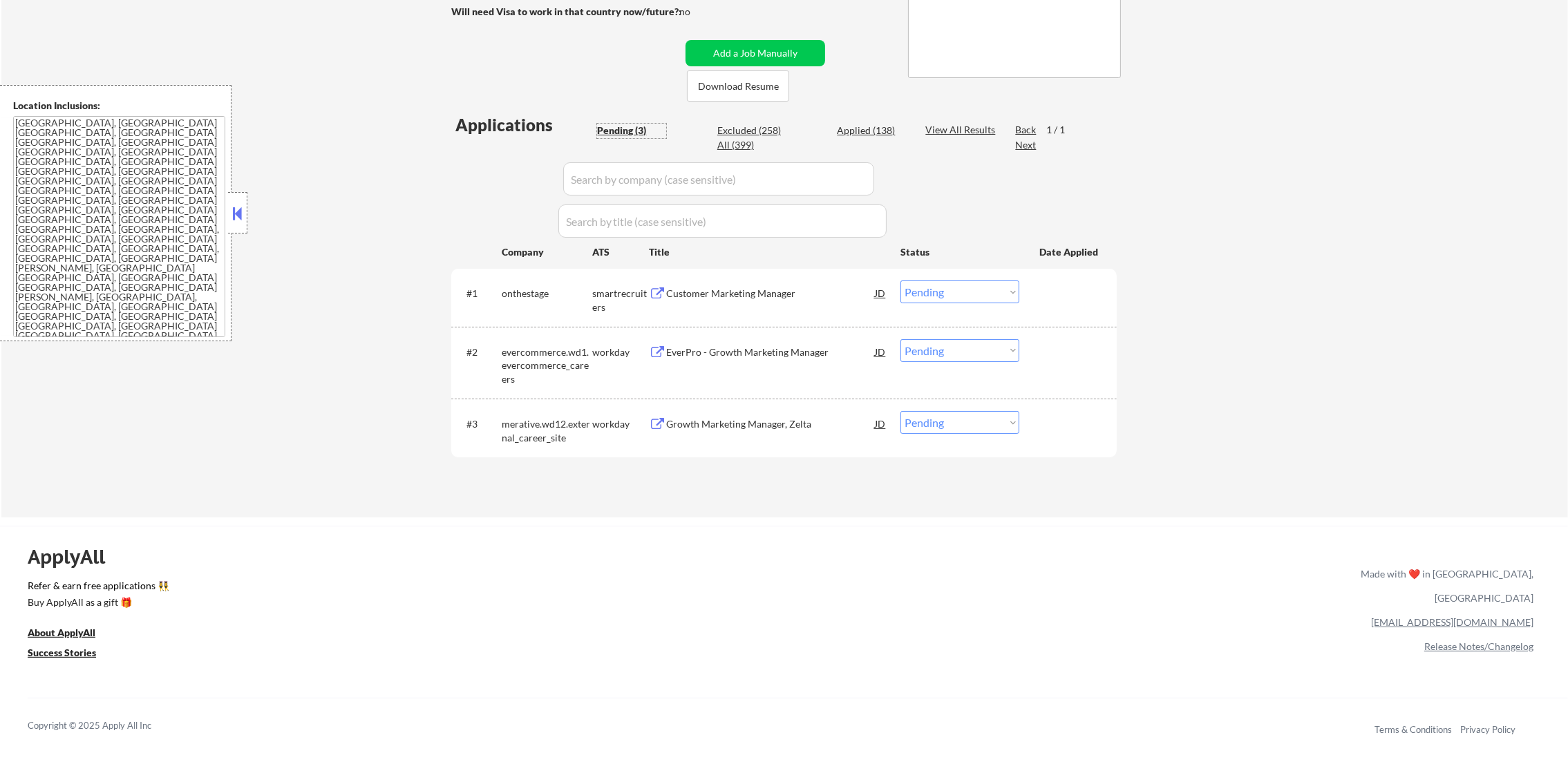
click at [949, 427] on select "Choose an option... Pending Applied Excluded (Questions) Excluded (Expired) Exc…" at bounding box center [960, 423] width 119 height 23
select select ""applied""
click at [900, 411] on select "Choose an option... Pending Applied Excluded (Questions) Excluded (Expired) Exc…" at bounding box center [960, 423] width 119 height 23
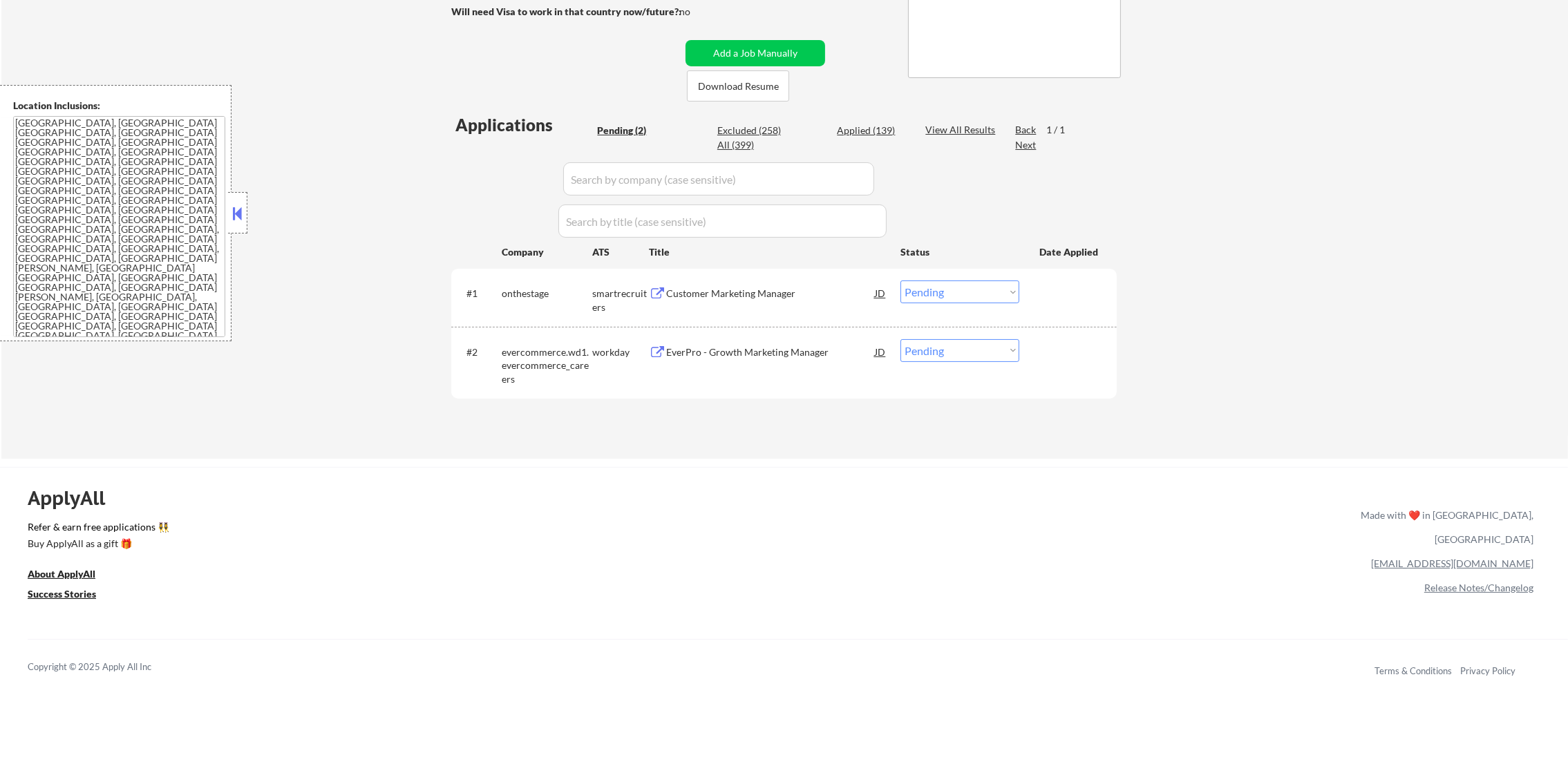
click at [790, 357] on div "EverPro - Growth Marketing Manager" at bounding box center [770, 352] width 209 height 14
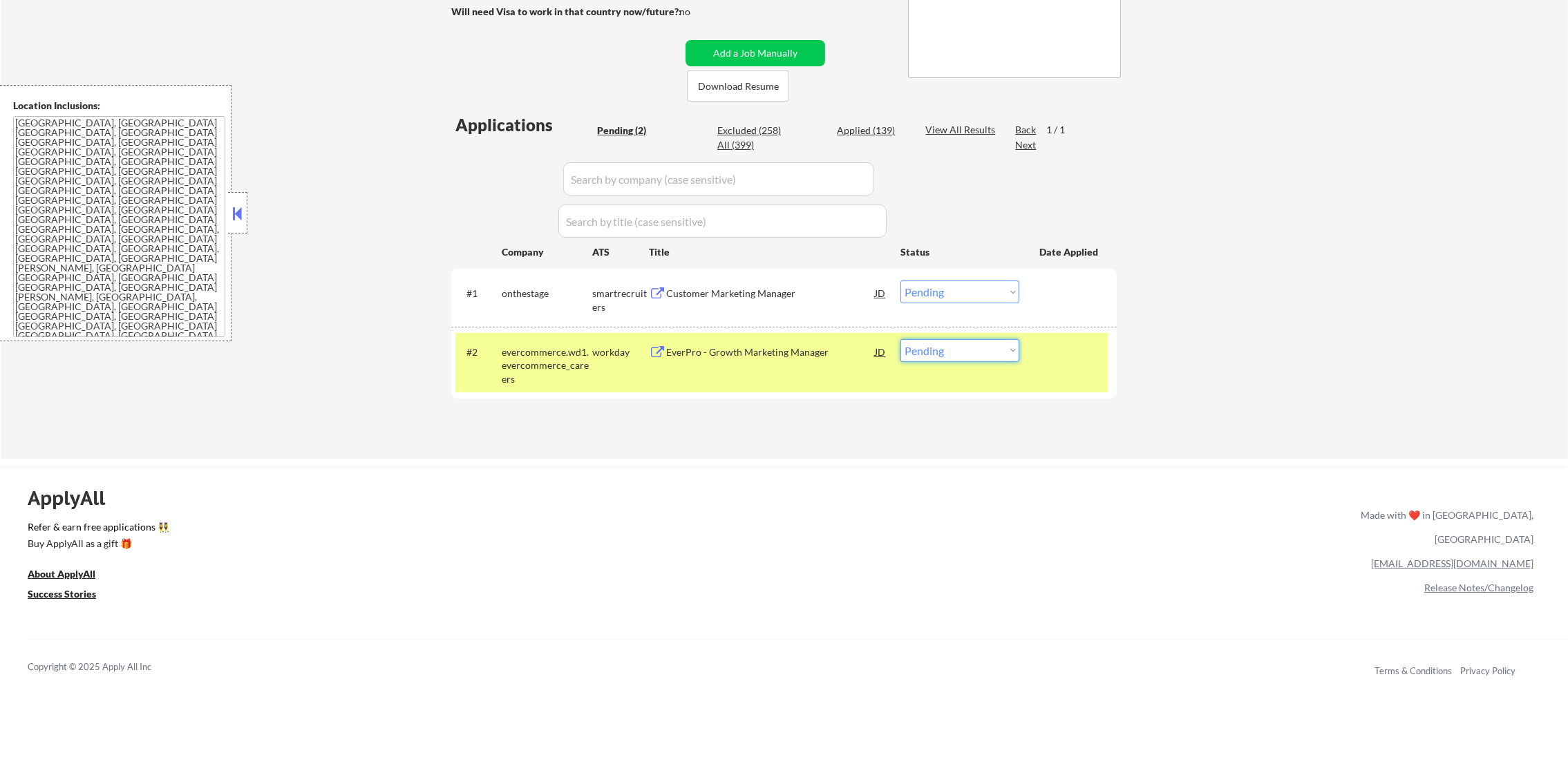
click at [941, 353] on select "Choose an option... Pending Applied Excluded (Questions) Excluded (Expired) Exc…" at bounding box center [960, 351] width 119 height 23
select select ""excluded""
click at [900, 340] on select "Choose an option... Pending Applied Excluded (Questions) Excluded (Expired) Exc…" at bounding box center [960, 351] width 119 height 23
click at [542, 379] on div "evercommerce.wd1.evercommerce_careers" at bounding box center [547, 366] width 90 height 41
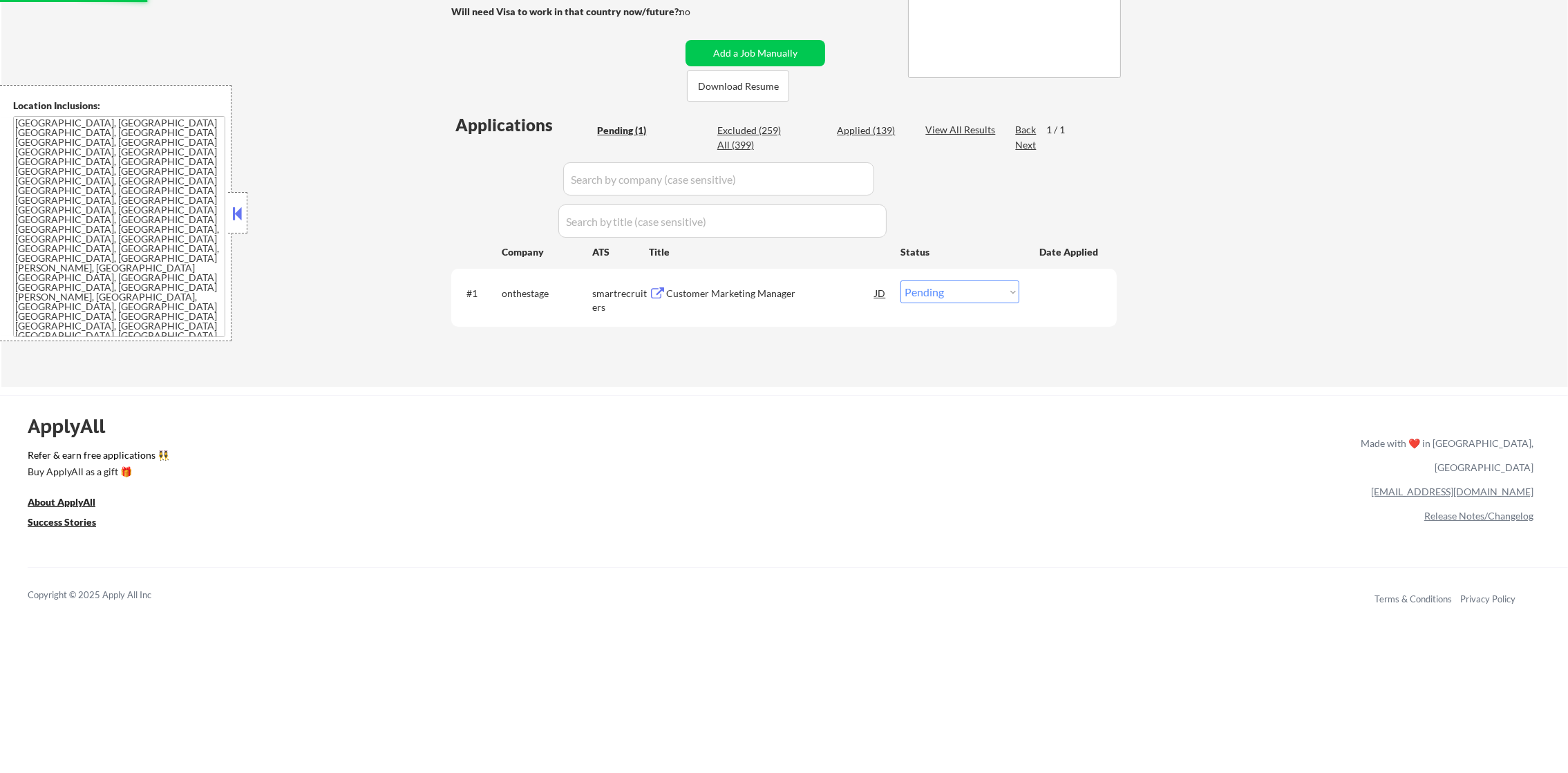
click at [742, 299] on div "Customer Marketing Manager" at bounding box center [770, 294] width 209 height 14
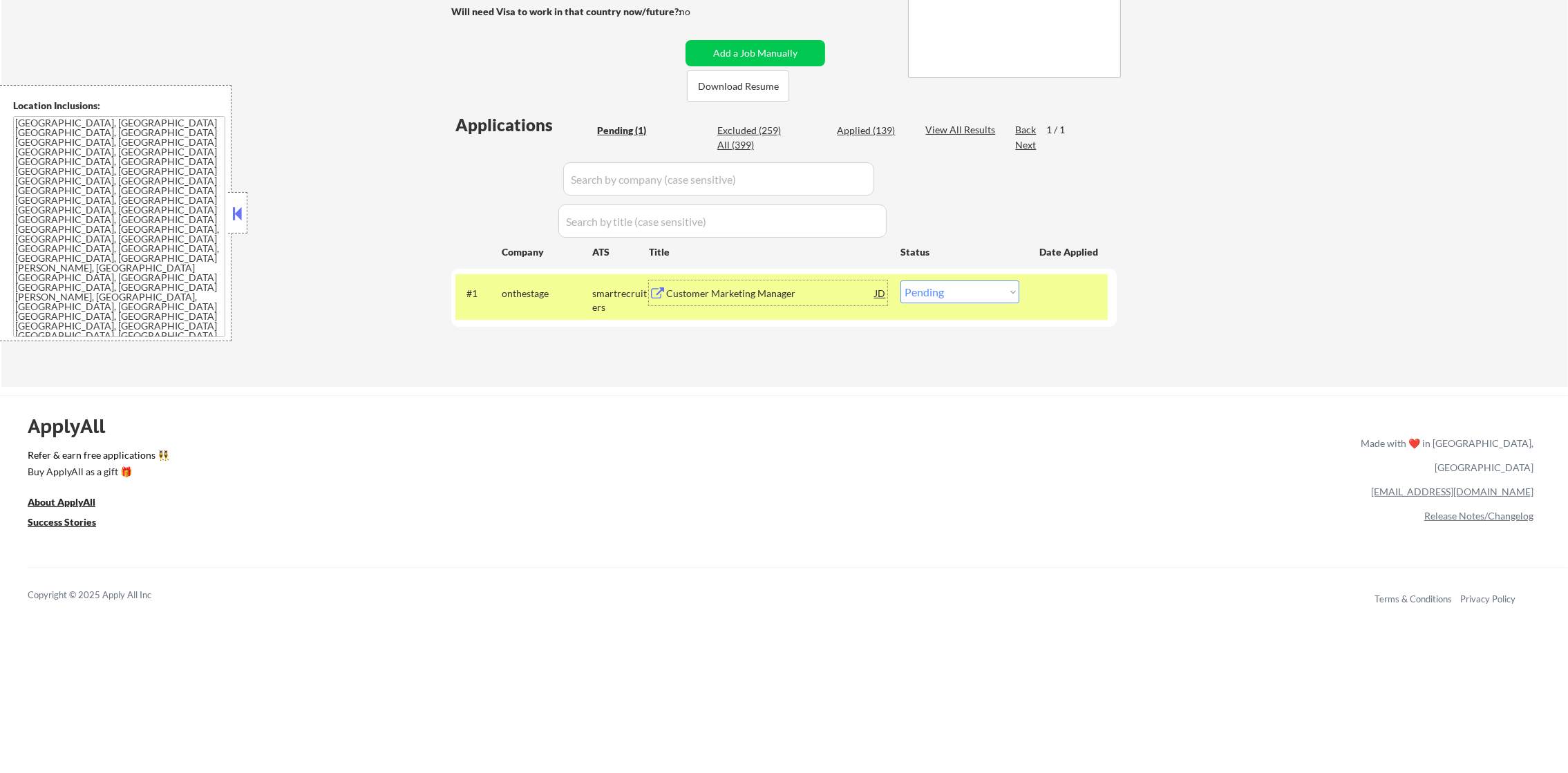
drag, startPoint x: 917, startPoint y: 286, endPoint x: 924, endPoint y: 304, distance: 19.3
click at [919, 292] on select "Choose an option... Pending Applied Excluded (Questions) Excluded (Expired) Exc…" at bounding box center [960, 292] width 119 height 23
select select ""applied""
click at [900, 280] on select "Choose an option... Pending Applied Excluded (Questions) Excluded (Expired) Exc…" at bounding box center [960, 292] width 119 height 23
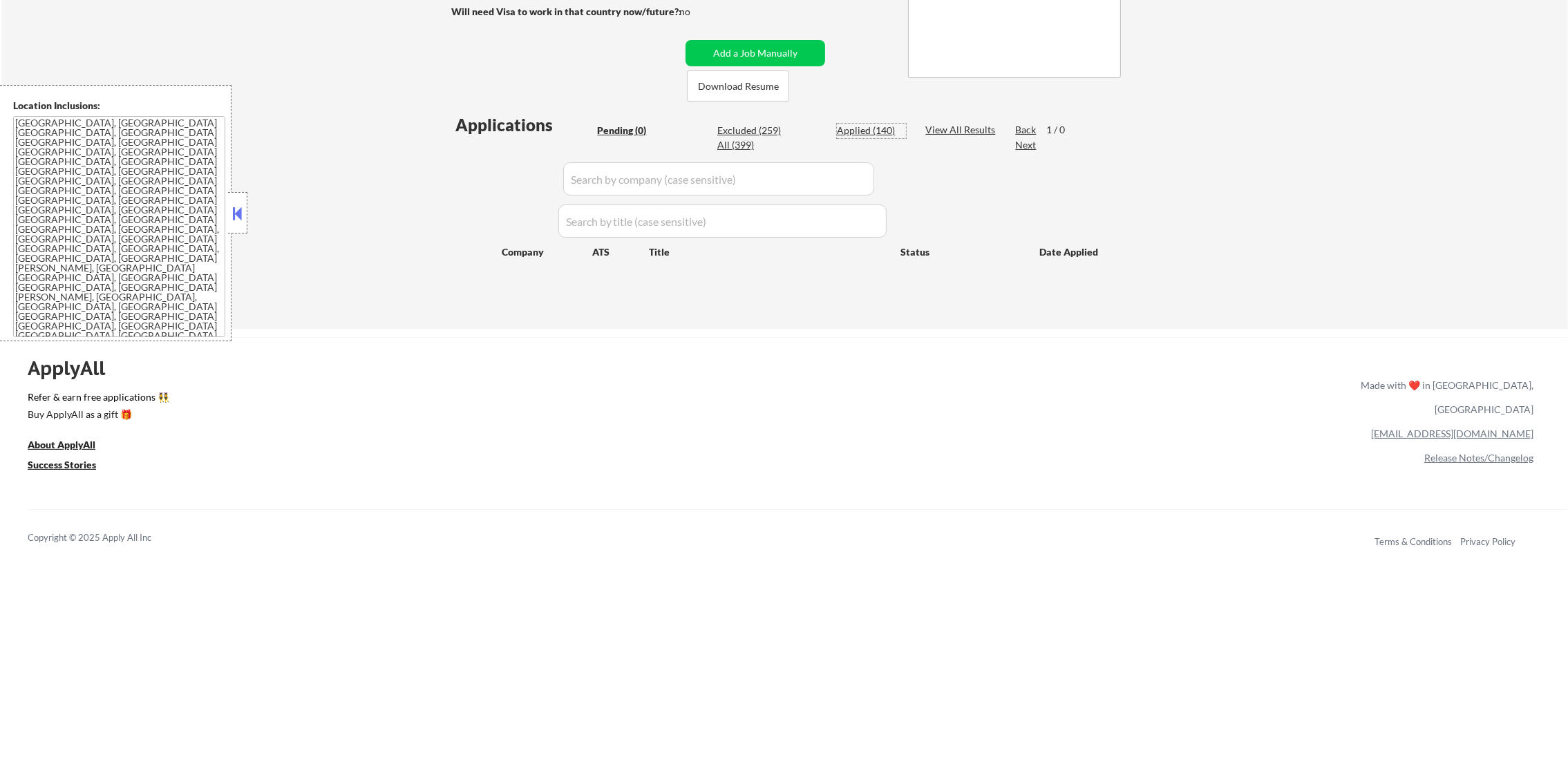
click at [890, 128] on div "Applied (140)" at bounding box center [872, 130] width 69 height 14
select select ""applied""
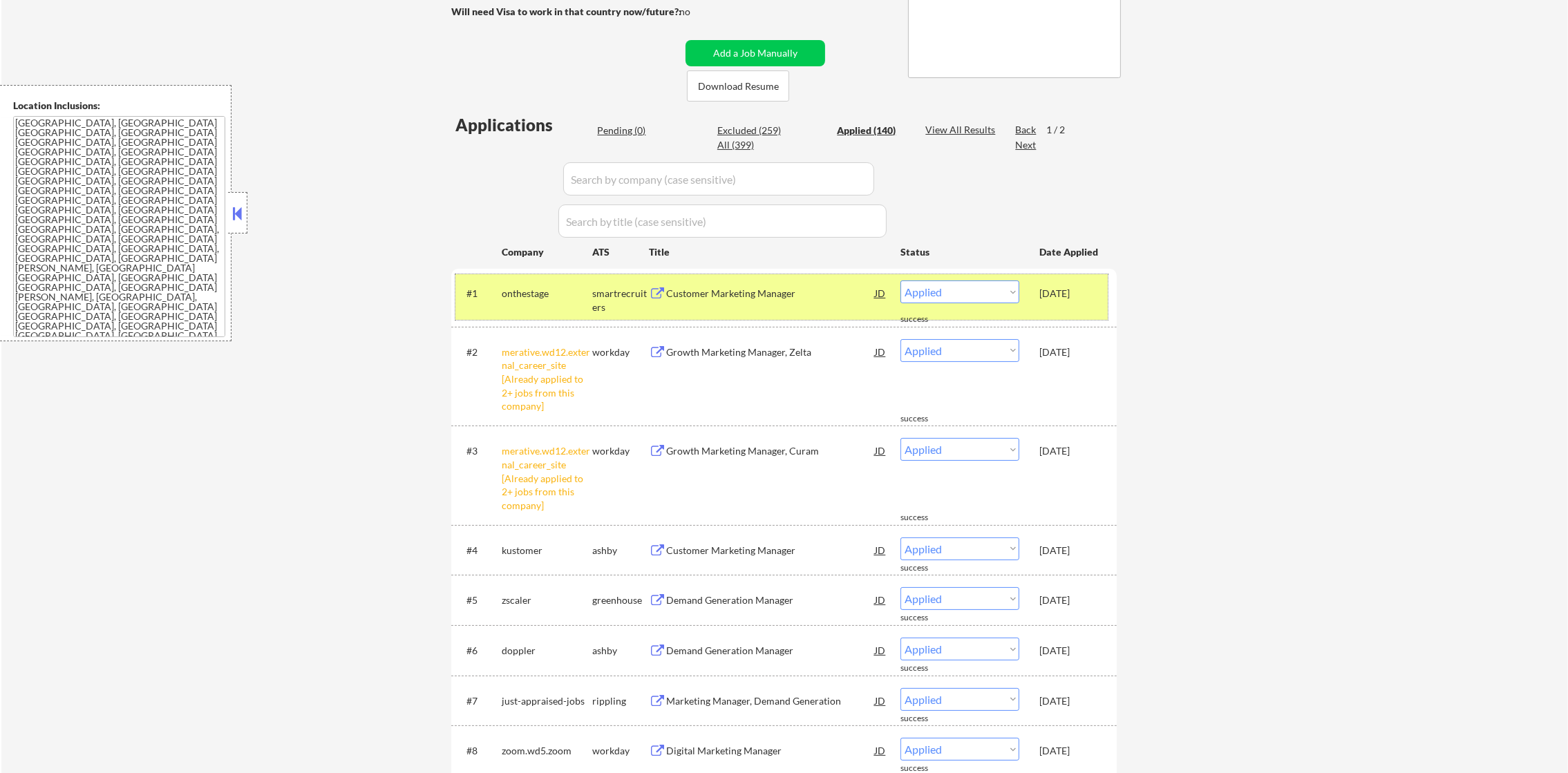
click at [529, 290] on div "onthestage" at bounding box center [547, 294] width 90 height 14
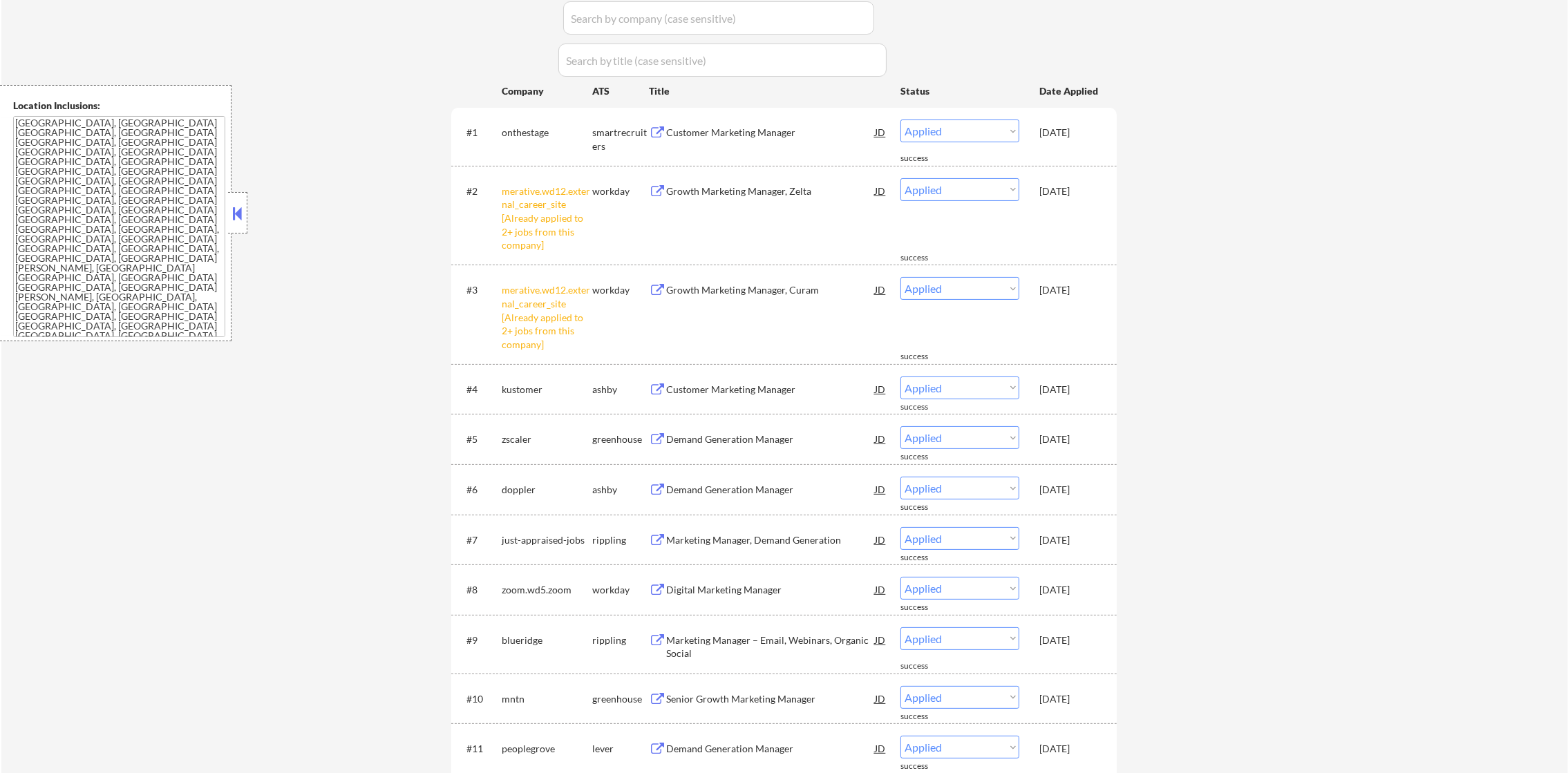
scroll to position [440, 0]
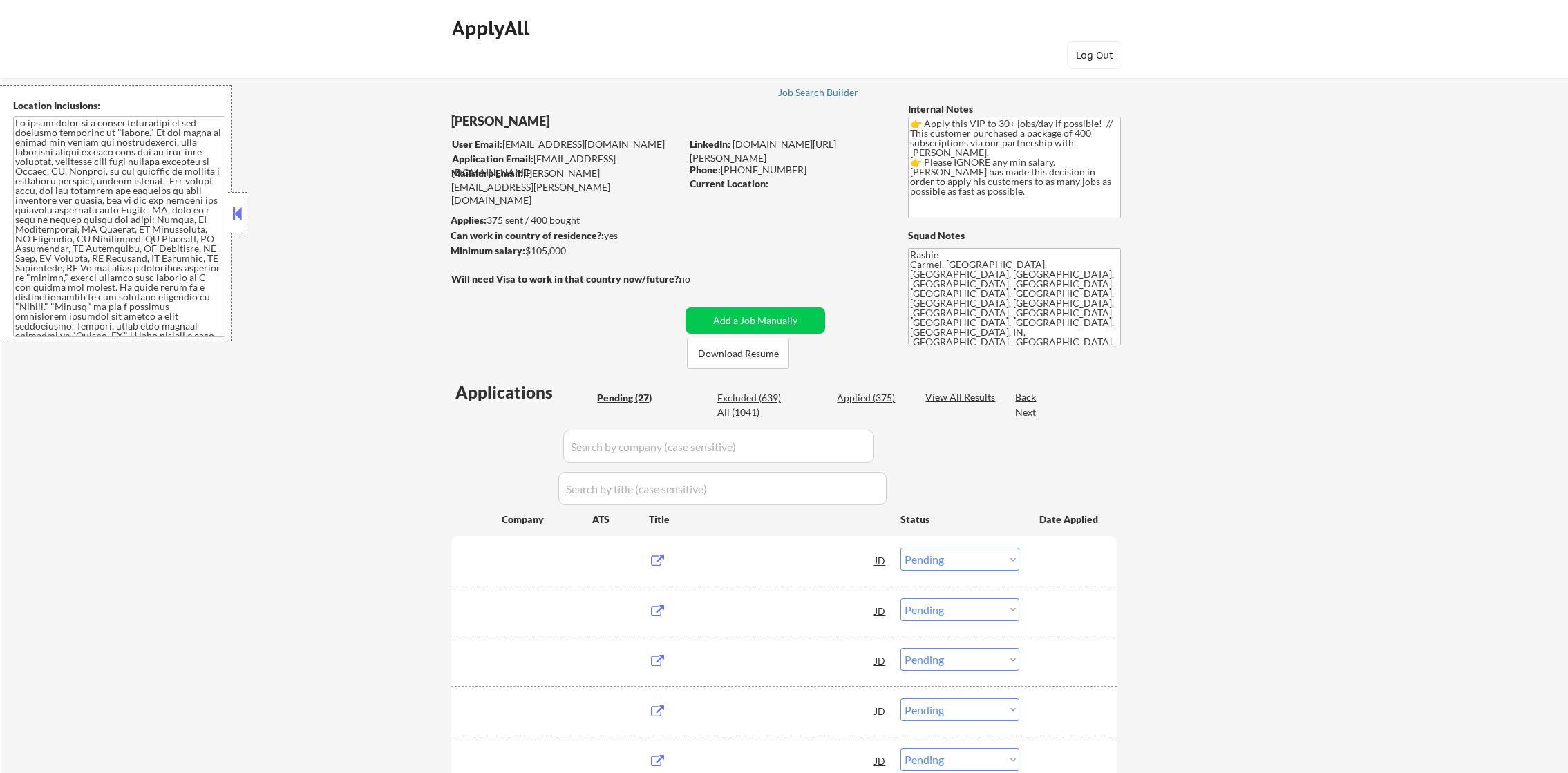
select select ""pending""
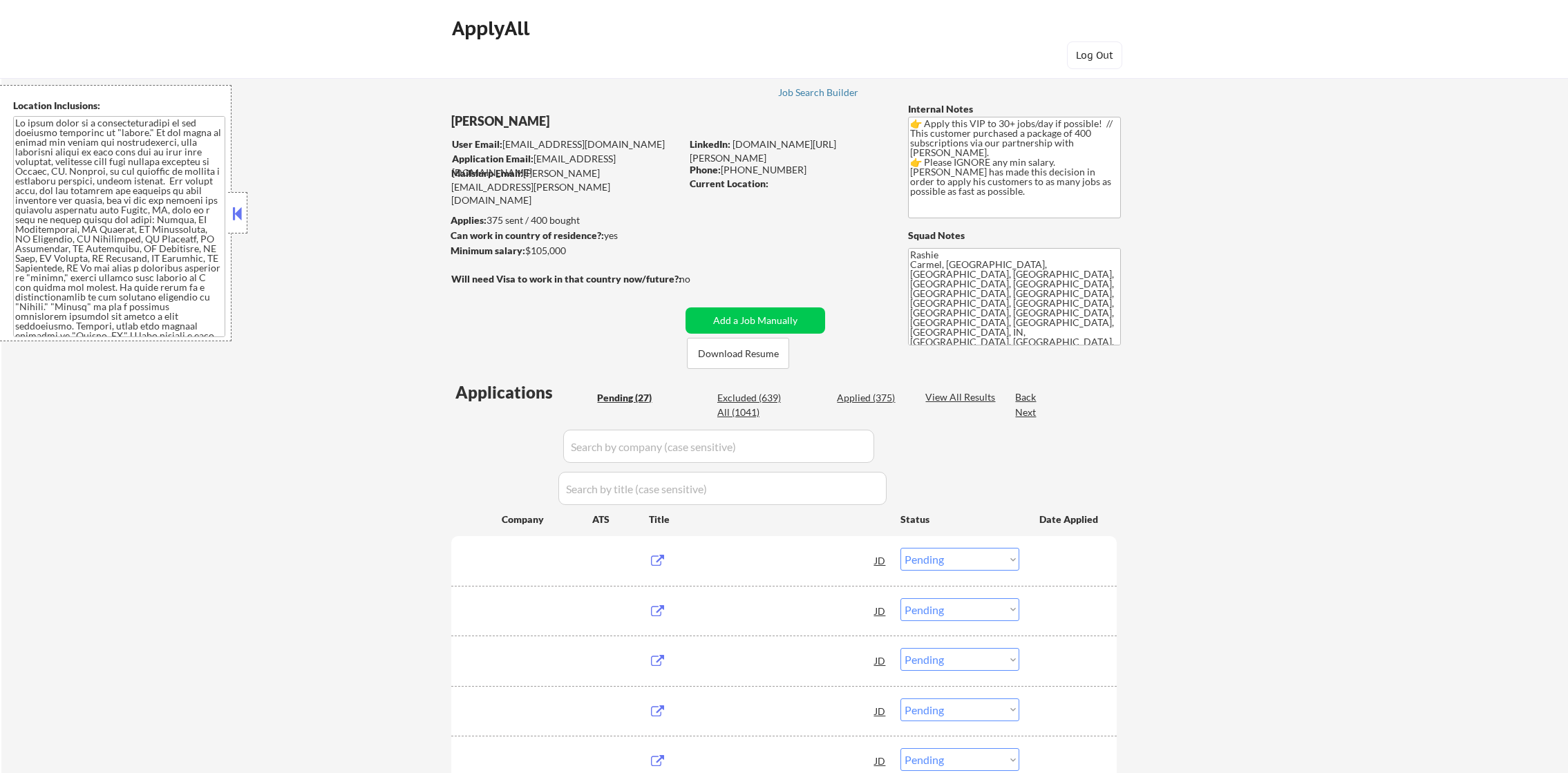
select select ""pending""
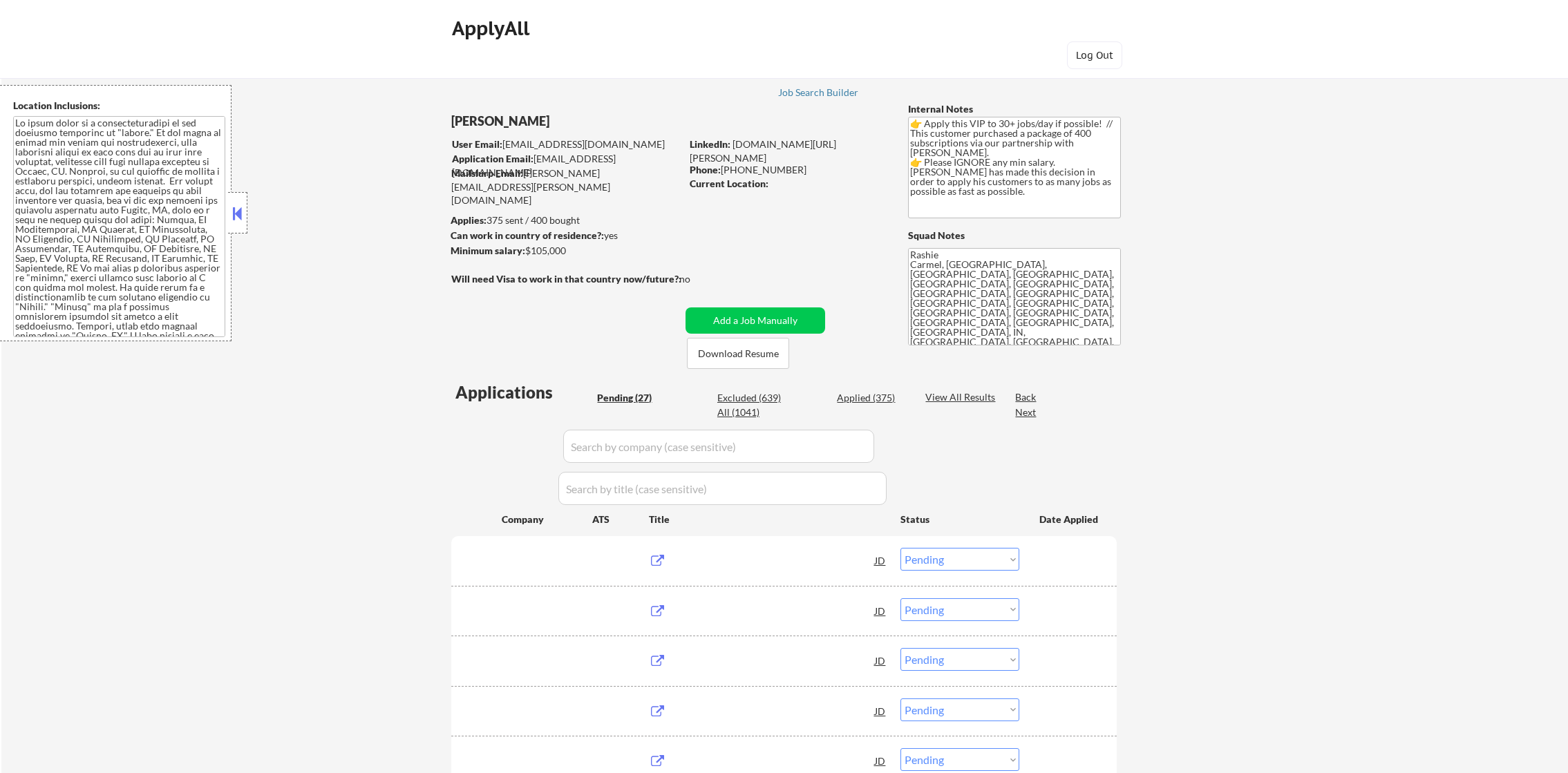
select select ""pending""
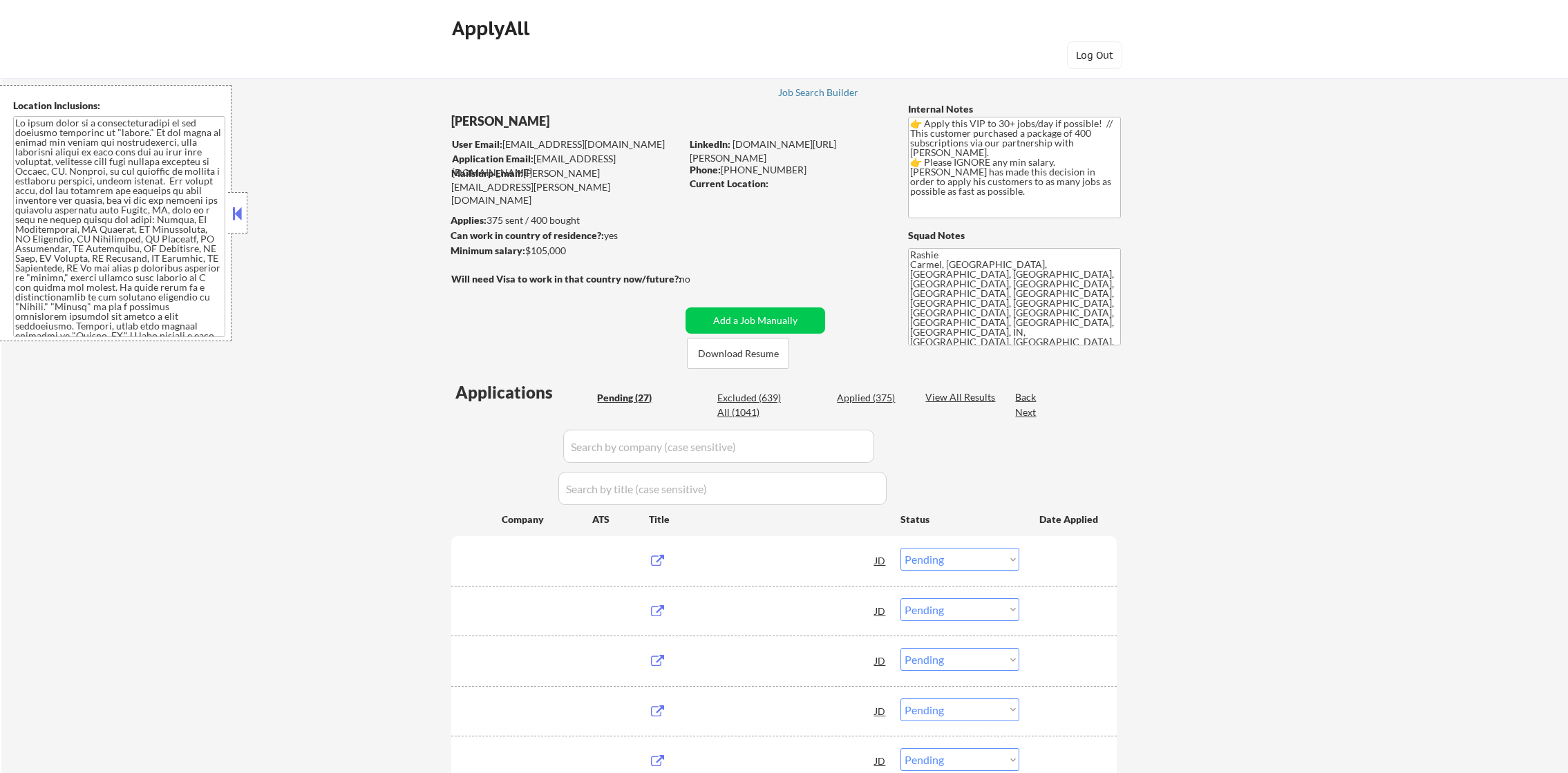
select select ""pending""
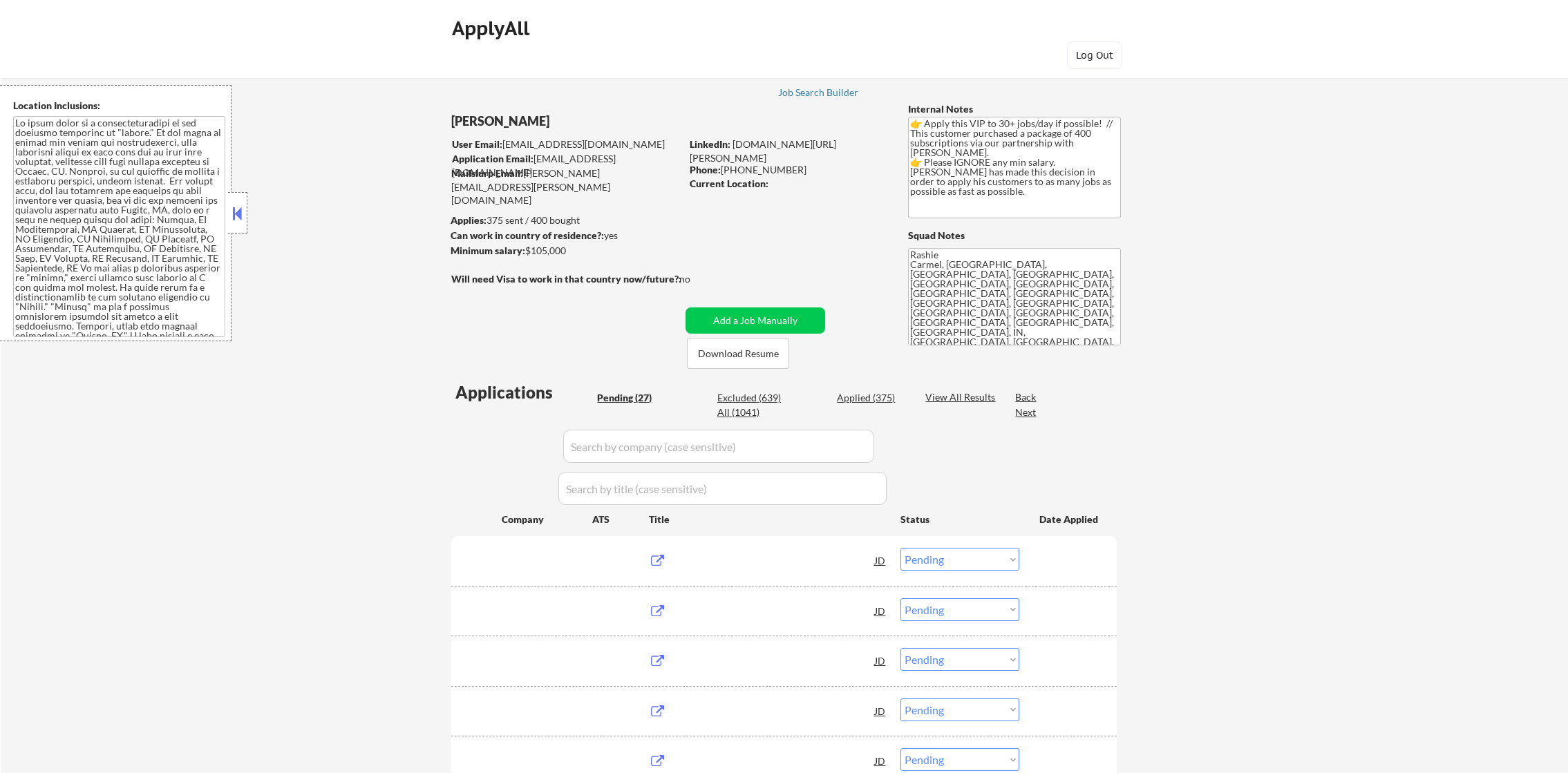
select select ""pending""
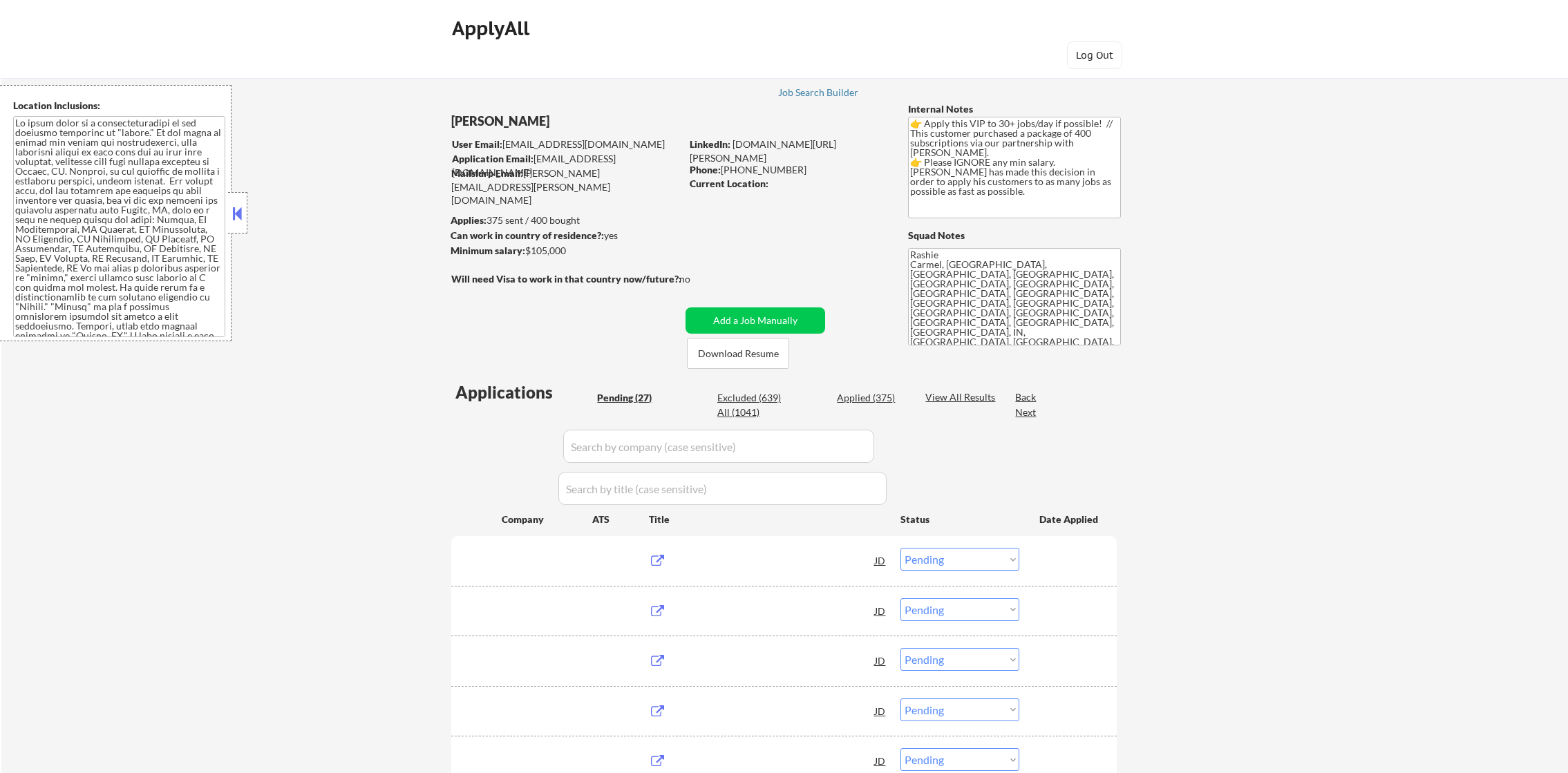
select select ""pending""
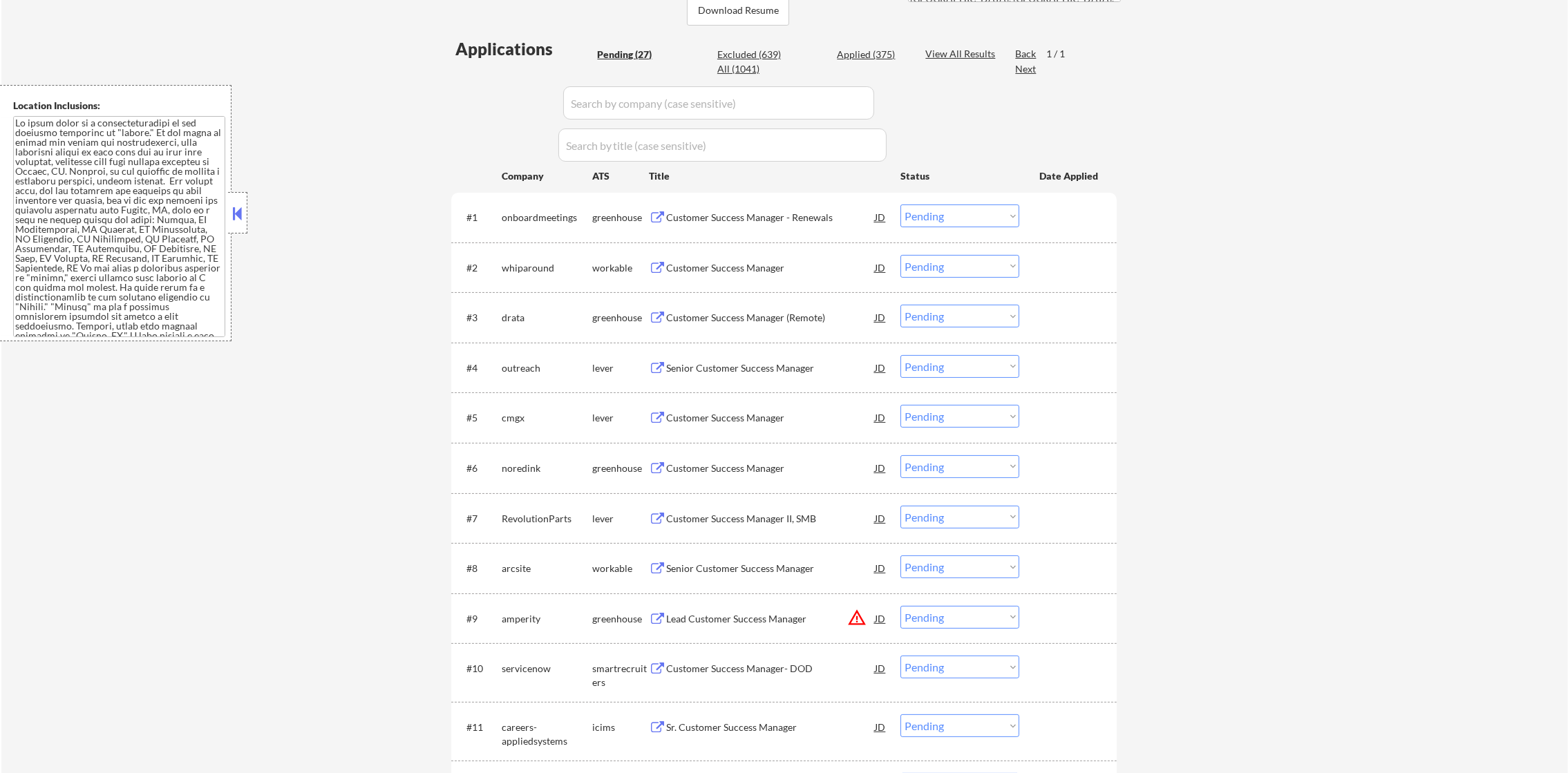
scroll to position [345, 0]
click at [762, 215] on div "Customer Success Manager - Renewals" at bounding box center [770, 215] width 209 height 14
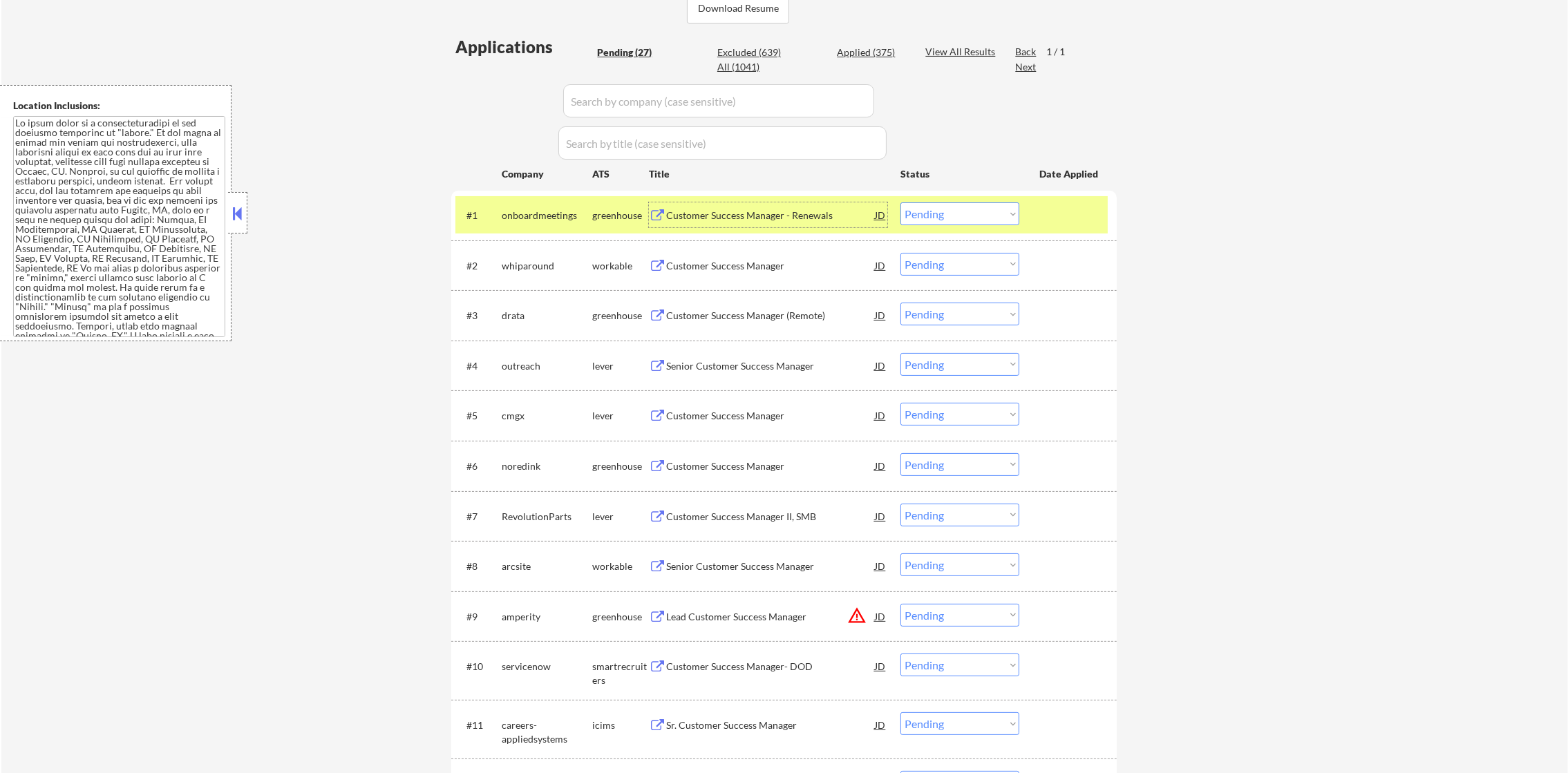
click at [939, 220] on select "Choose an option... Pending Applied Excluded (Questions) Excluded (Expired) Exc…" at bounding box center [960, 214] width 119 height 23
click at [900, 202] on select "Choose an option... Pending Applied Excluded (Questions) Excluded (Expired) Exc…" at bounding box center [960, 214] width 119 height 23
click at [524, 202] on div "onboardmeetings" at bounding box center [547, 215] width 90 height 25
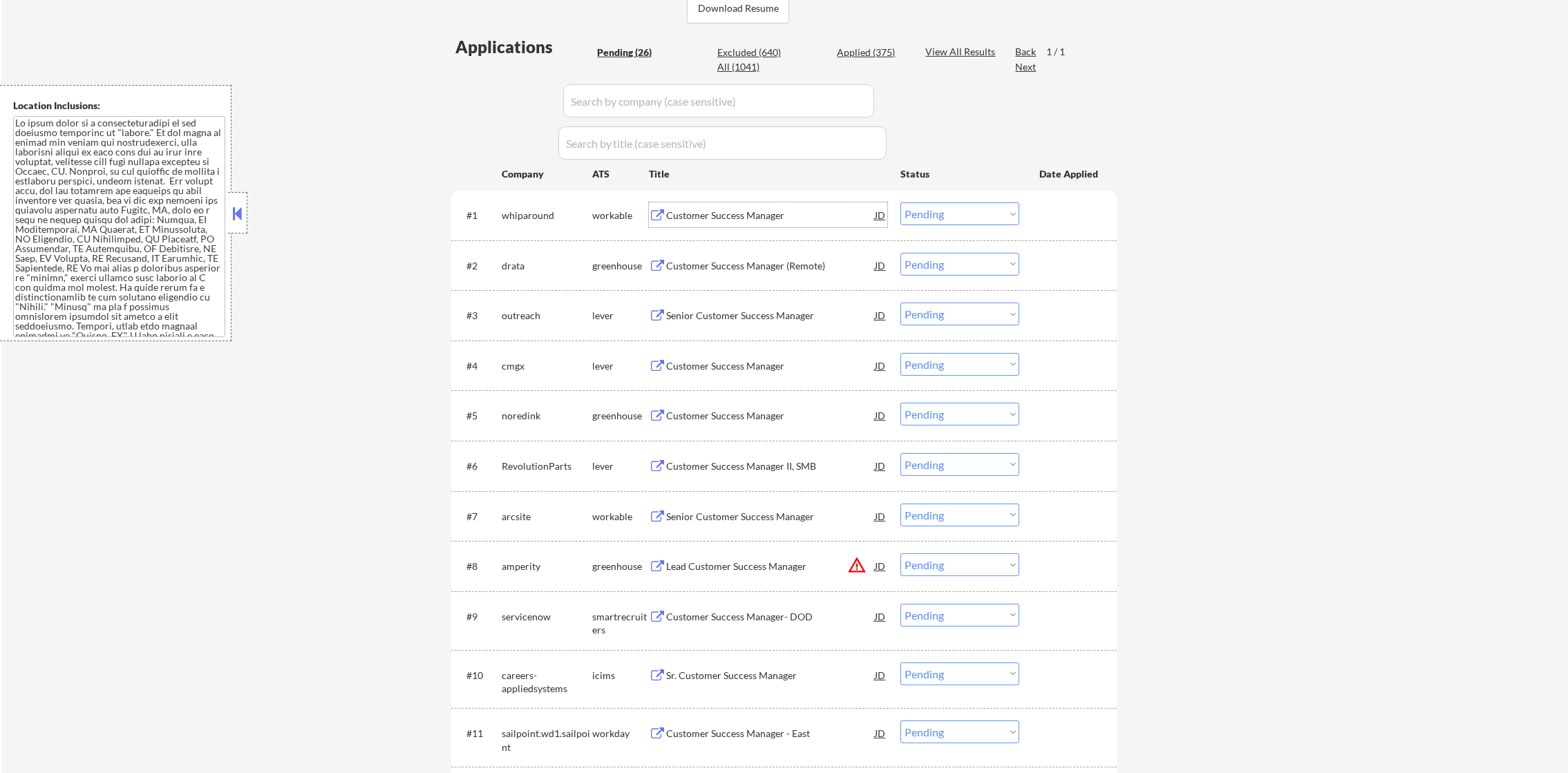
click at [708, 215] on div "Customer Success Manager" at bounding box center [770, 215] width 209 height 14
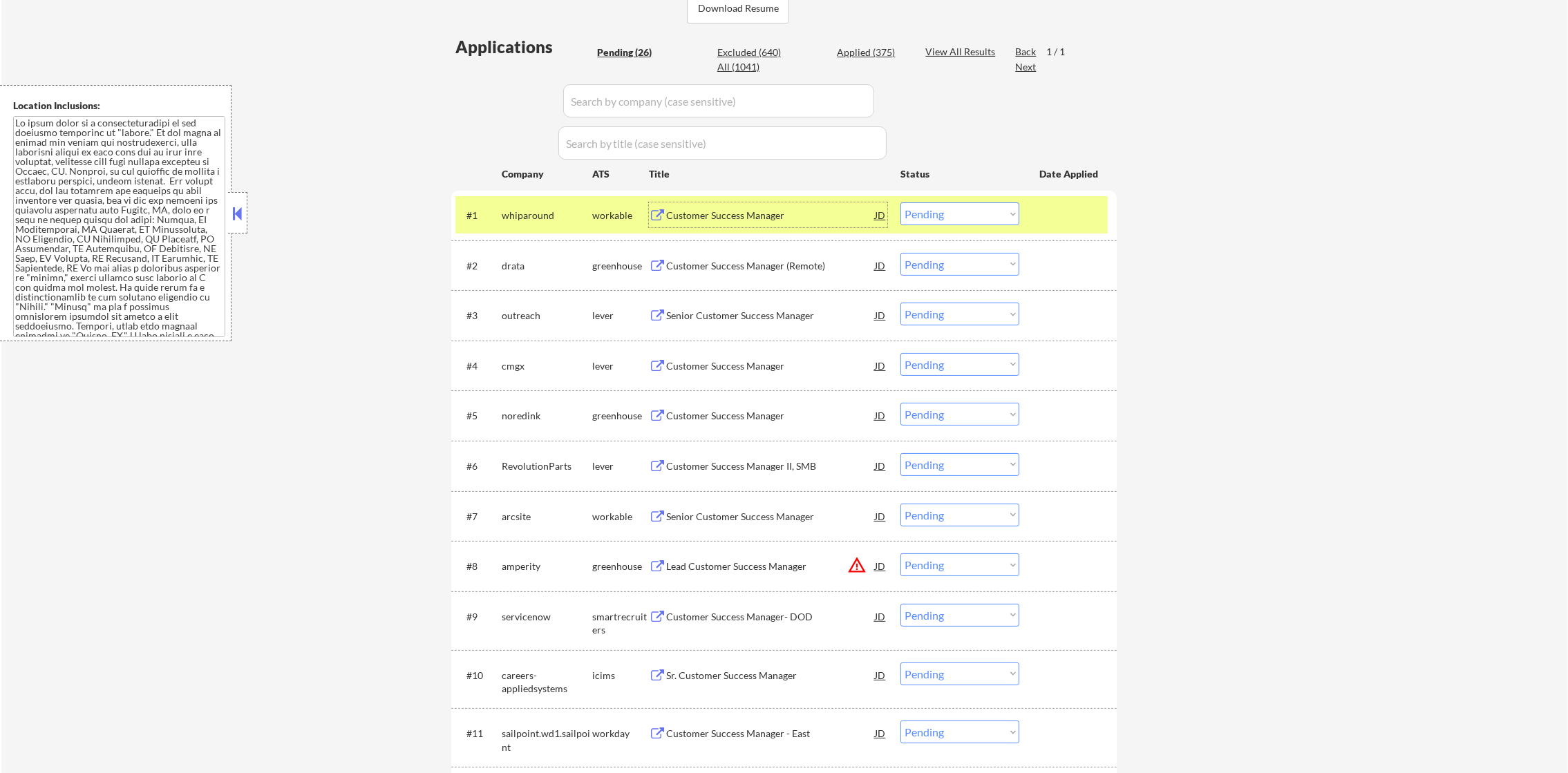
click at [941, 238] on div "#1 whiparound workable Customer Success Manager JD Choose an option... Pending …" at bounding box center [784, 215] width 665 height 49
click at [941, 223] on select "Choose an option... Pending Applied Excluded (Questions) Excluded (Expired) Exc…" at bounding box center [960, 214] width 119 height 23
click at [900, 202] on select "Choose an option... Pending Applied Excluded (Questions) Excluded (Expired) Exc…" at bounding box center [960, 214] width 119 height 23
click at [525, 224] on div "whiparound" at bounding box center [547, 215] width 90 height 25
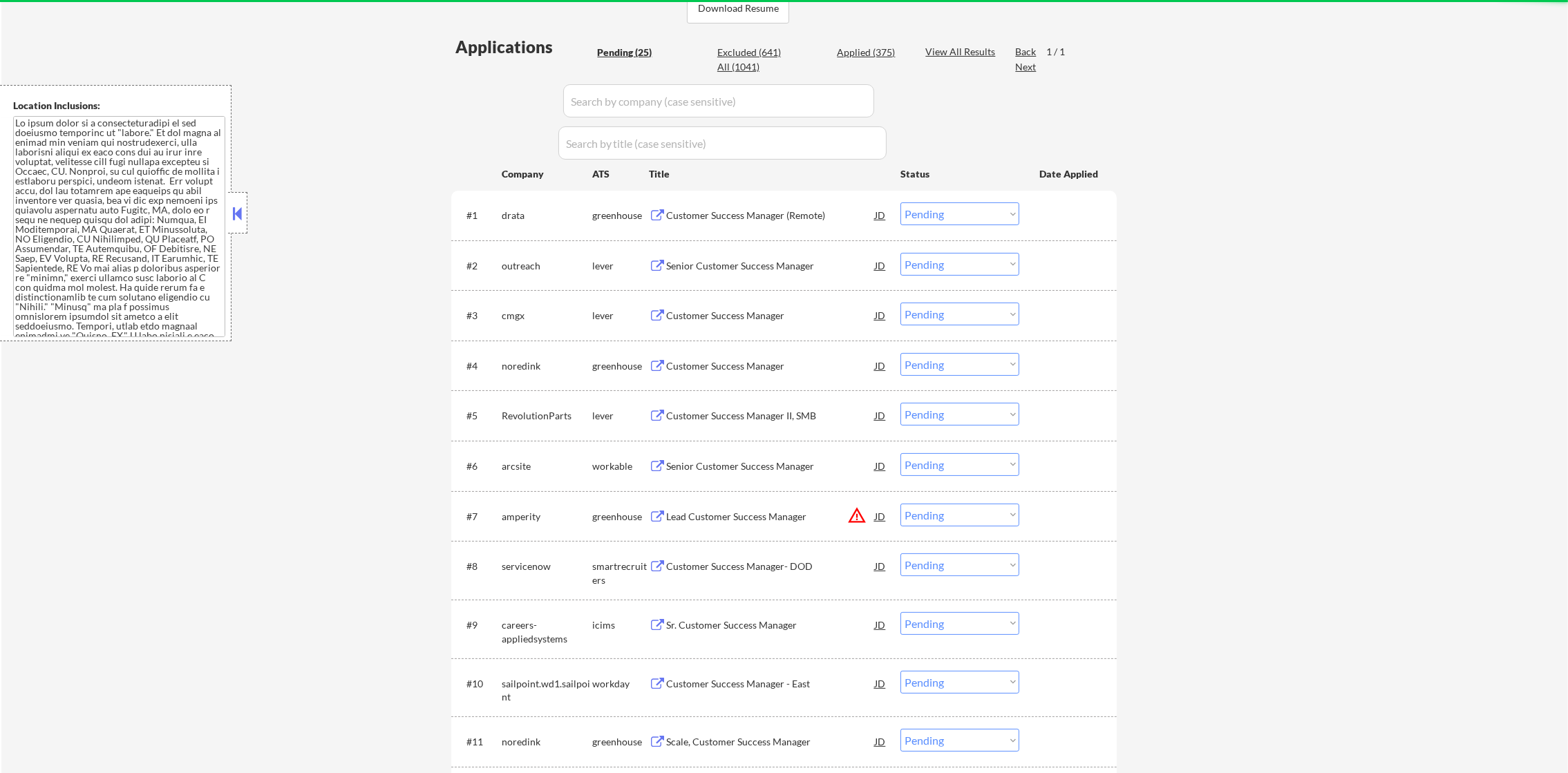
click at [754, 220] on div "Customer Success Manager (Remote)" at bounding box center [770, 215] width 209 height 14
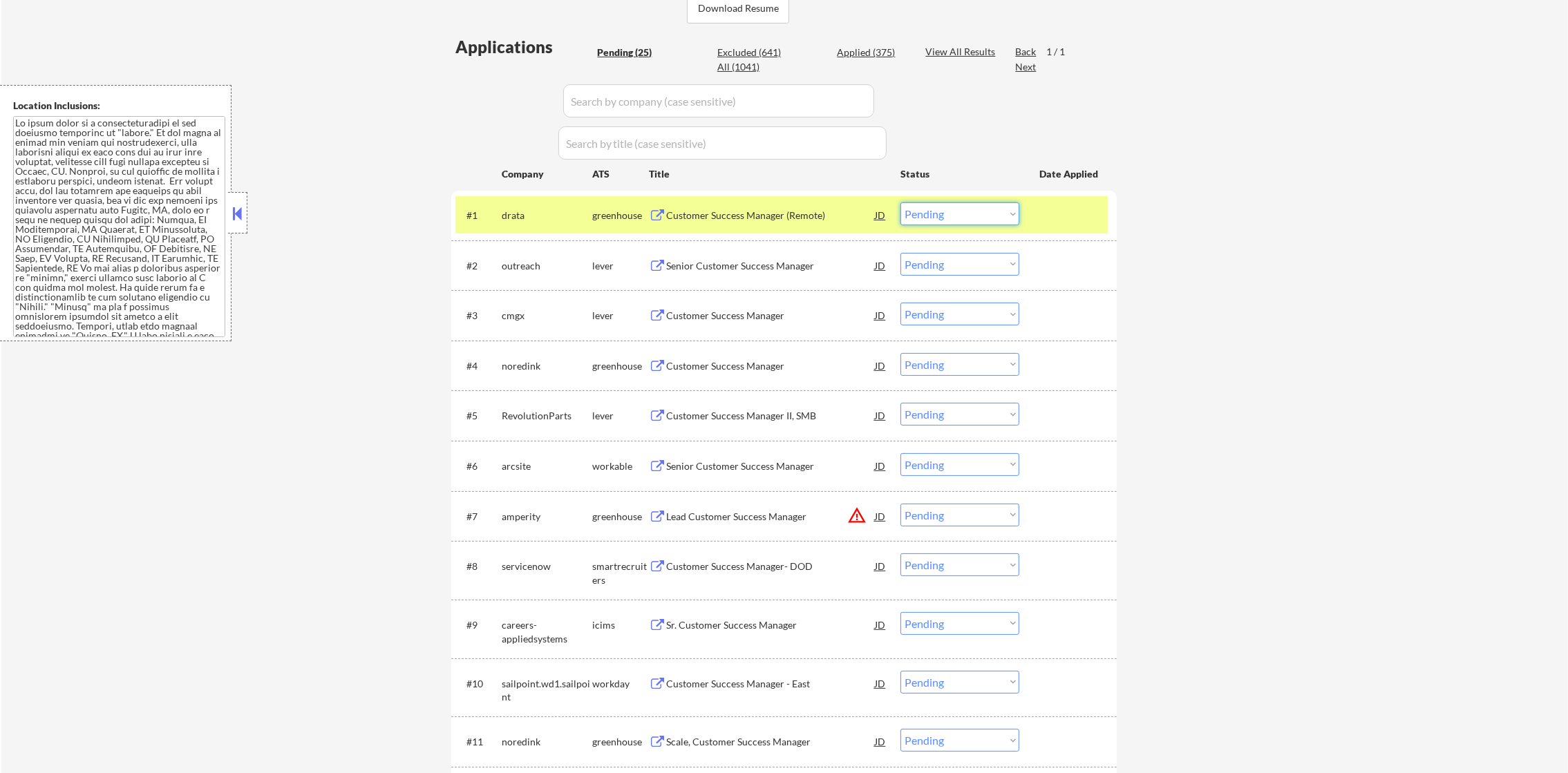
click at [977, 220] on select "Choose an option... Pending Applied Excluded (Questions) Excluded (Expired) Exc…" at bounding box center [960, 214] width 119 height 23
click at [900, 202] on select "Choose an option... Pending Applied Excluded (Questions) Excluded (Expired) Exc…" at bounding box center [960, 214] width 119 height 23
click at [543, 220] on div "drata" at bounding box center [547, 215] width 90 height 14
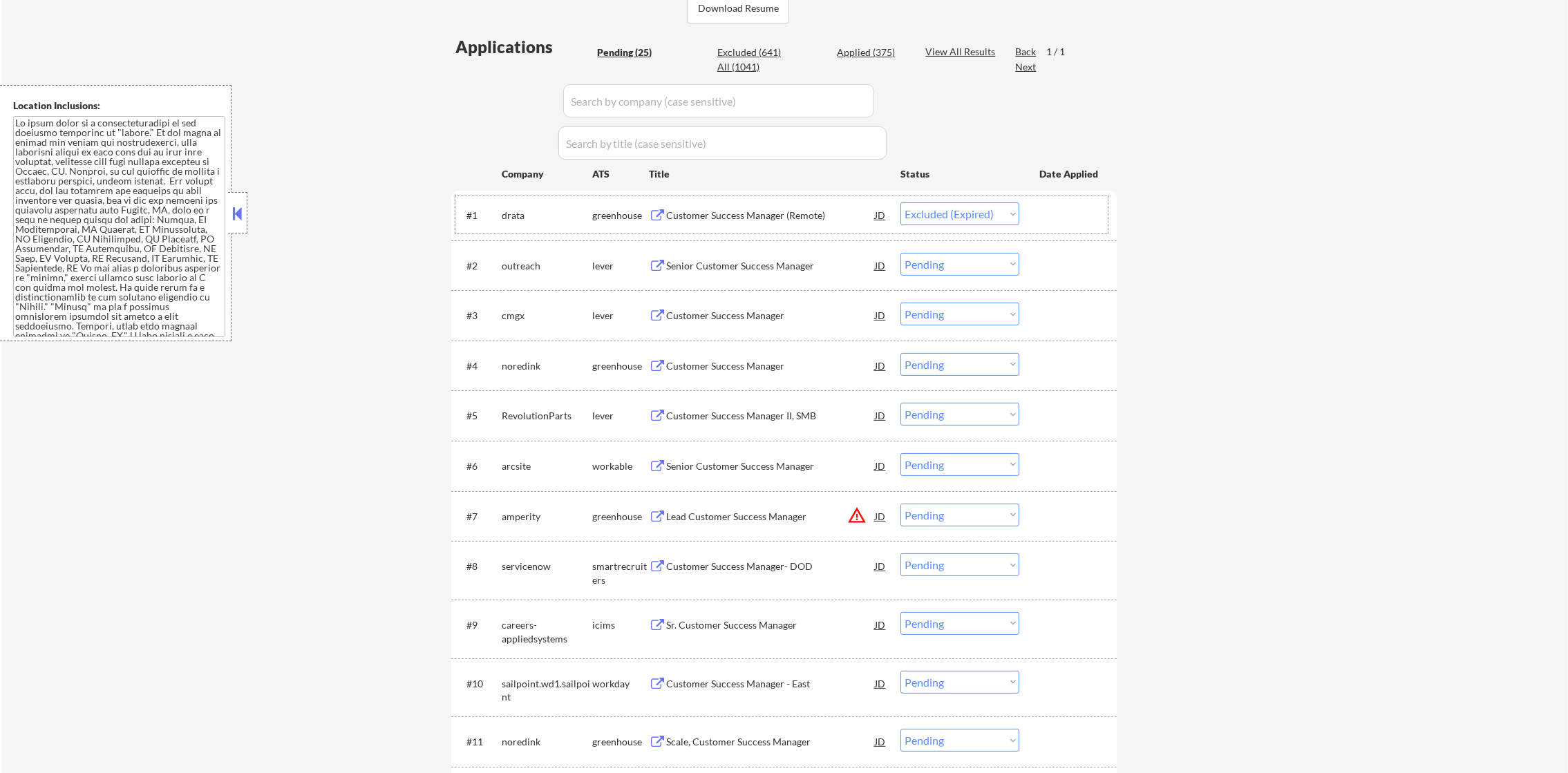
click at [852, 513] on button "warning_amber" at bounding box center [857, 516] width 20 height 20
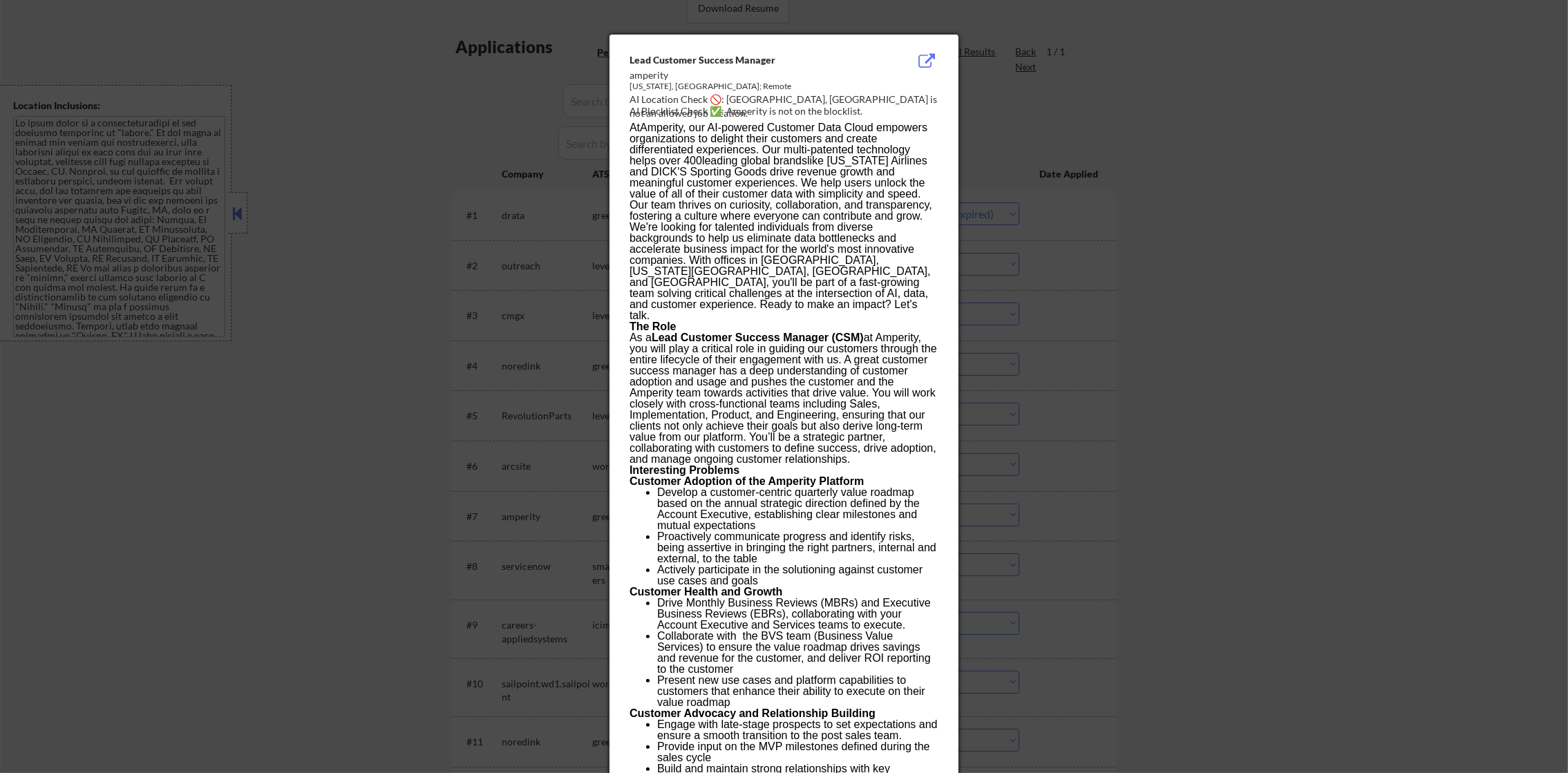
click at [1148, 266] on div at bounding box center [784, 386] width 1568 height 773
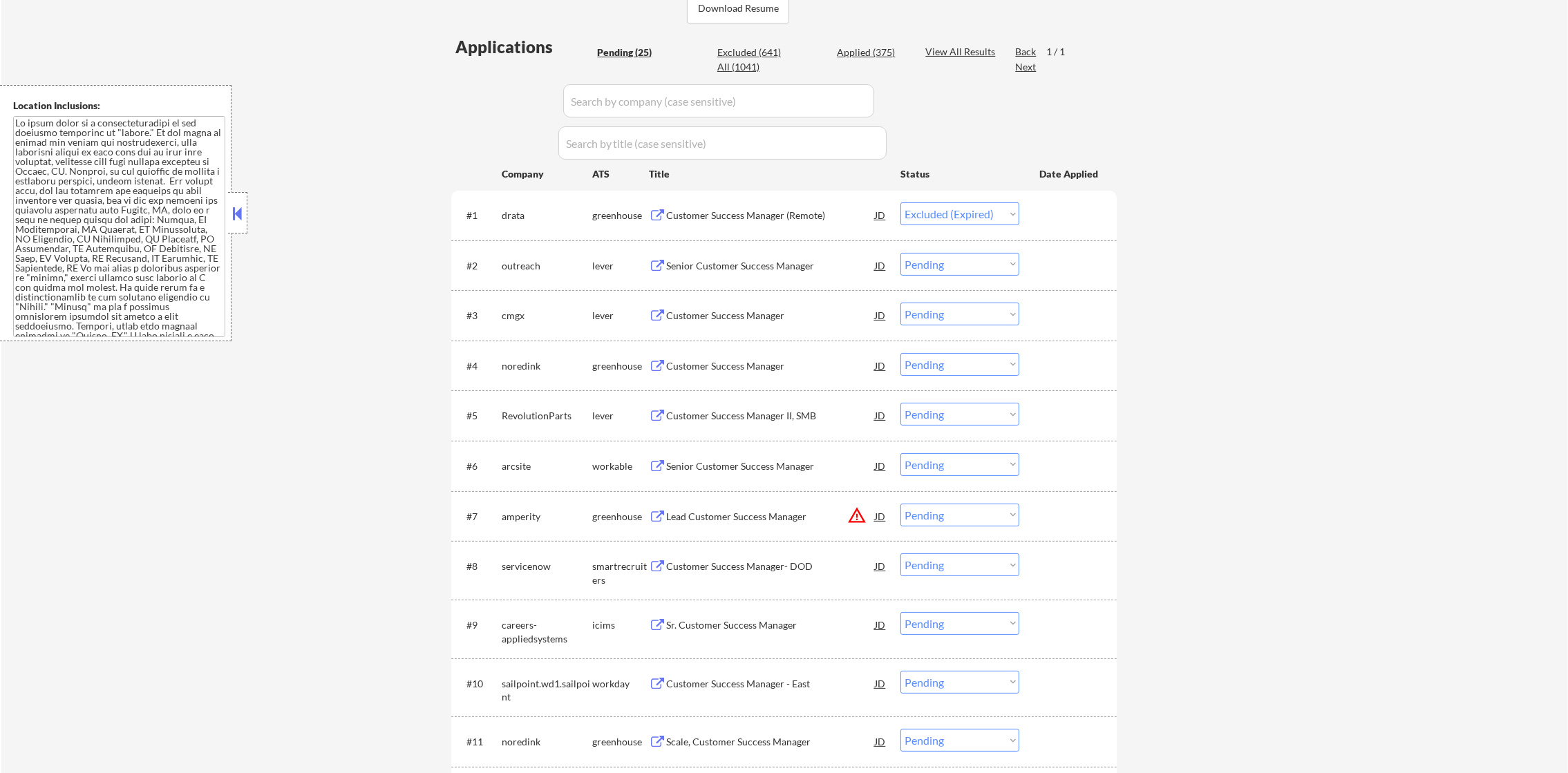
click at [955, 467] on select "Choose an option... Pending Applied Excluded (Questions) Excluded (Expired) Exc…" at bounding box center [960, 465] width 119 height 23
click at [1100, 465] on div "#6 arcsite workable Senior Customer Success Manager JD Choose an option... Pend…" at bounding box center [781, 465] width 652 height 37
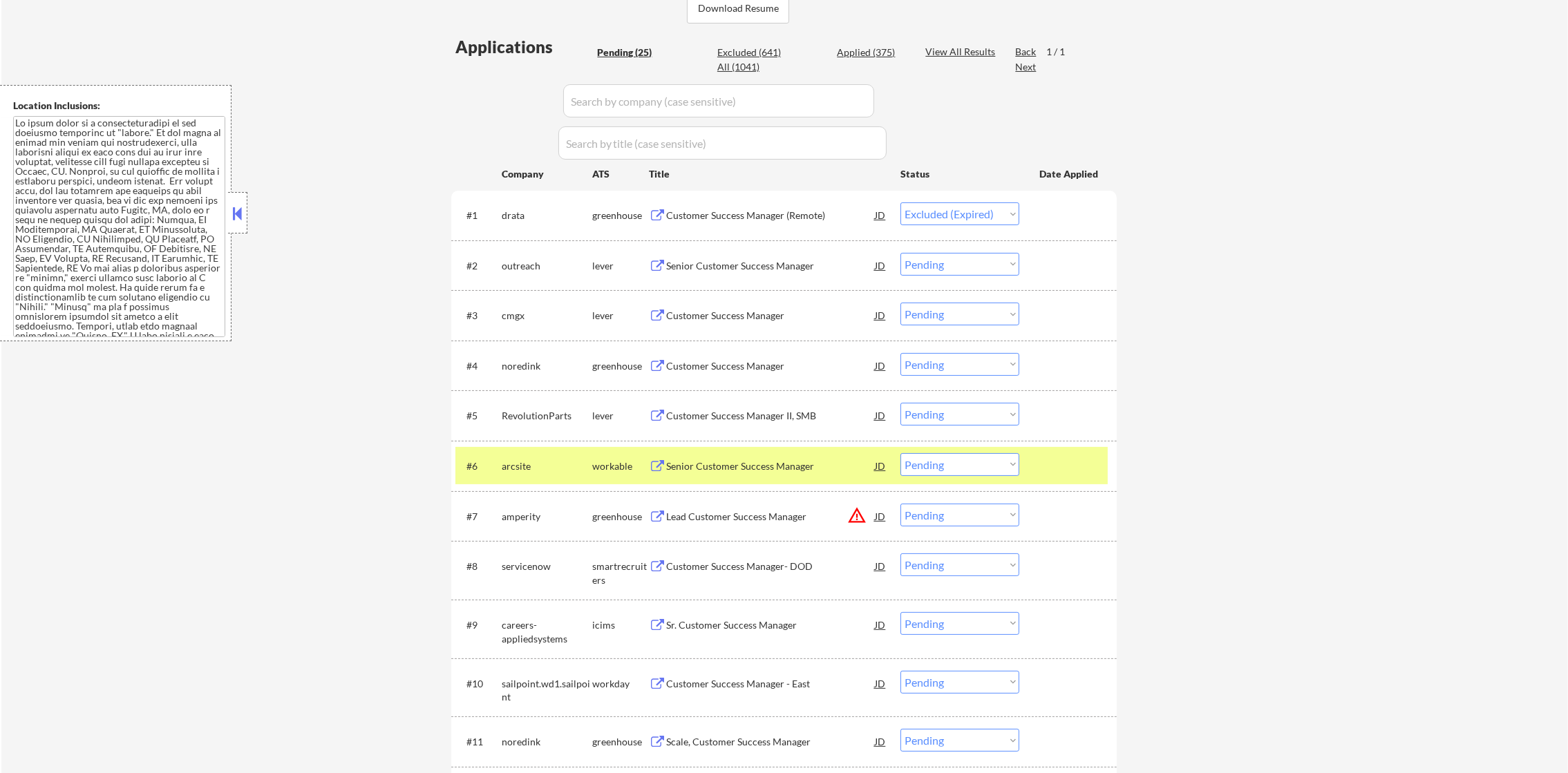
drag, startPoint x: 967, startPoint y: 513, endPoint x: 961, endPoint y: 527, distance: 15.2
click at [967, 513] on select "Choose an option... Pending Applied Excluded (Questions) Excluded (Expired) Exc…" at bounding box center [960, 516] width 119 height 23
select select ""pending""
click at [900, 504] on select "Choose an option... Pending Applied Excluded (Questions) Excluded (Expired) Exc…" at bounding box center [960, 516] width 119 height 23
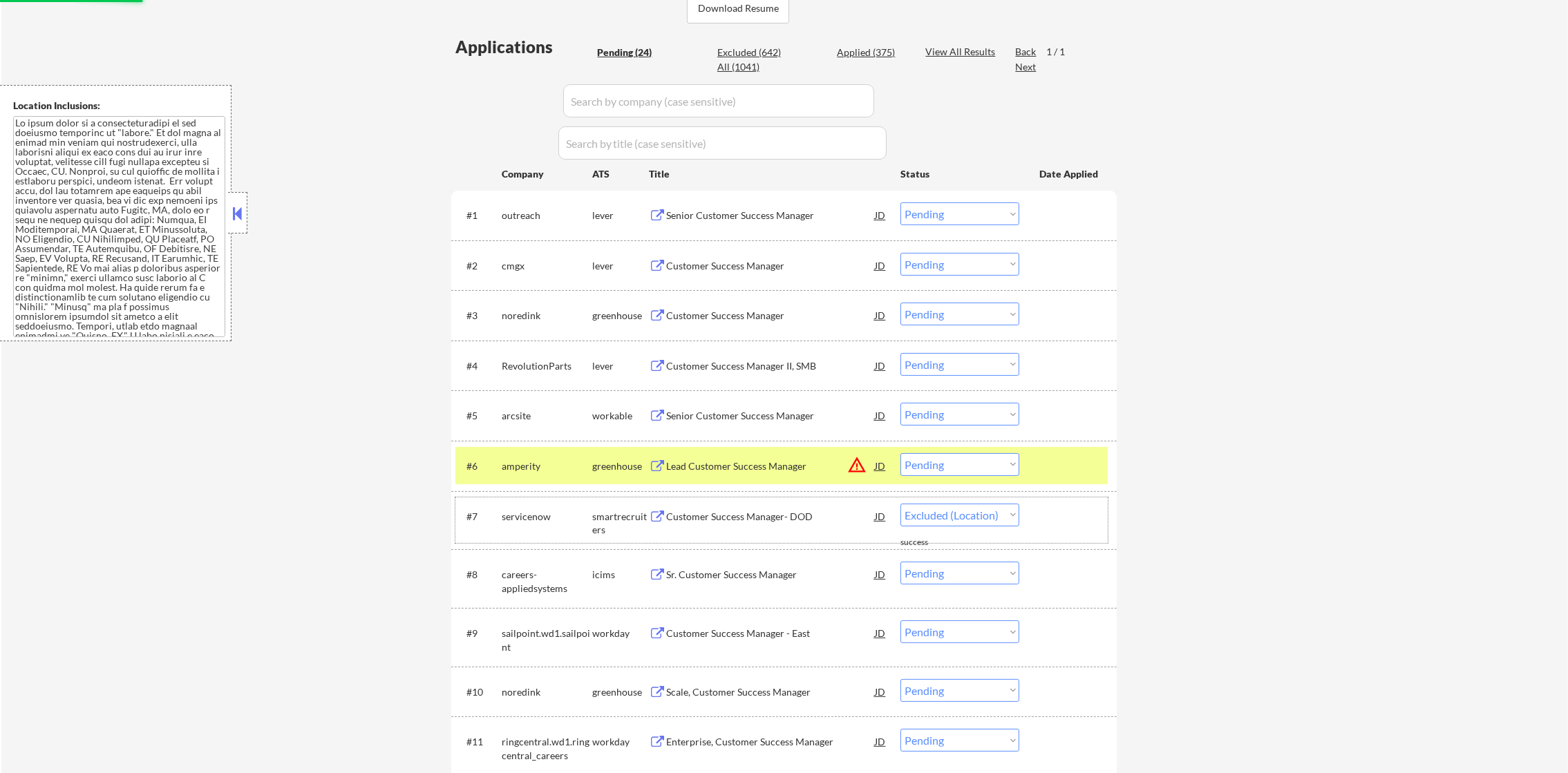
click at [725, 498] on div "#7 servicenow smartrecruiters Customer Success Manager- DOD JD warning_amber Ch…" at bounding box center [781, 520] width 652 height 45
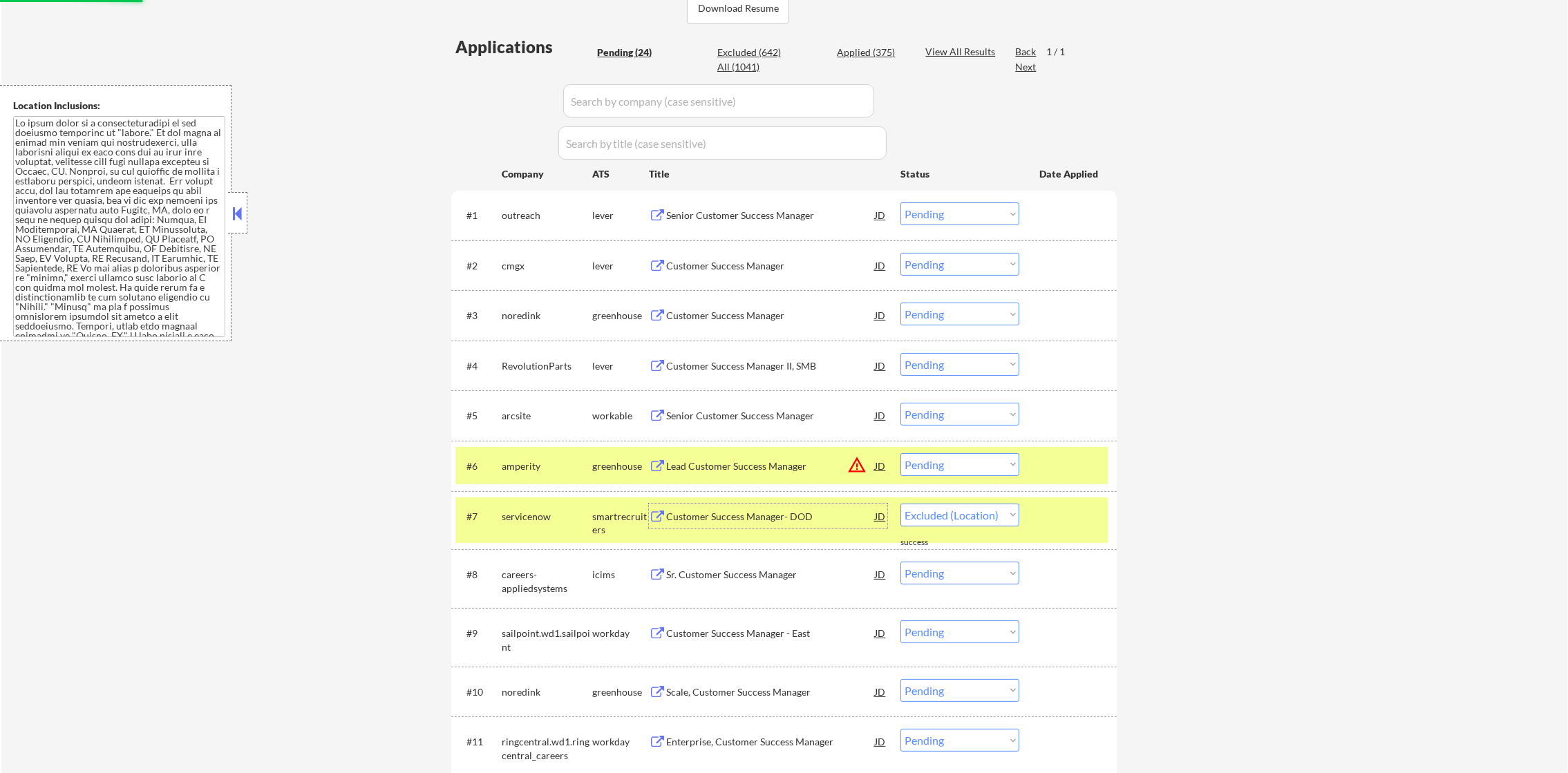
click at [726, 506] on div "Customer Success Manager- DOD" at bounding box center [770, 516] width 209 height 25
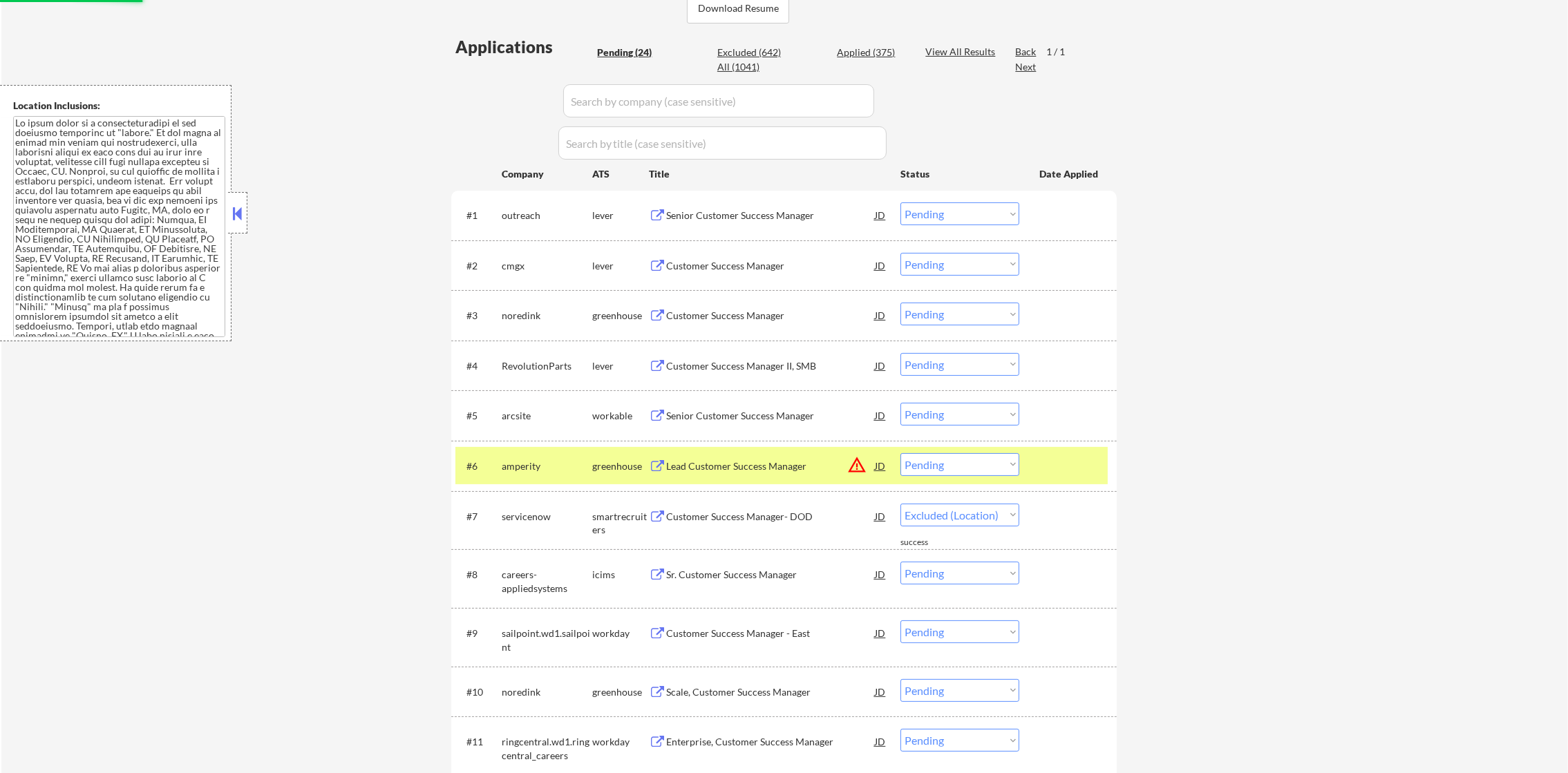
select select ""pending""
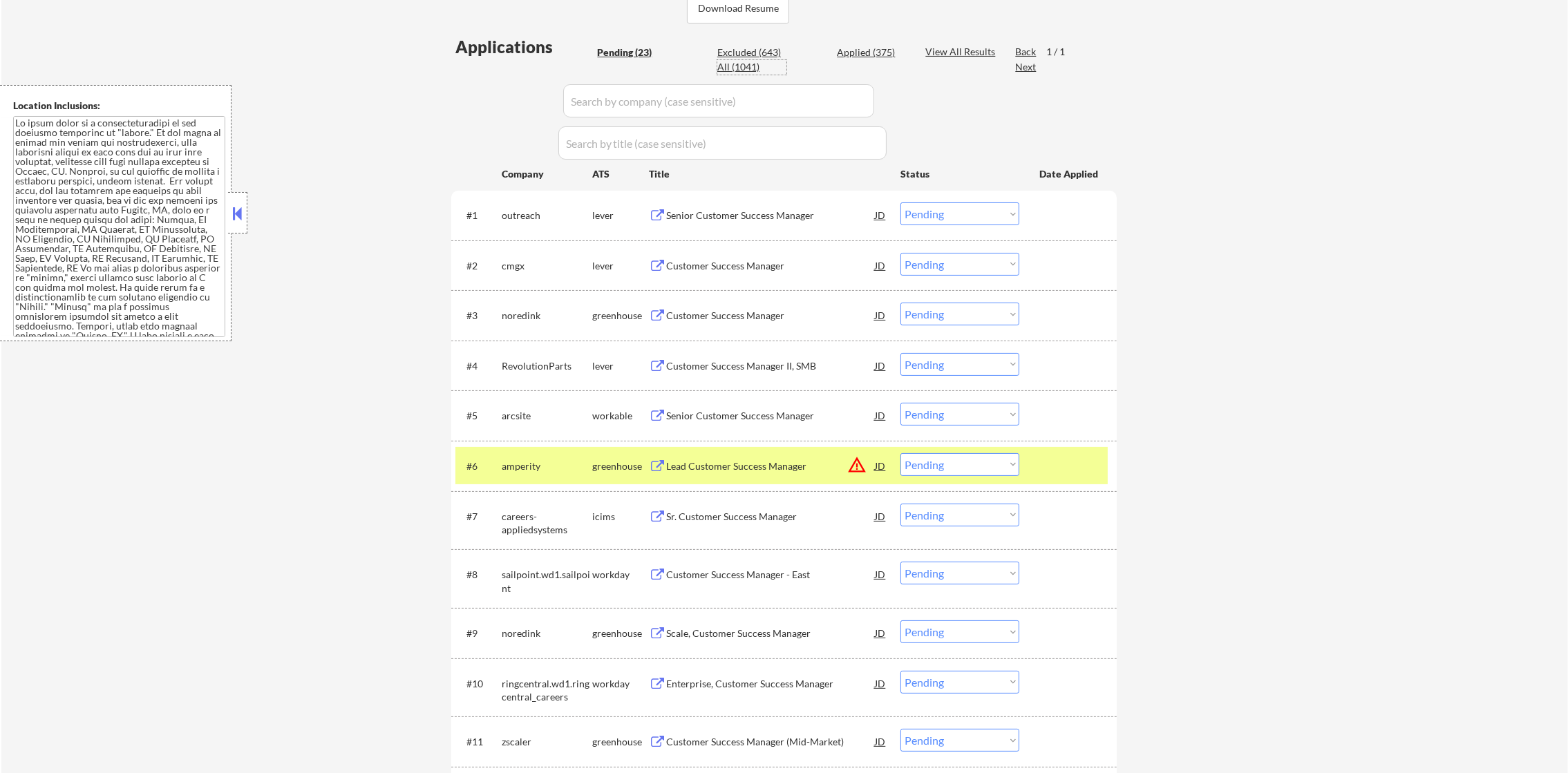
click at [748, 69] on div "All (1041)" at bounding box center [752, 67] width 69 height 14
click at [737, 55] on div "Excluded (643)" at bounding box center [752, 52] width 69 height 14
click at [734, 63] on div "All (1041)" at bounding box center [752, 67] width 69 height 14
click at [602, 112] on input "input" at bounding box center [719, 101] width 311 height 33
click at [611, 98] on input "input" at bounding box center [719, 101] width 311 height 33
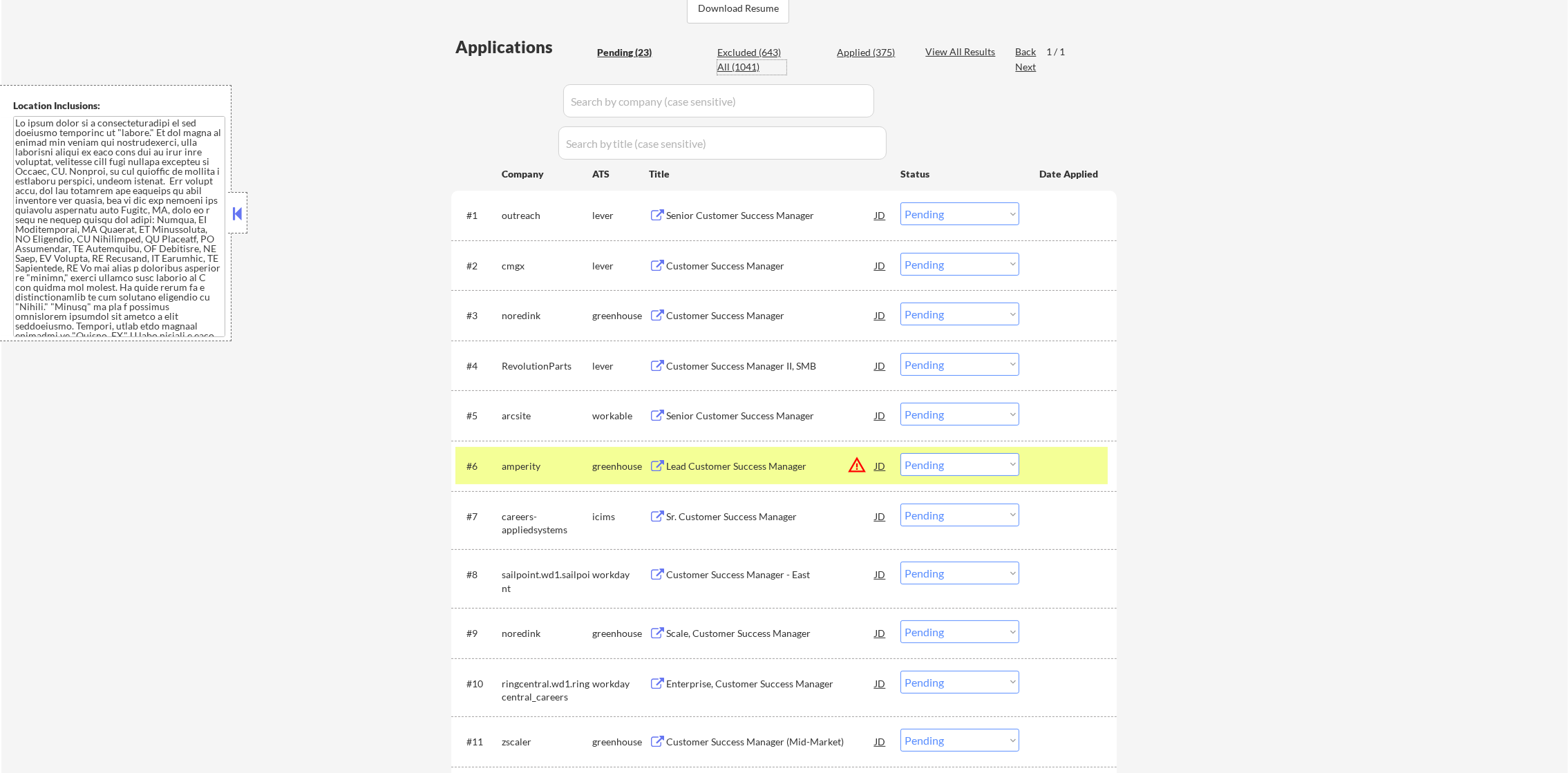
select select ""applied""
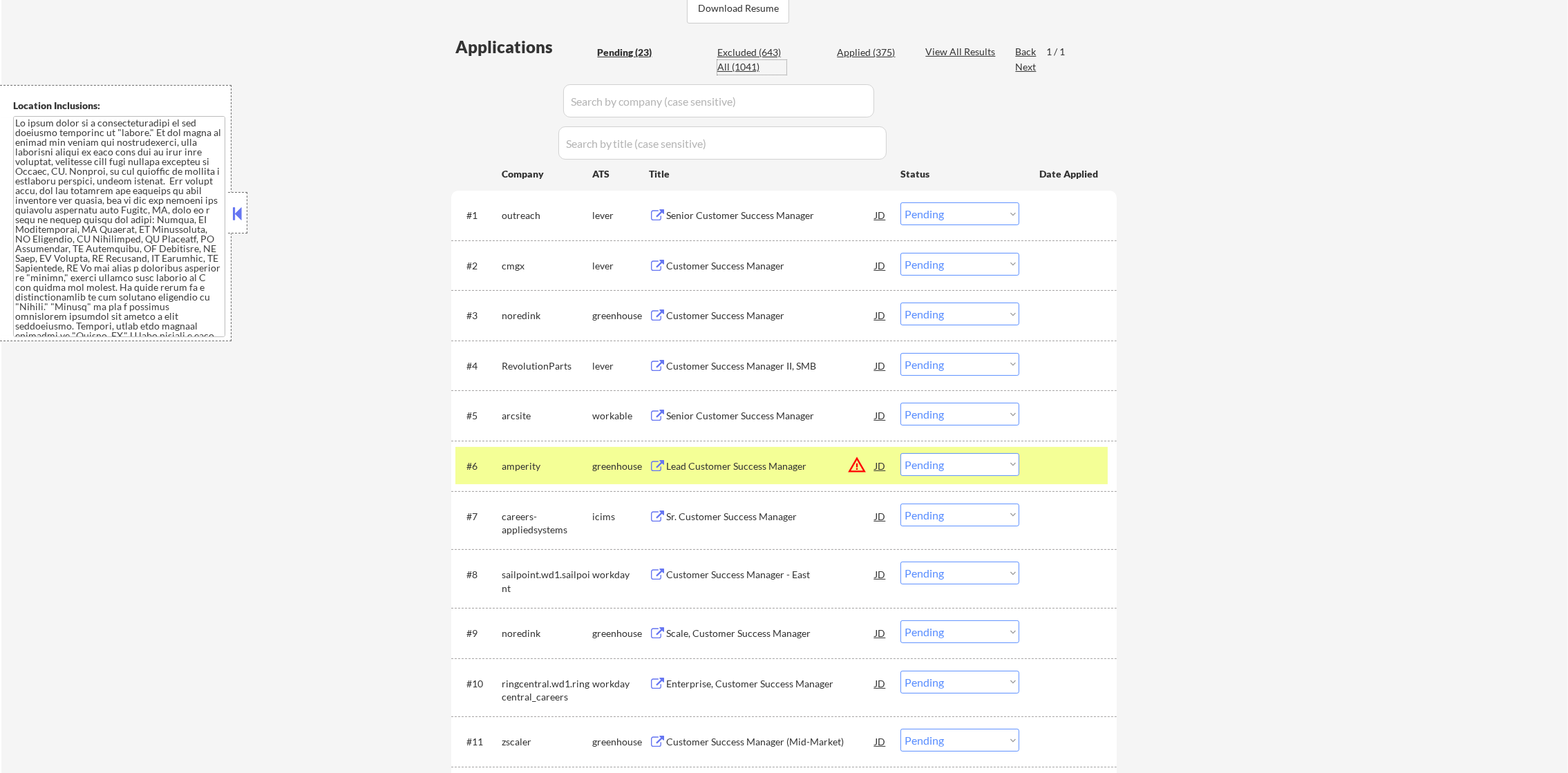
select select ""applied""
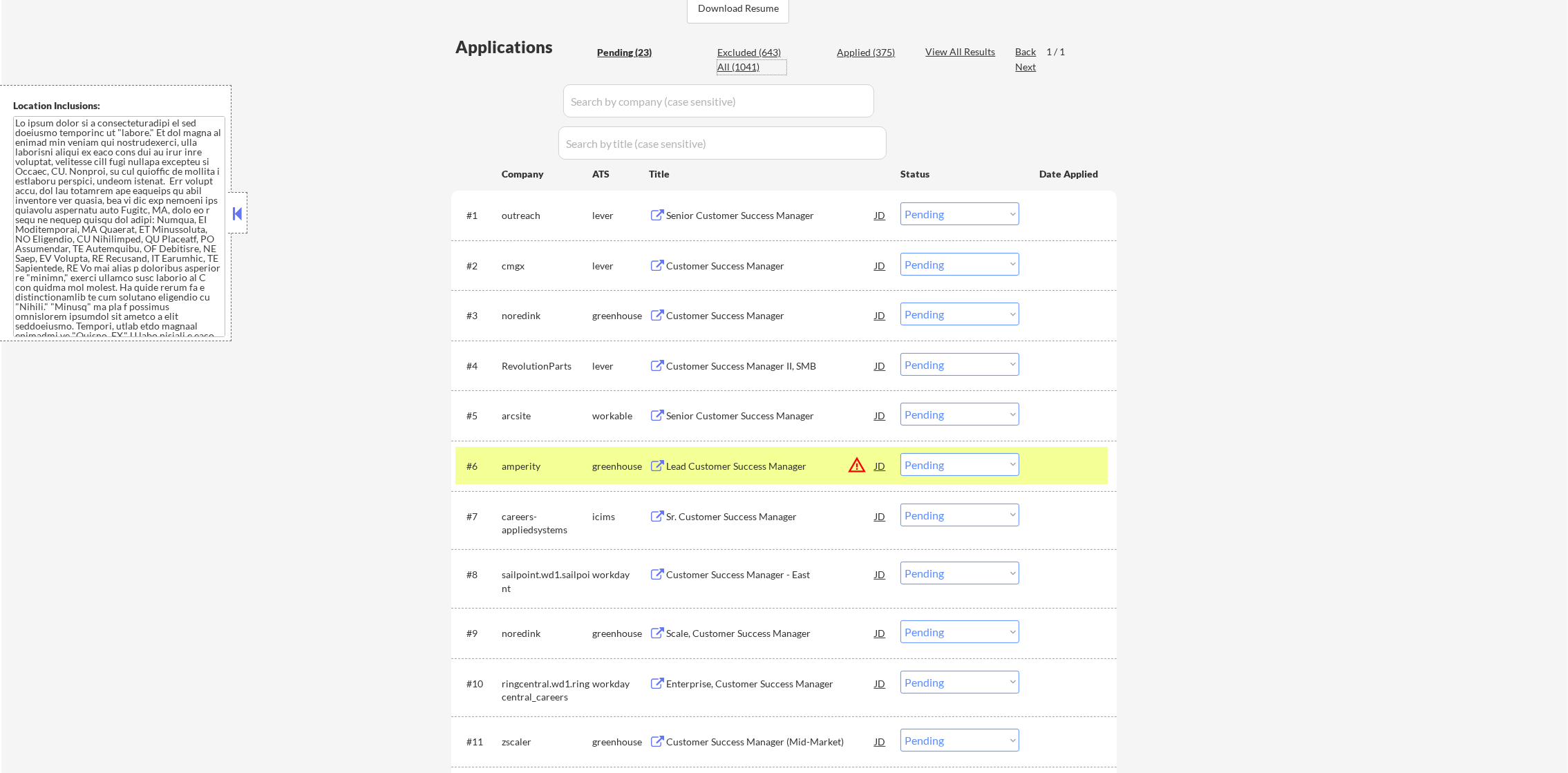
select select ""applied""
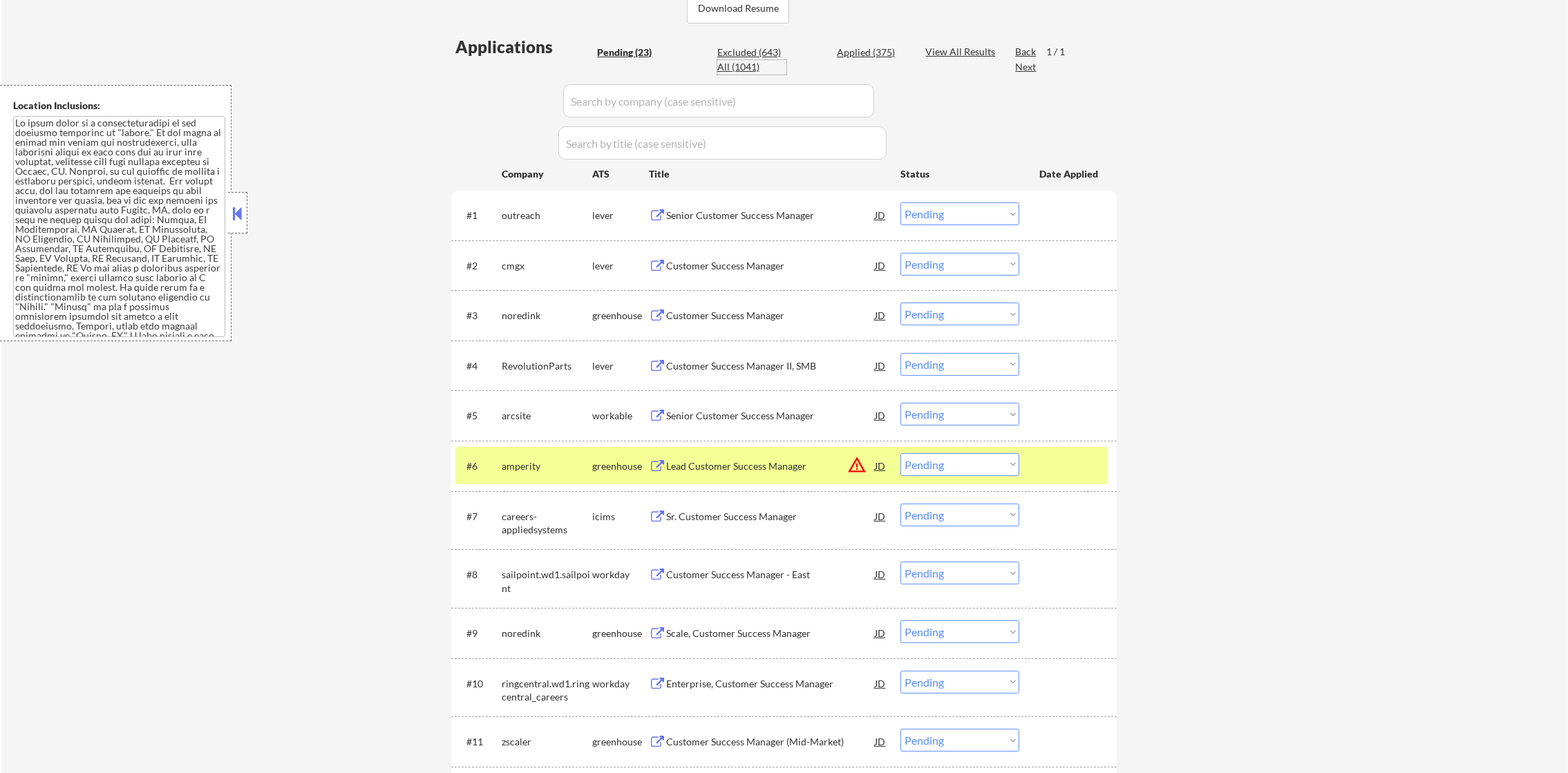
select select ""applied""
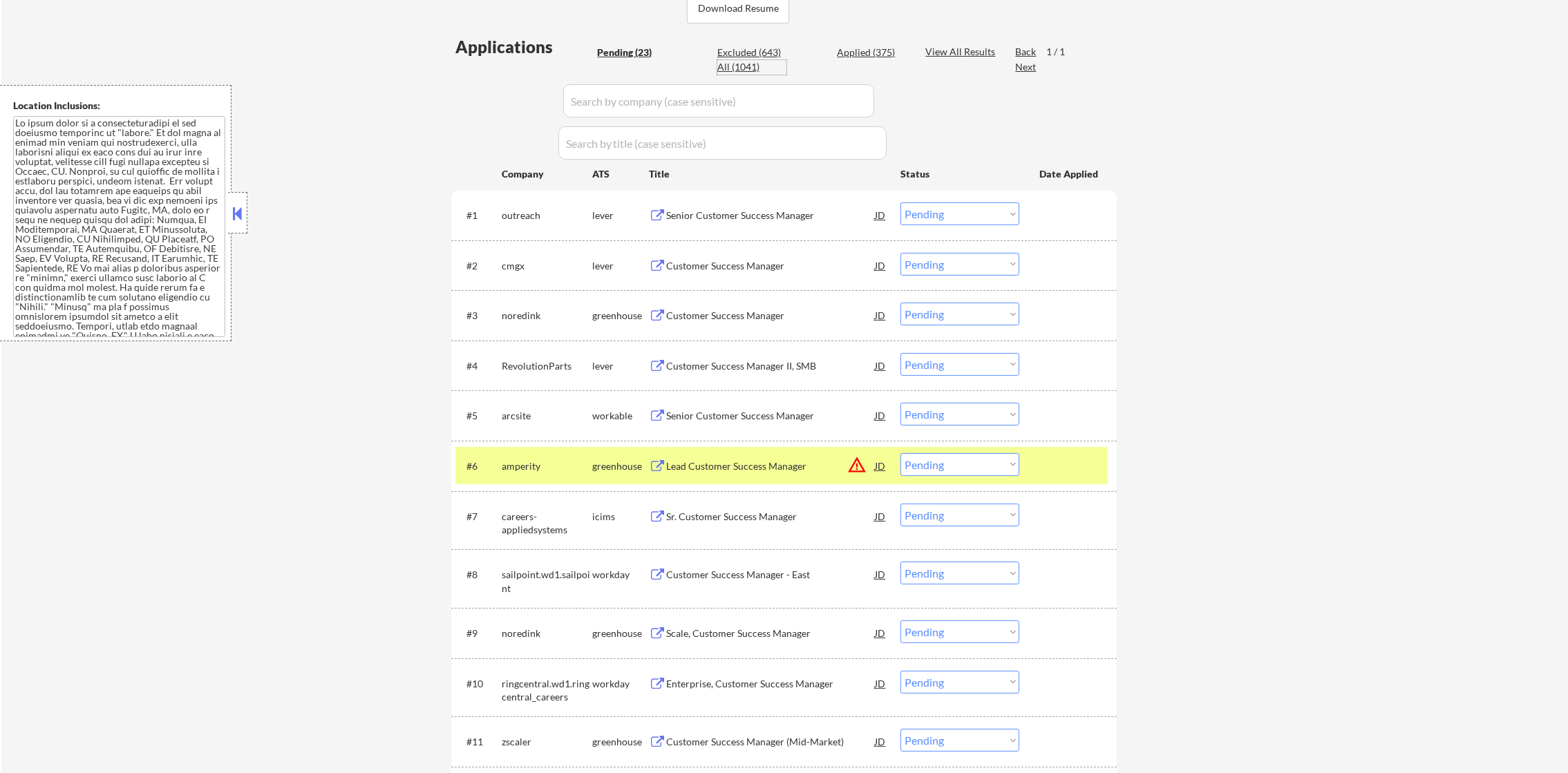
select select ""applied""
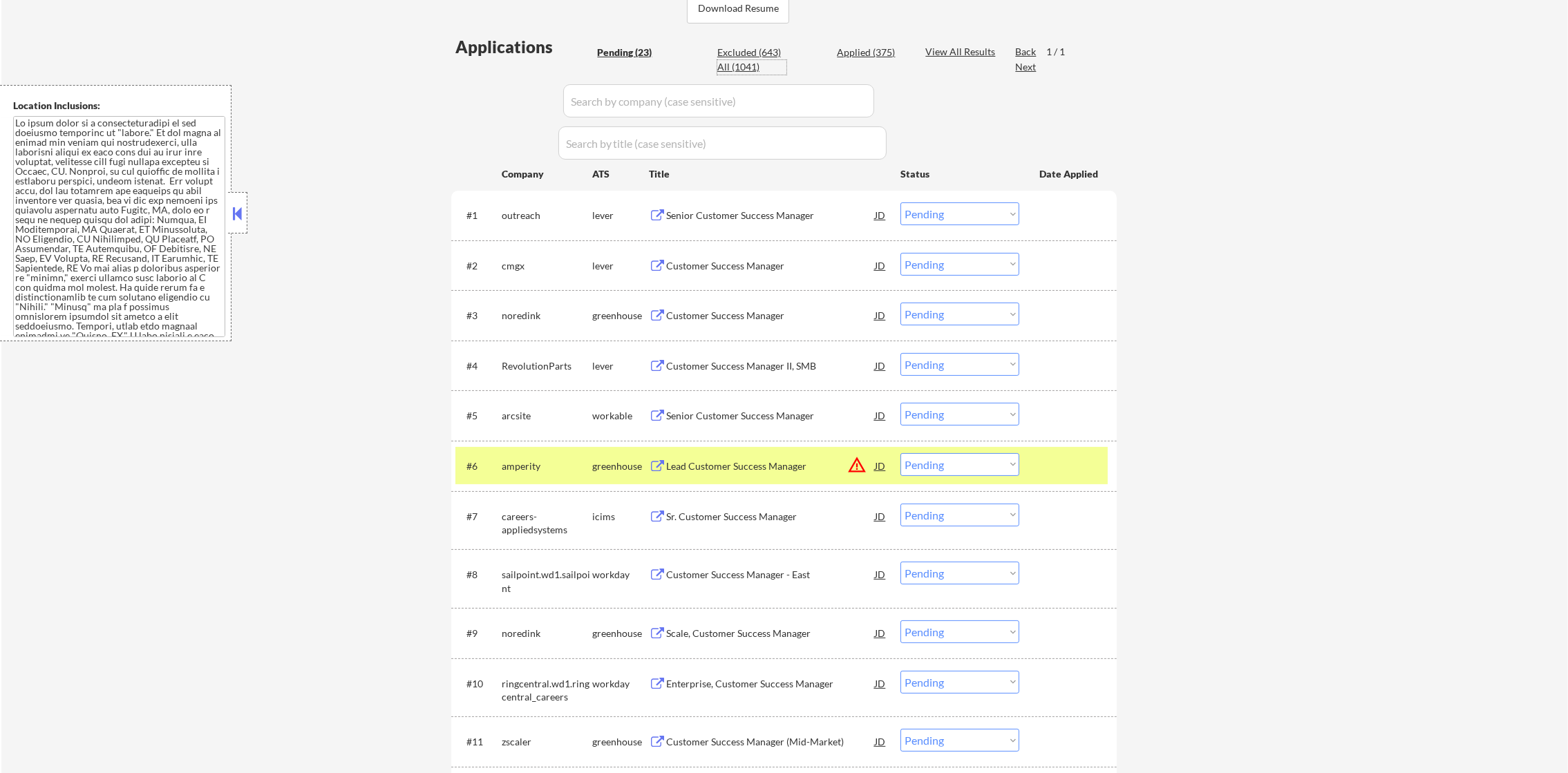
select select ""applied""
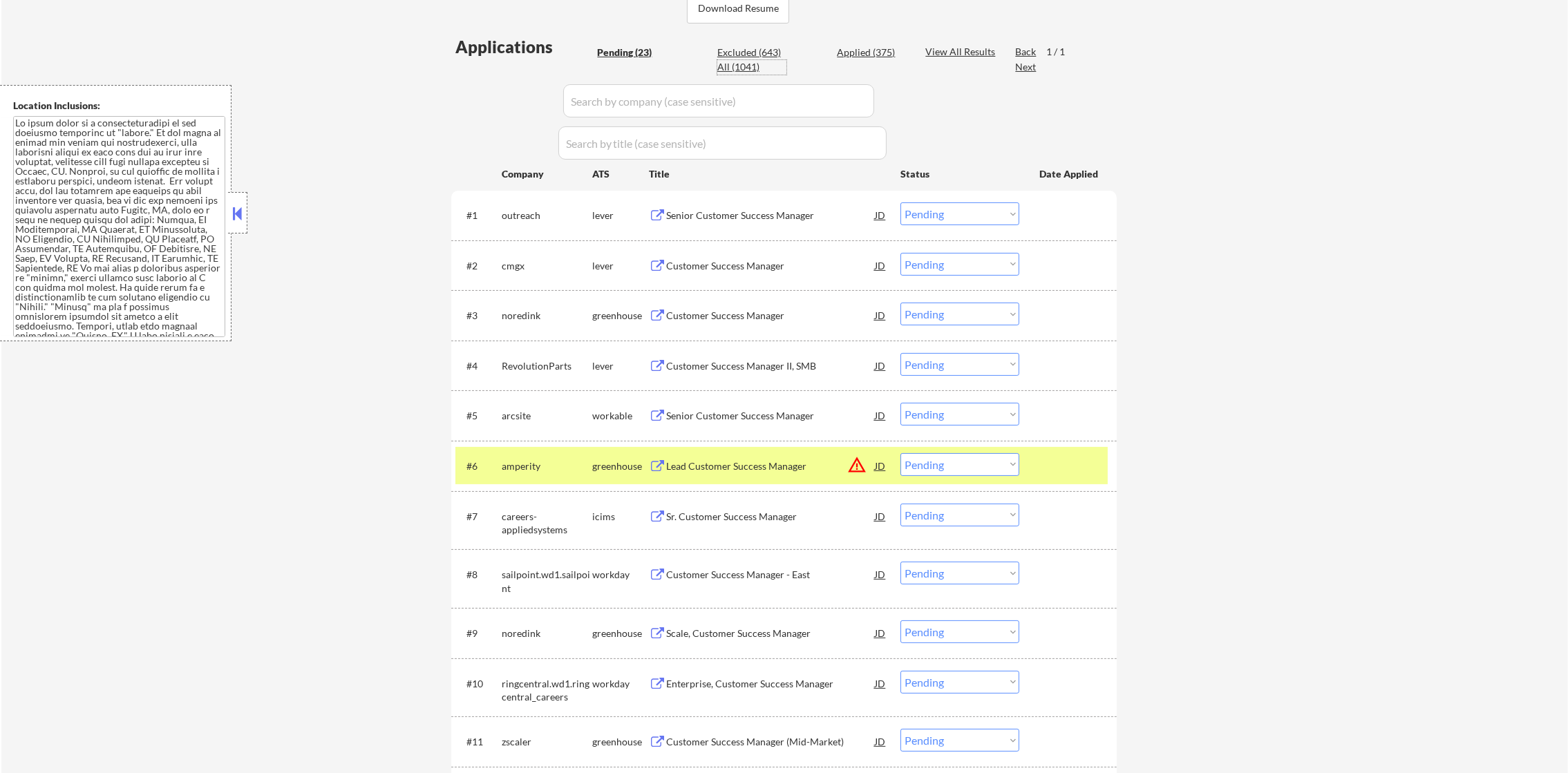
select select ""applied""
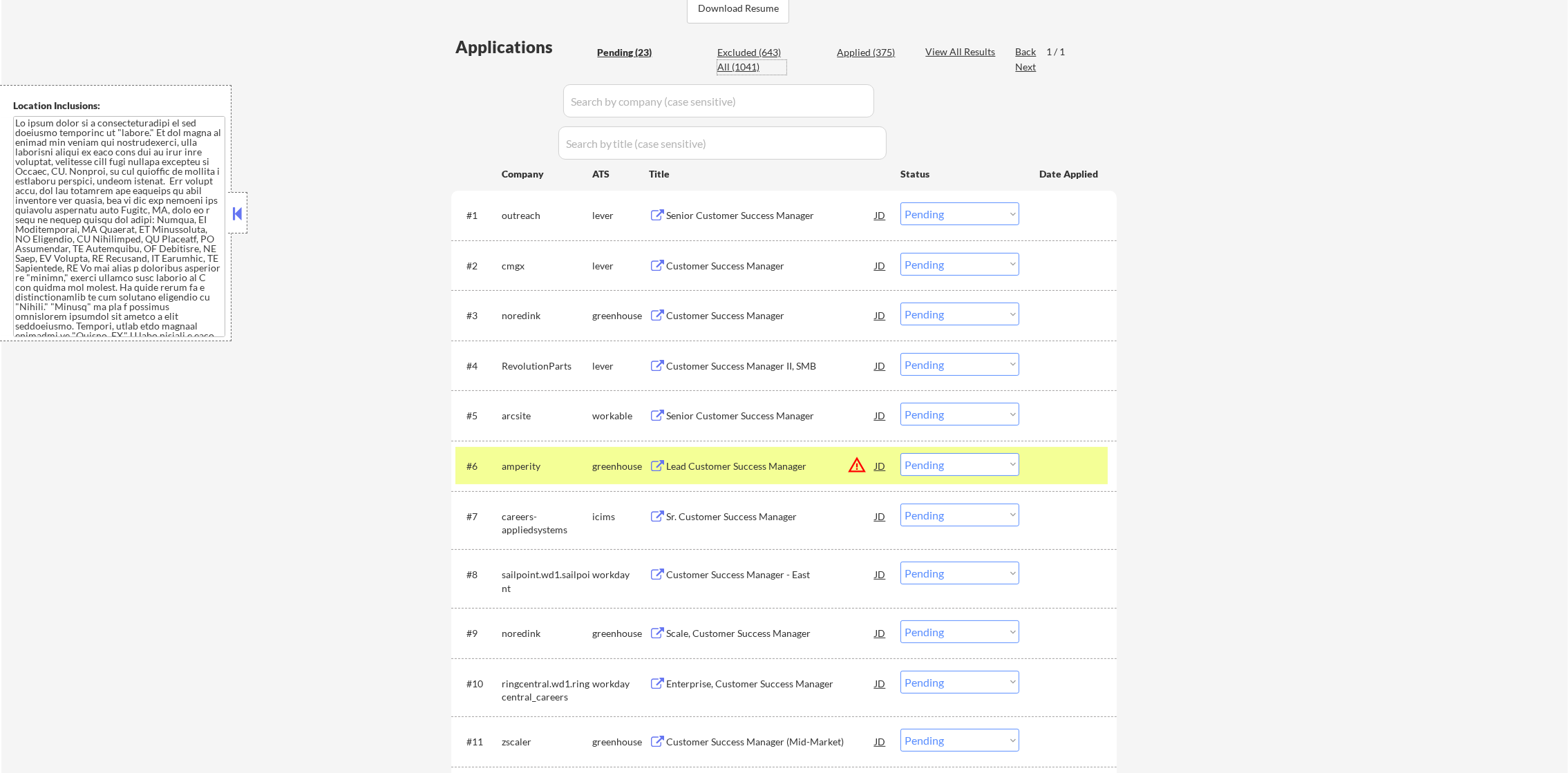
select select ""applied""
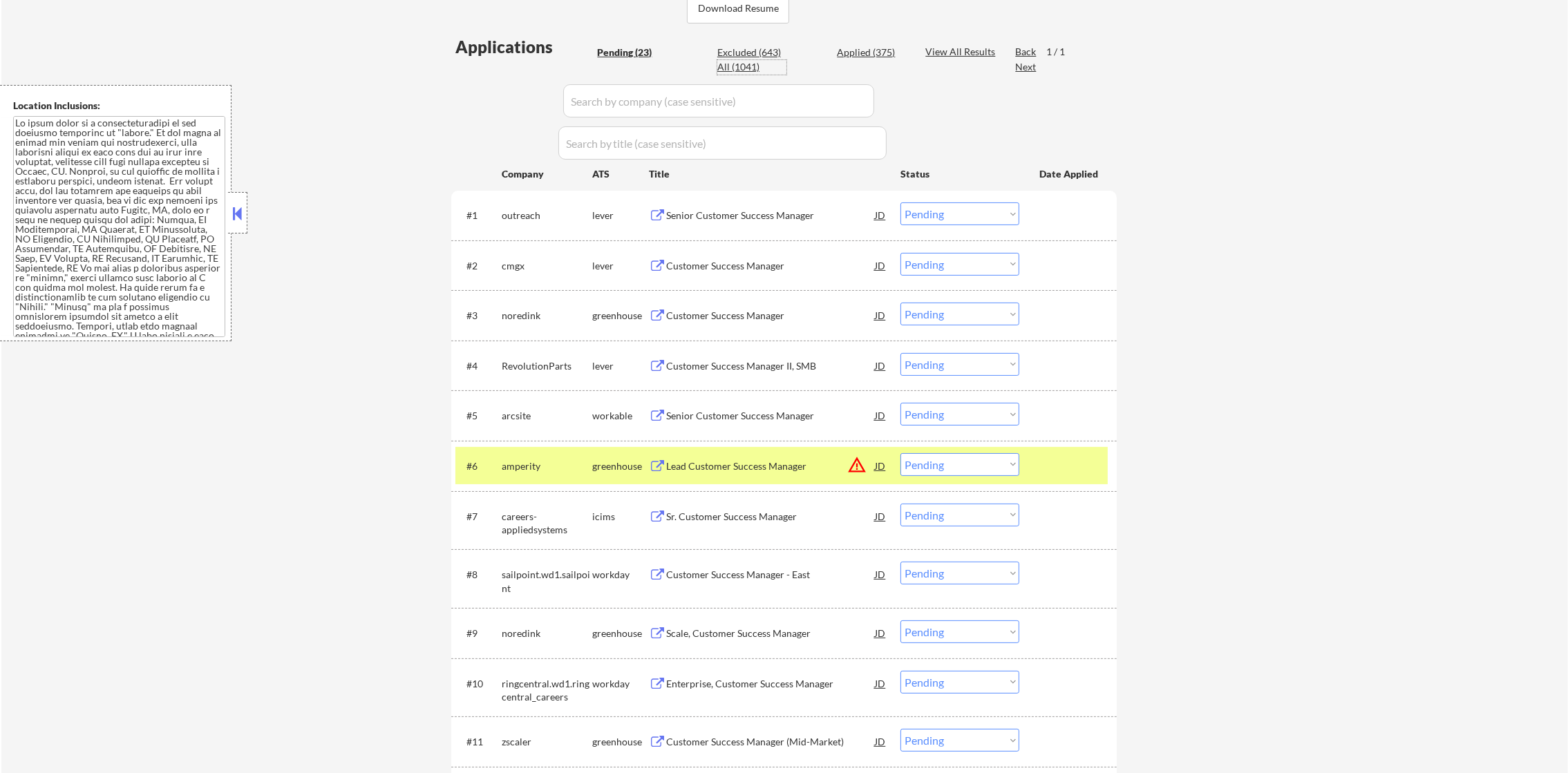
select select ""applied""
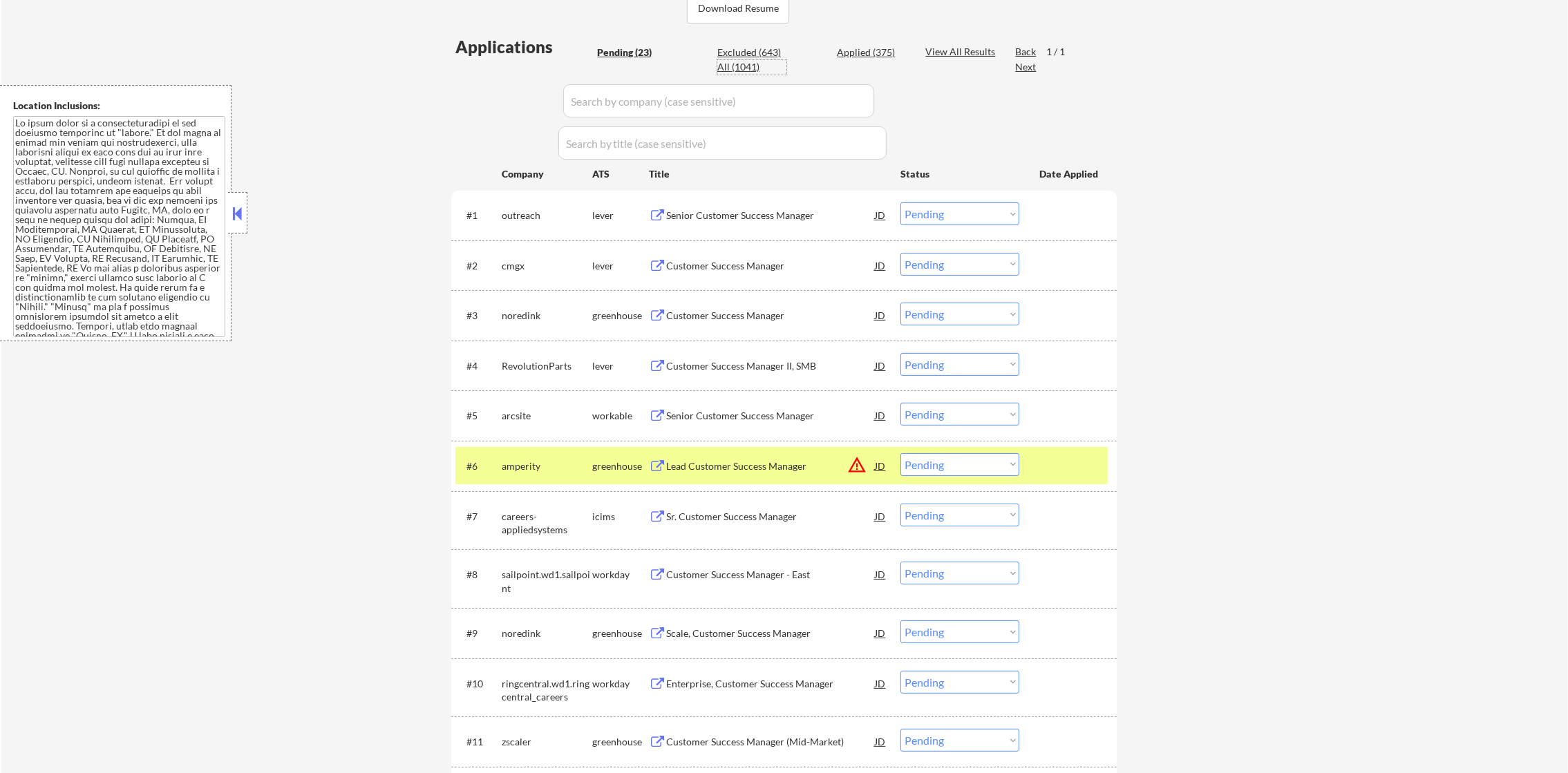
select select ""applied""
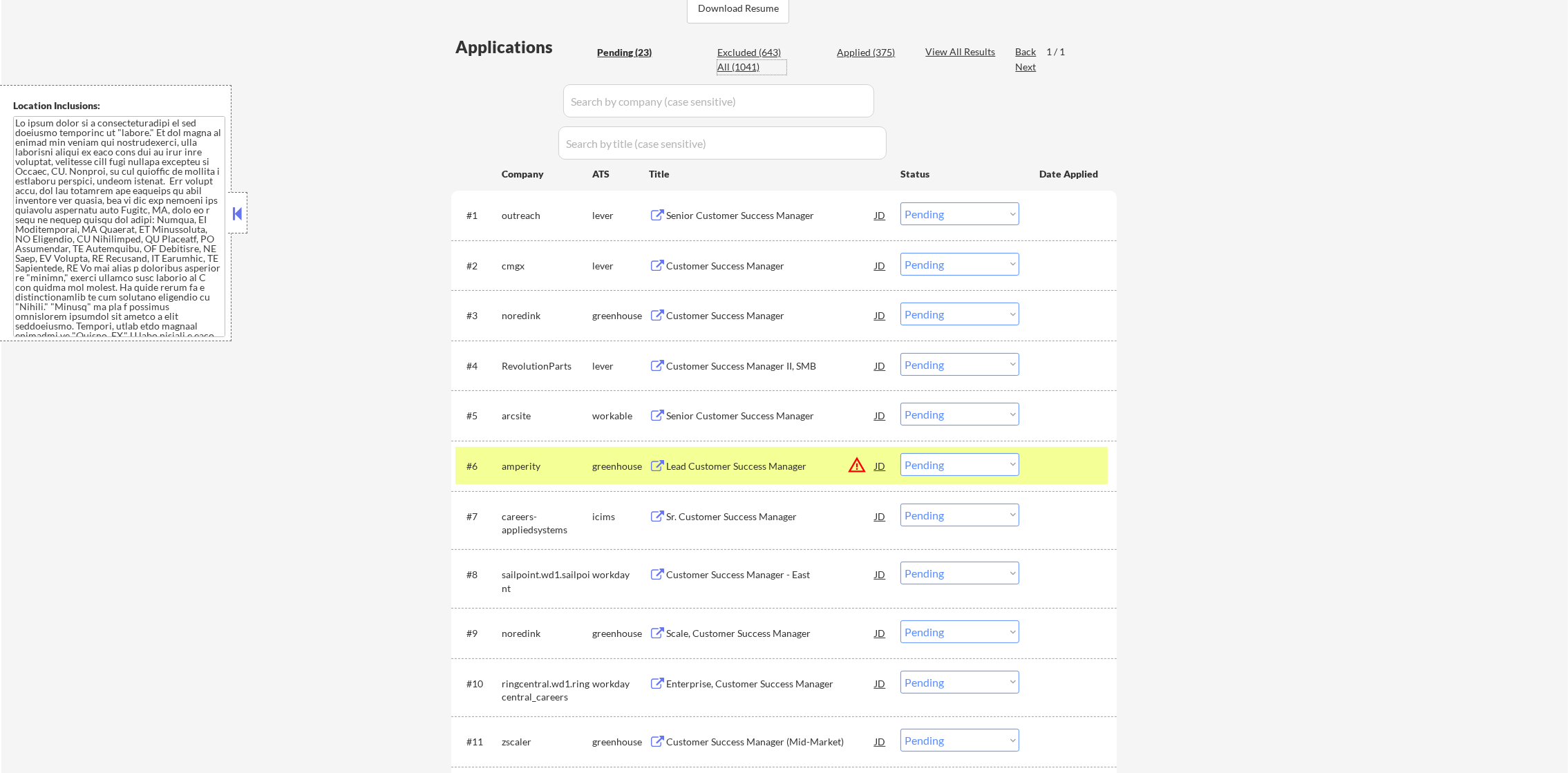
select select ""applied""
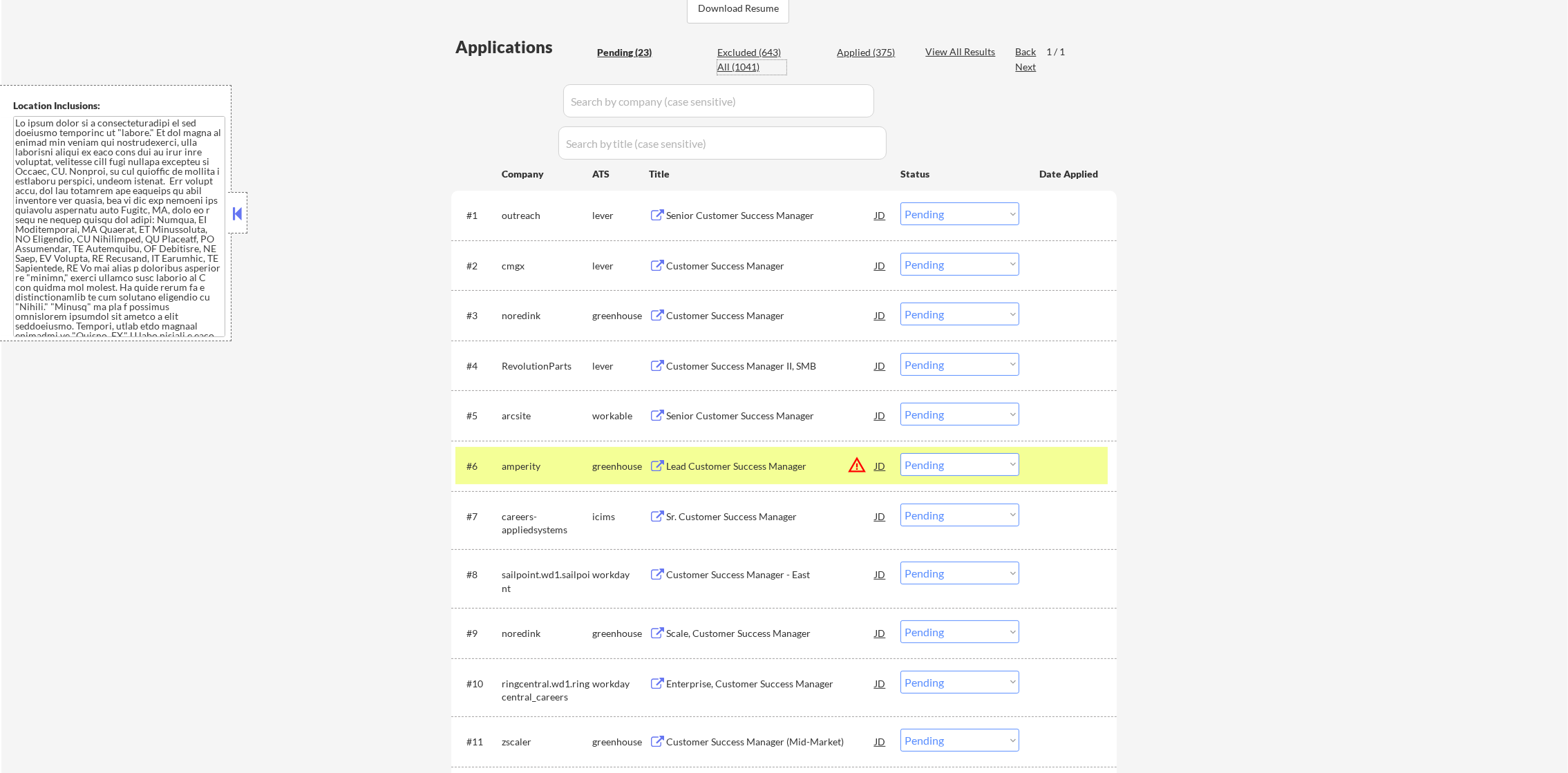
select select ""applied""
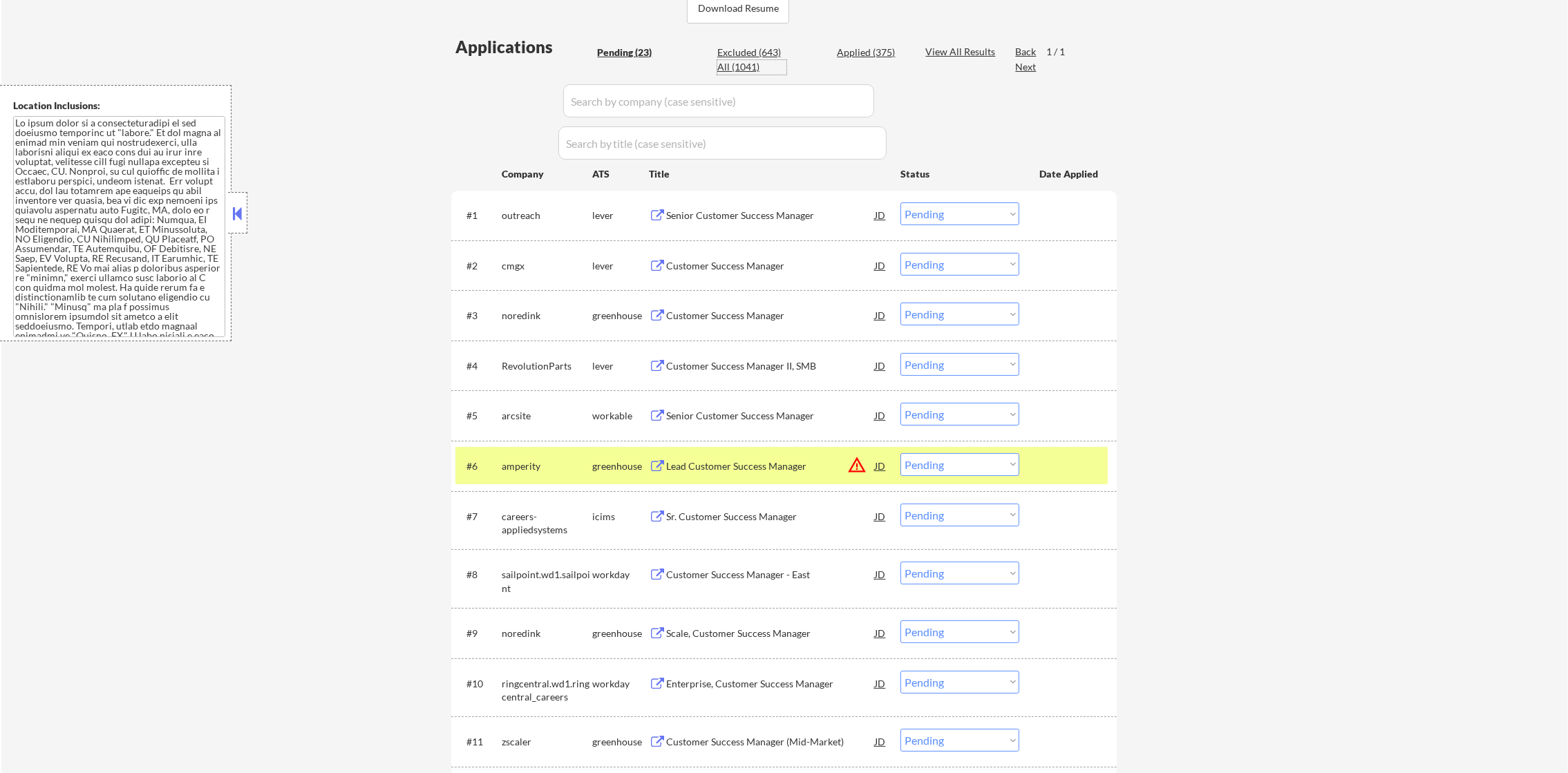
select select ""applied""
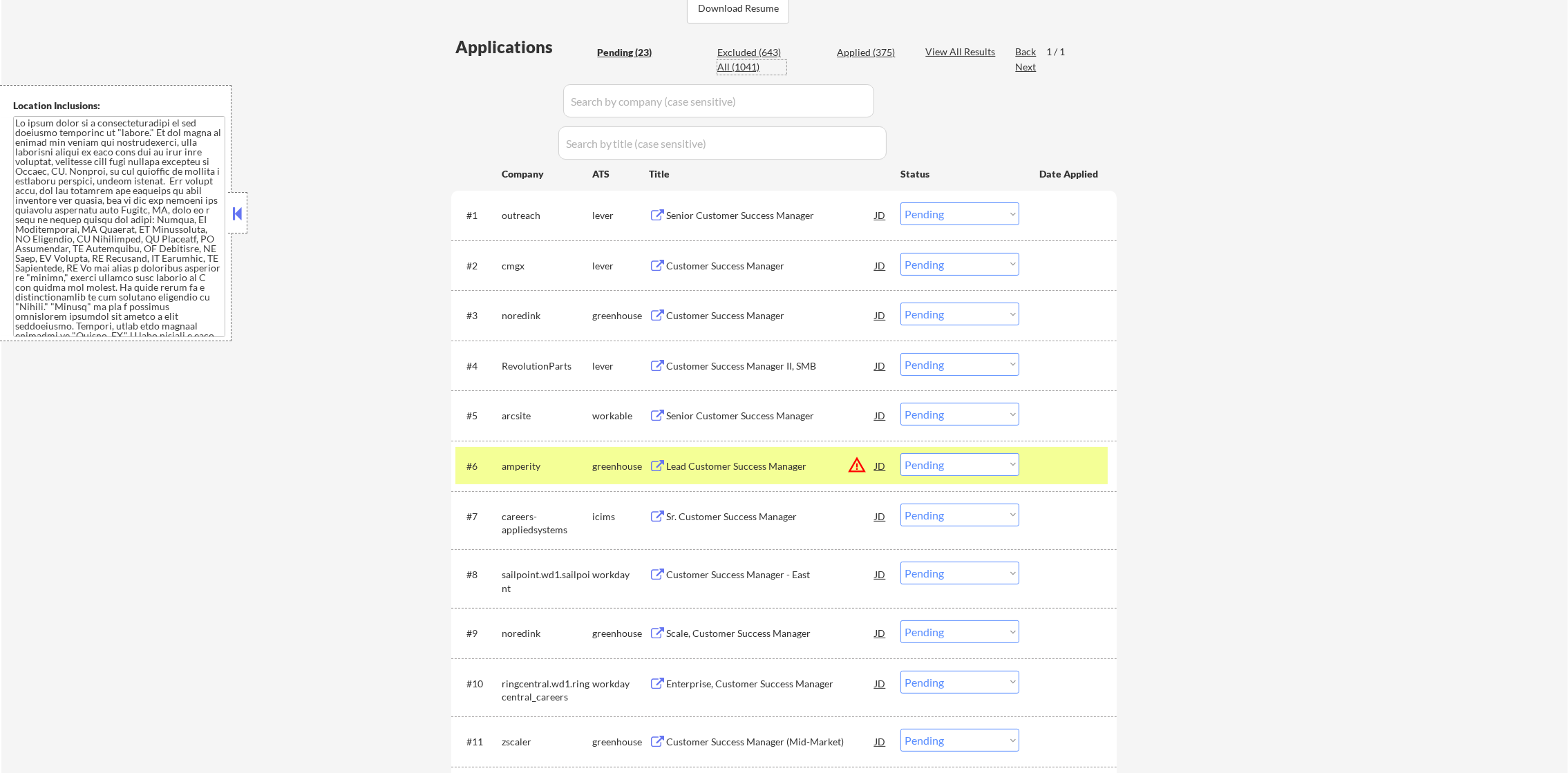
select select ""applied""
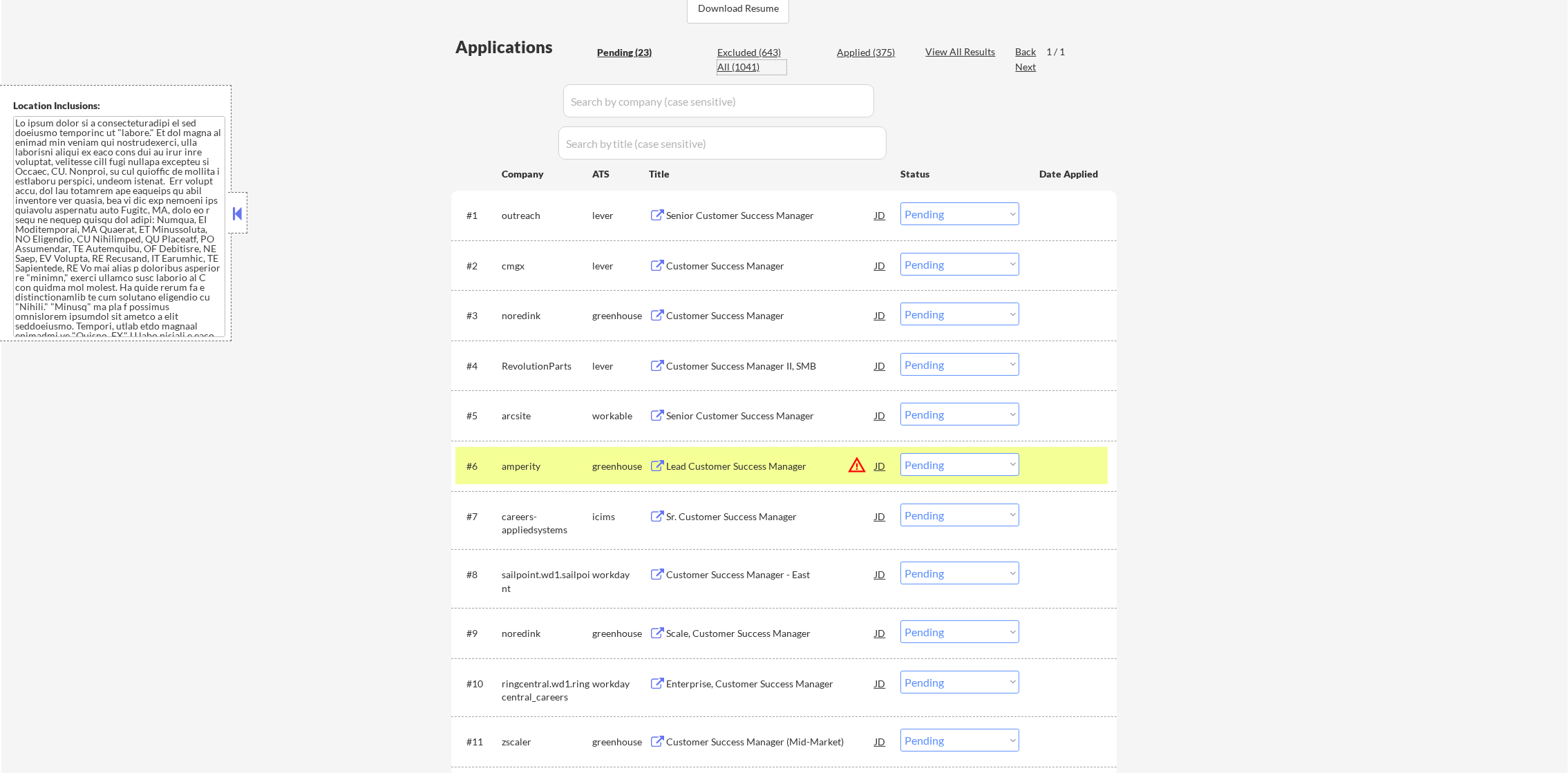
select select ""applied""
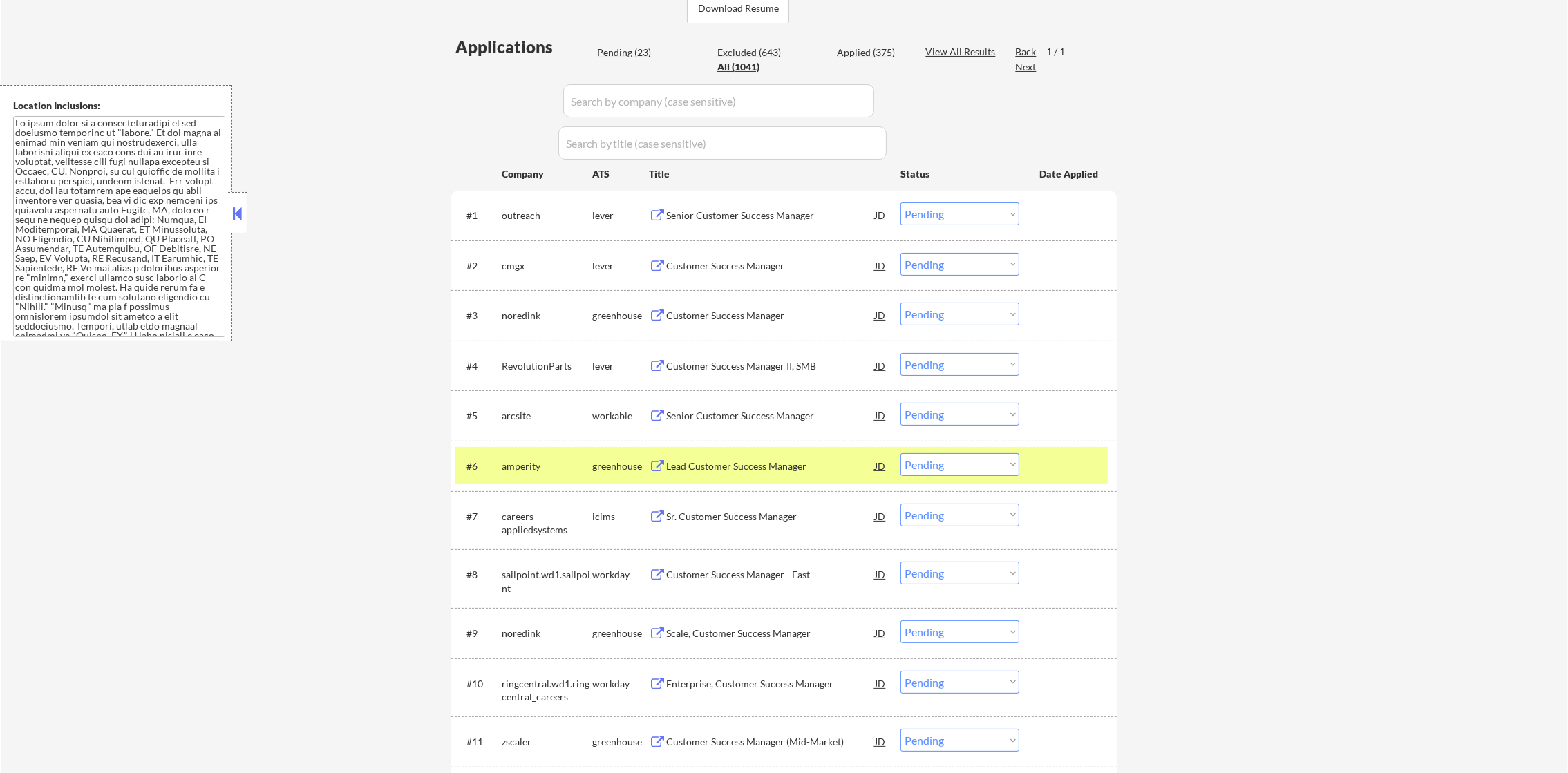
select select ""applied""
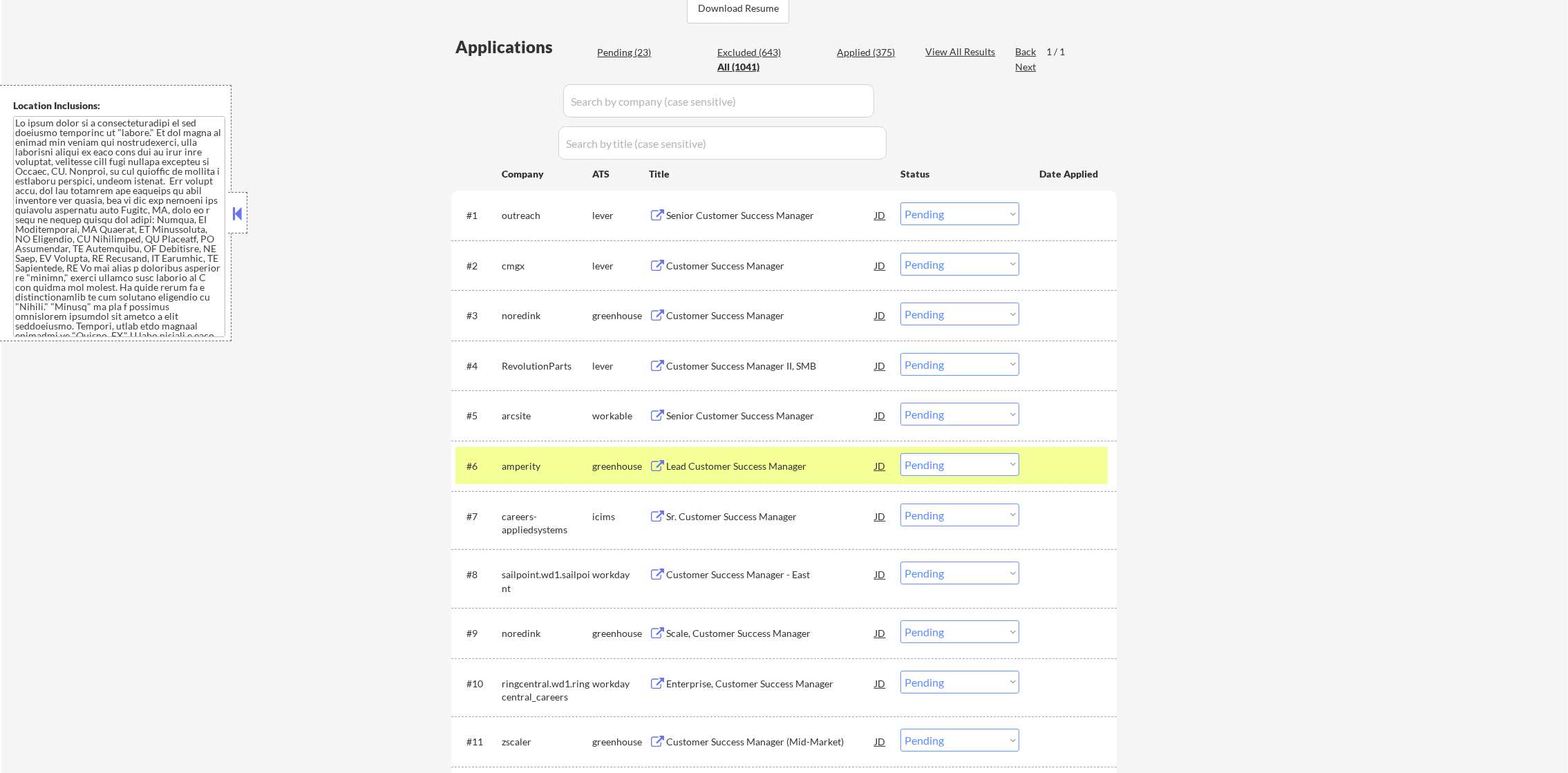
select select ""applied""
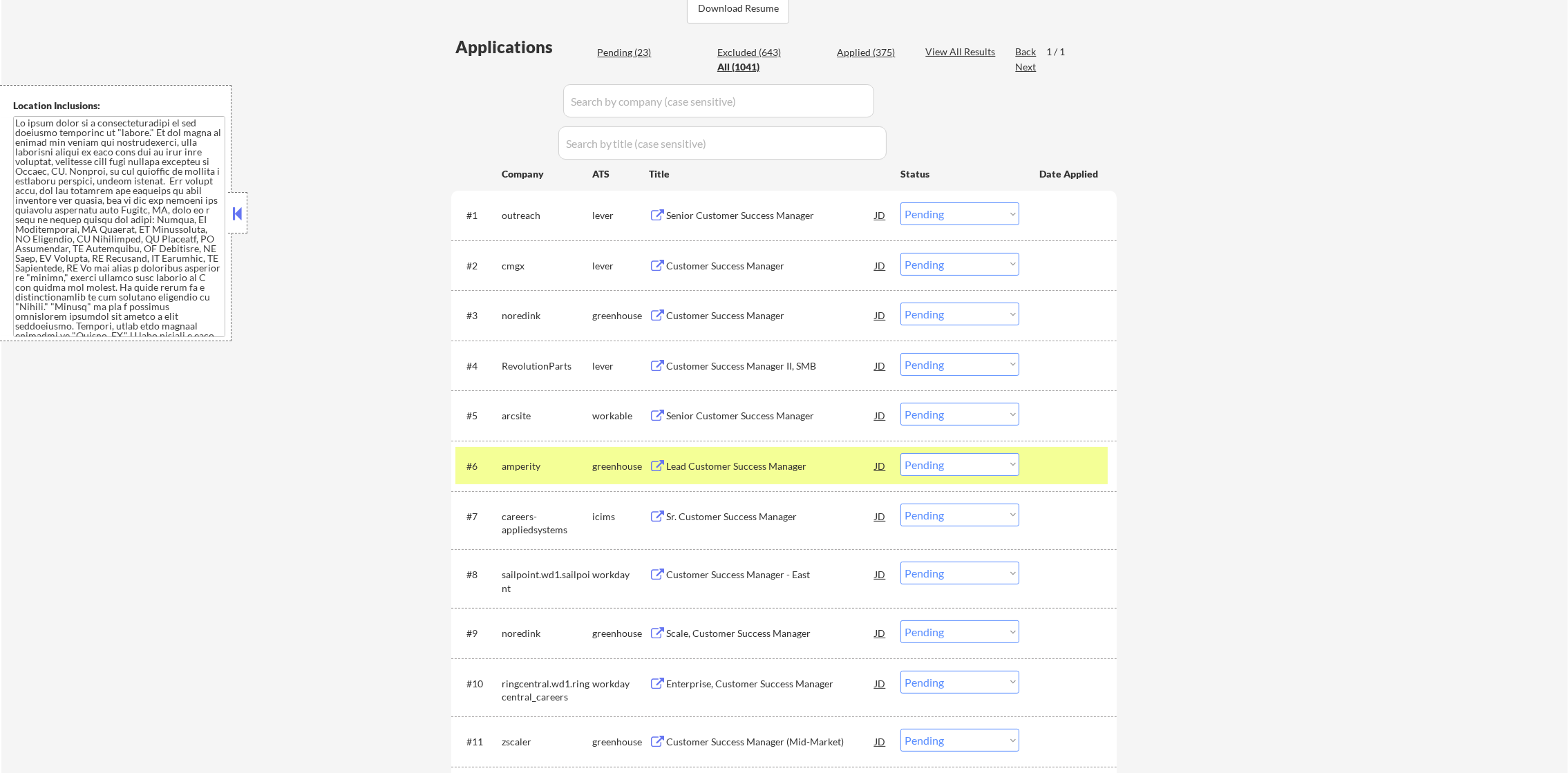
select select ""applied""
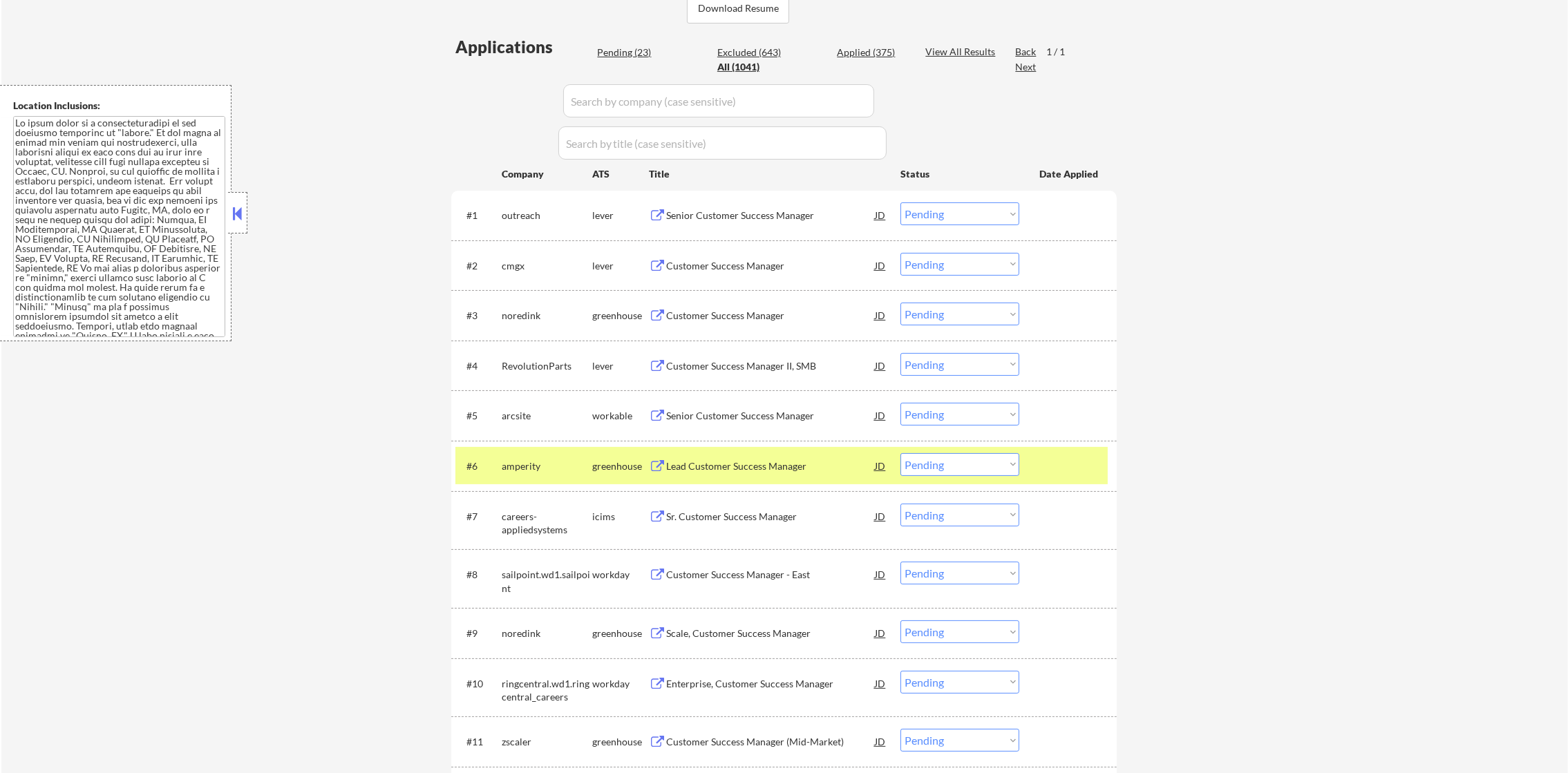
select select ""applied""
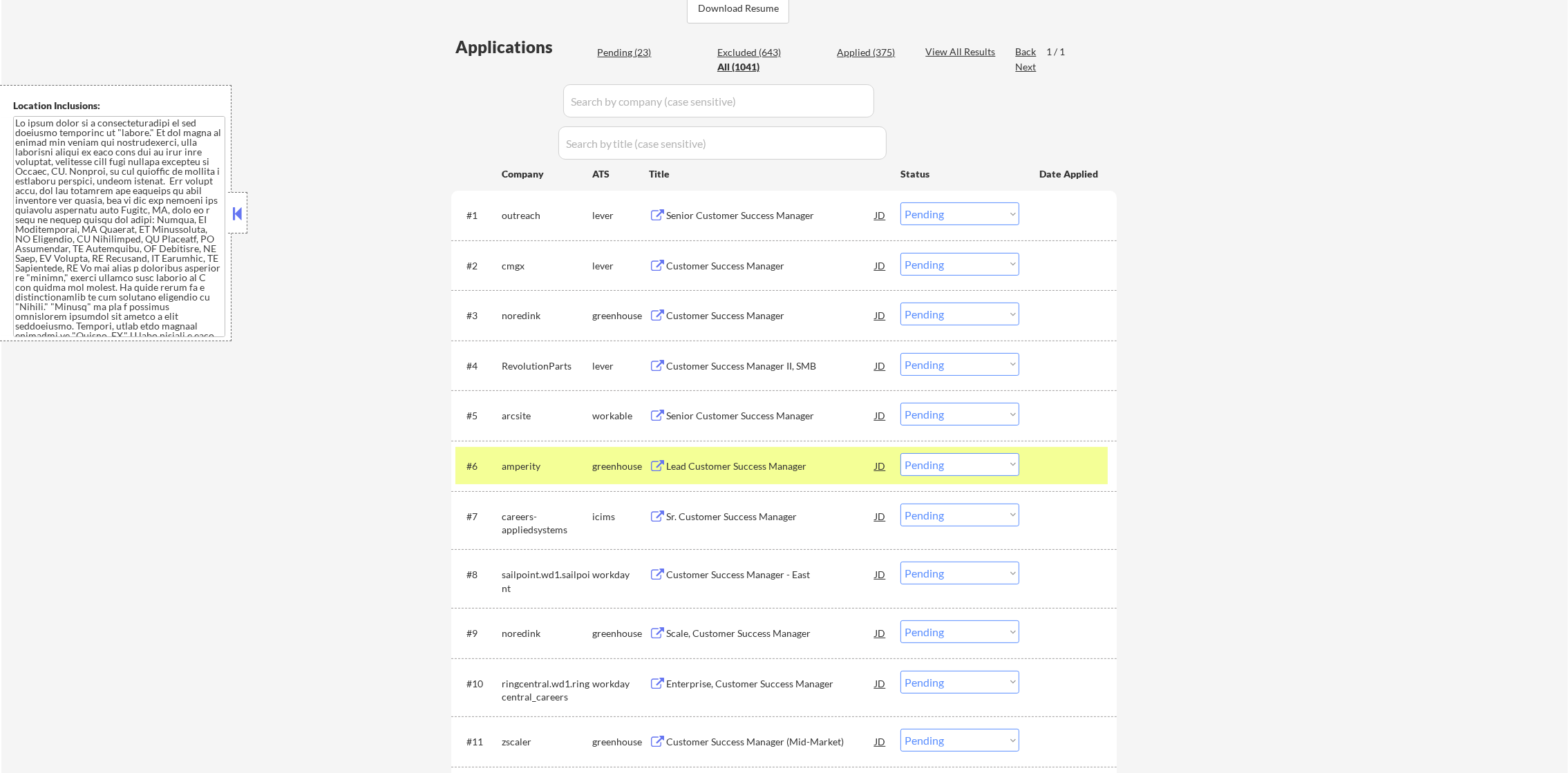
select select ""applied""
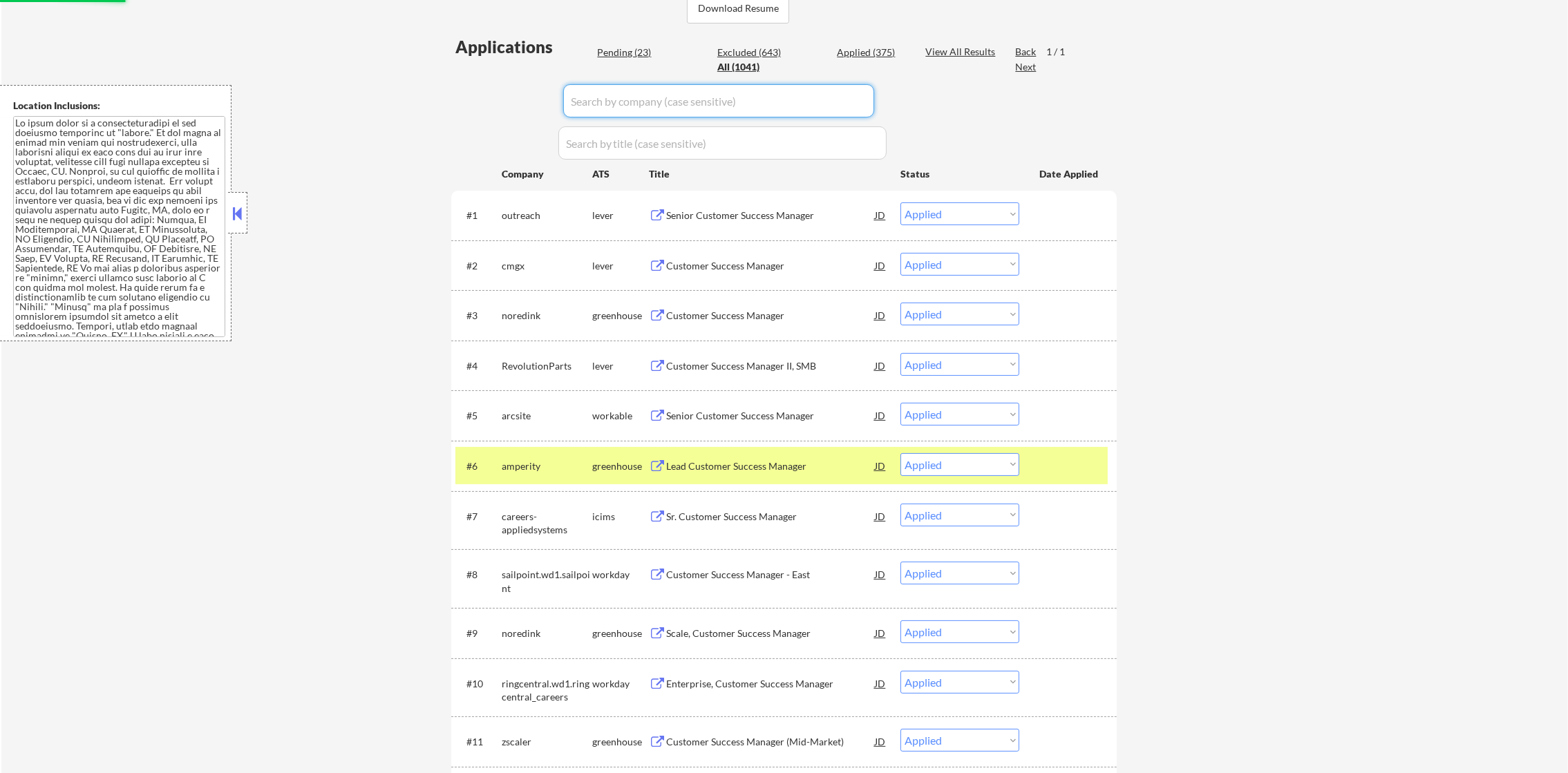
paste input "servicenow"
type input "servicenow"
select select ""excluded""
select select ""excluded__location_""
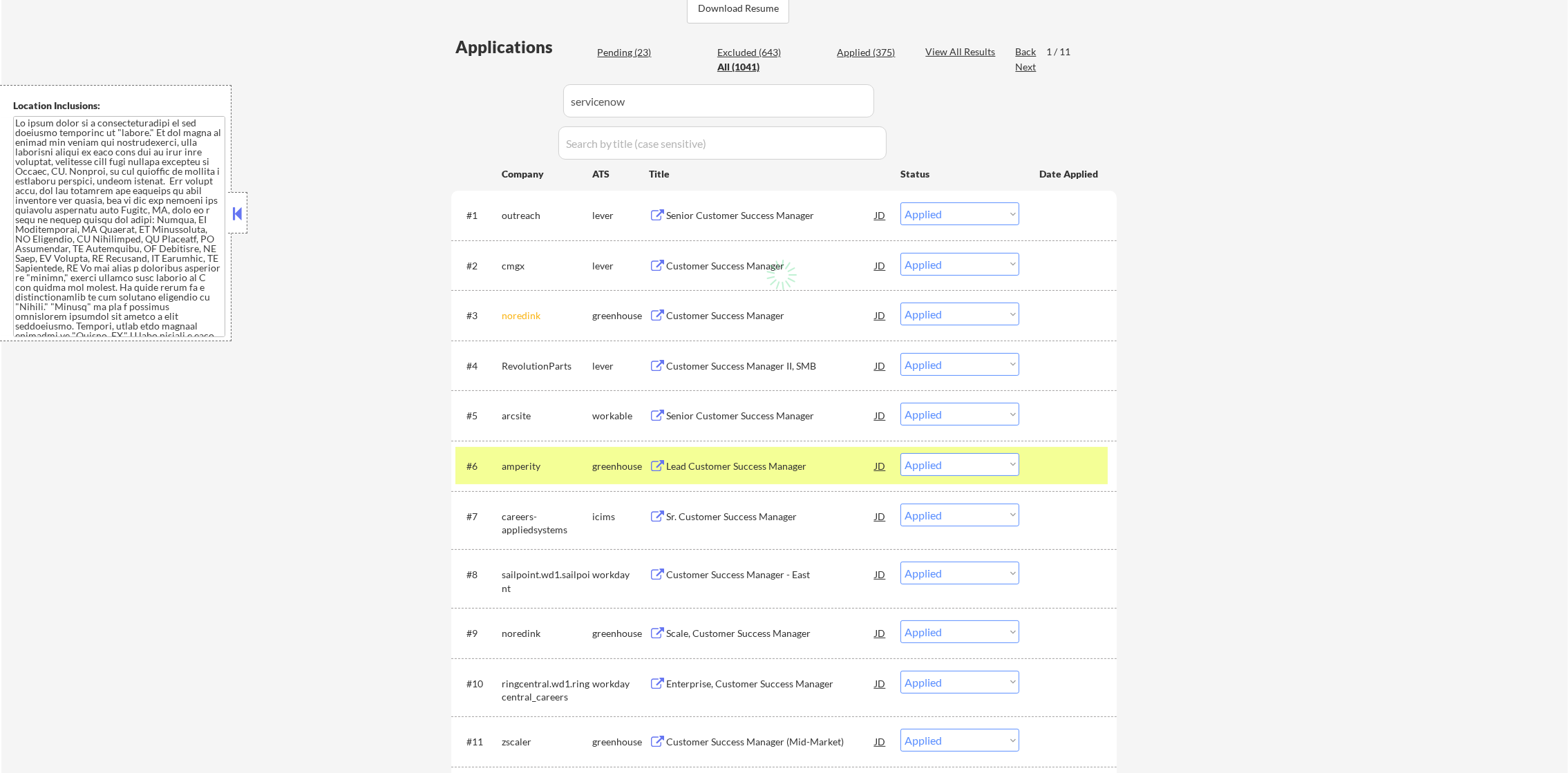
select select ""excluded__location_""
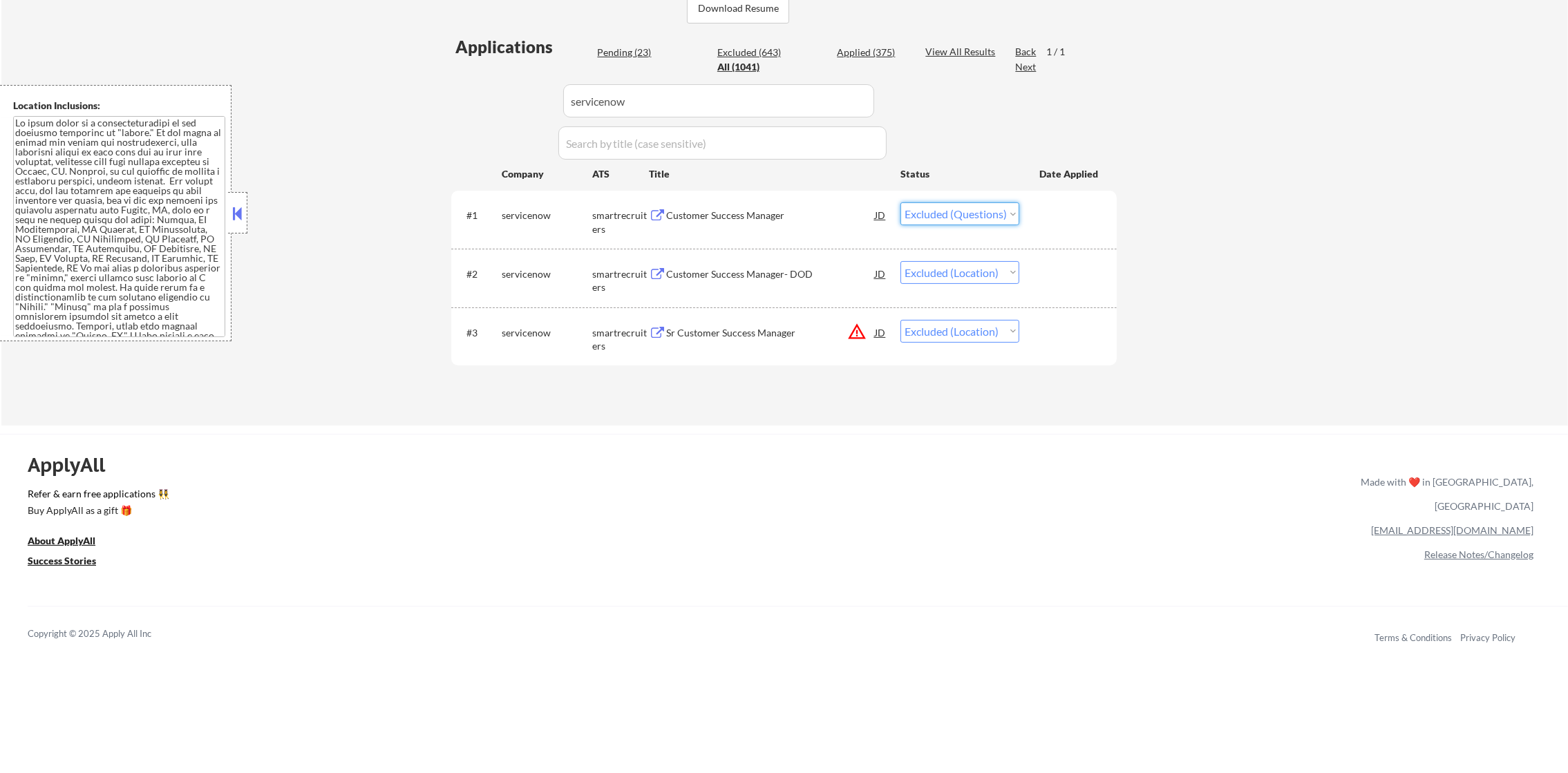
click at [974, 216] on select "Choose an option... Pending Applied Excluded (Questions) Excluded (Expired) Exc…" at bounding box center [960, 214] width 119 height 23
click at [1222, 258] on div "← Return to /applysquad Mailslurp Inbox Job Search Builder [PERSON_NAME] User E…" at bounding box center [784, 67] width 1566 height 716
click at [971, 211] on select "Choose an option... Pending Applied Excluded (Questions) Excluded (Expired) Exc…" at bounding box center [960, 214] width 119 height 23
select select ""pending""
click at [900, 202] on select "Choose an option... Pending Applied Excluded (Questions) Excluded (Expired) Exc…" at bounding box center [960, 214] width 119 height 23
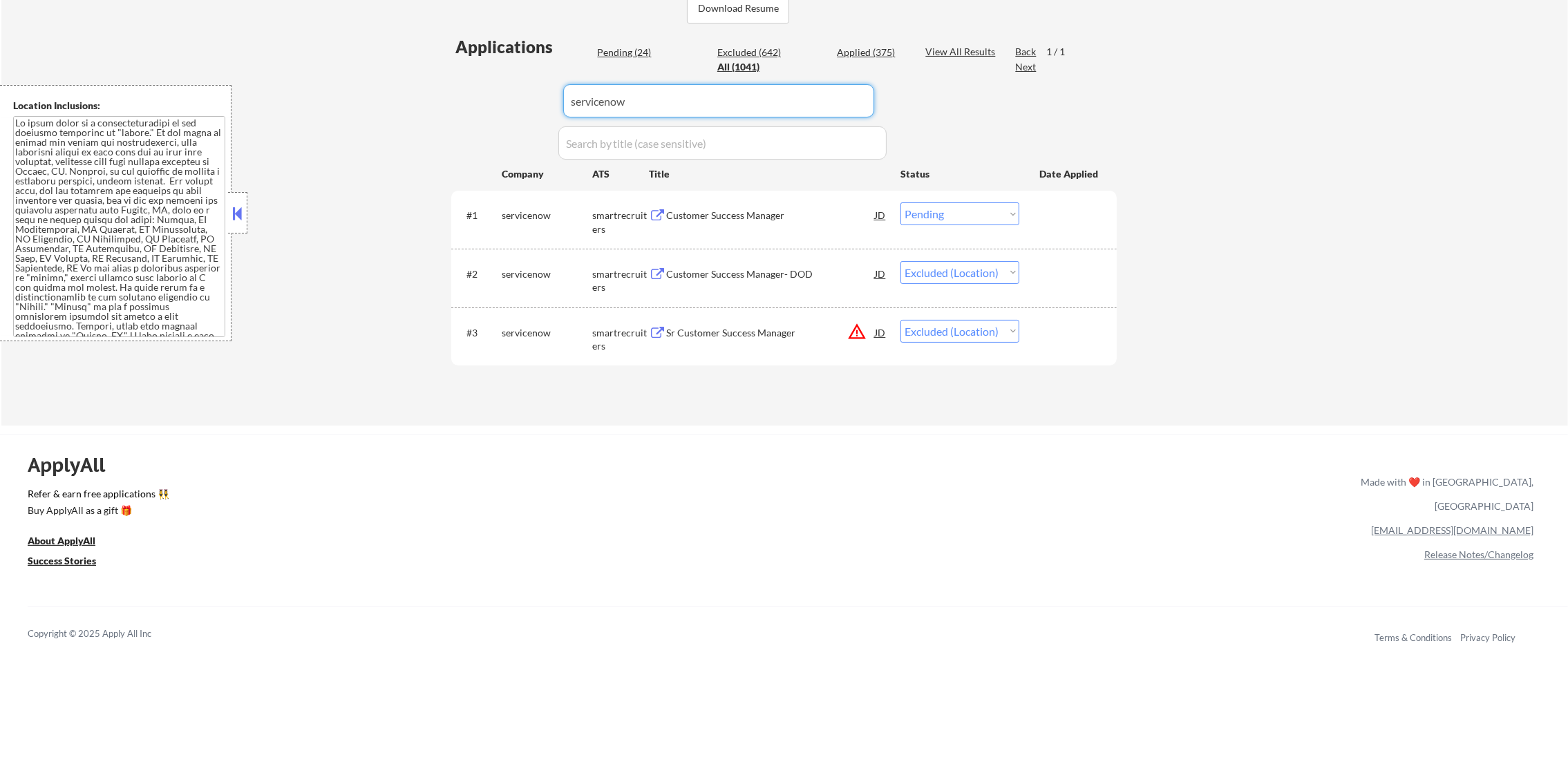
drag, startPoint x: 638, startPoint y: 95, endPoint x: 483, endPoint y: 113, distance: 156.0
click at [483, 113] on div "Applications Pending (24) Excluded (642) Applied (375) All (1041) View All Resu…" at bounding box center [784, 217] width 665 height 364
click at [458, 107] on div "Applications Pending (24) Excluded (642) Applied (375) All (1041) View All Resu…" at bounding box center [784, 217] width 665 height 364
select select ""applied""
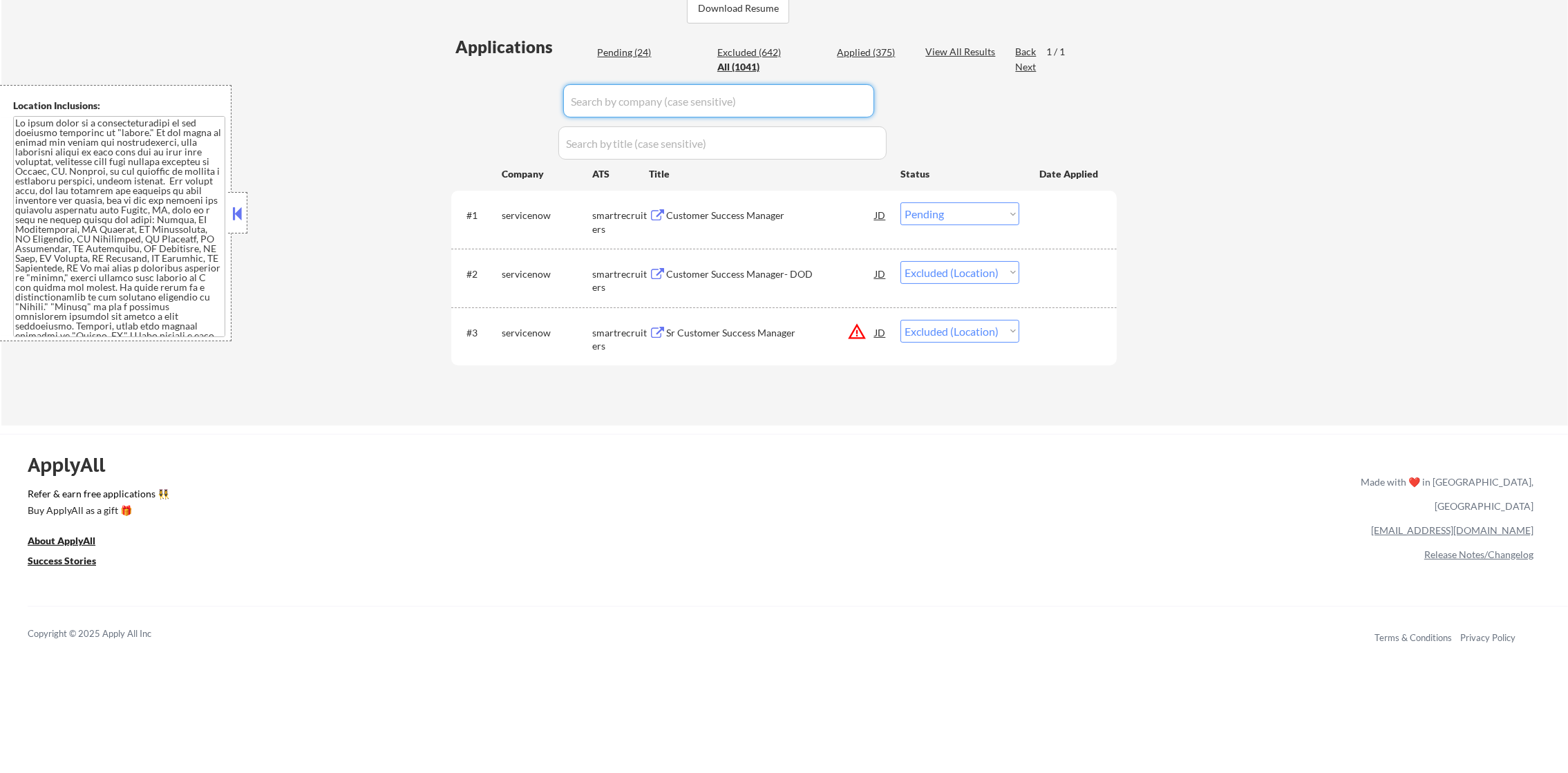
select select ""applied""
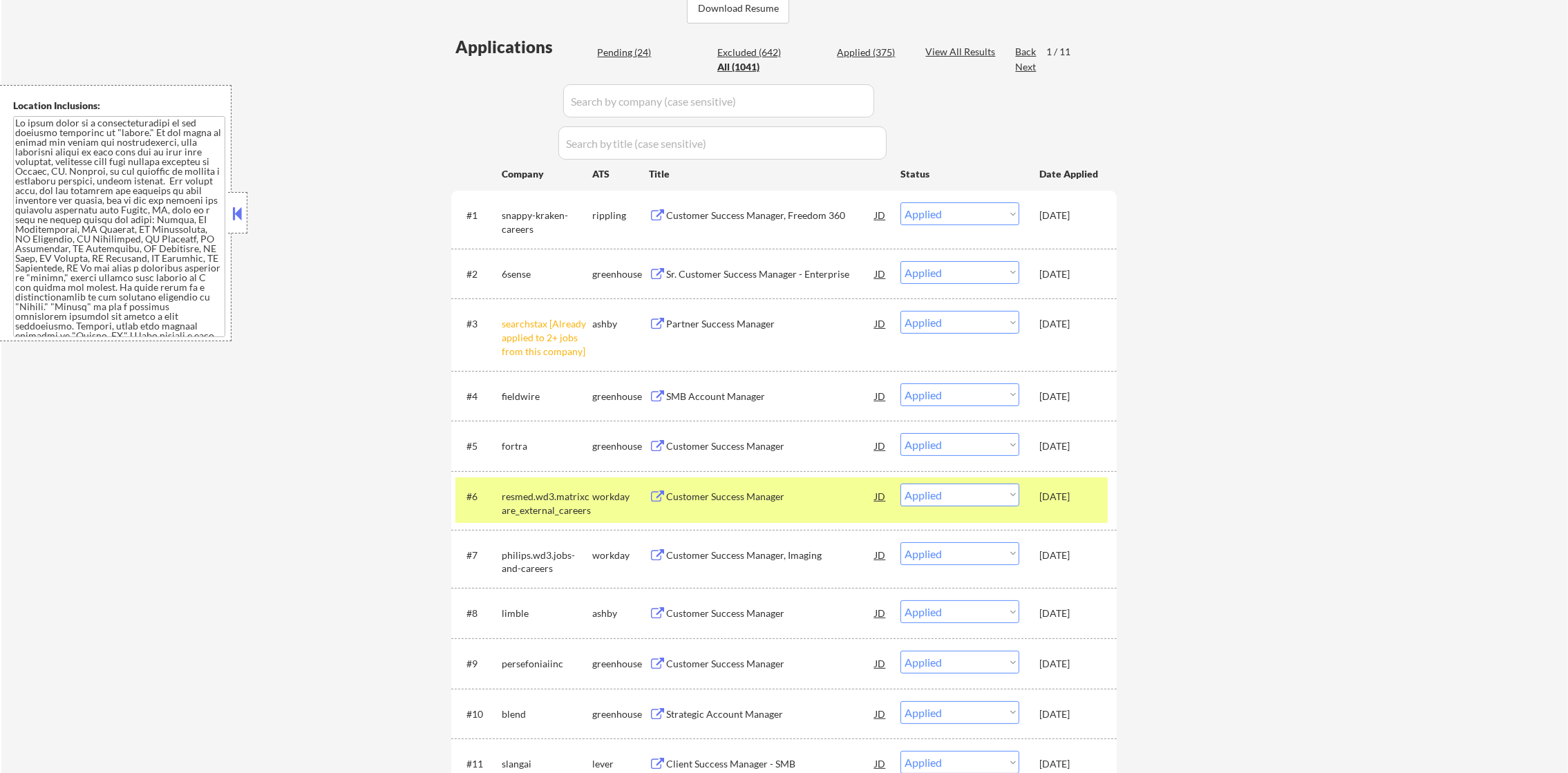
click at [635, 51] on div "Pending (24)" at bounding box center [631, 52] width 69 height 14
select select ""pending""
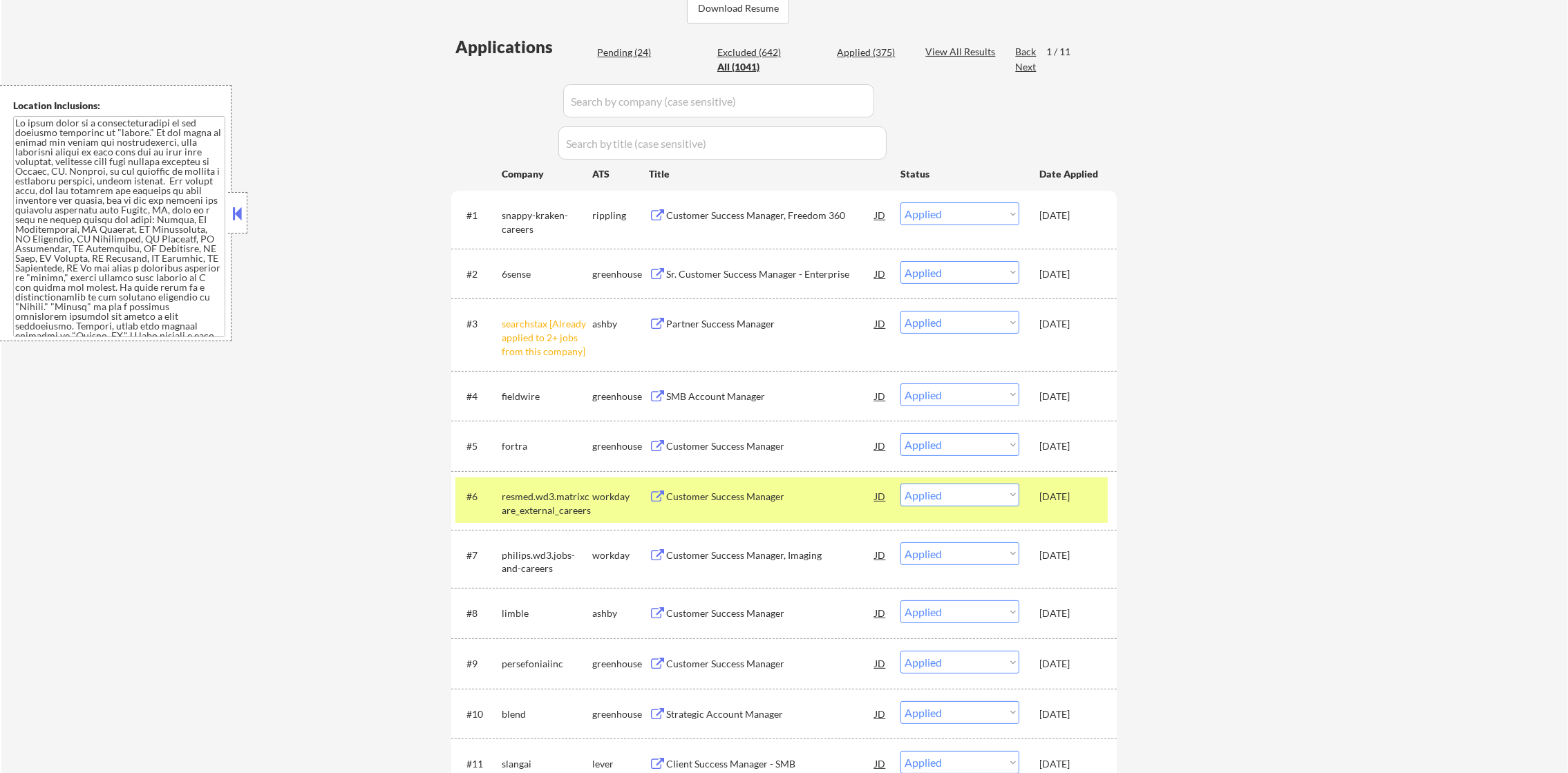
select select ""pending""
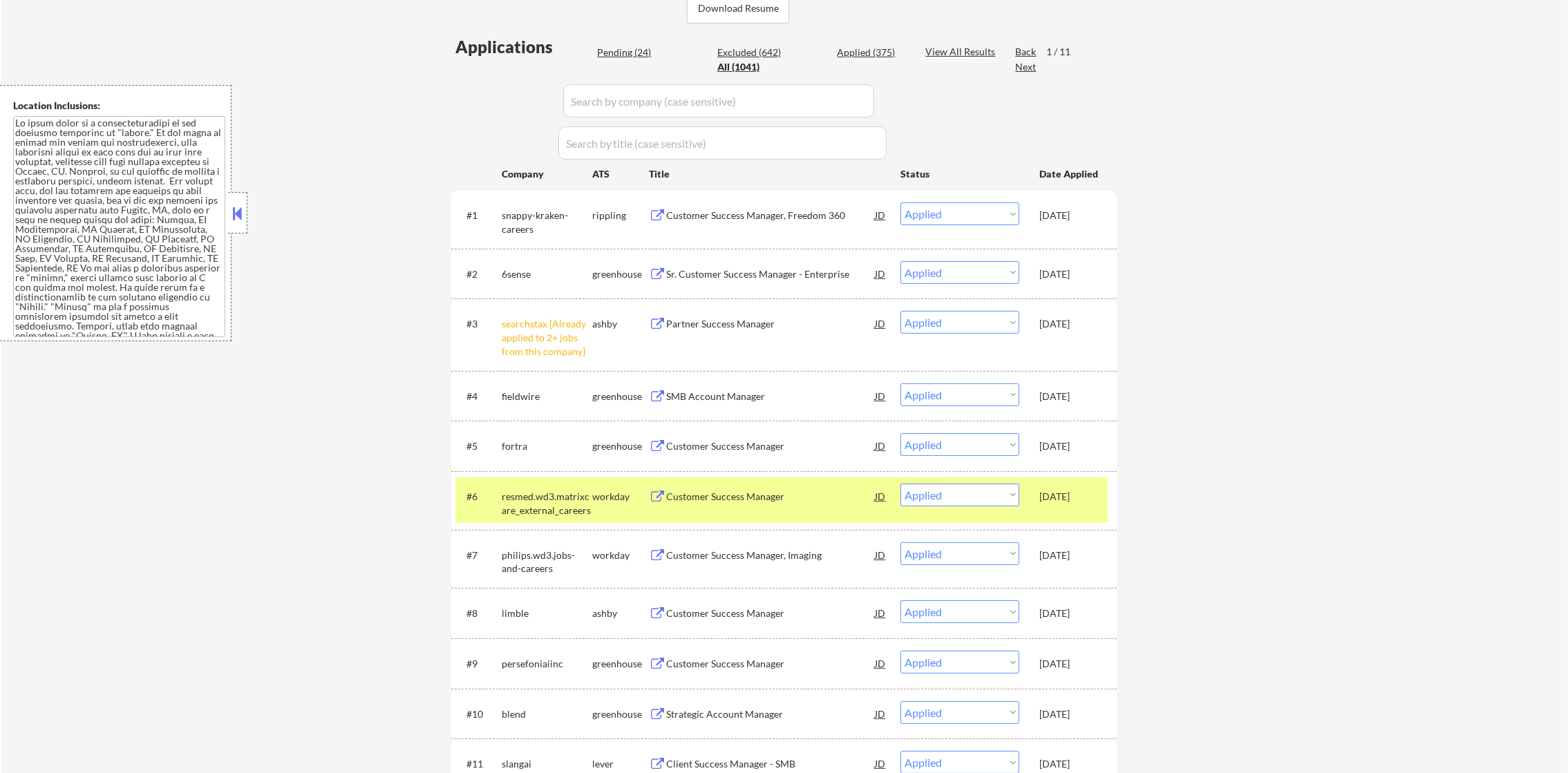
select select ""pending""
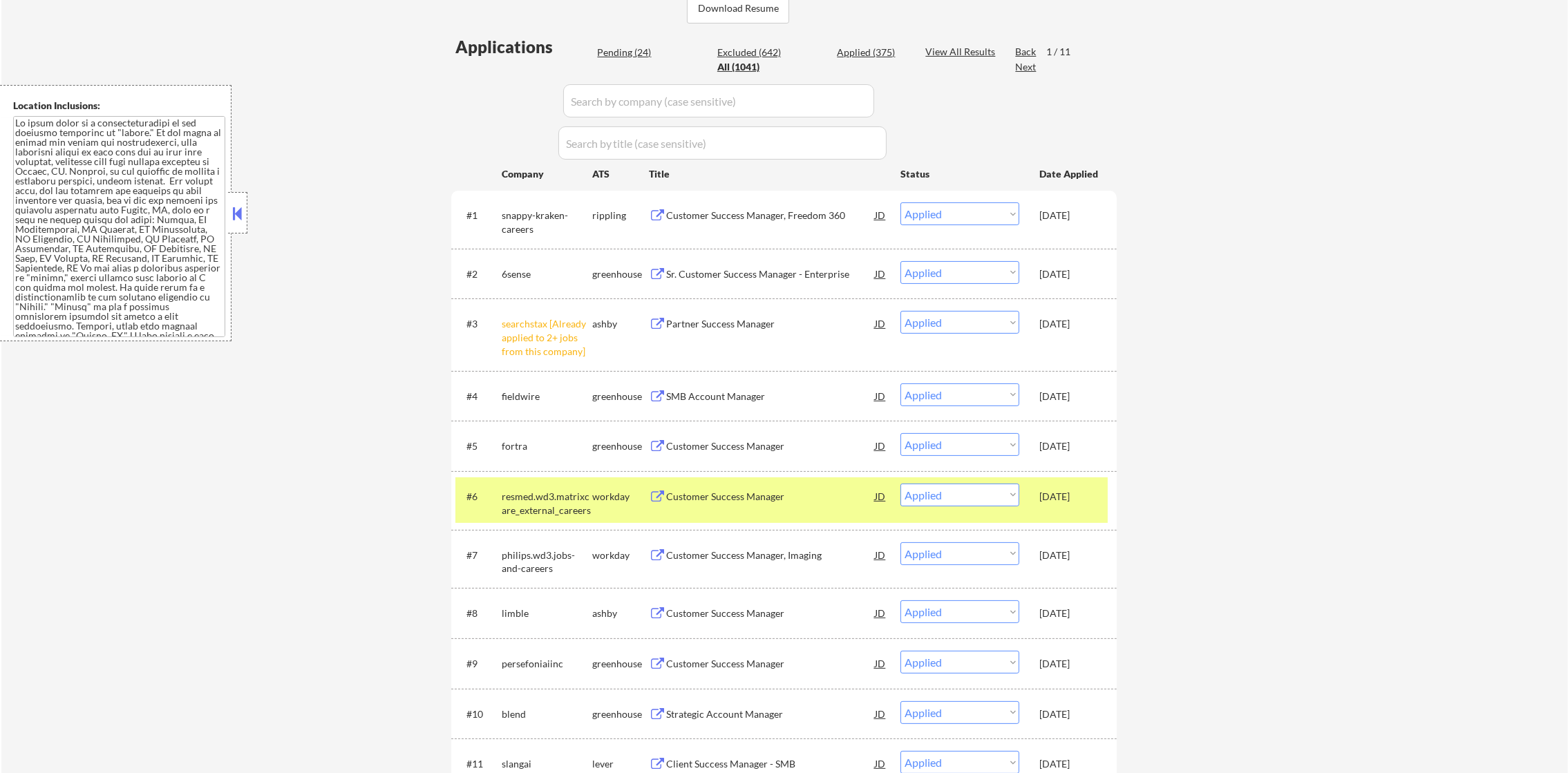
select select ""pending""
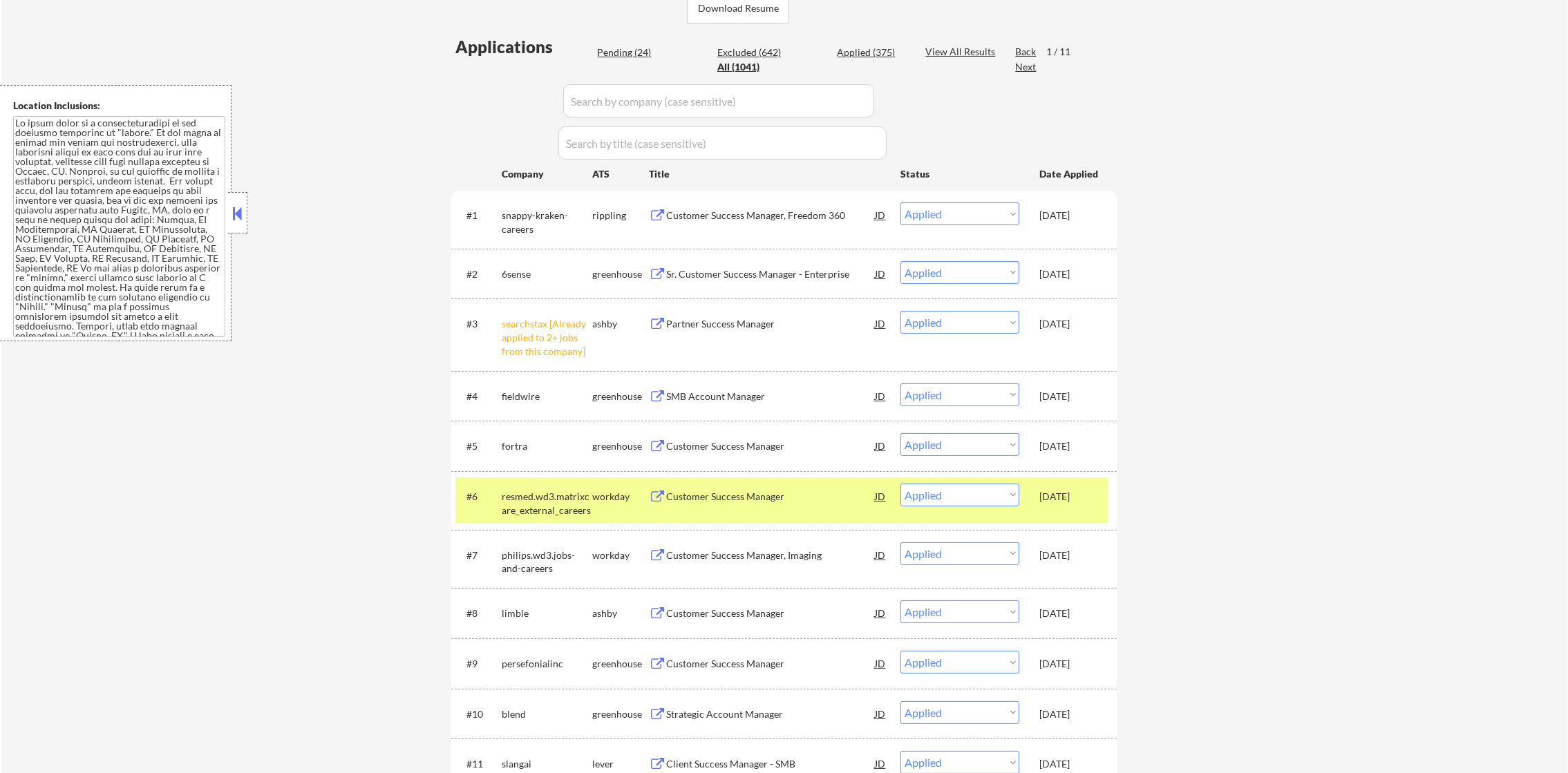
select select ""pending""
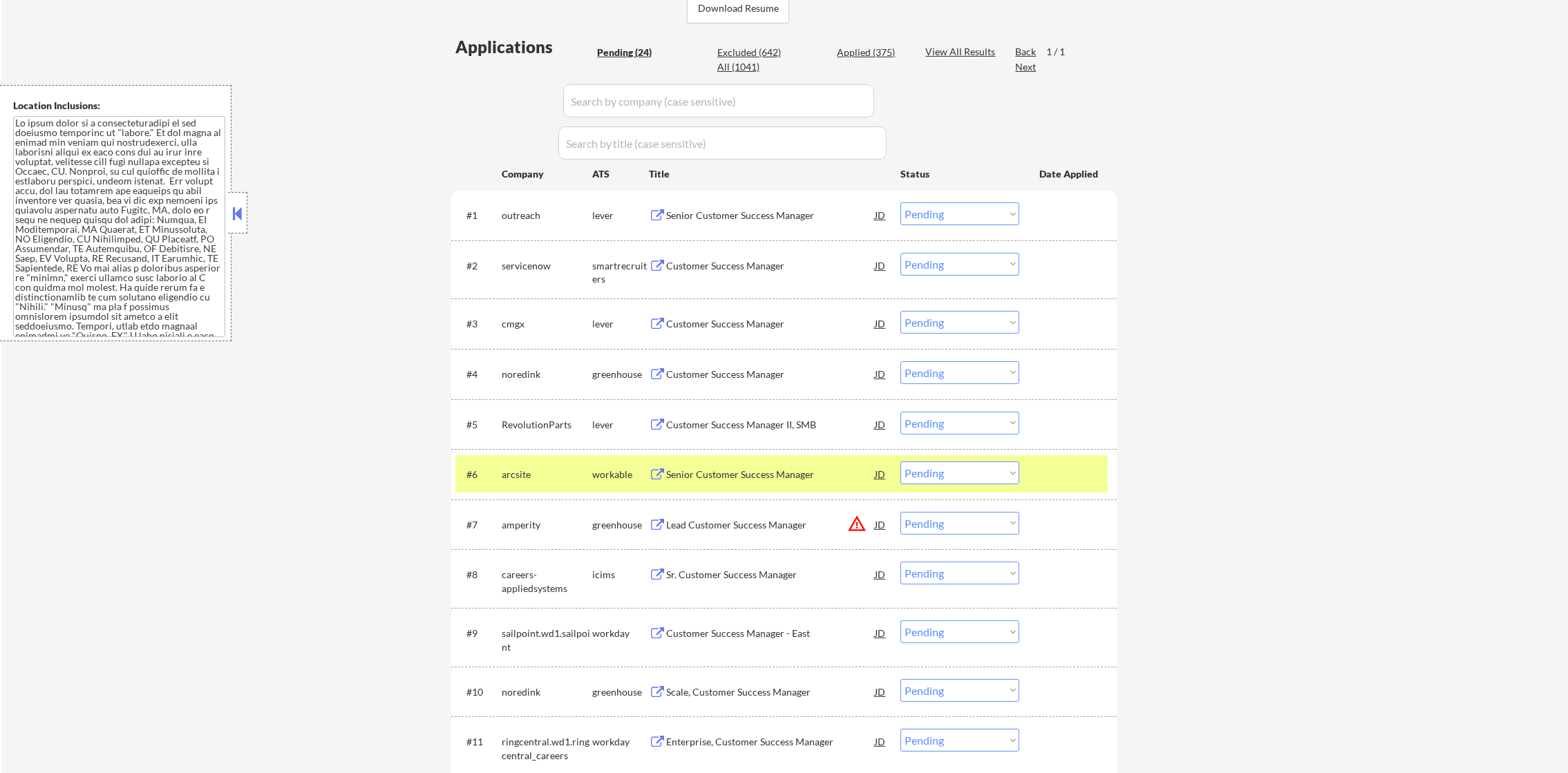
click at [530, 484] on div "arcsite" at bounding box center [547, 474] width 90 height 25
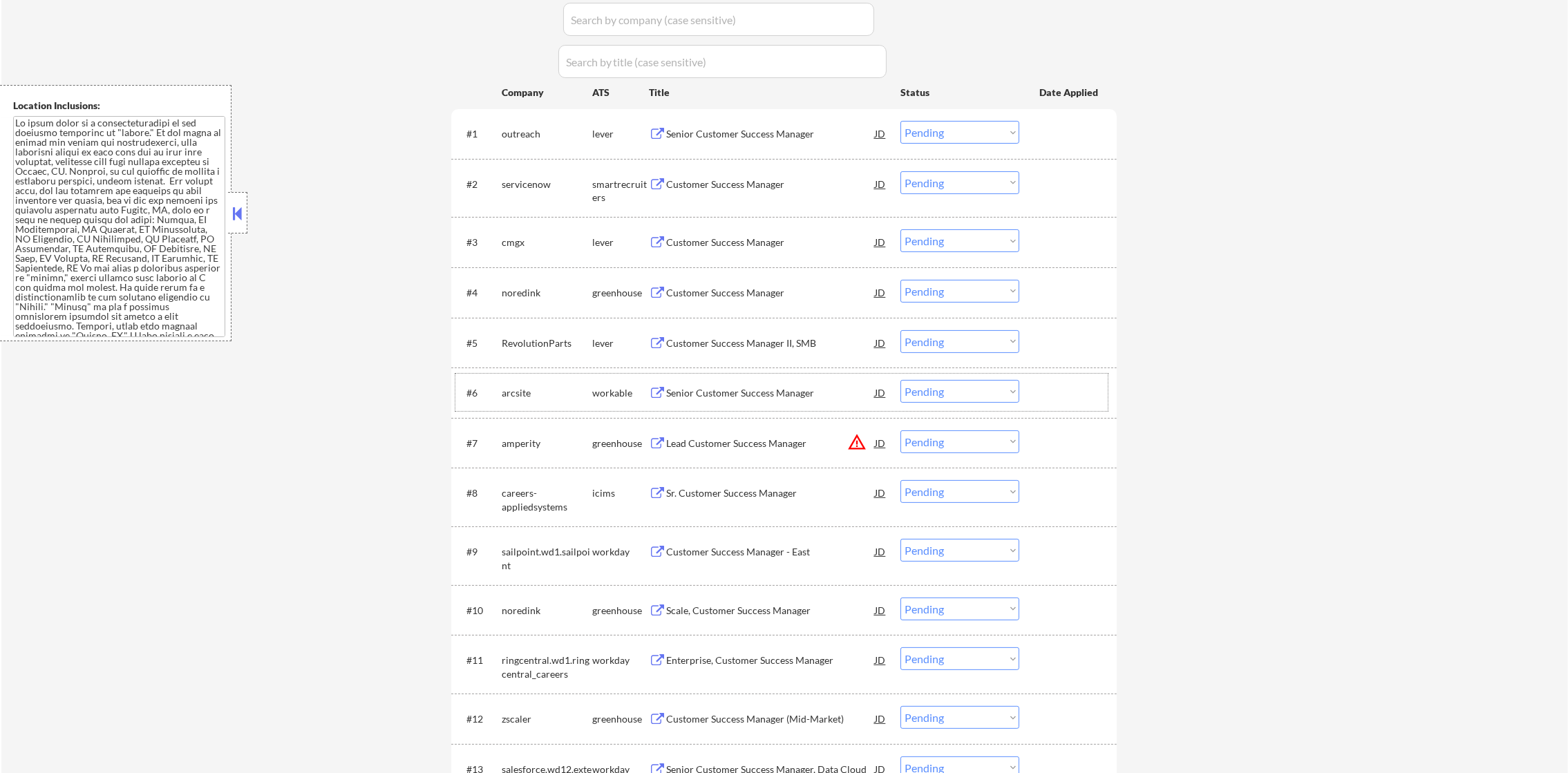
scroll to position [587, 0]
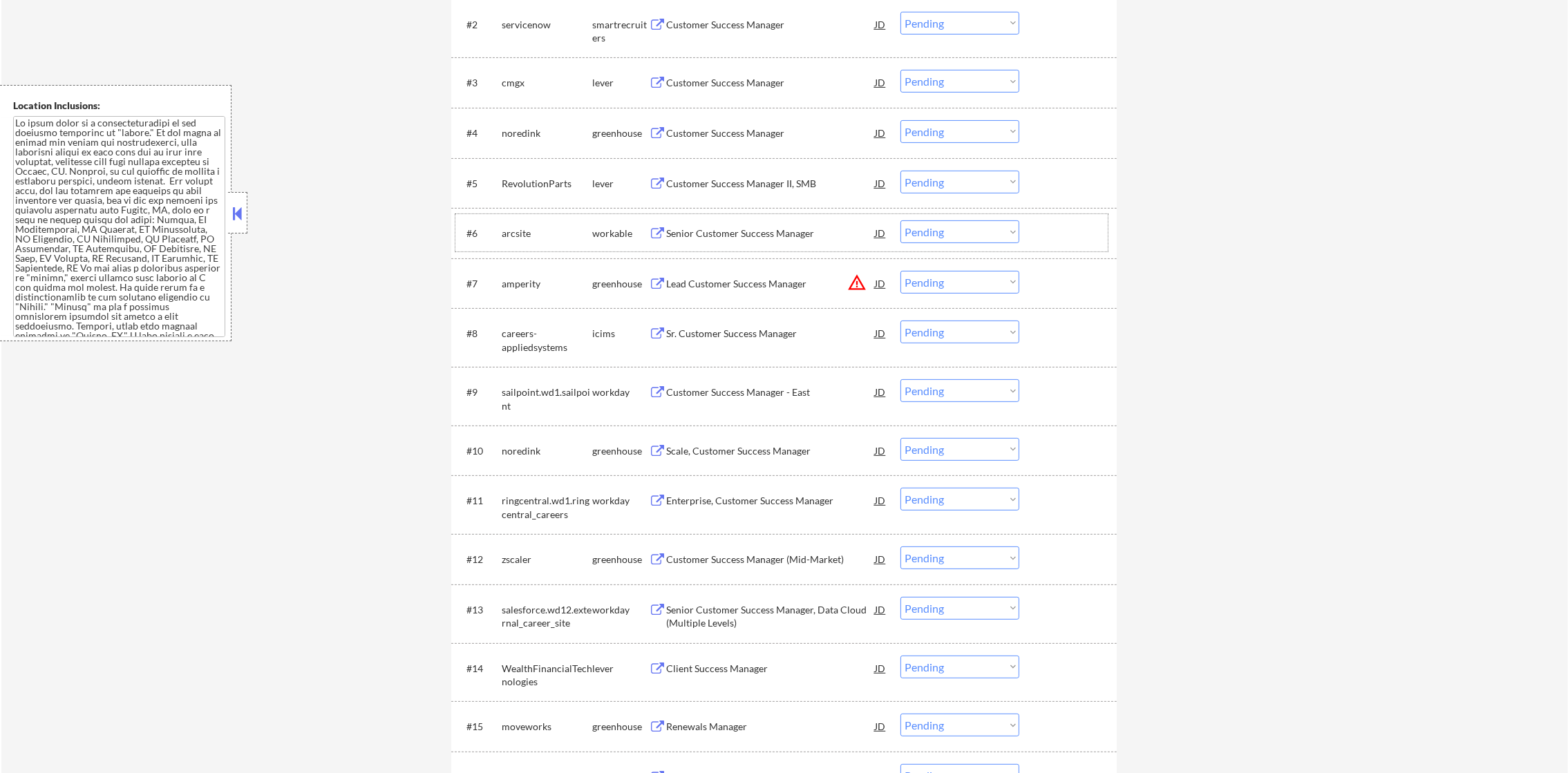
click at [852, 285] on button "warning_amber" at bounding box center [857, 283] width 20 height 20
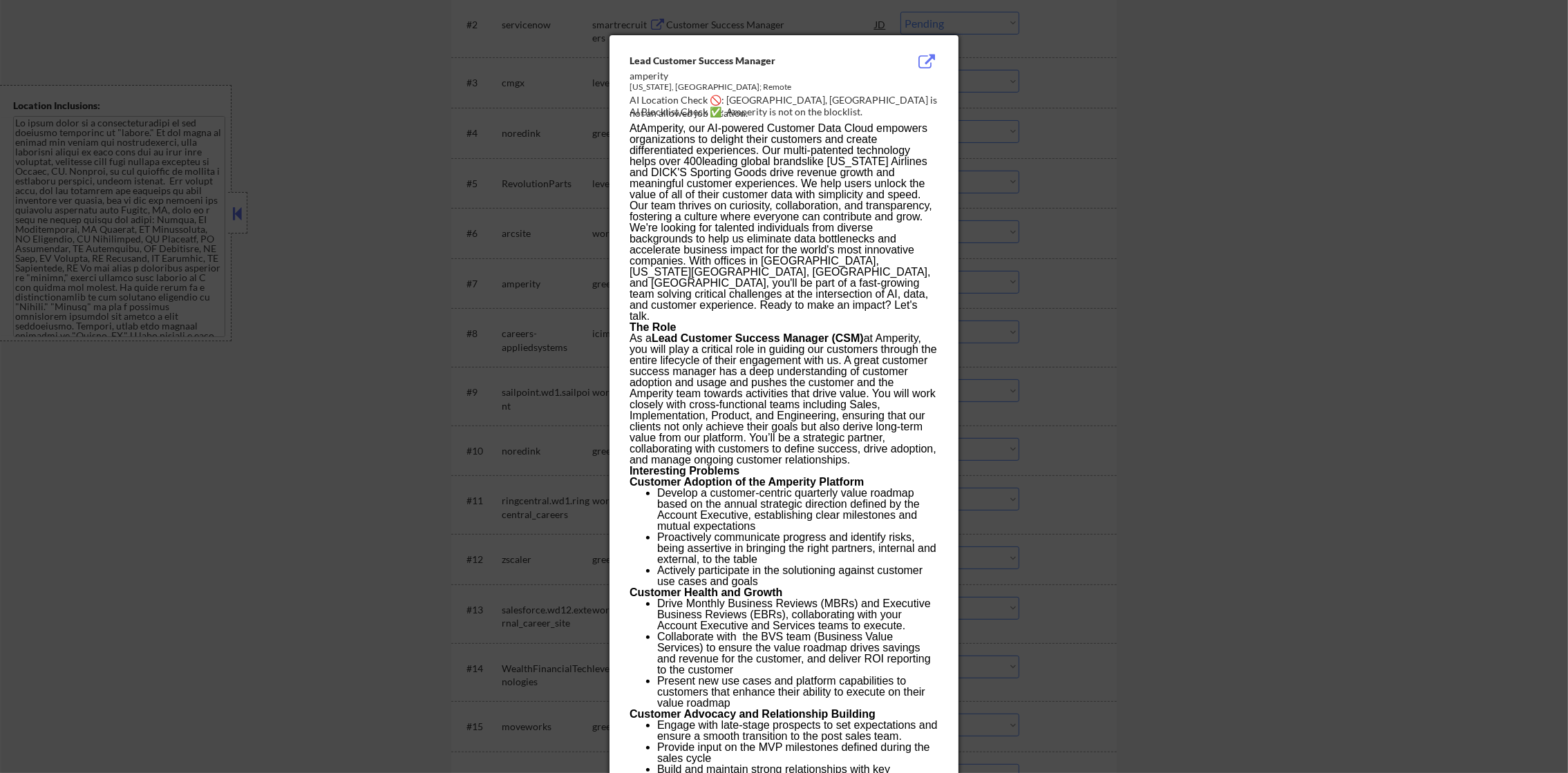
click at [1197, 236] on div at bounding box center [784, 386] width 1568 height 773
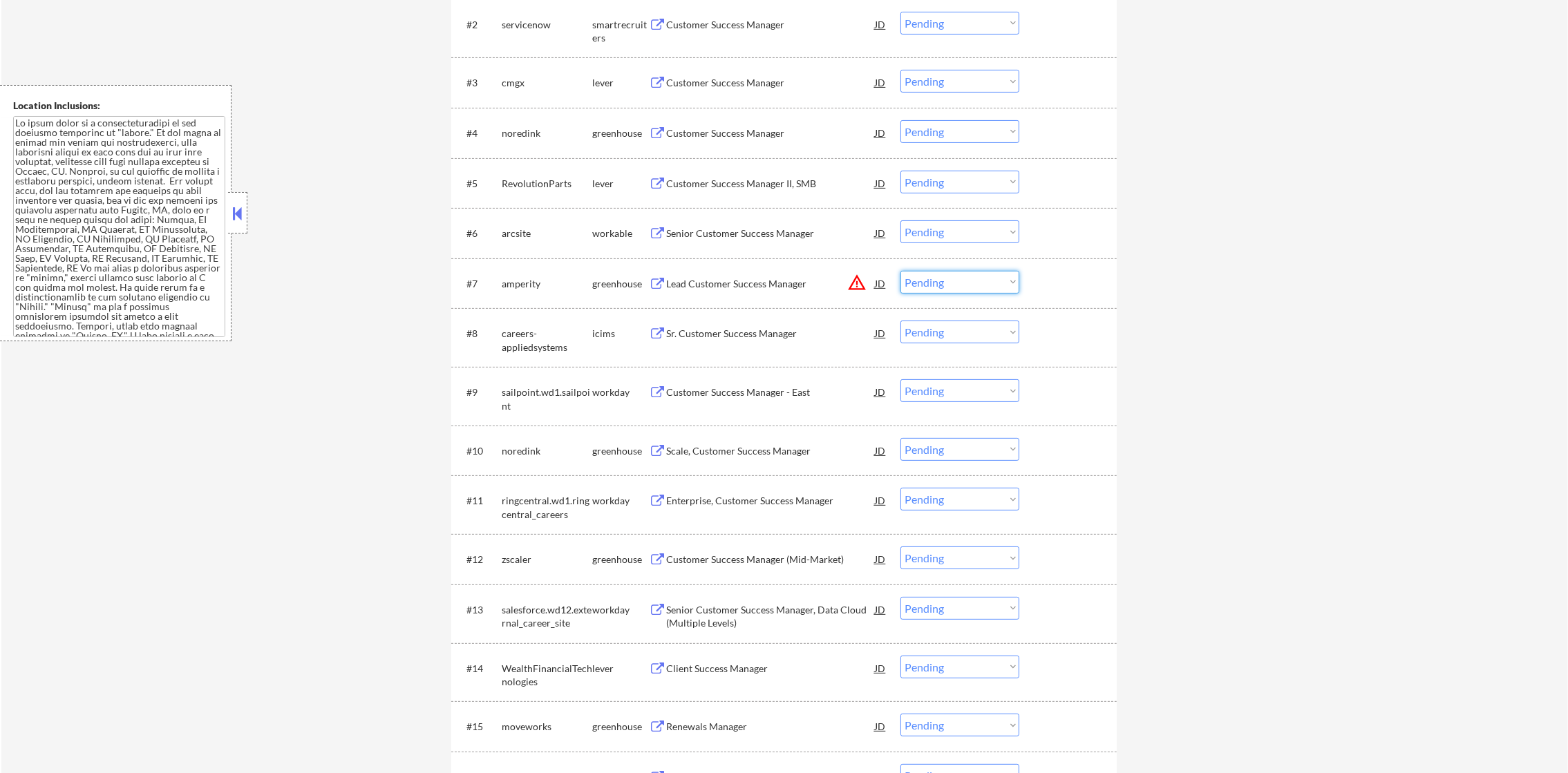
click at [951, 285] on select "Choose an option... Pending Applied Excluded (Questions) Excluded (Expired) Exc…" at bounding box center [960, 282] width 119 height 23
click at [909, 276] on select "Choose an option... Pending Applied Excluded (Questions) Excluded (Expired) Exc…" at bounding box center [960, 282] width 119 height 23
click at [900, 271] on select "Choose an option... Pending Applied Excluded (Questions) Excluded (Expired) Exc…" at bounding box center [960, 282] width 119 height 23
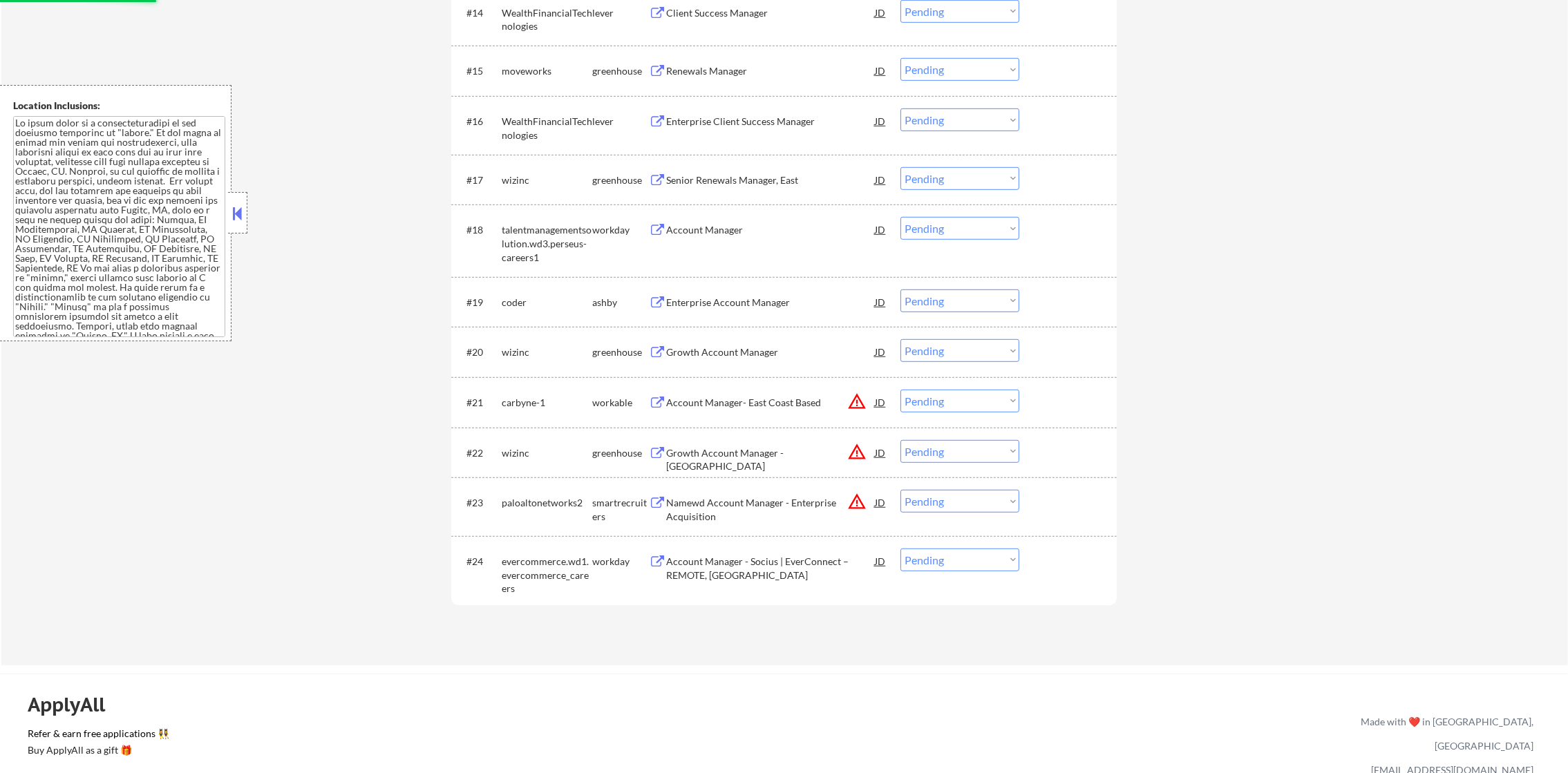
scroll to position [1243, 0]
select select ""pending""
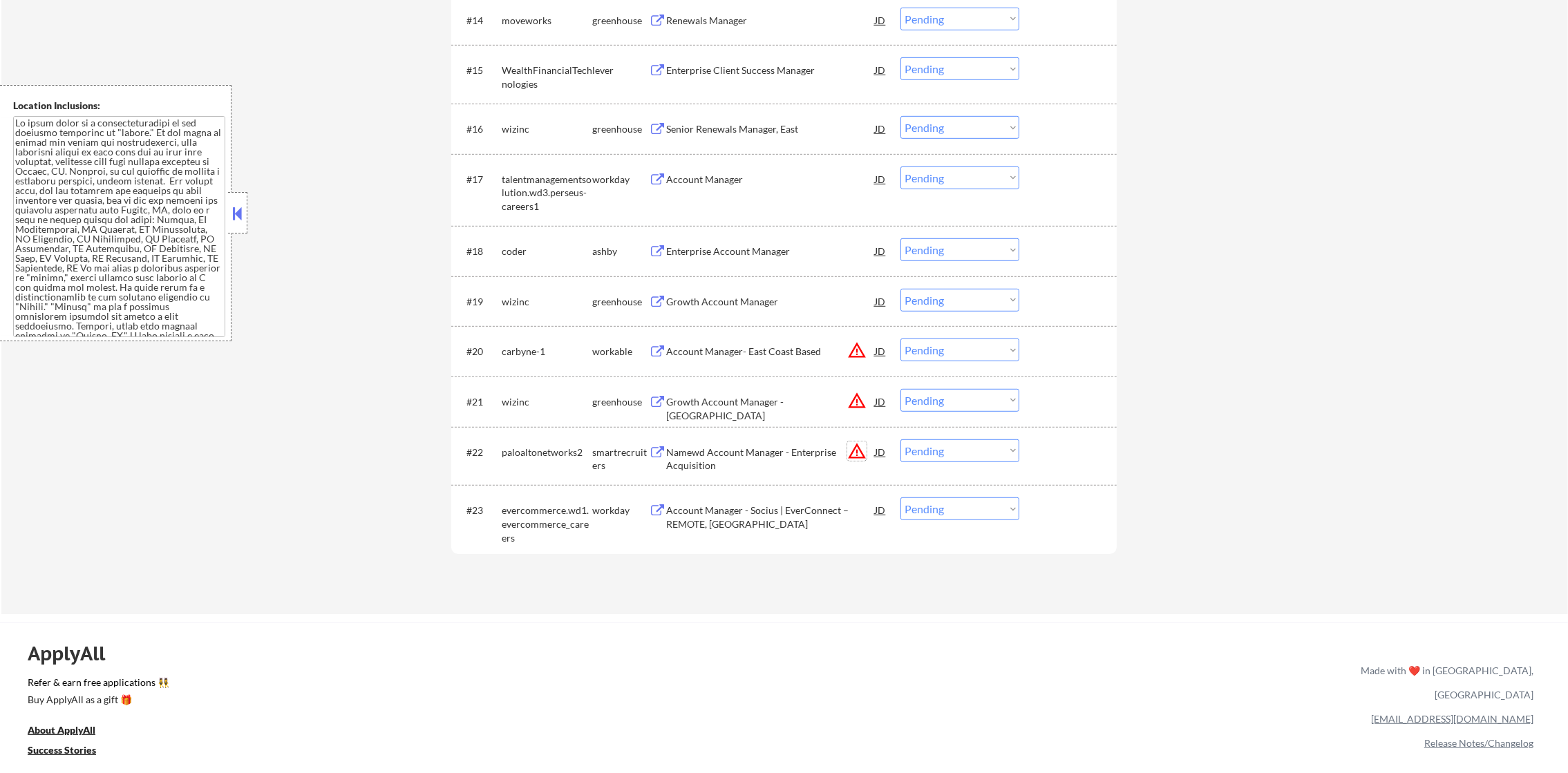
click at [857, 453] on button "warning_amber" at bounding box center [857, 451] width 20 height 20
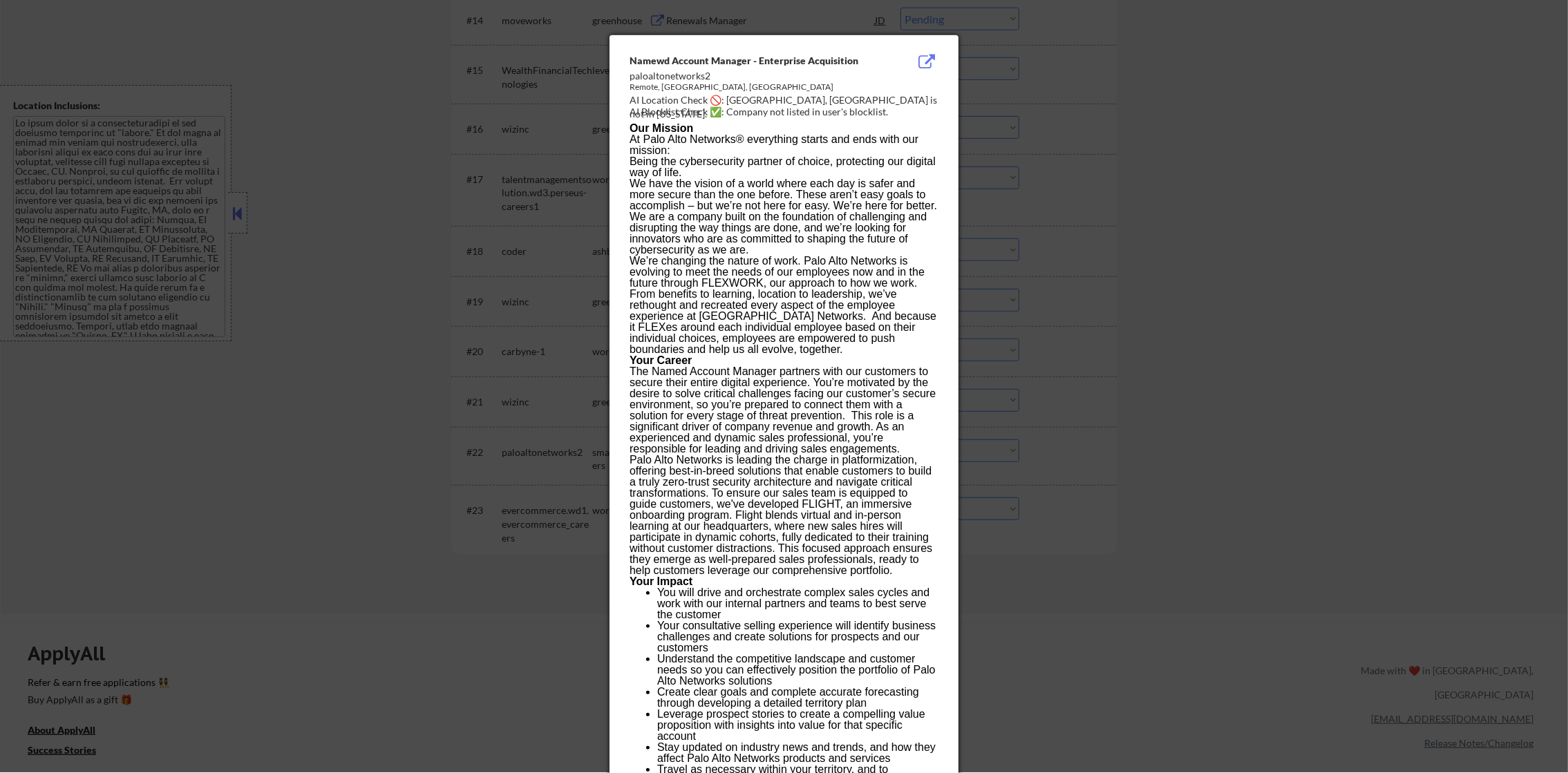
click at [1266, 302] on div at bounding box center [784, 386] width 1568 height 773
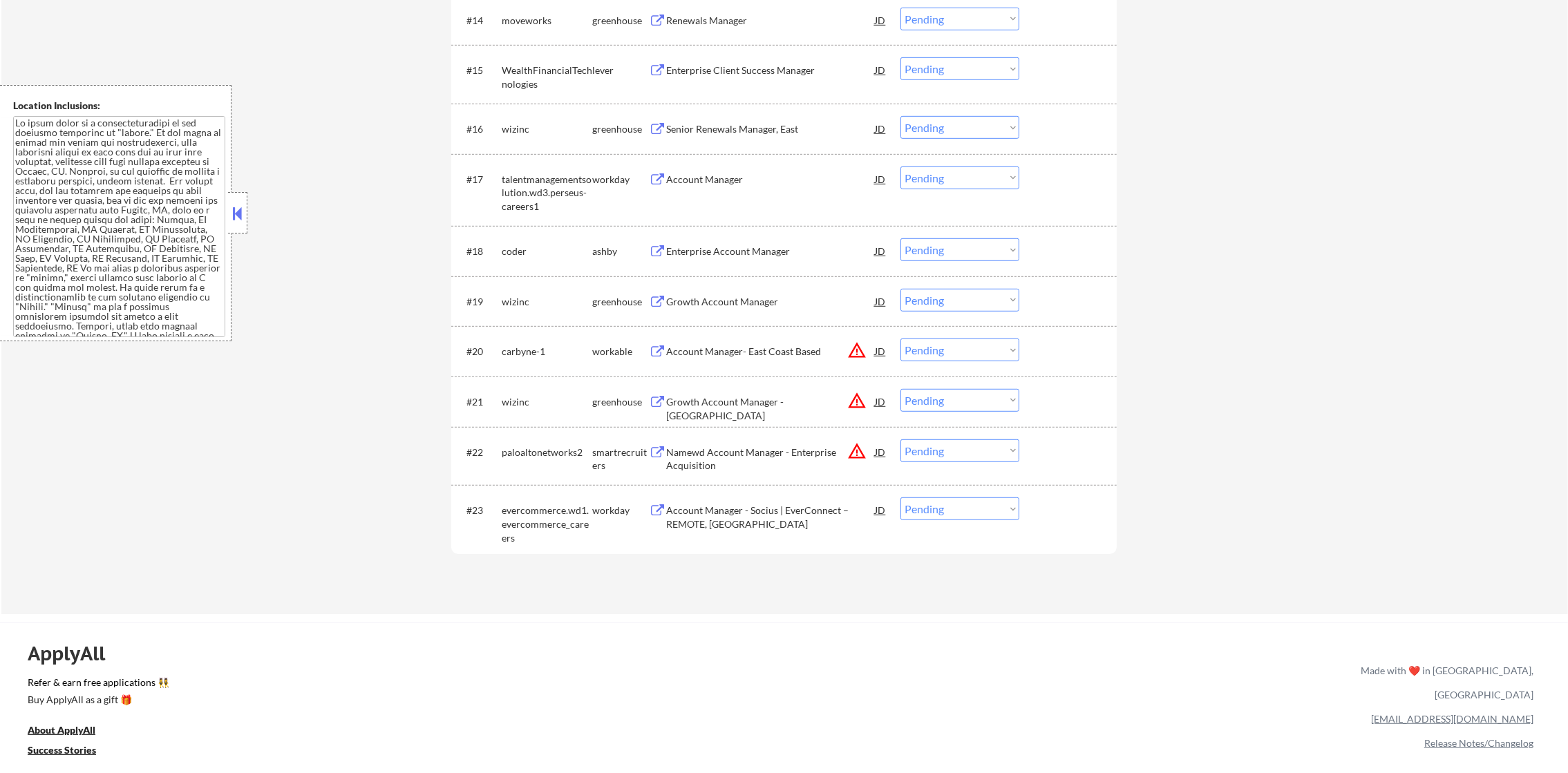
click at [973, 452] on select "Choose an option... Pending Applied Excluded (Questions) Excluded (Expired) Exc…" at bounding box center [960, 451] width 119 height 23
click at [900, 439] on select "Choose an option... Pending Applied Excluded (Questions) Excluded (Expired) Exc…" at bounding box center [960, 451] width 119 height 23
click at [860, 396] on button "warning_amber" at bounding box center [857, 401] width 20 height 20
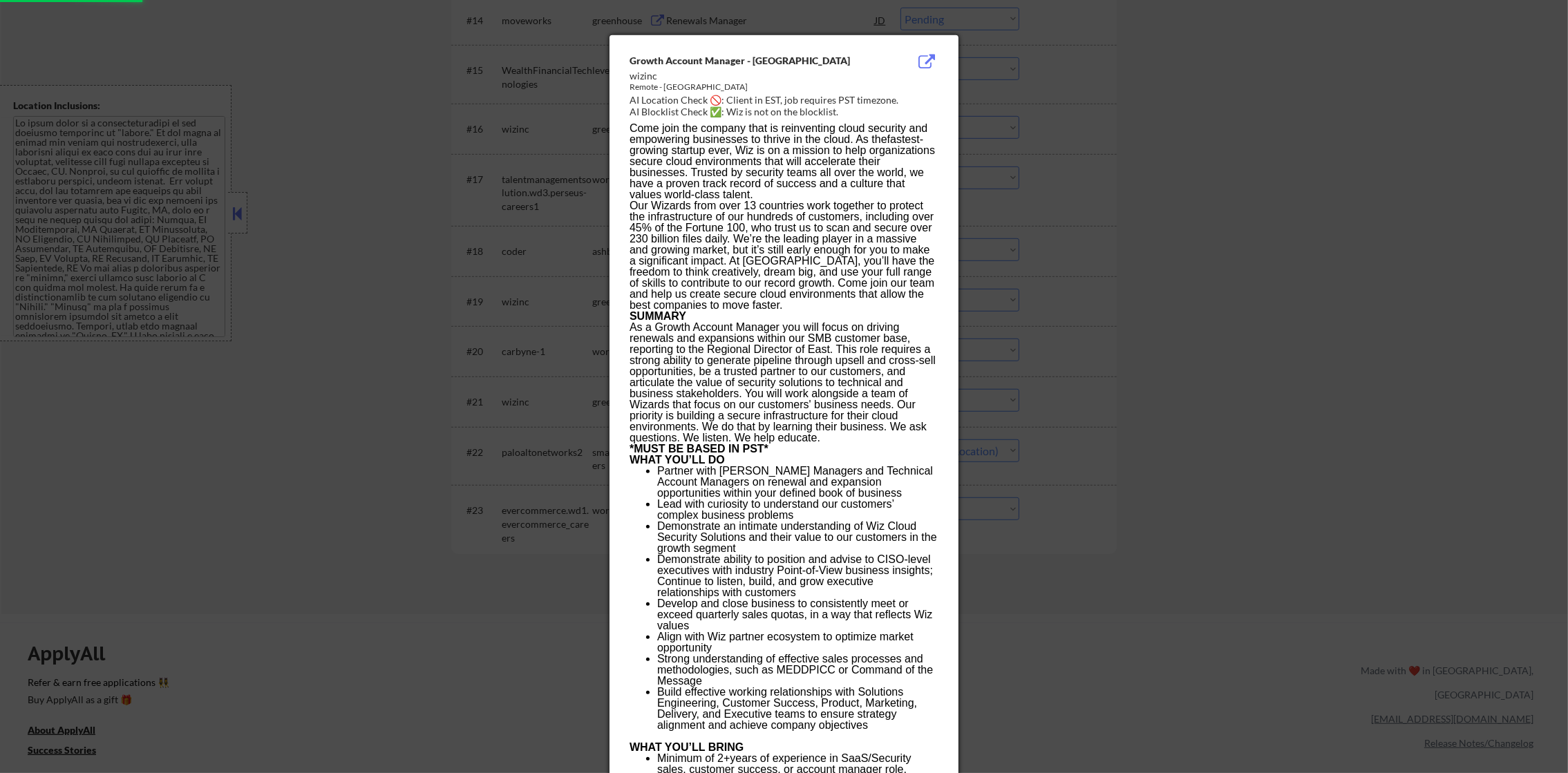
select select ""pending""
click at [1047, 345] on div at bounding box center [784, 386] width 1568 height 773
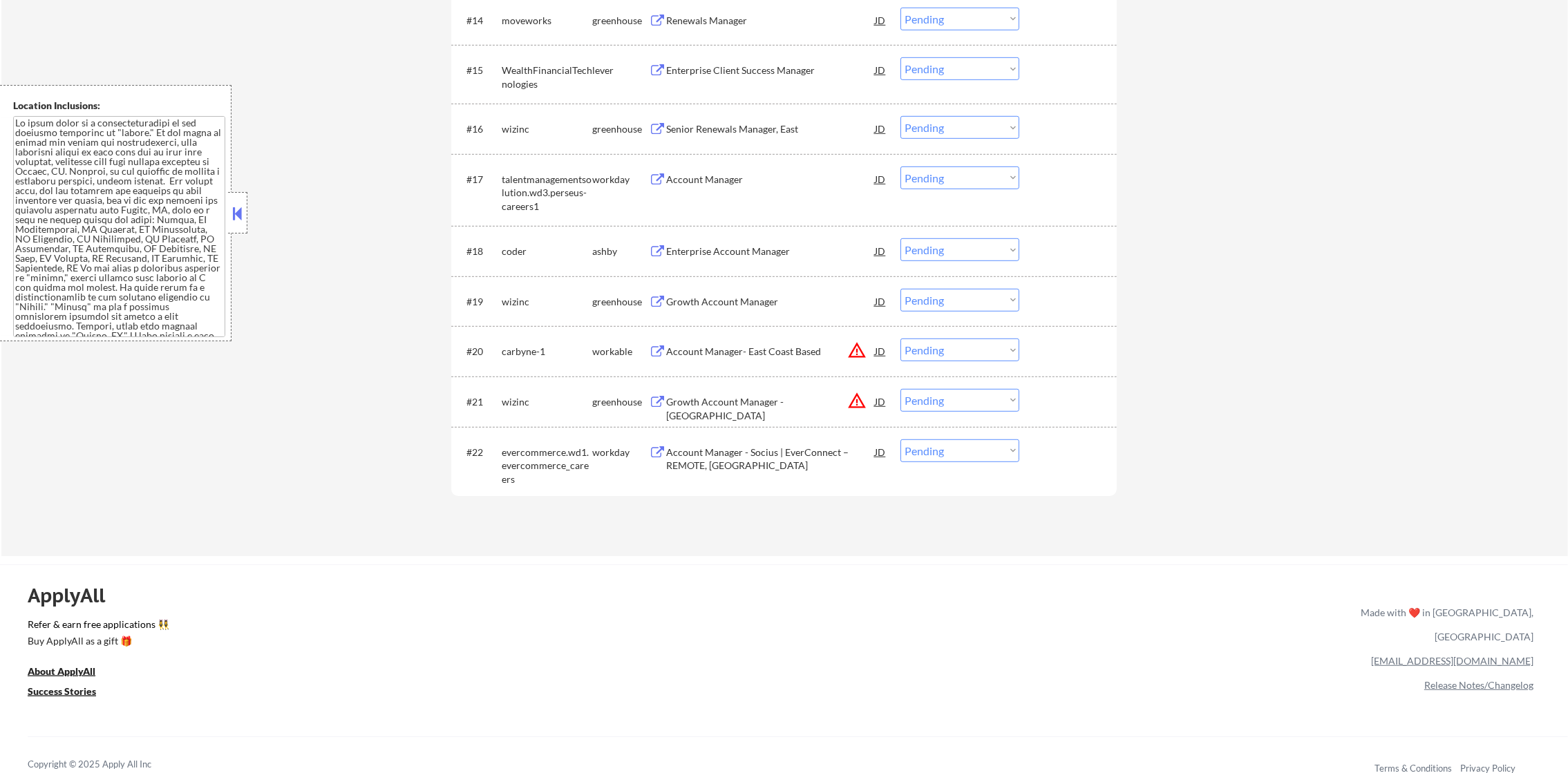
click at [849, 404] on button "warning_amber" at bounding box center [857, 401] width 20 height 20
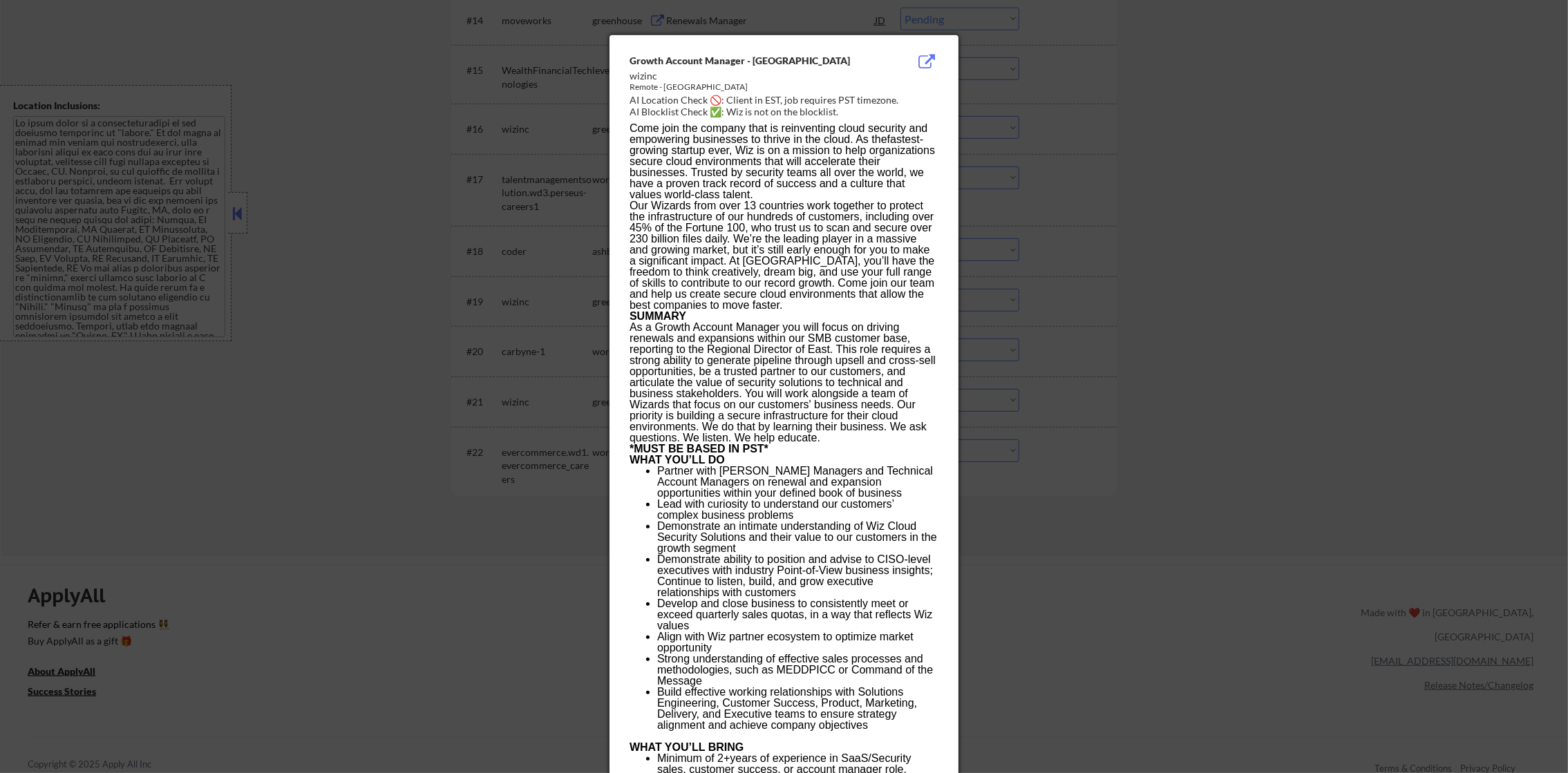
click at [1019, 395] on div at bounding box center [784, 386] width 1568 height 773
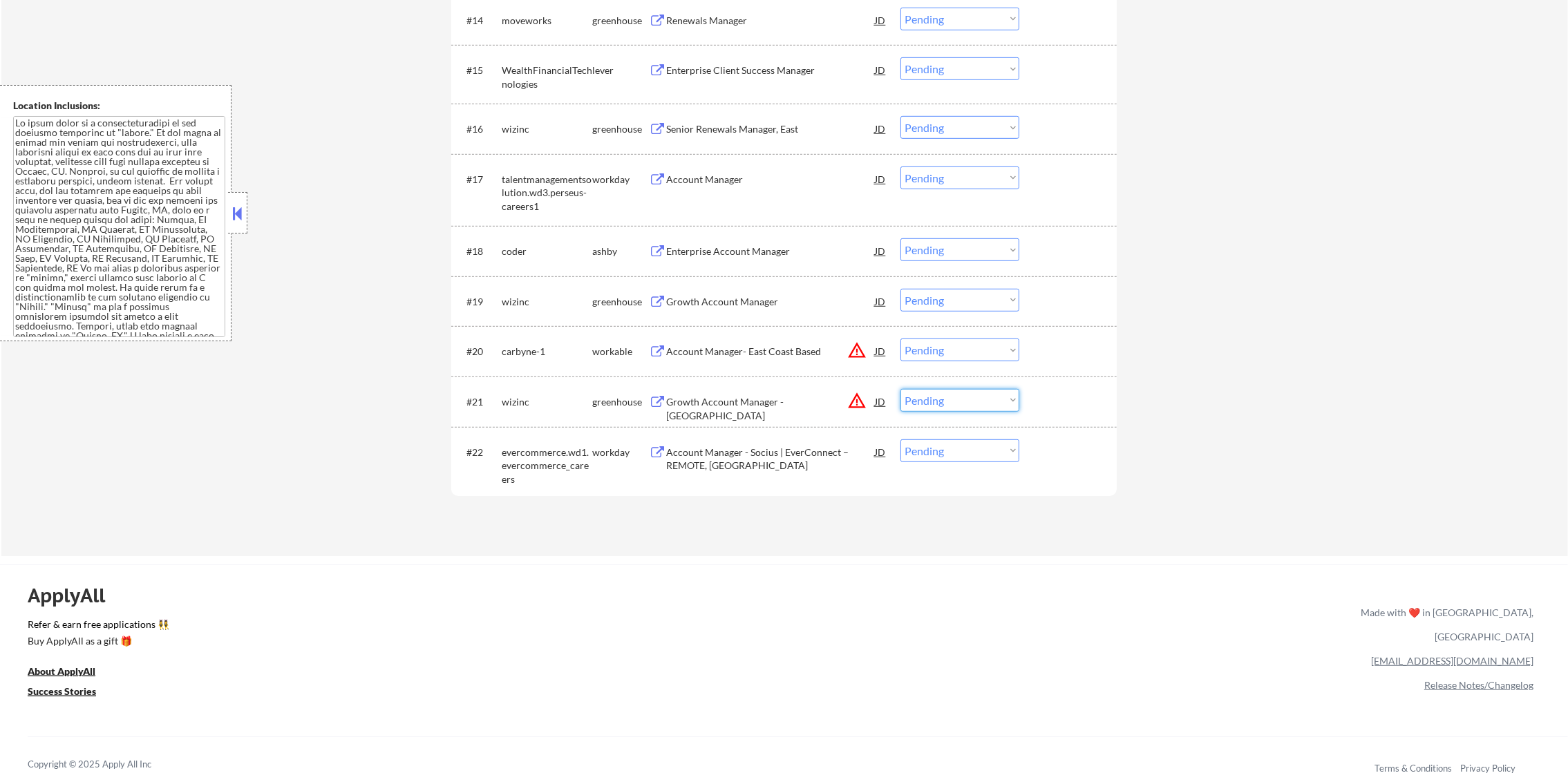
drag, startPoint x: 968, startPoint y: 400, endPoint x: 965, endPoint y: 414, distance: 14.3
click at [968, 400] on select "Choose an option... Pending Applied Excluded (Questions) Excluded (Expired) Exc…" at bounding box center [960, 400] width 119 height 23
click at [900, 389] on select "Choose an option... Pending Applied Excluded (Questions) Excluded (Expired) Exc…" at bounding box center [960, 400] width 119 height 23
click at [853, 349] on button "warning_amber" at bounding box center [857, 350] width 20 height 20
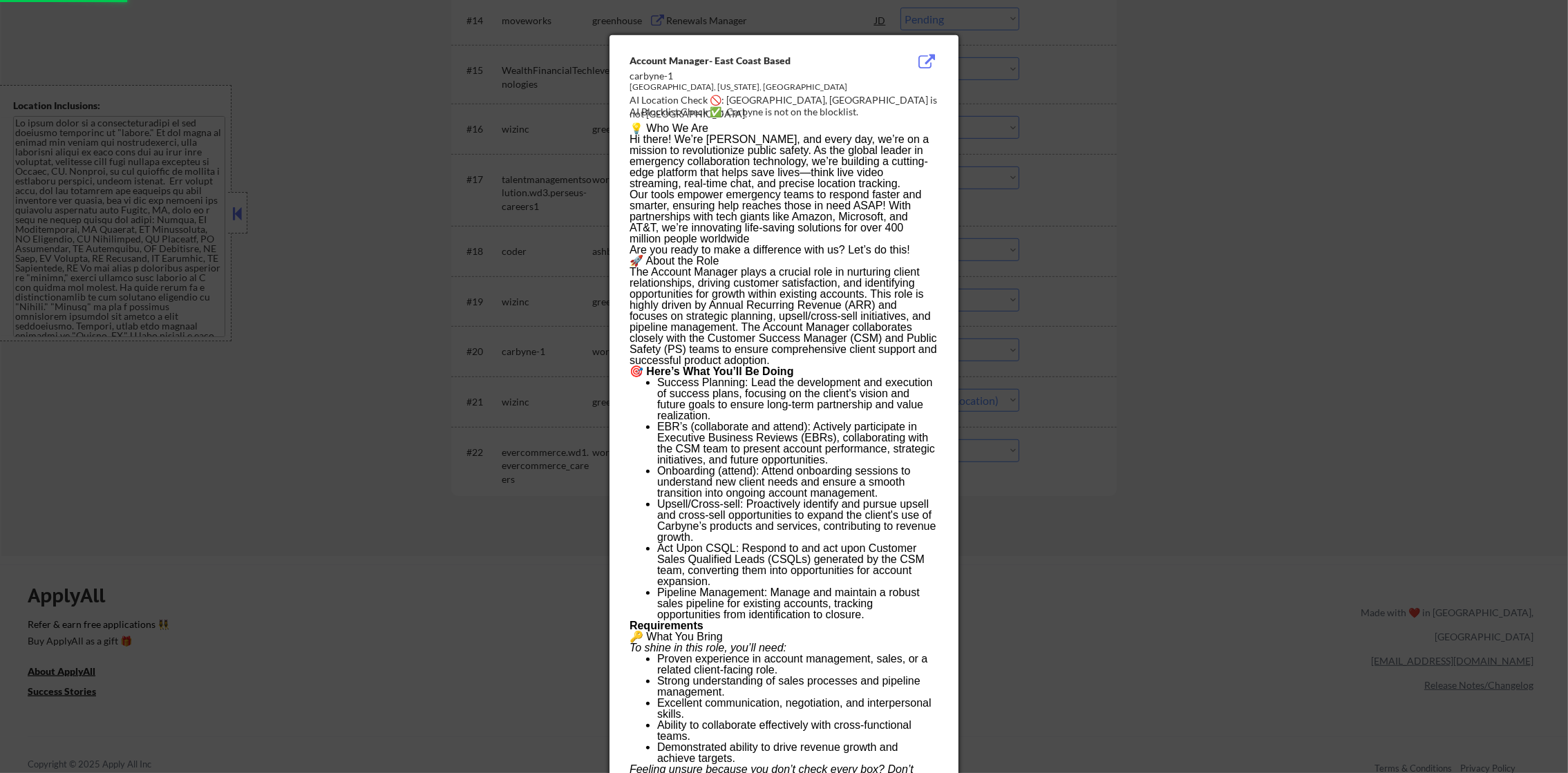
select select ""pending""
click at [1119, 295] on div at bounding box center [784, 386] width 1568 height 773
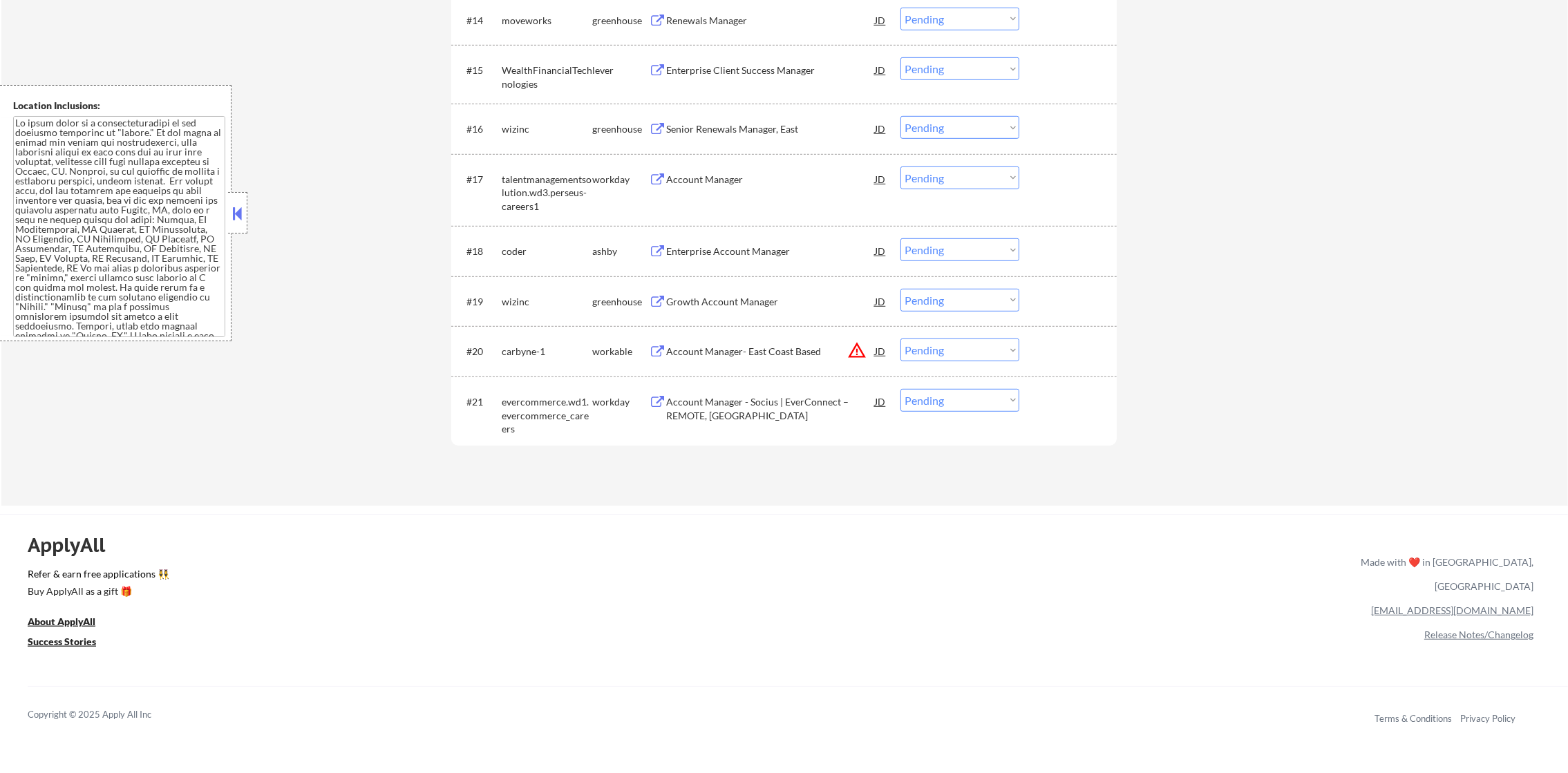
click at [931, 355] on select "Choose an option... Pending Applied Excluded (Questions) Excluded (Expired) Exc…" at bounding box center [960, 350] width 119 height 23
click at [900, 339] on select "Choose an option... Pending Applied Excluded (Questions) Excluded (Expired) Exc…" at bounding box center [960, 350] width 119 height 23
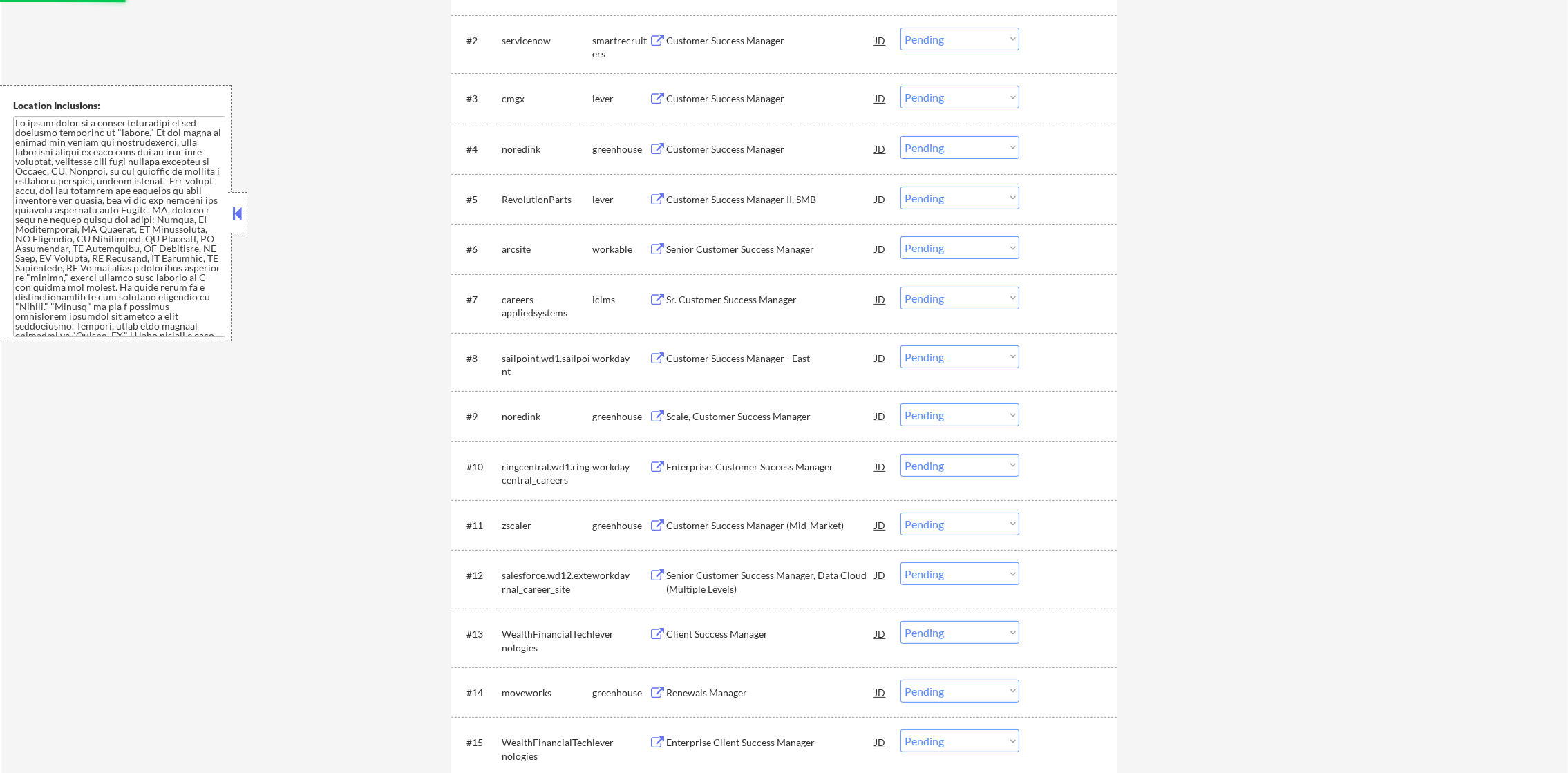
scroll to position [313, 0]
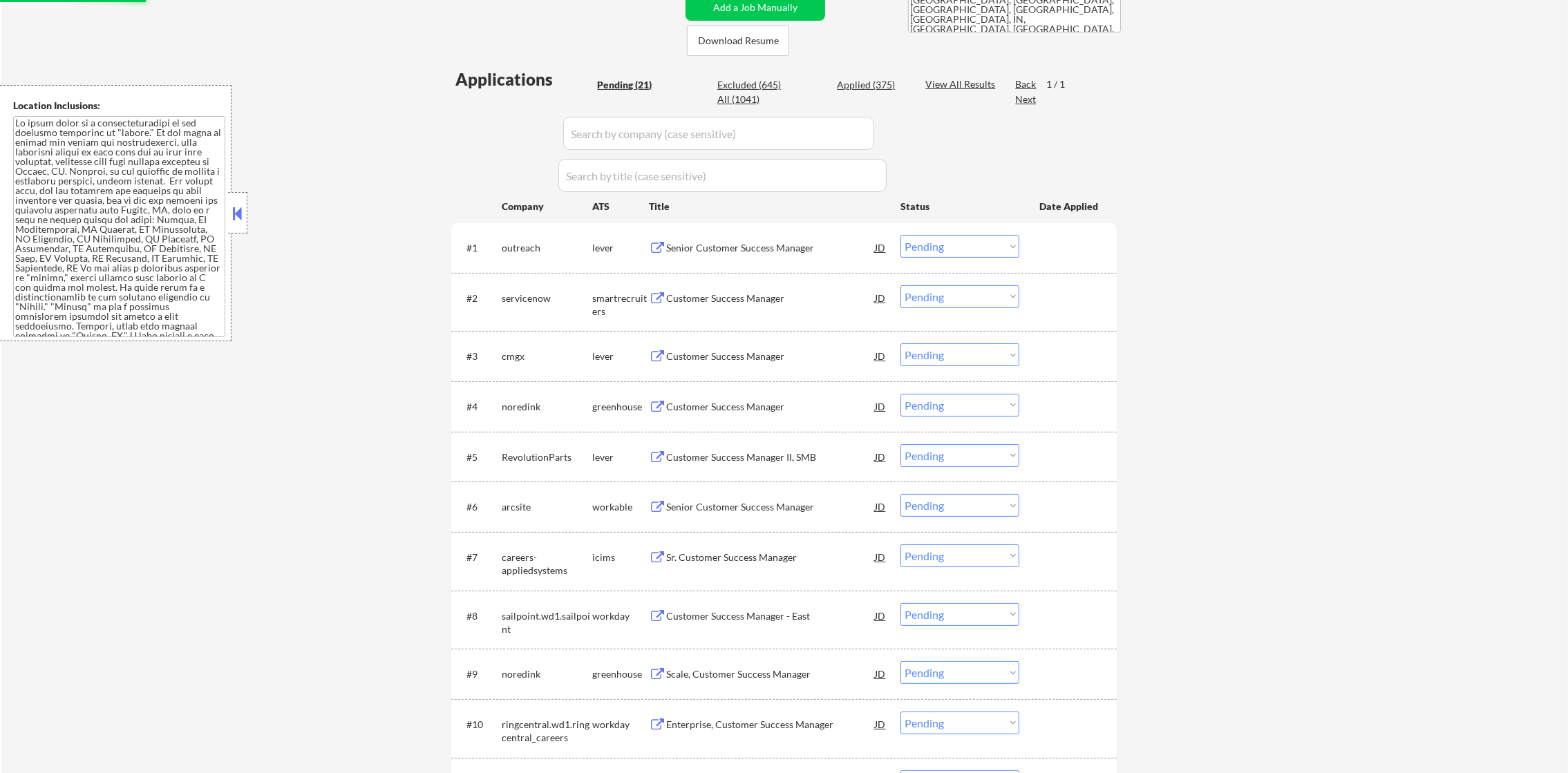
select select ""pending""
